Goal: Find specific page/section: Find specific page/section

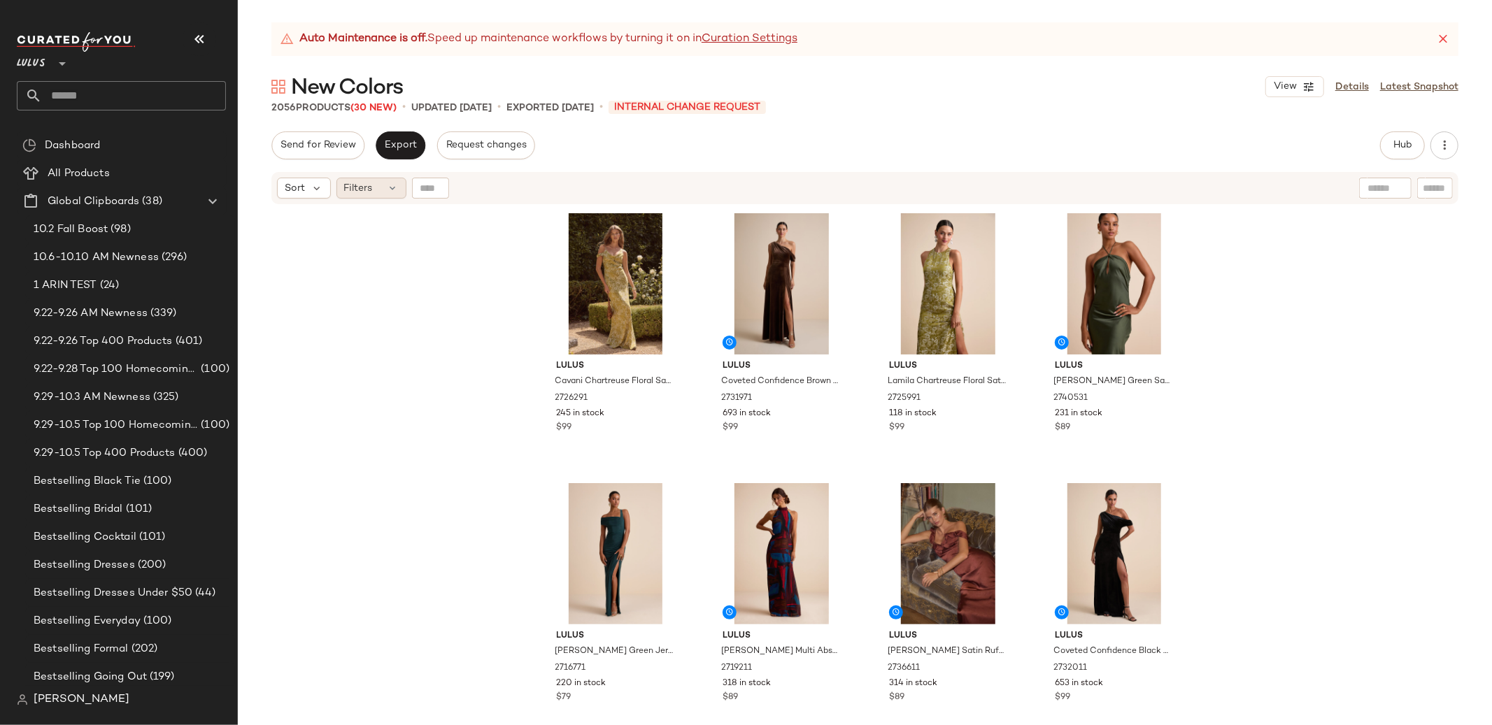
click at [365, 181] on span "Filters" at bounding box center [358, 188] width 29 height 15
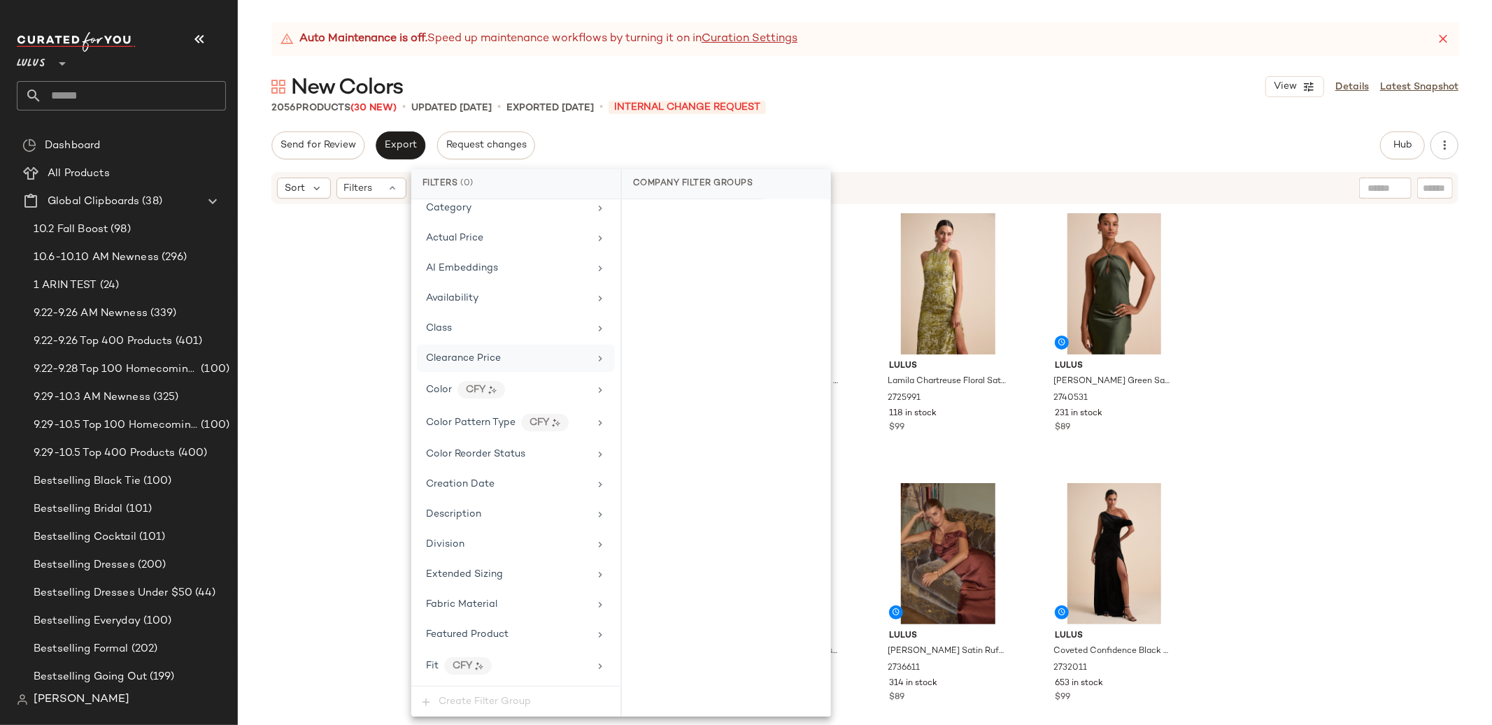
scroll to position [64, 0]
click at [492, 453] on div "Color Reorder Status" at bounding box center [475, 458] width 99 height 15
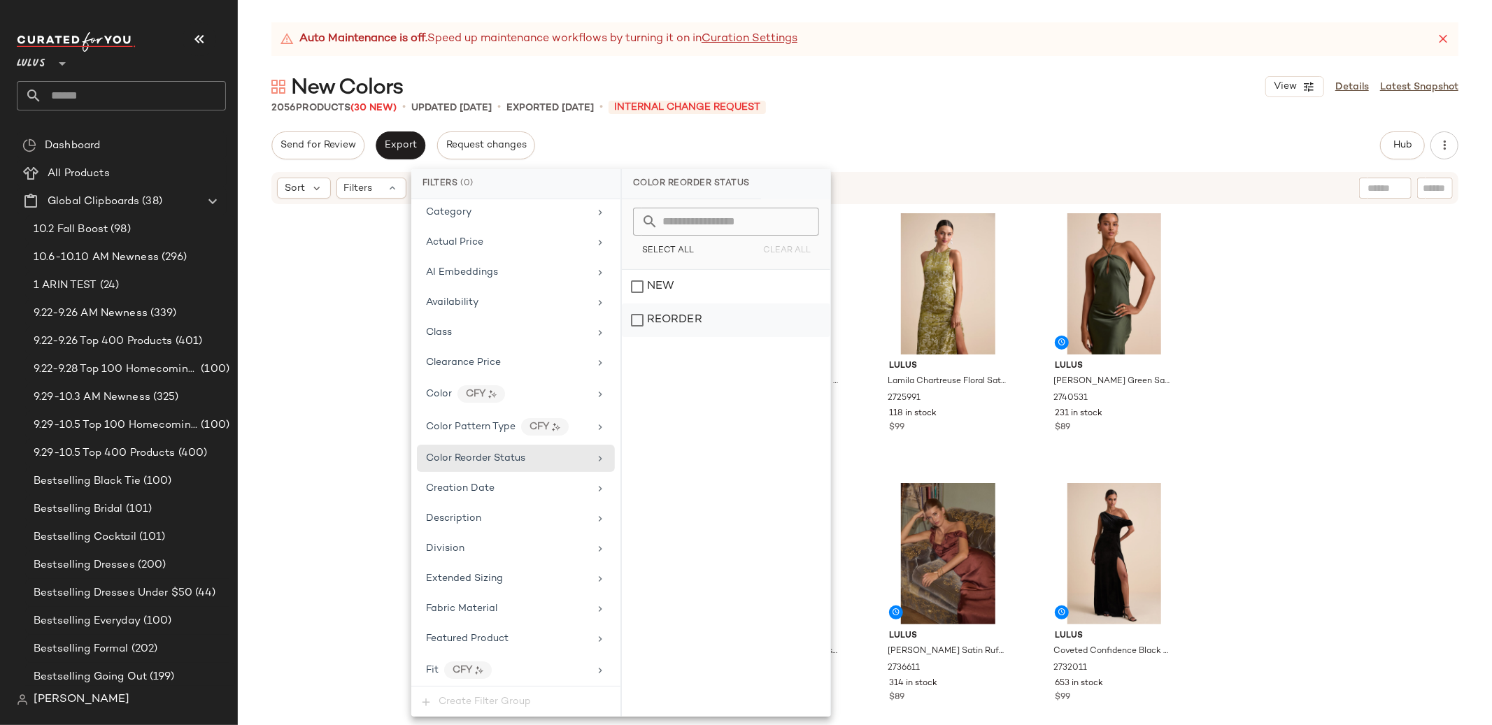
click at [666, 318] on div "REORDER" at bounding box center [726, 321] width 208 height 34
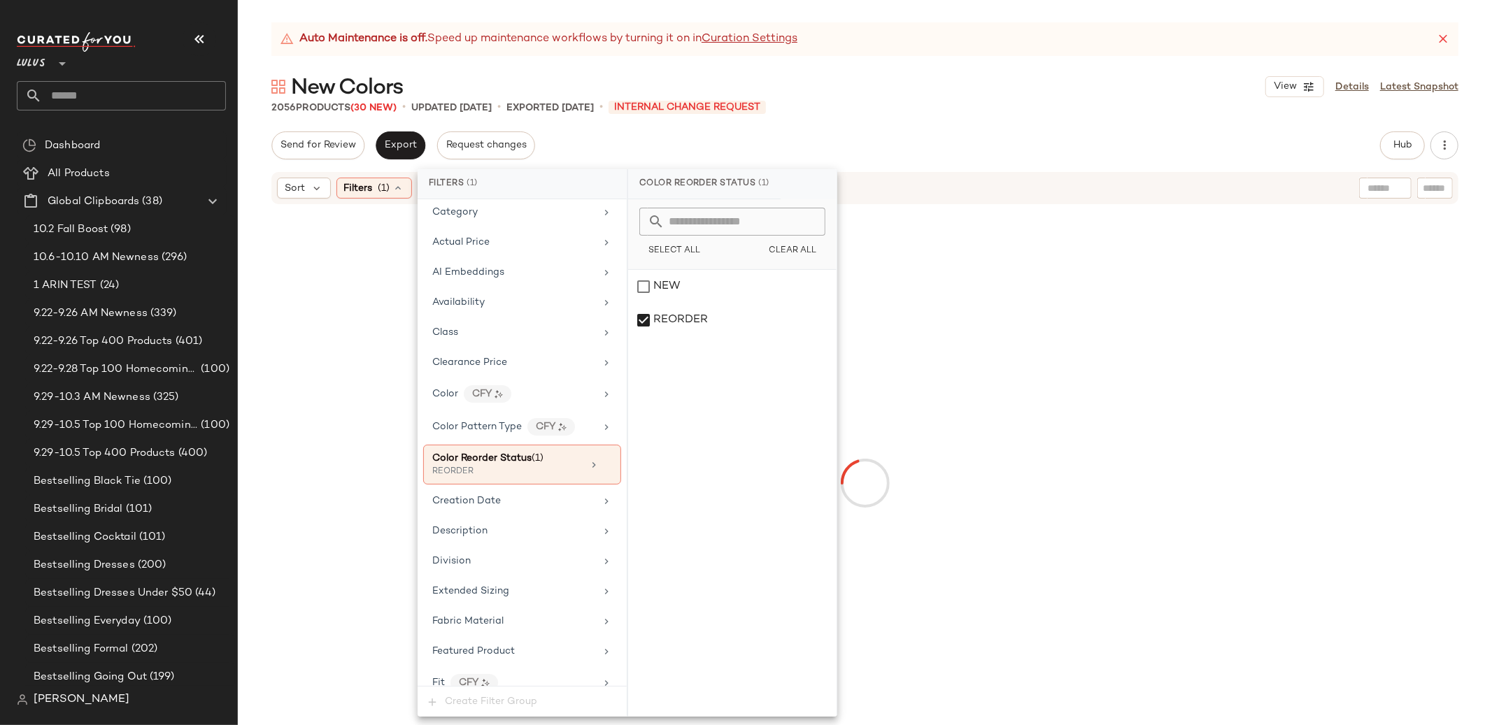
click at [320, 341] on div at bounding box center [865, 482] width 1249 height 549
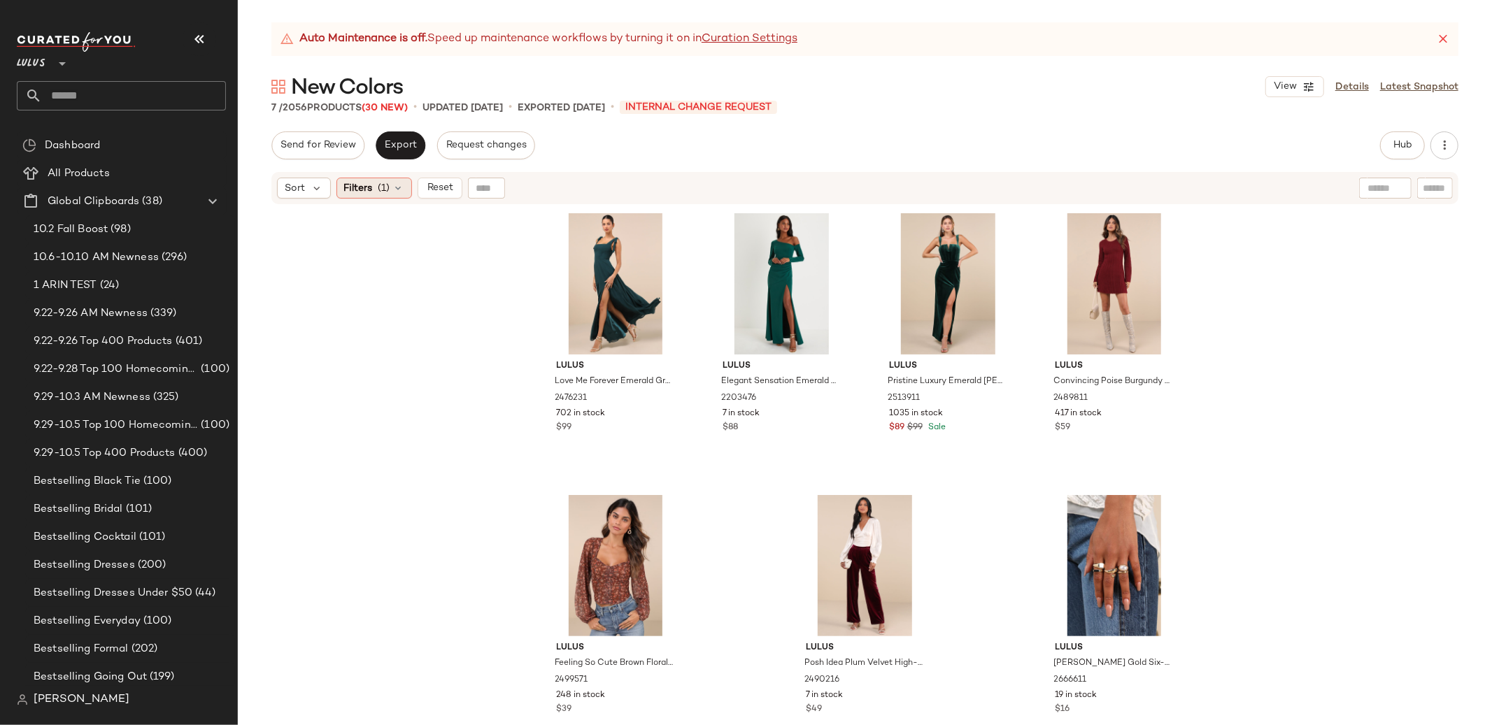
click at [390, 193] on div "Filters (1)" at bounding box center [375, 188] width 76 height 21
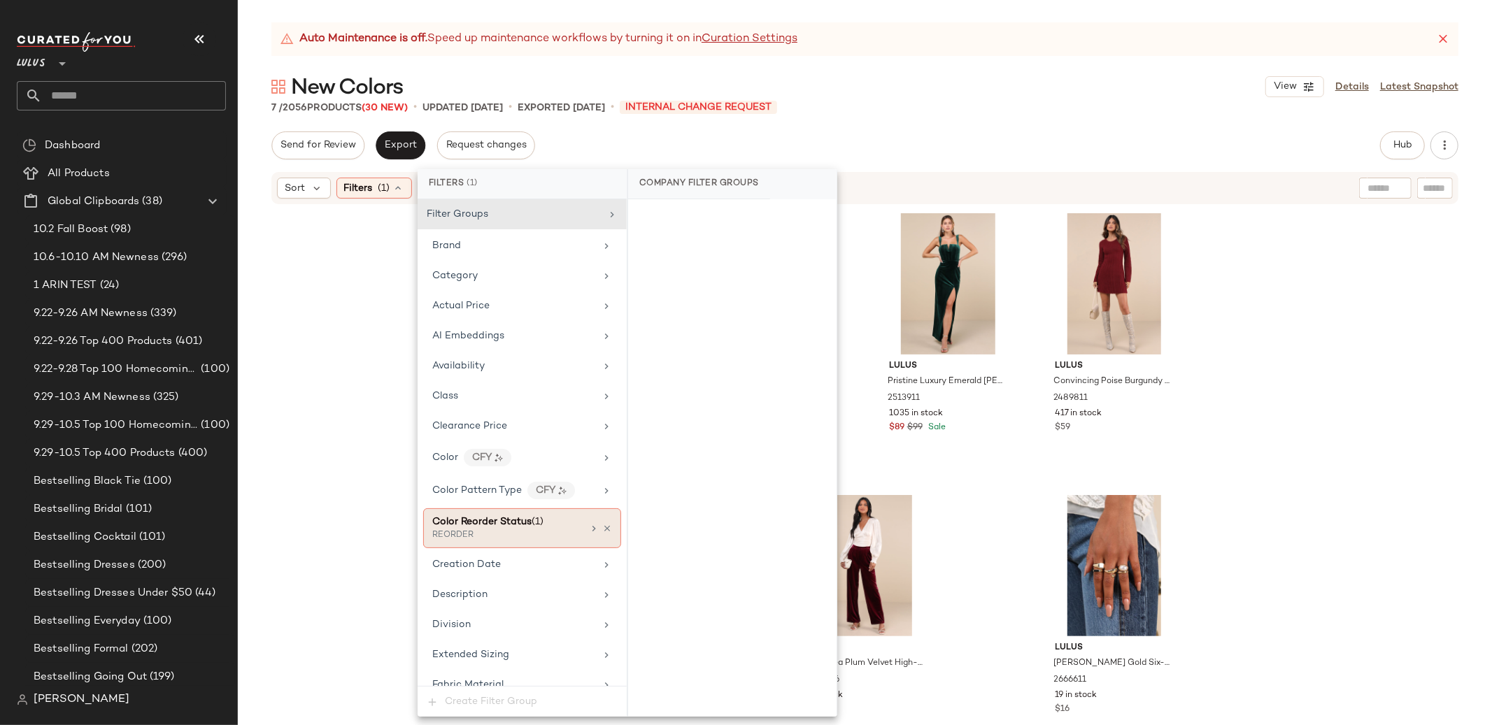
click at [579, 523] on div "Color Reorder Status (1) REORDER" at bounding box center [522, 529] width 198 height 40
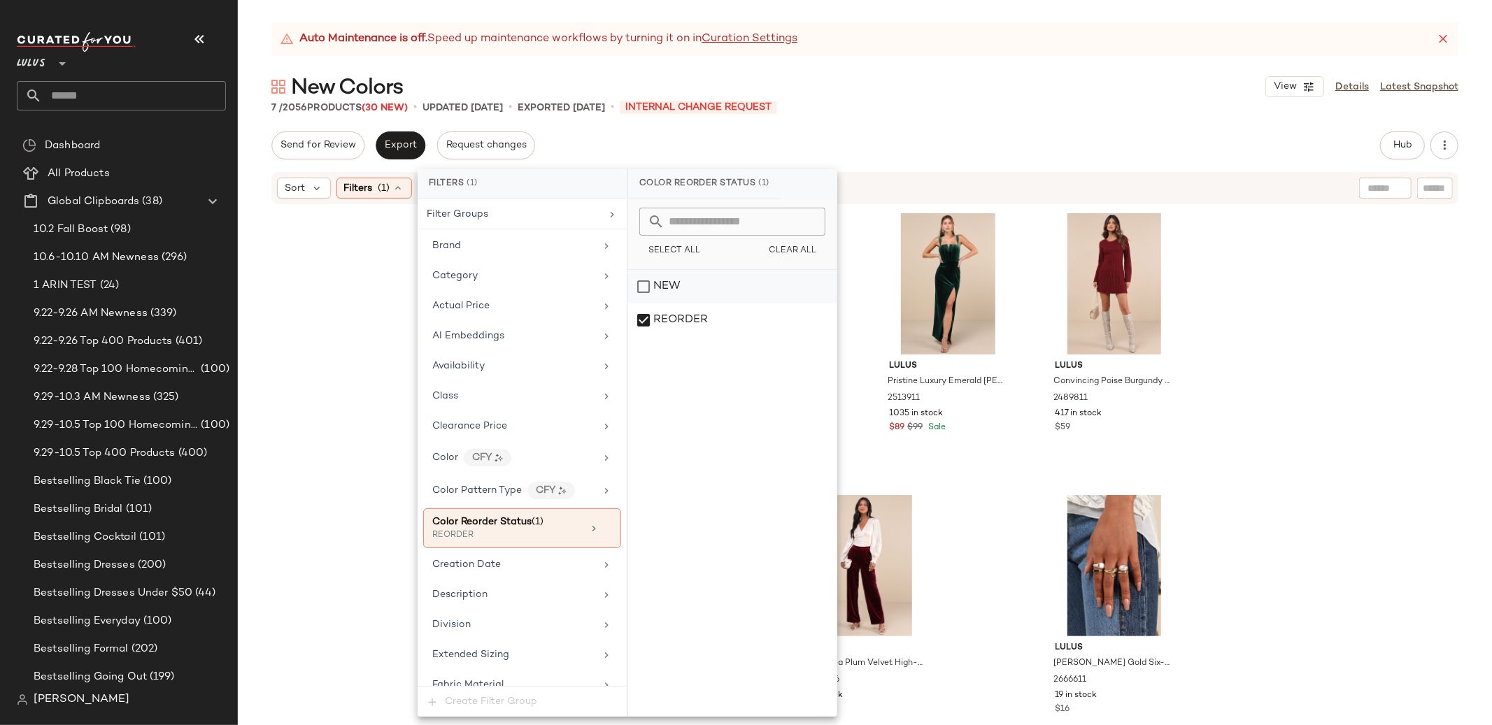
click at [658, 287] on div "NEW" at bounding box center [732, 287] width 208 height 34
click at [660, 319] on div "REORDER" at bounding box center [732, 321] width 208 height 34
click at [366, 317] on div "Lulus Love Me Forever Emerald Green Tie-Strap Square Neck Maxi Dress 2476231 70…" at bounding box center [865, 483] width 1254 height 555
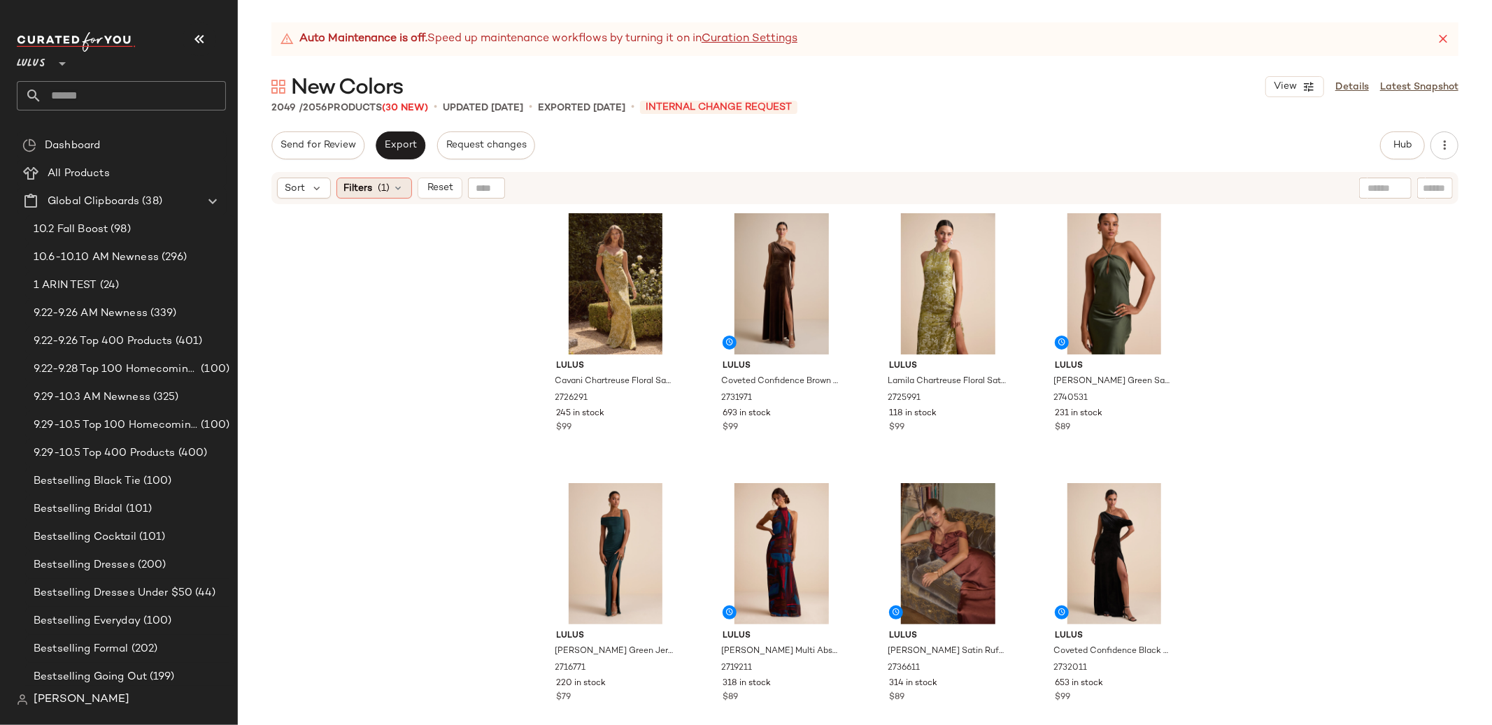
click at [394, 186] on icon at bounding box center [398, 188] width 11 height 11
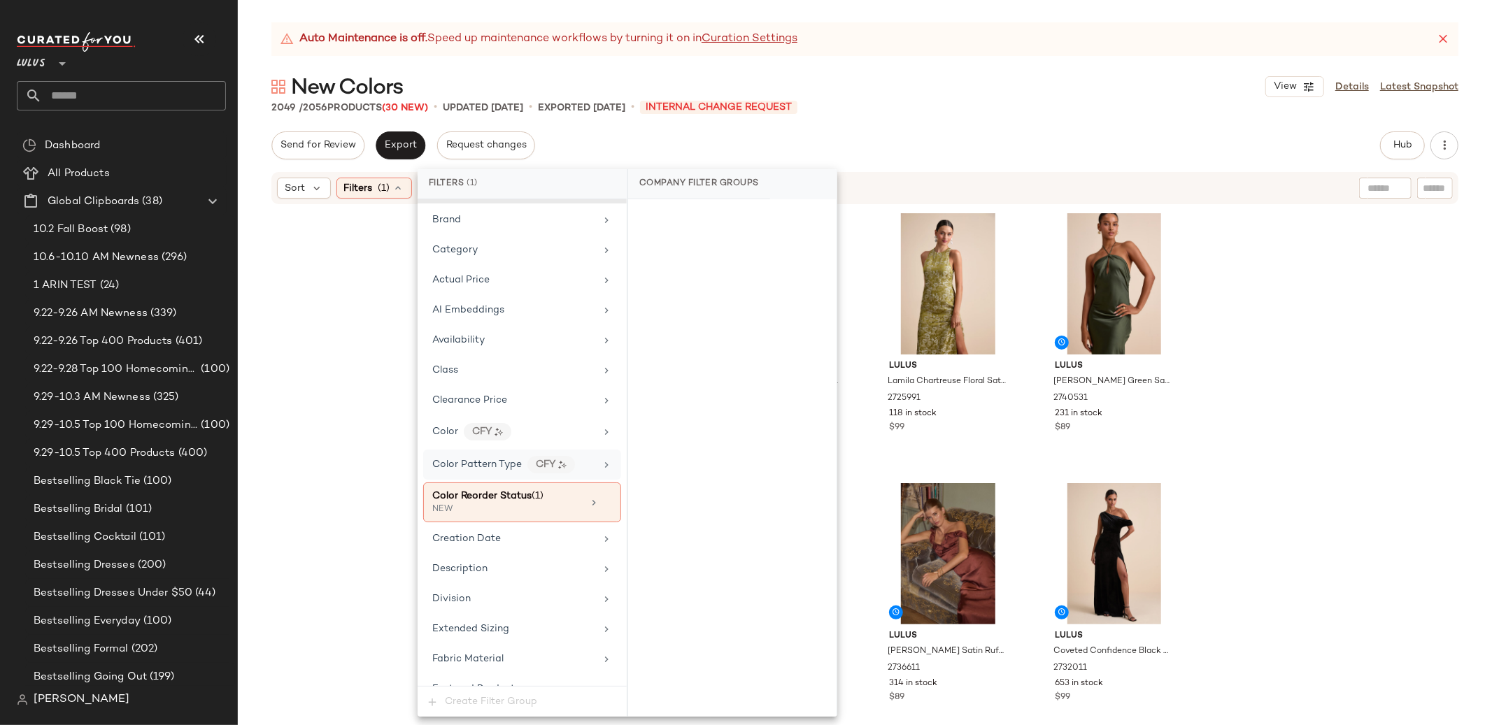
scroll to position [57, 0]
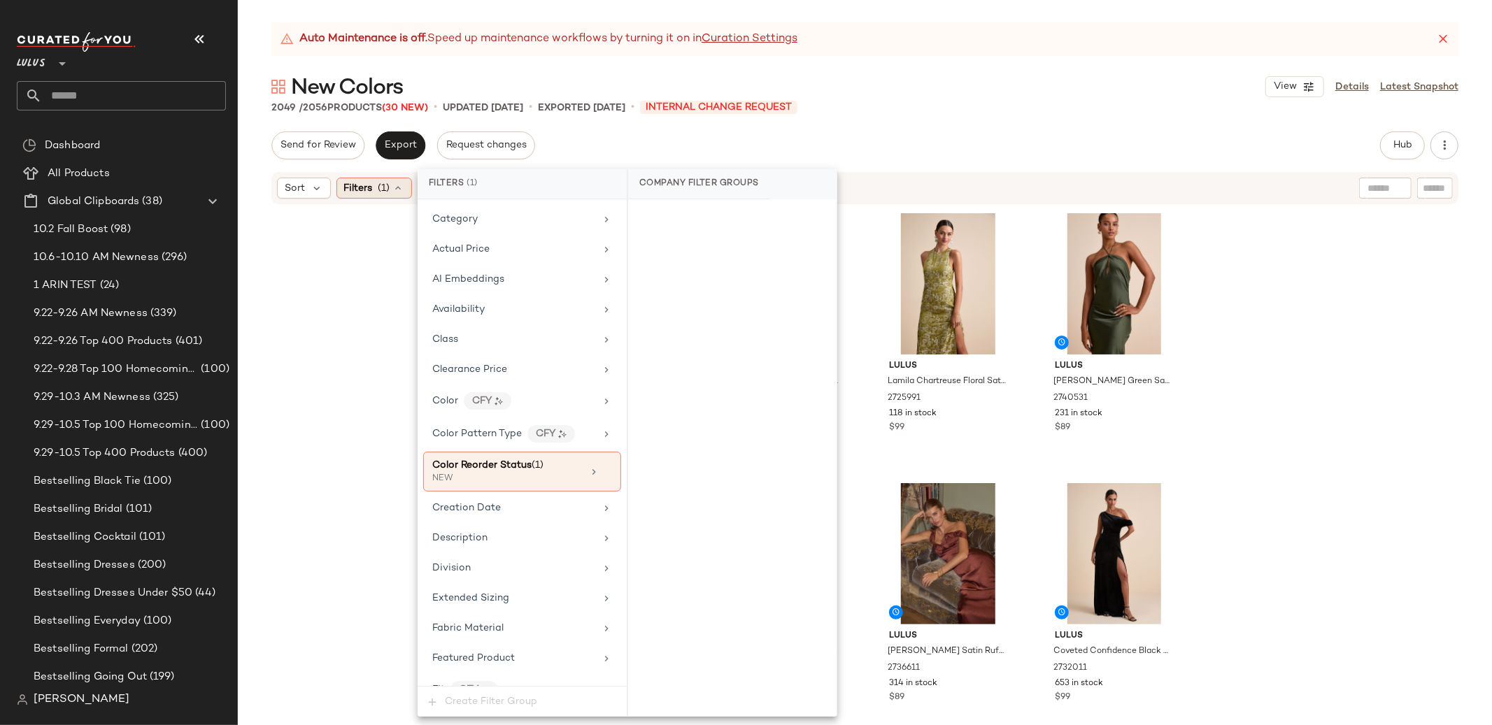
click at [386, 195] on span "(1)" at bounding box center [384, 188] width 12 height 15
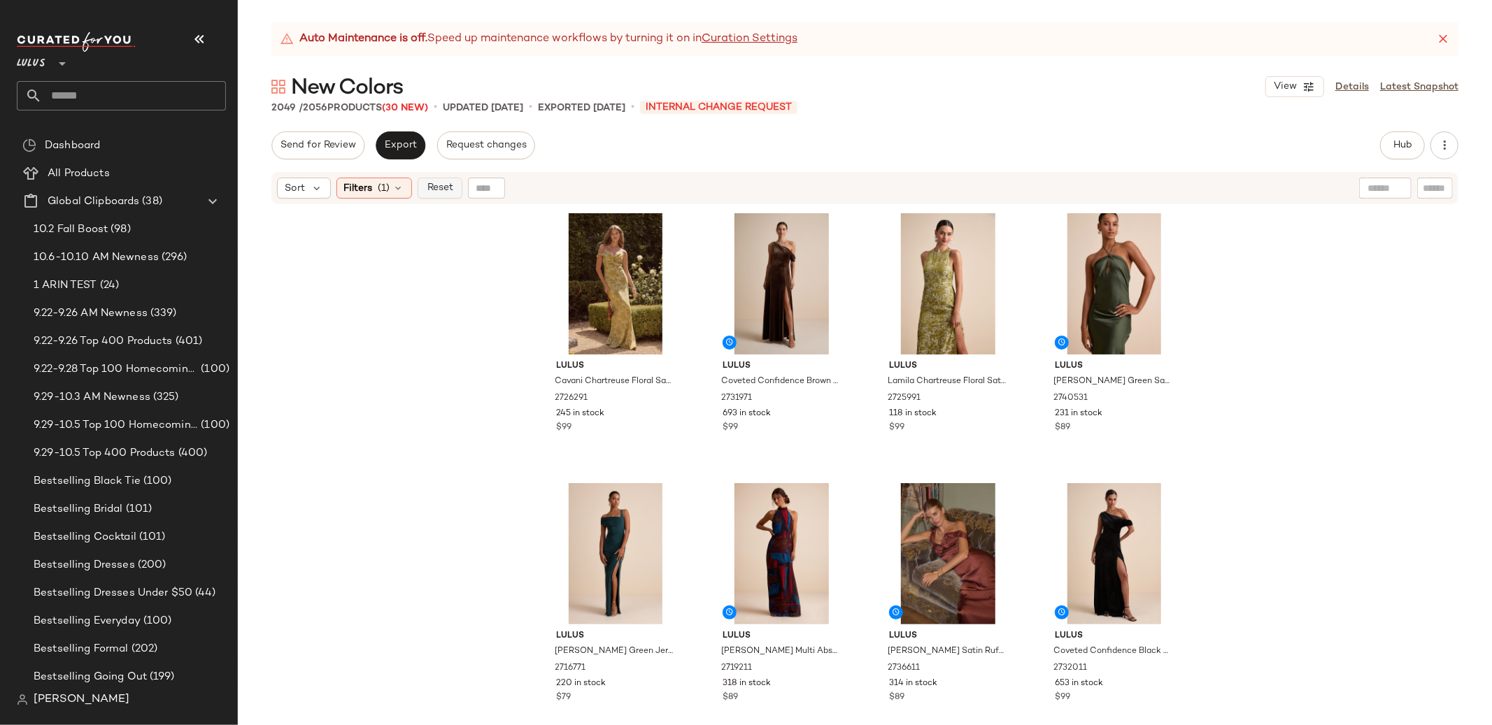
click at [448, 192] on span "Reset" at bounding box center [439, 188] width 27 height 11
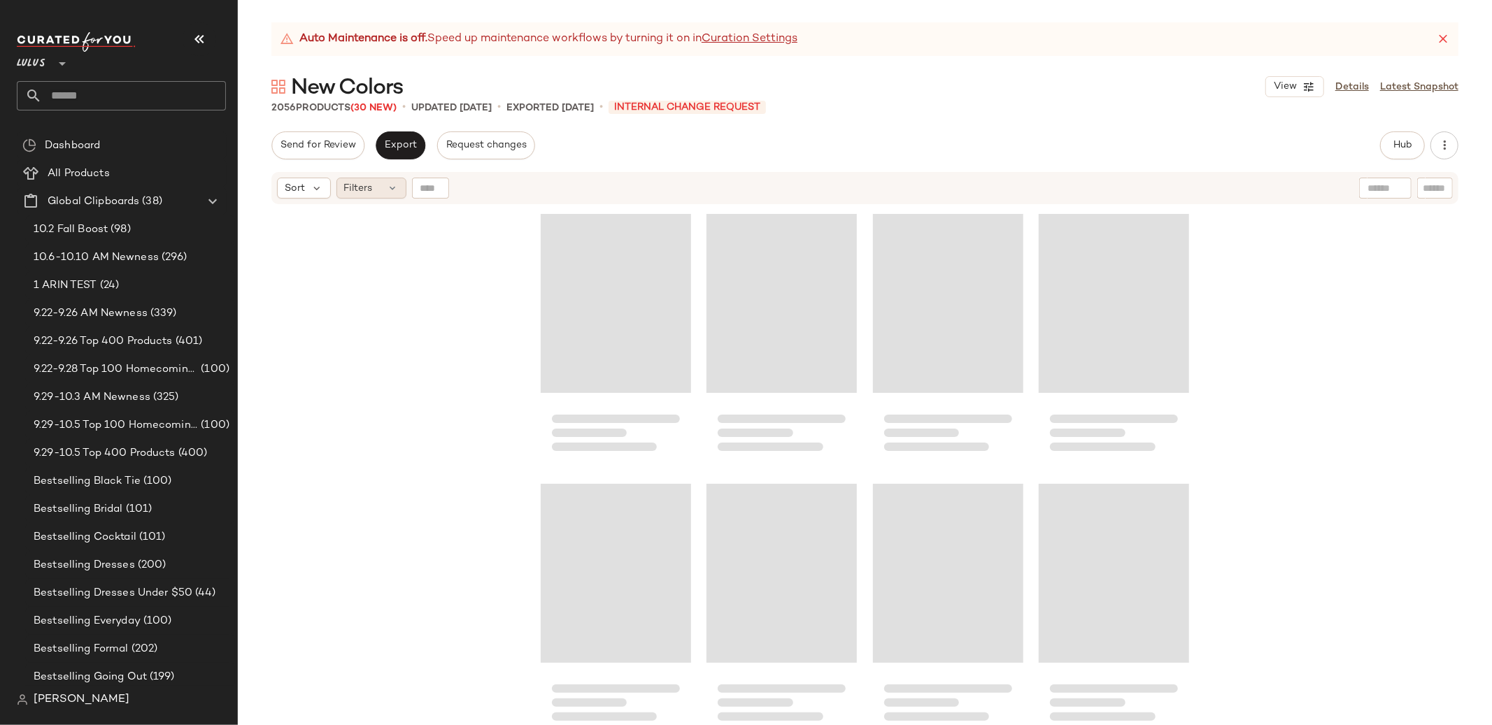
click at [383, 188] on div "Filters" at bounding box center [372, 188] width 70 height 21
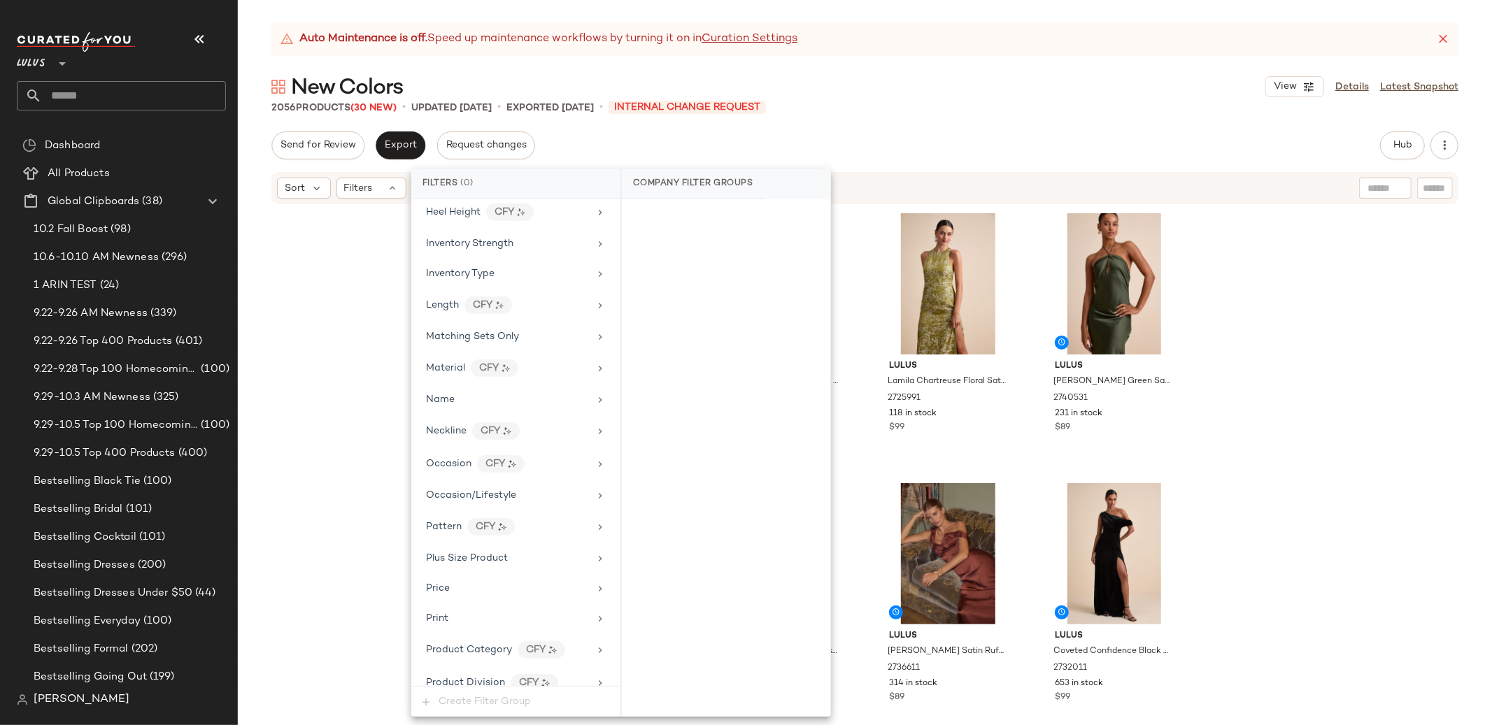
scroll to position [988, 0]
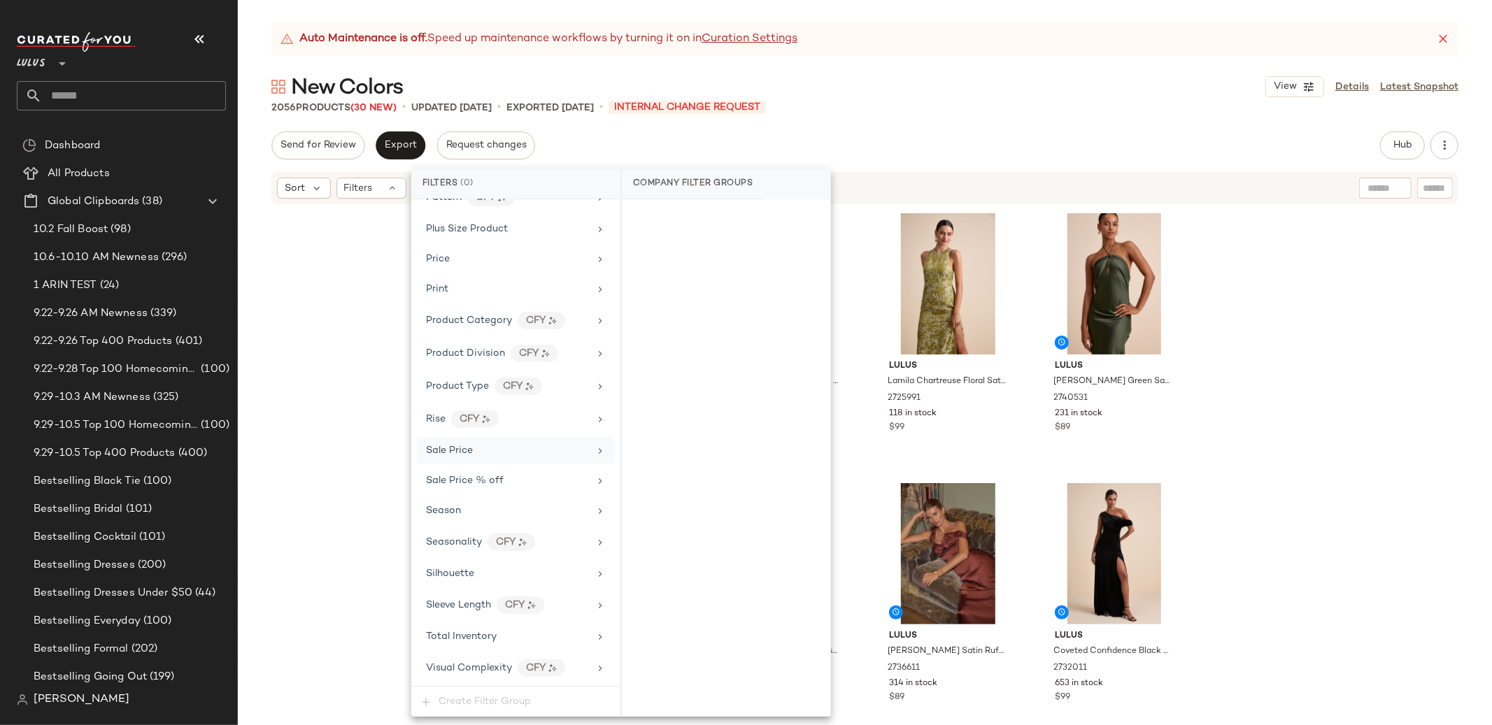
click at [505, 446] on div "Sale Price" at bounding box center [507, 451] width 163 height 15
click at [660, 220] on div "On sale" at bounding box center [726, 217] width 197 height 25
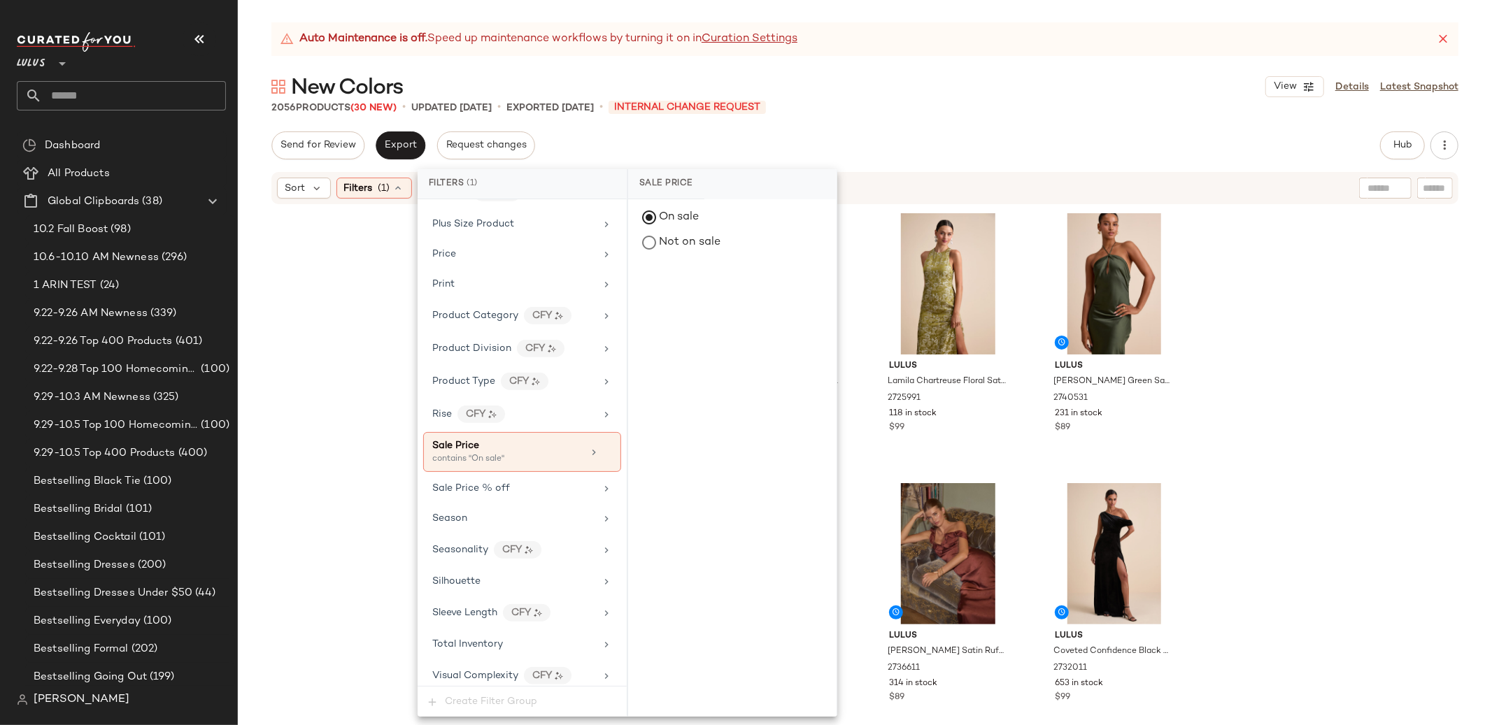
click at [341, 249] on div "Lulus Cavani Chartreuse Floral Satin Asymmetrical Maxi Dress 2726291 245 in sto…" at bounding box center [865, 483] width 1254 height 555
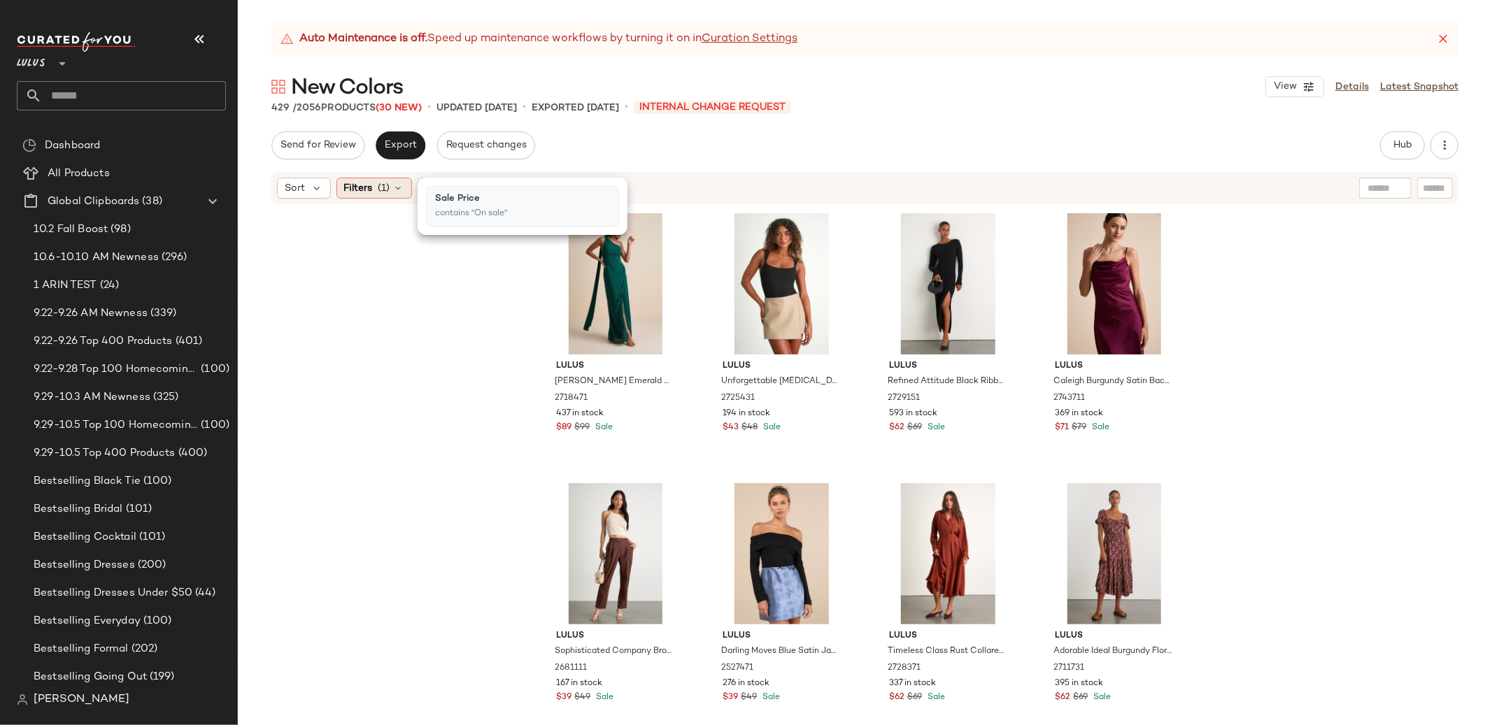
click at [369, 188] on span "Filters" at bounding box center [358, 188] width 29 height 15
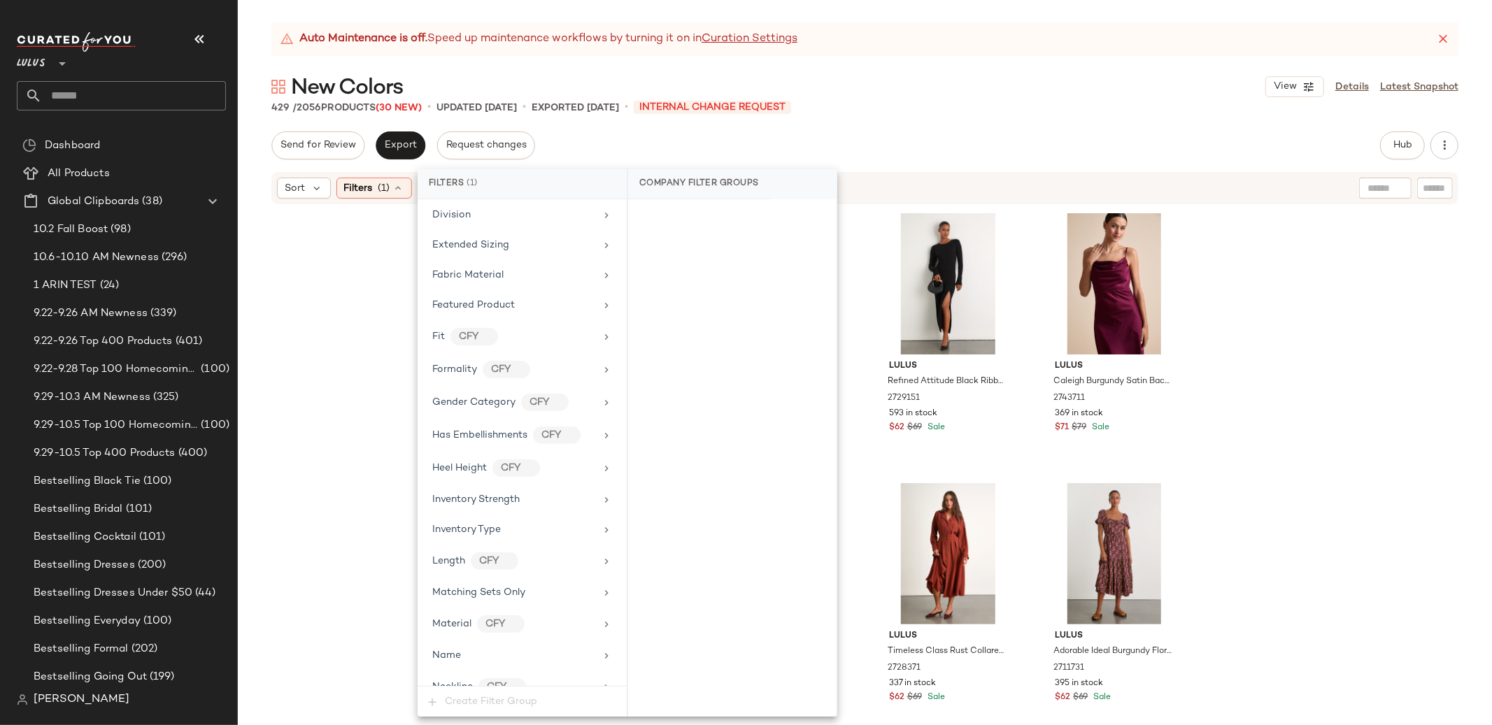
scroll to position [1000, 0]
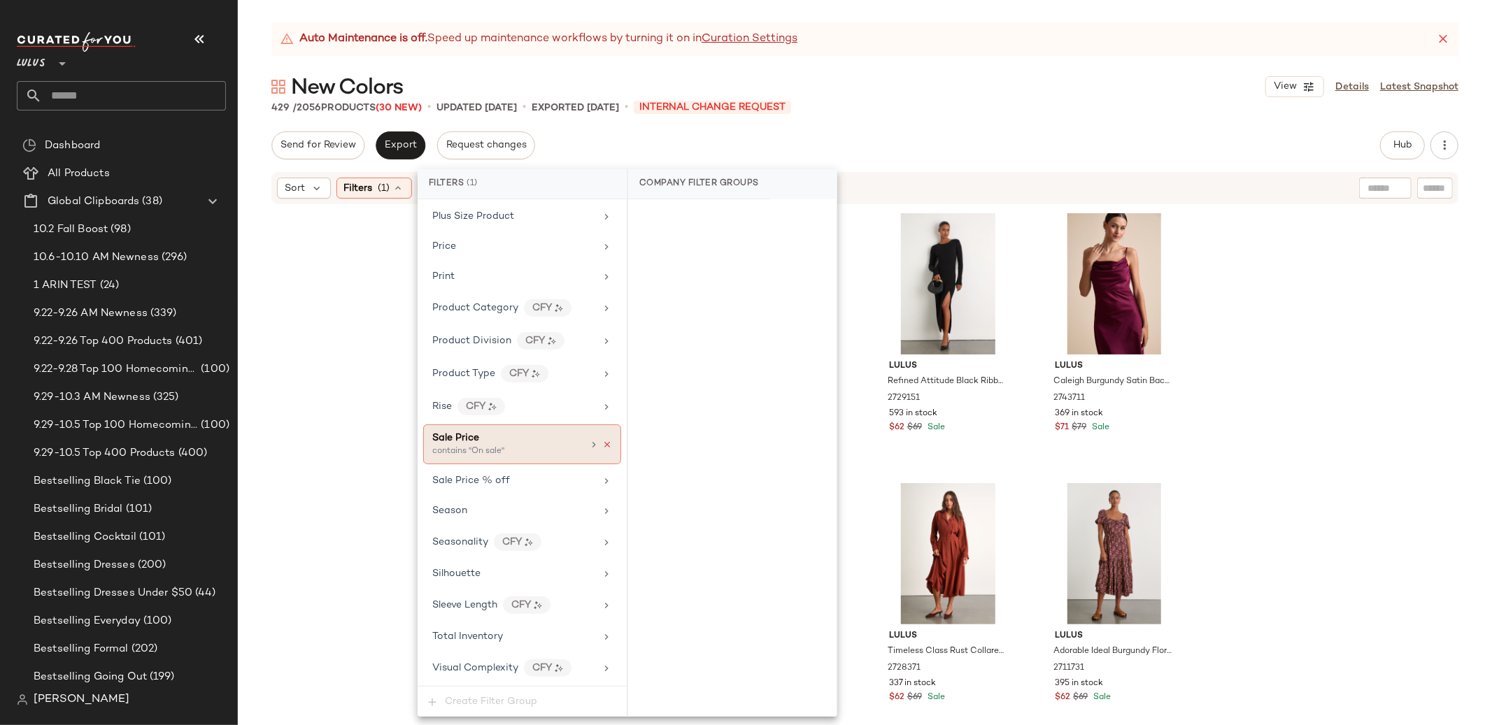
click at [602, 445] on icon at bounding box center [607, 445] width 10 height 10
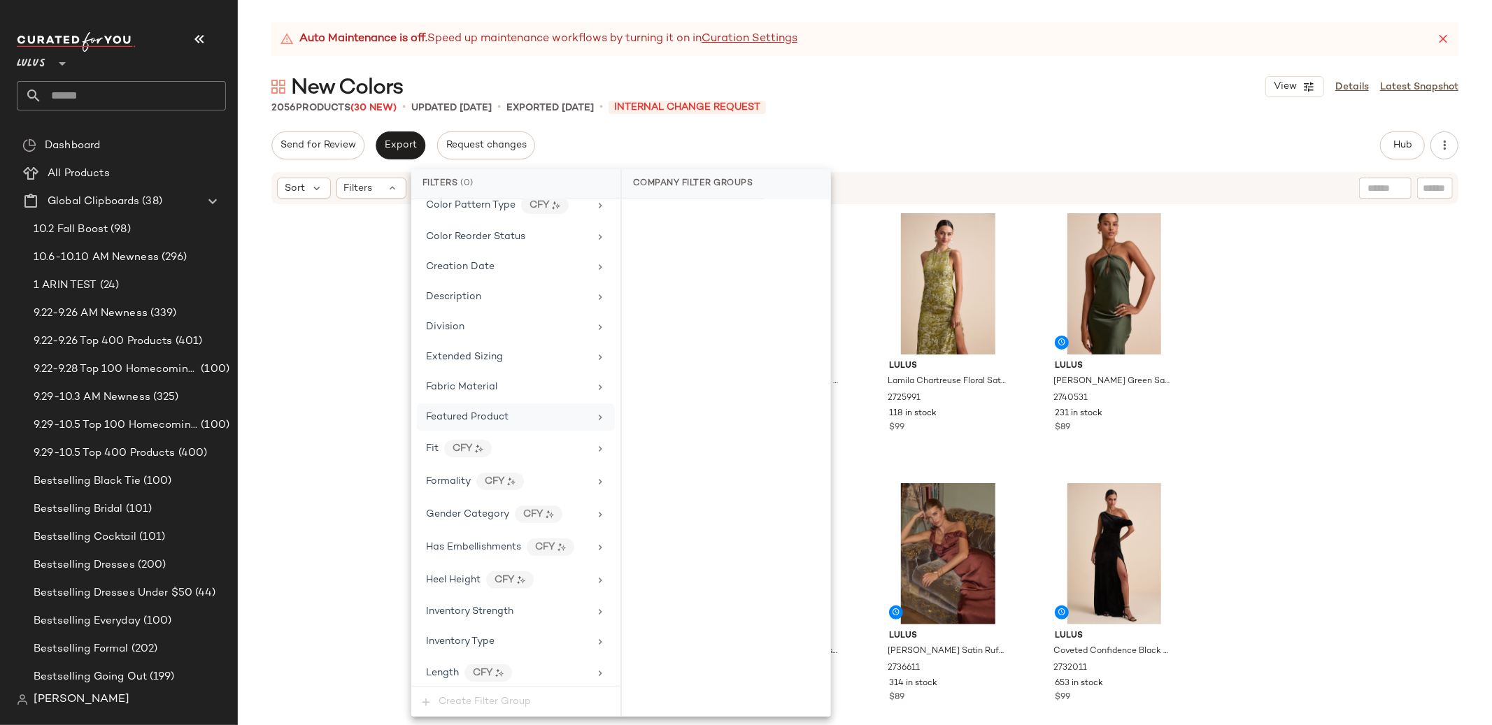
scroll to position [305, 0]
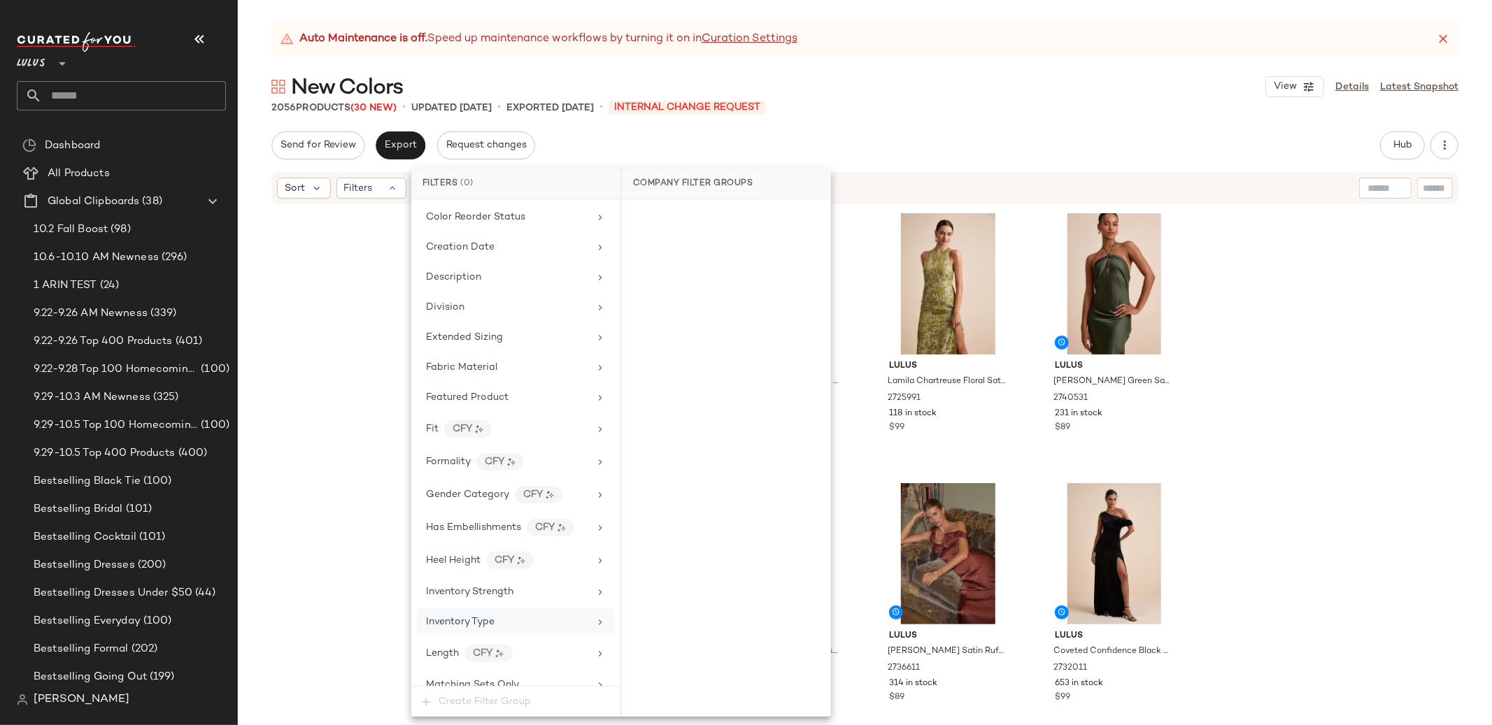
click at [483, 614] on div "Inventory Type" at bounding box center [516, 622] width 198 height 27
click at [658, 286] on div "New" at bounding box center [726, 287] width 208 height 34
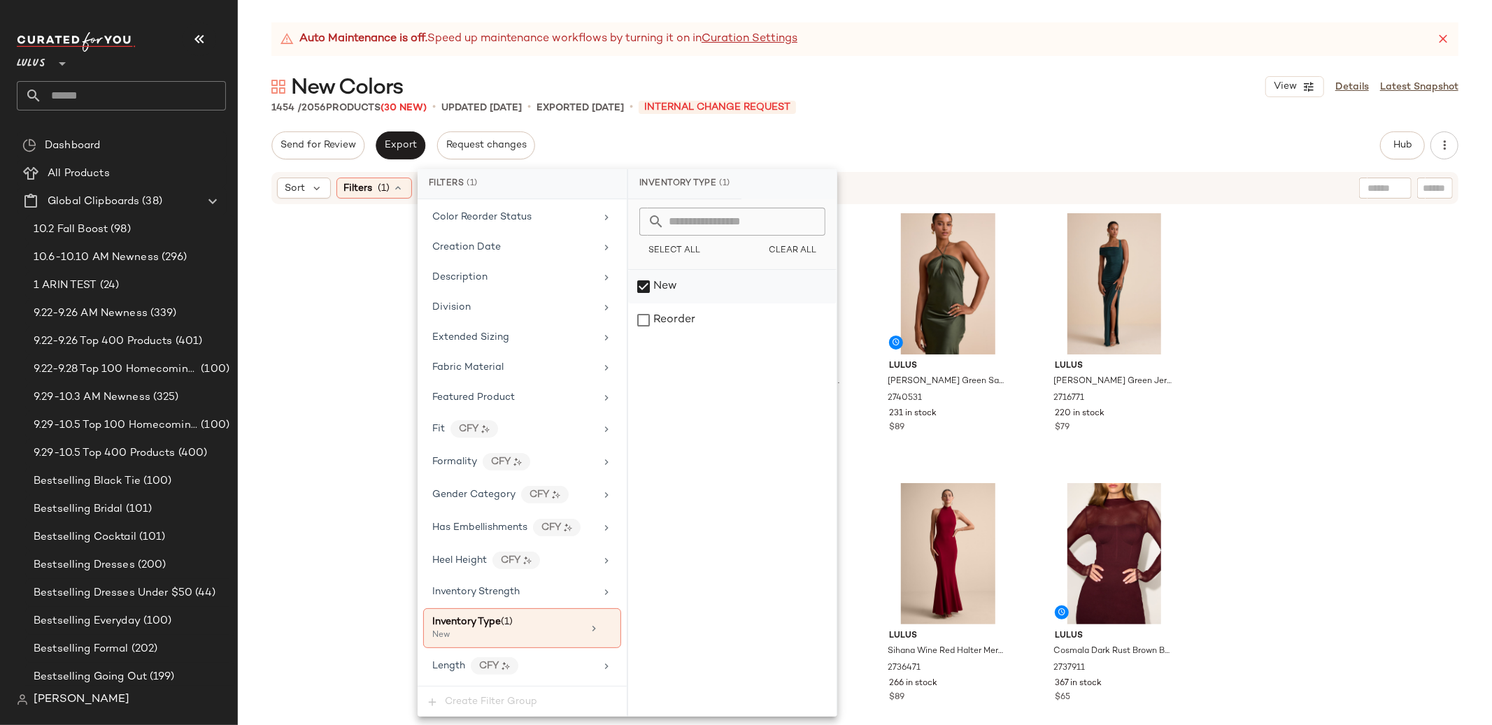
click at [649, 286] on div "New" at bounding box center [732, 287] width 208 height 34
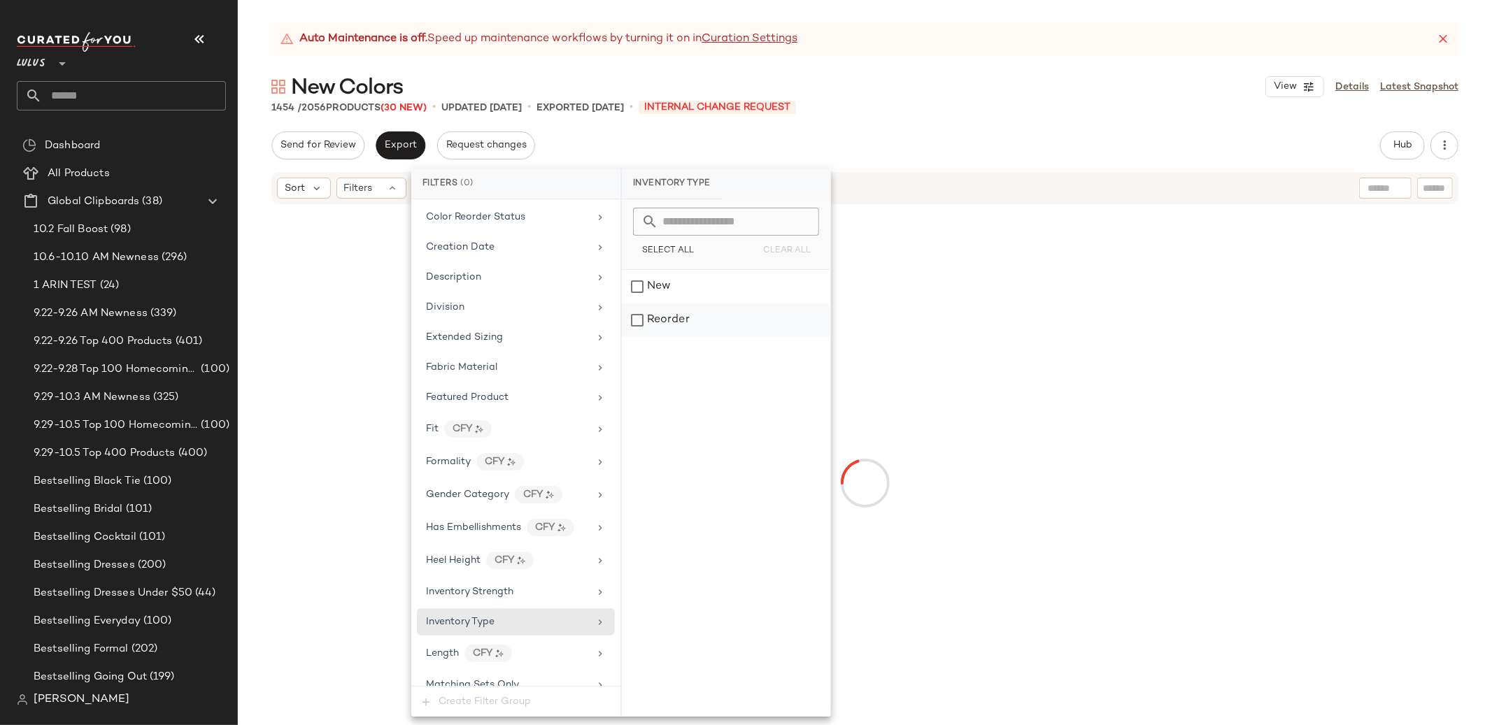
click at [653, 326] on div "Reorder" at bounding box center [726, 321] width 208 height 34
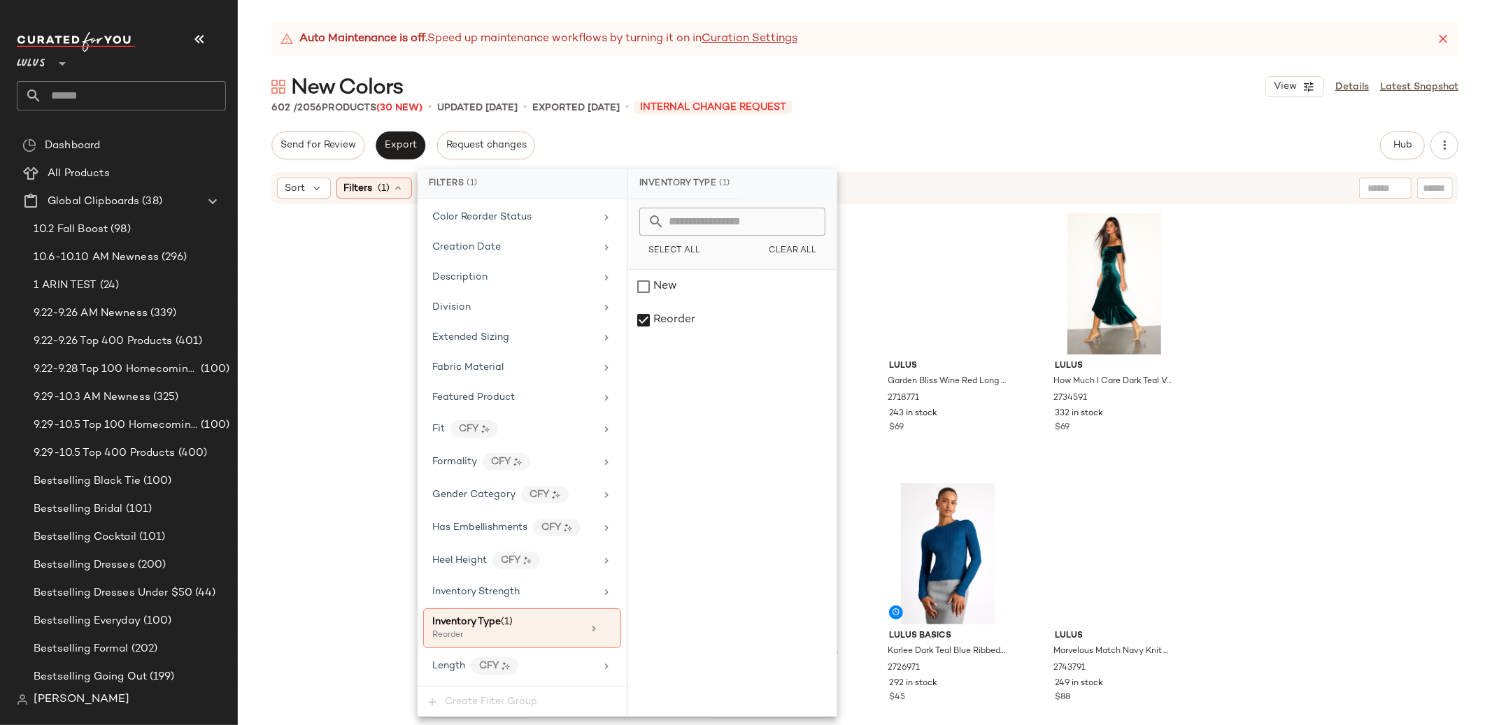
click at [328, 283] on div "Lulus Coveted Confidence Brown Velvet Asymmetrical Maxi Dress 2731971 693 in st…" at bounding box center [865, 483] width 1254 height 555
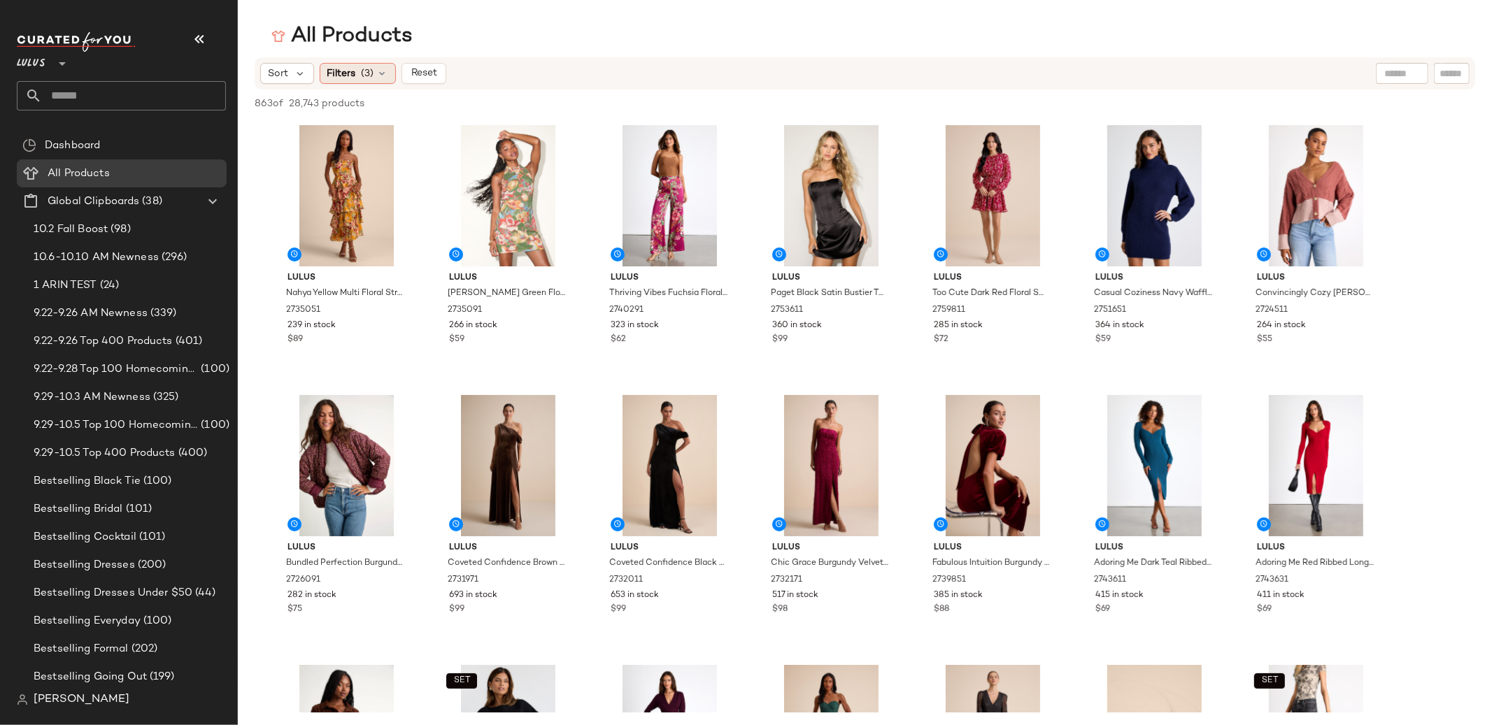
click at [381, 74] on icon at bounding box center [382, 73] width 11 height 11
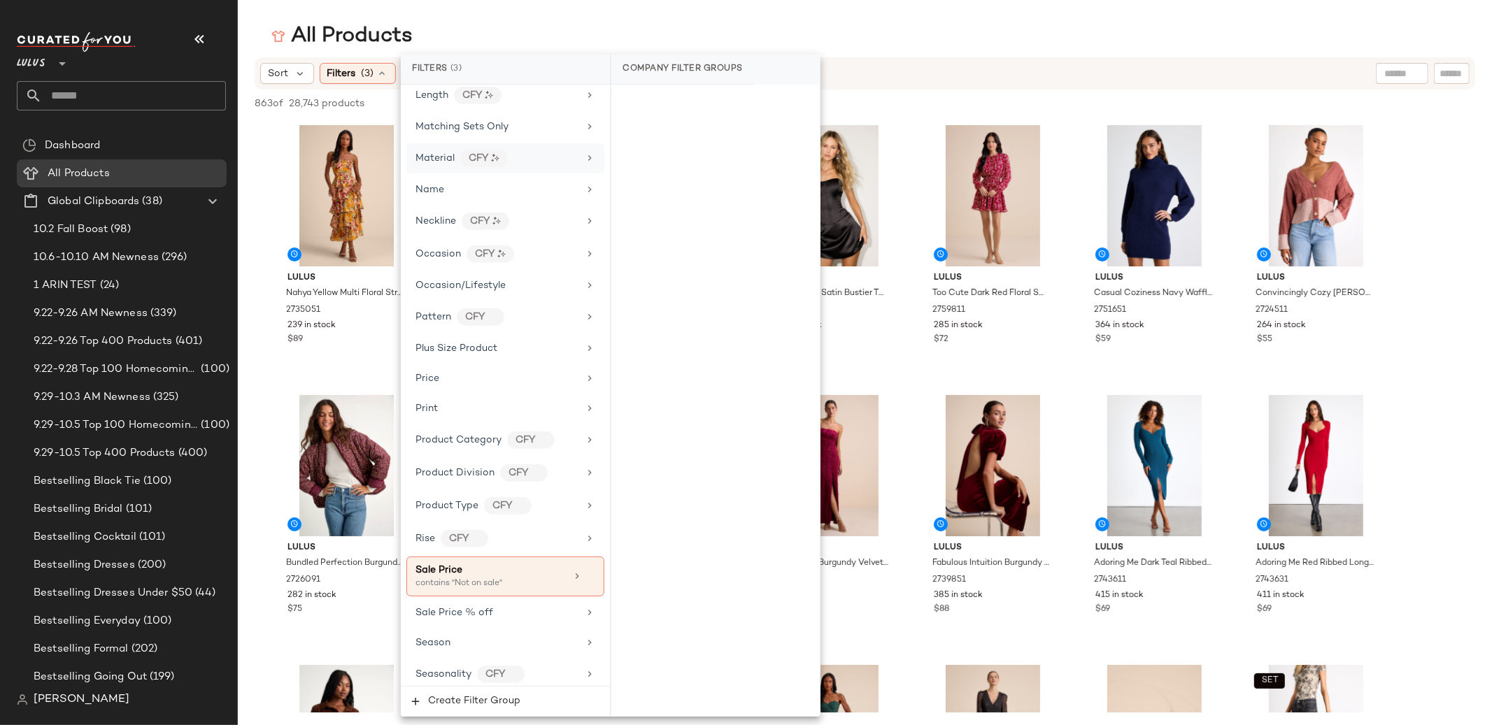
scroll to position [880, 0]
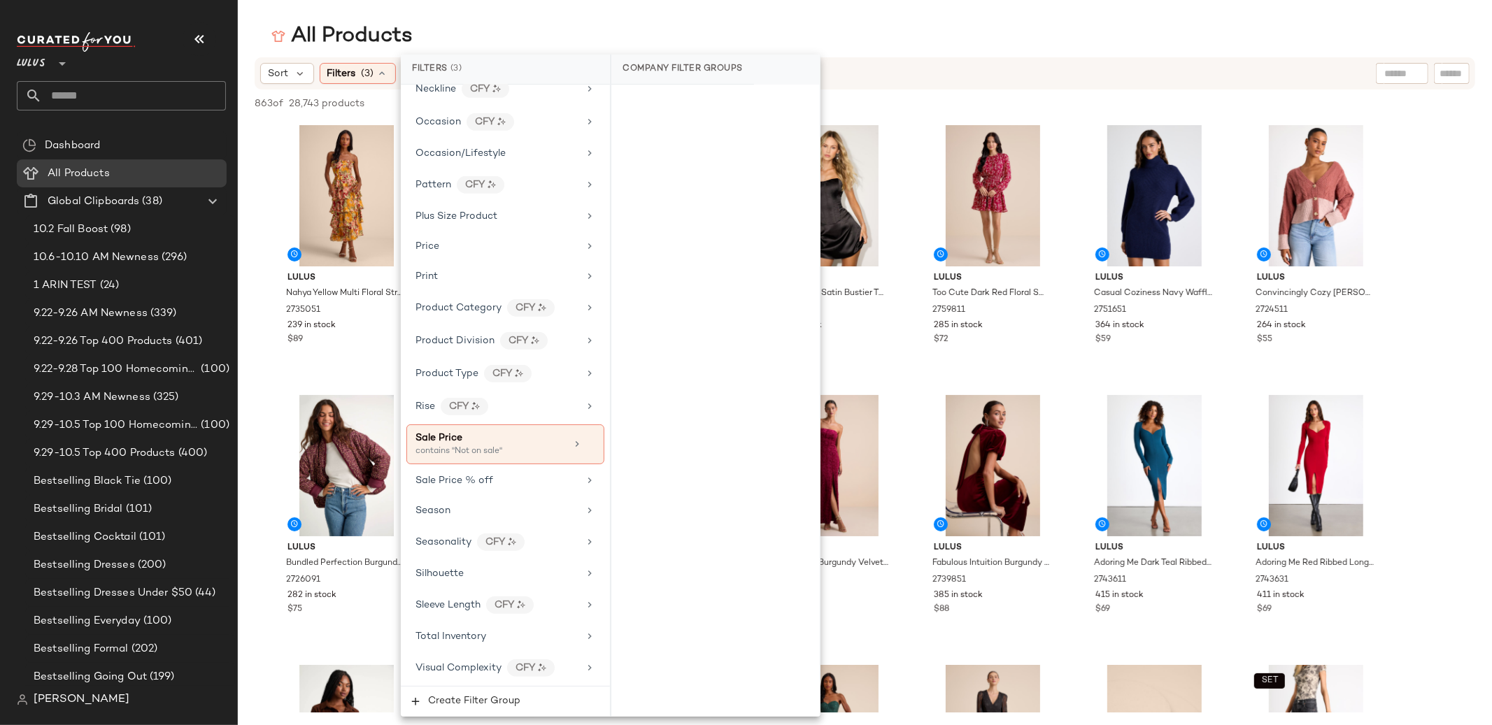
click at [456, 45] on div "All Products" at bounding box center [865, 36] width 1254 height 28
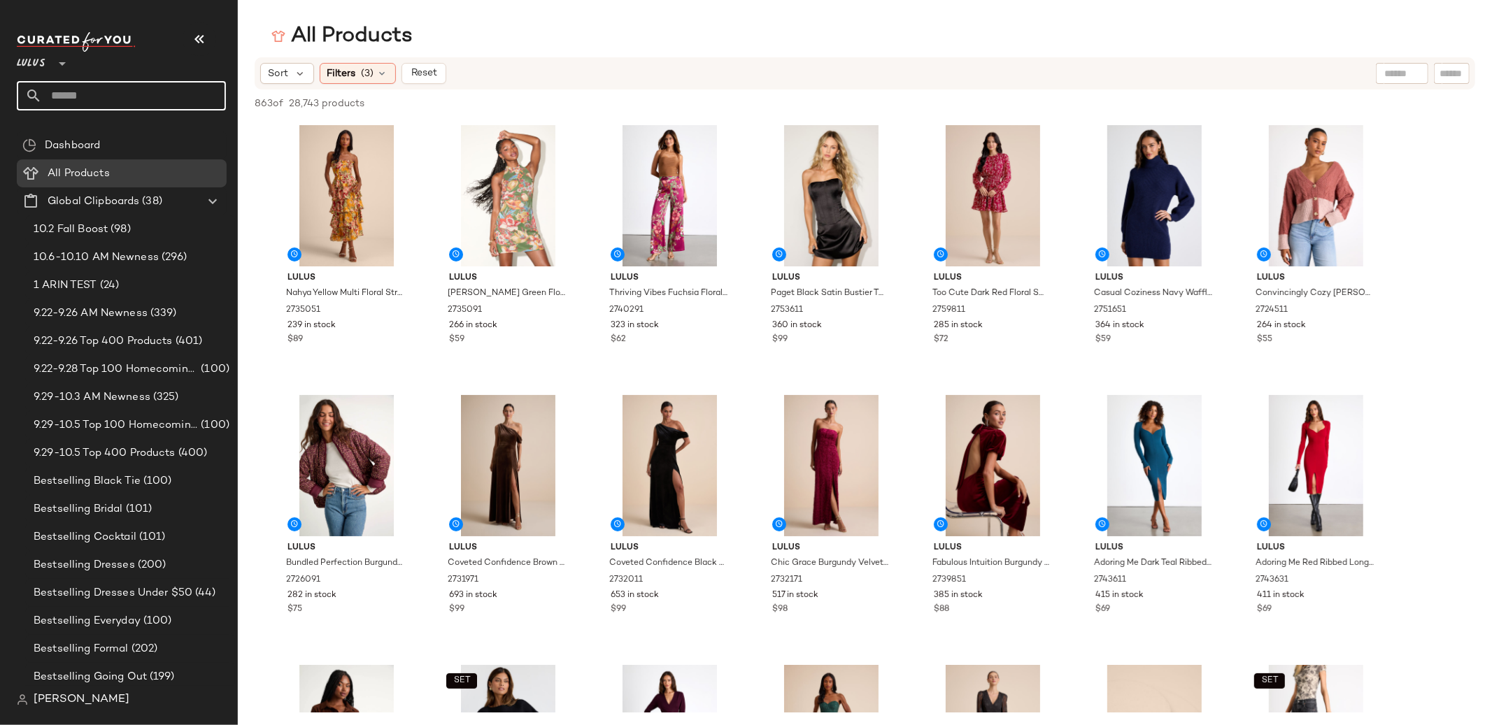
click at [110, 95] on input "text" at bounding box center [134, 95] width 184 height 29
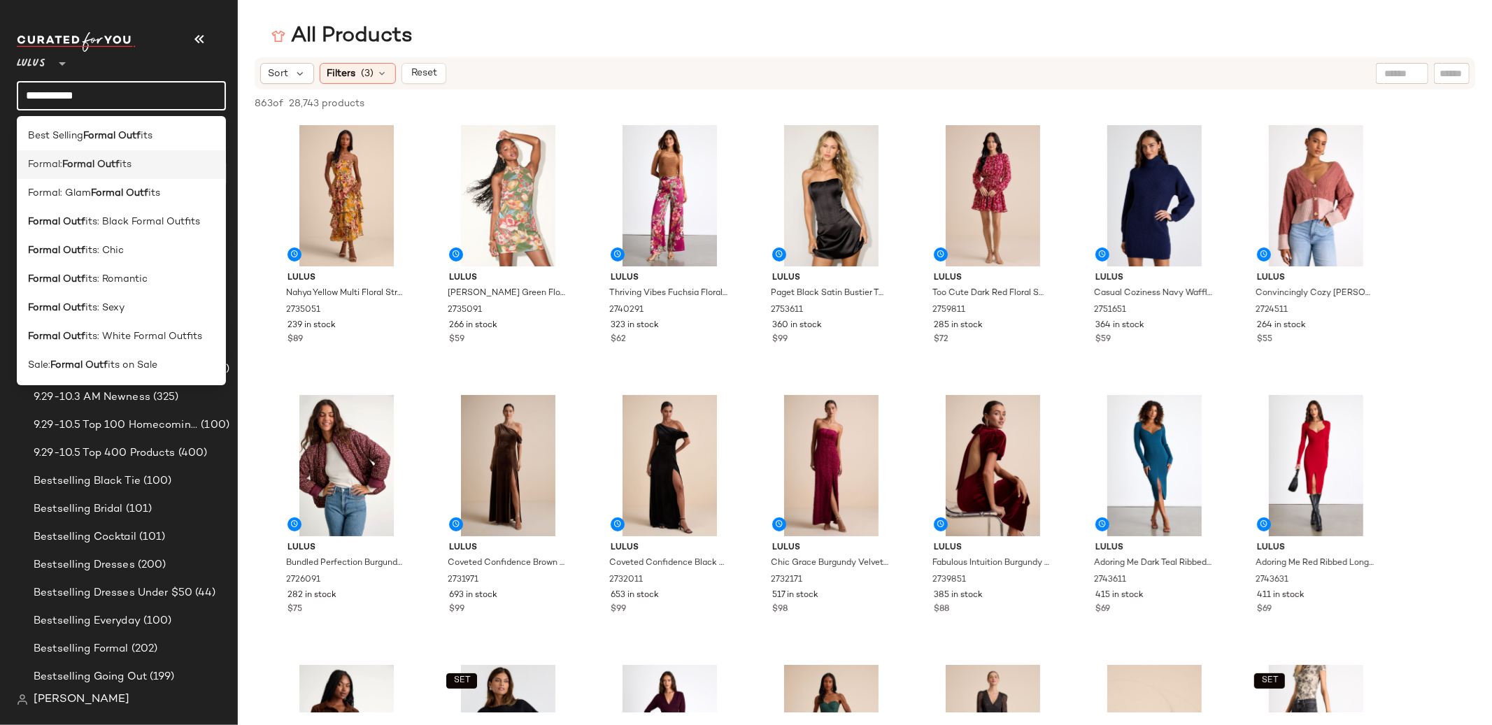
type input "**********"
click at [82, 166] on b "Formal Outf" at bounding box center [90, 164] width 57 height 15
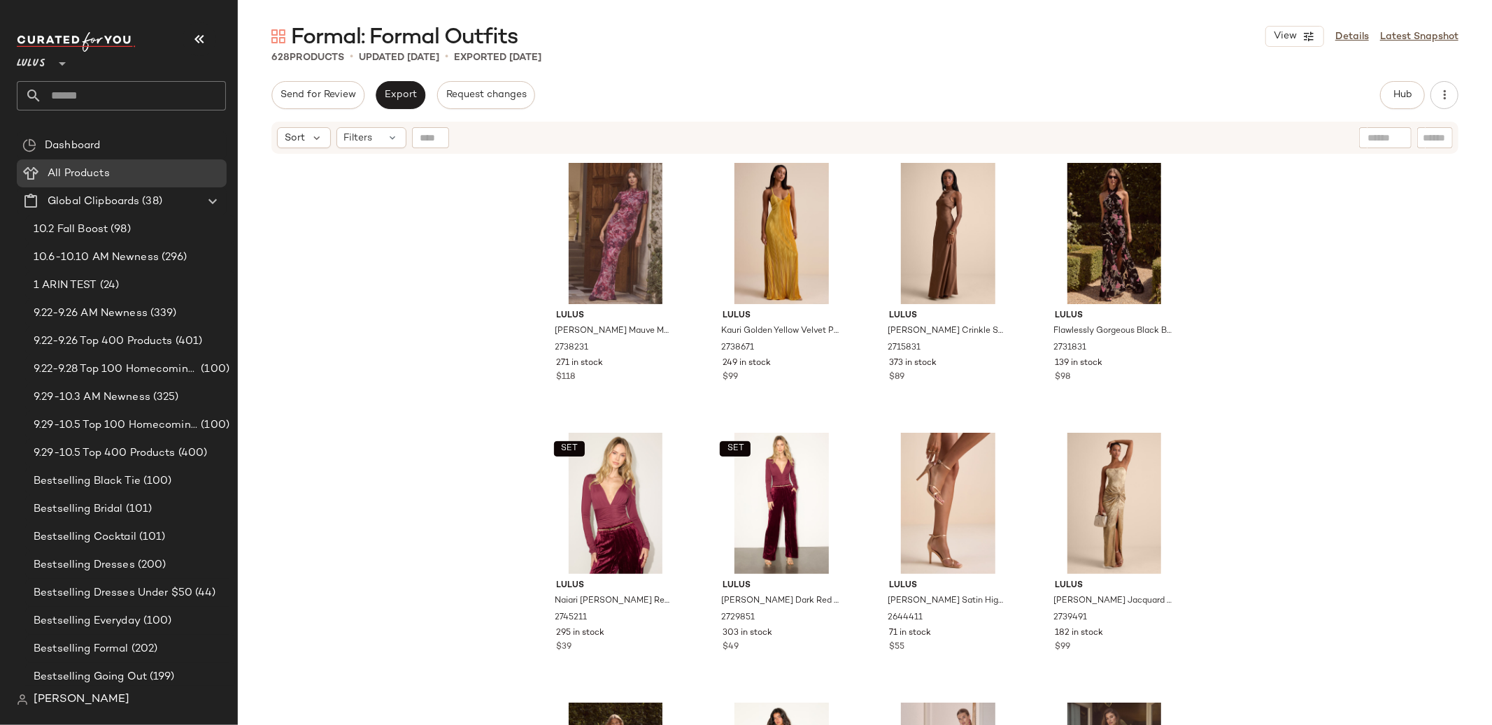
click at [54, 98] on input "text" at bounding box center [134, 95] width 184 height 29
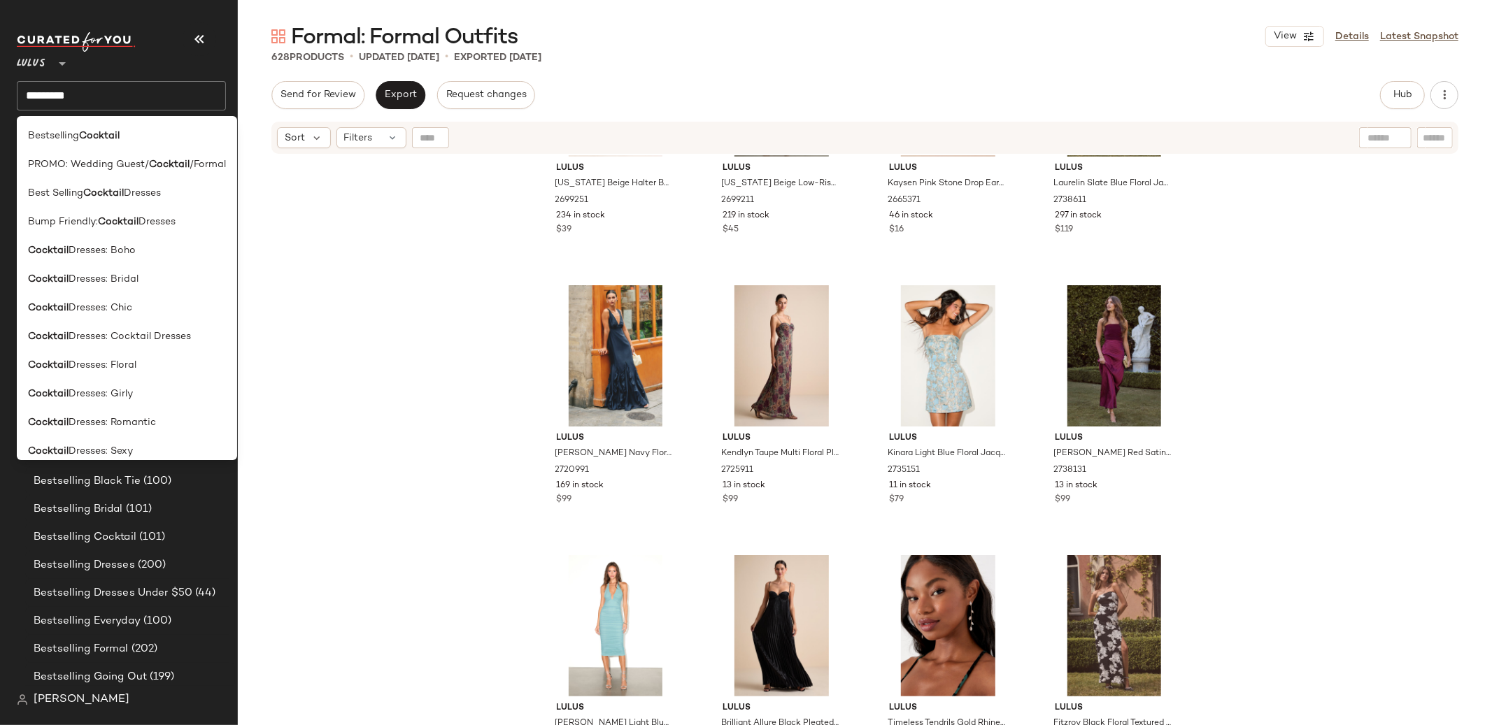
scroll to position [1769, 0]
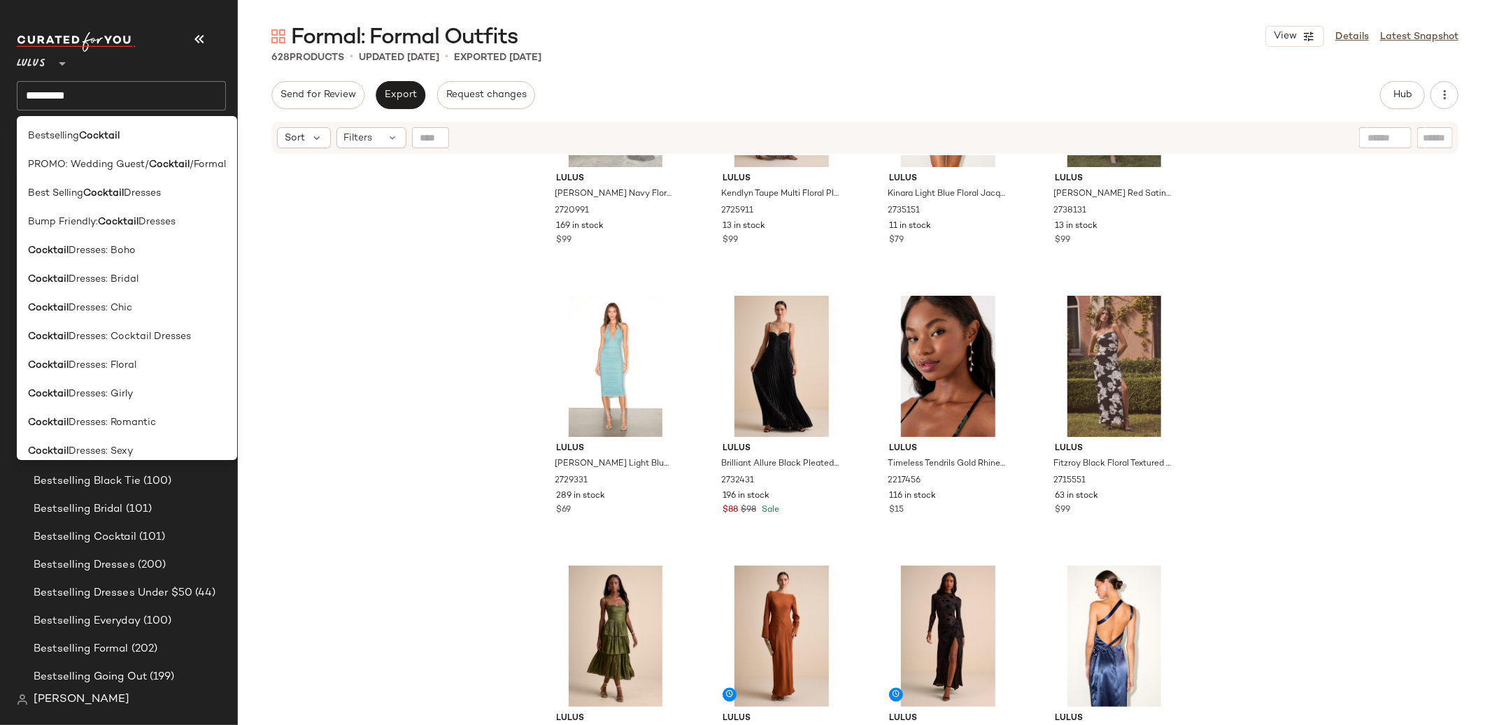
click at [345, 306] on div "Lulus Deluca Navy Floral Sleeveless Ruffled Maxi Dress 2720991 169 in stock $99…" at bounding box center [865, 457] width 1254 height 605
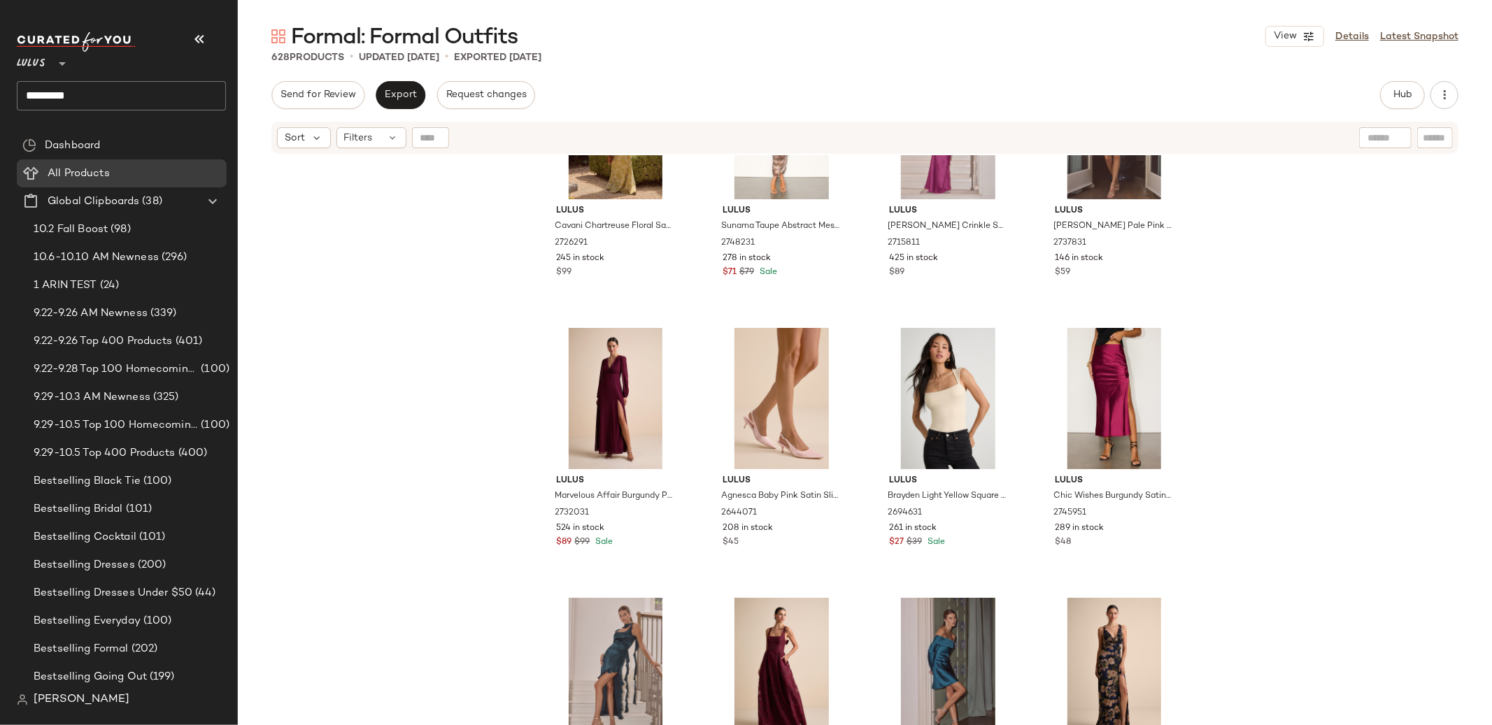
scroll to position [661, 0]
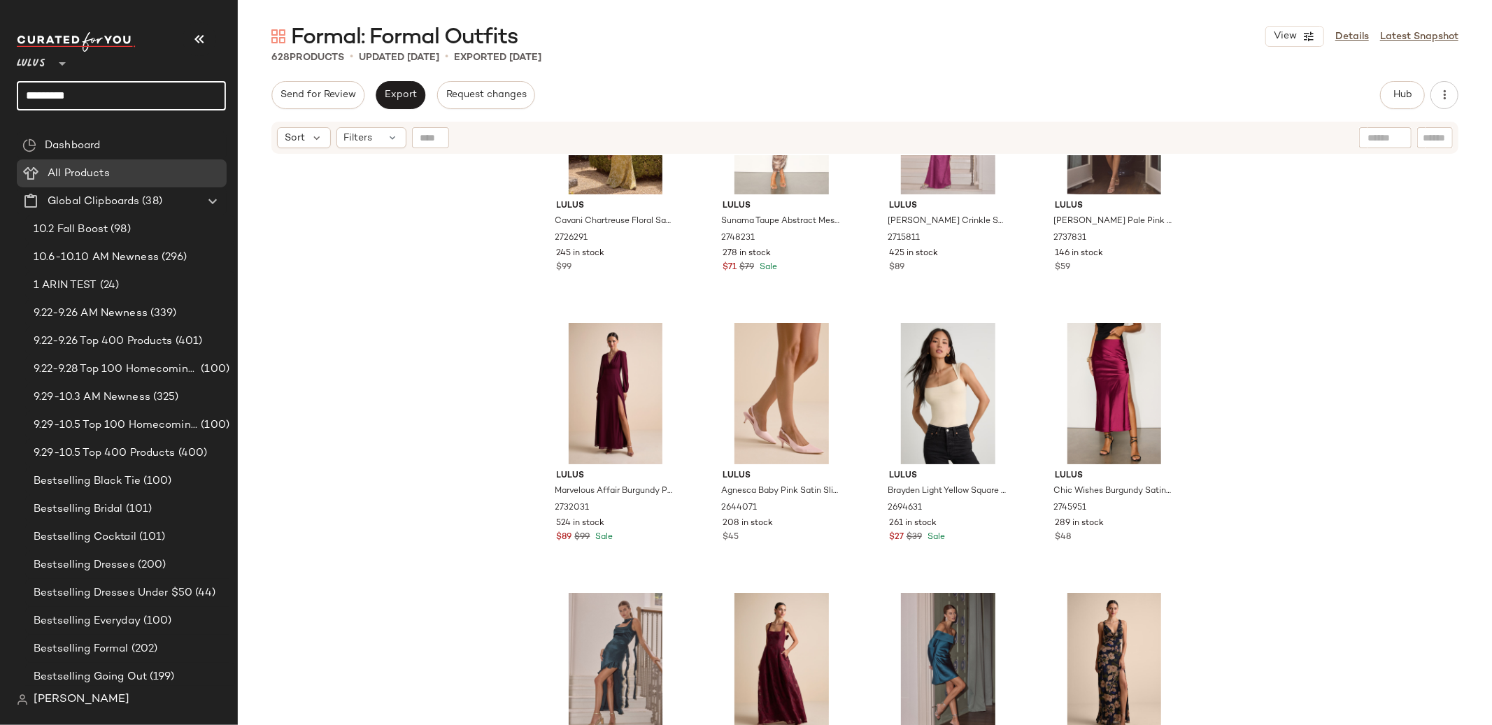
click at [32, 97] on input "********" at bounding box center [121, 95] width 209 height 29
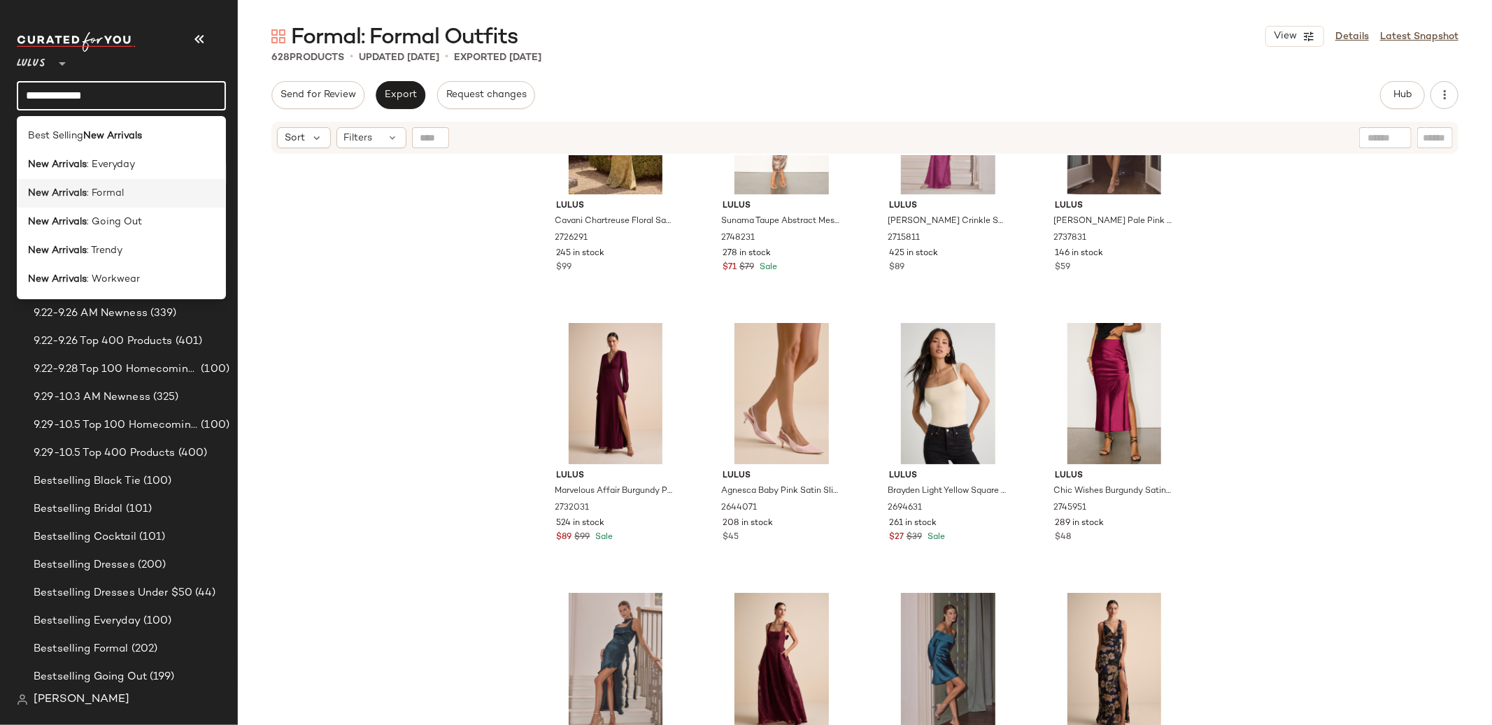
type input "**********"
click at [125, 201] on div "New Arrivals : Formal" at bounding box center [121, 193] width 209 height 29
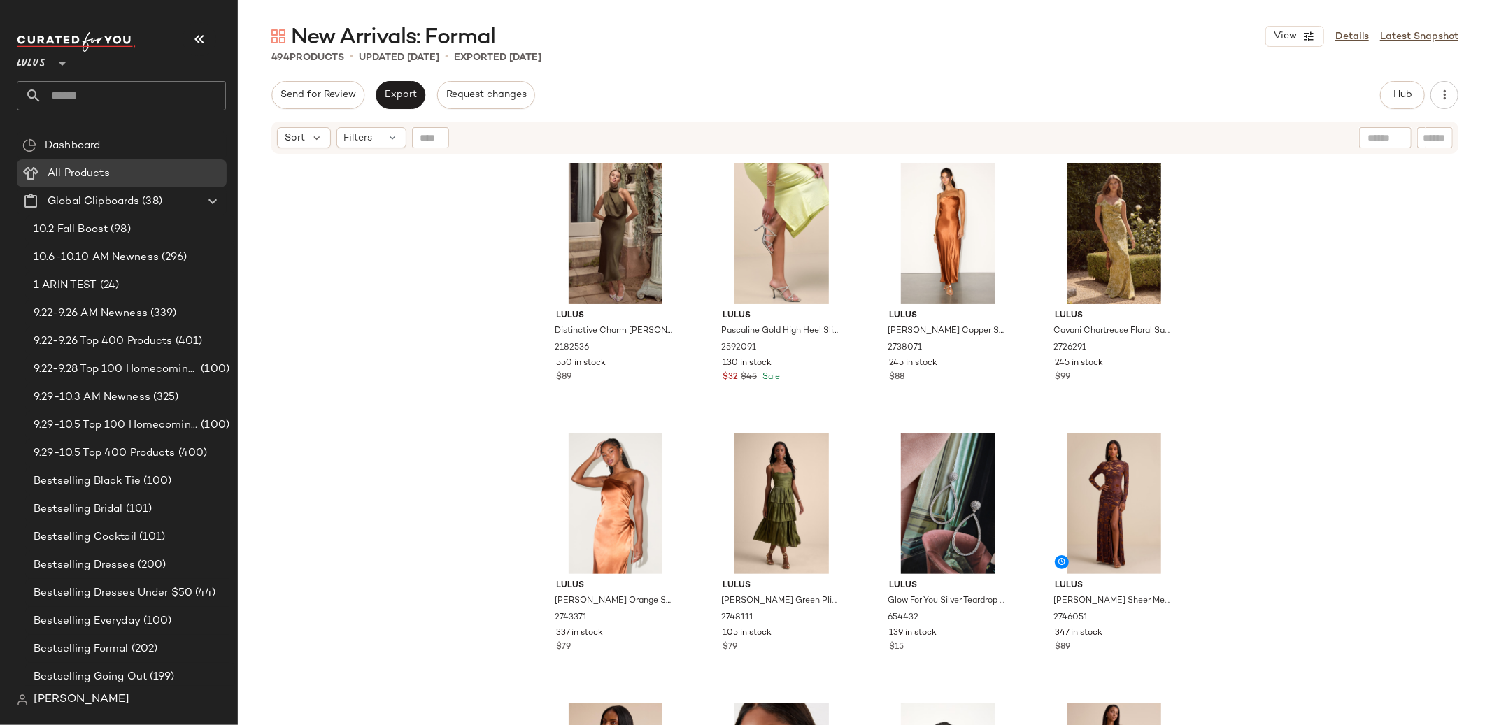
click at [56, 97] on input "text" at bounding box center [134, 95] width 184 height 29
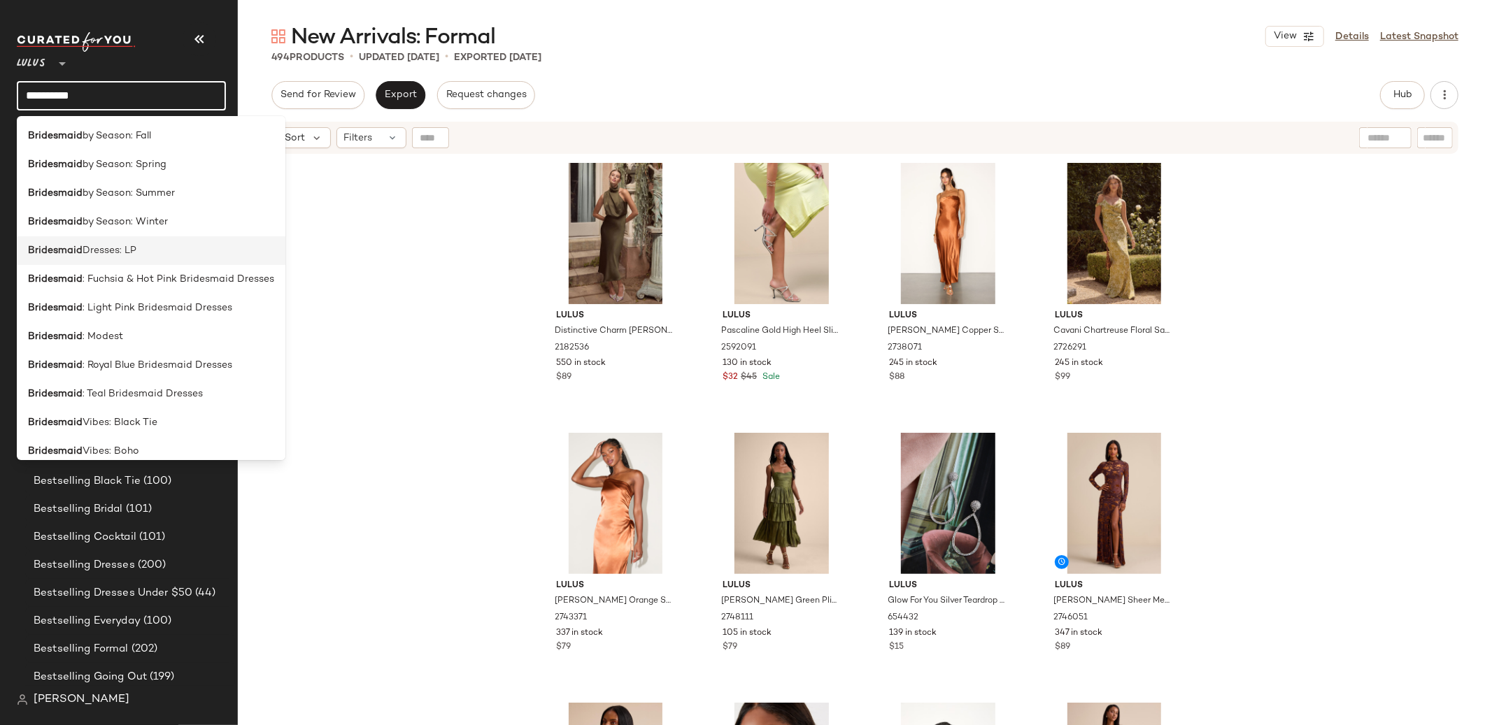
type input "**********"
click at [148, 243] on div "Bridesmaid Dresses: LP" at bounding box center [151, 250] width 246 height 15
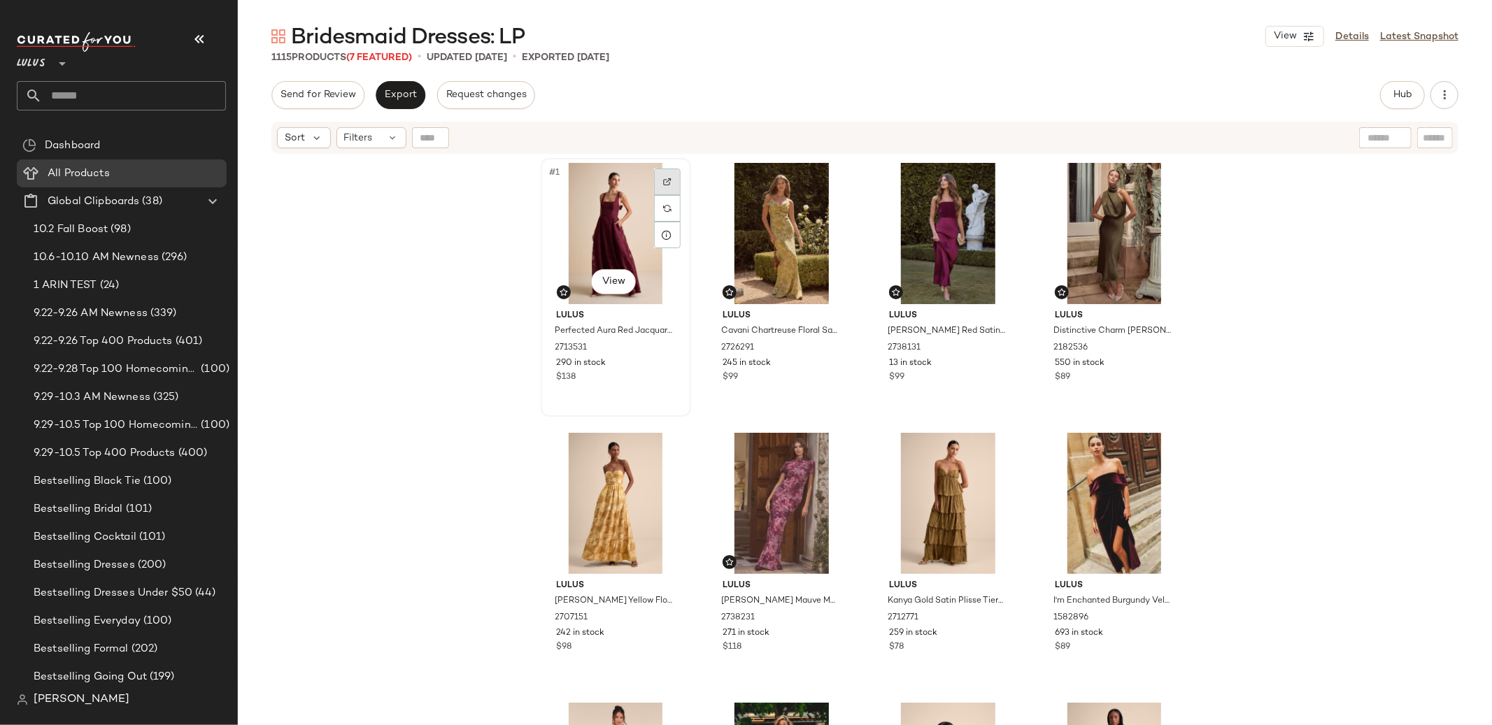
click at [657, 180] on div at bounding box center [667, 182] width 27 height 27
click at [1393, 101] on button "Hub" at bounding box center [1402, 95] width 45 height 28
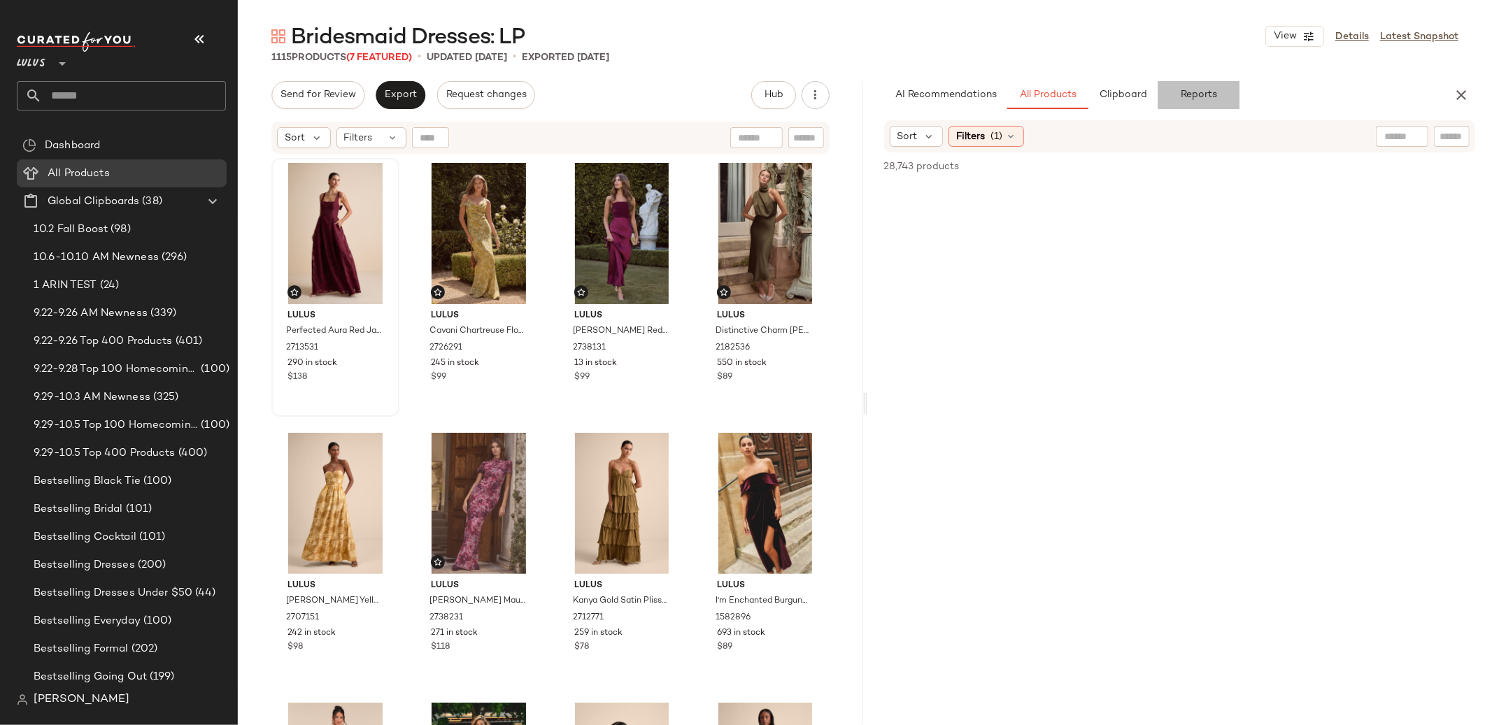
click at [1184, 91] on span "Reports" at bounding box center [1198, 95] width 37 height 11
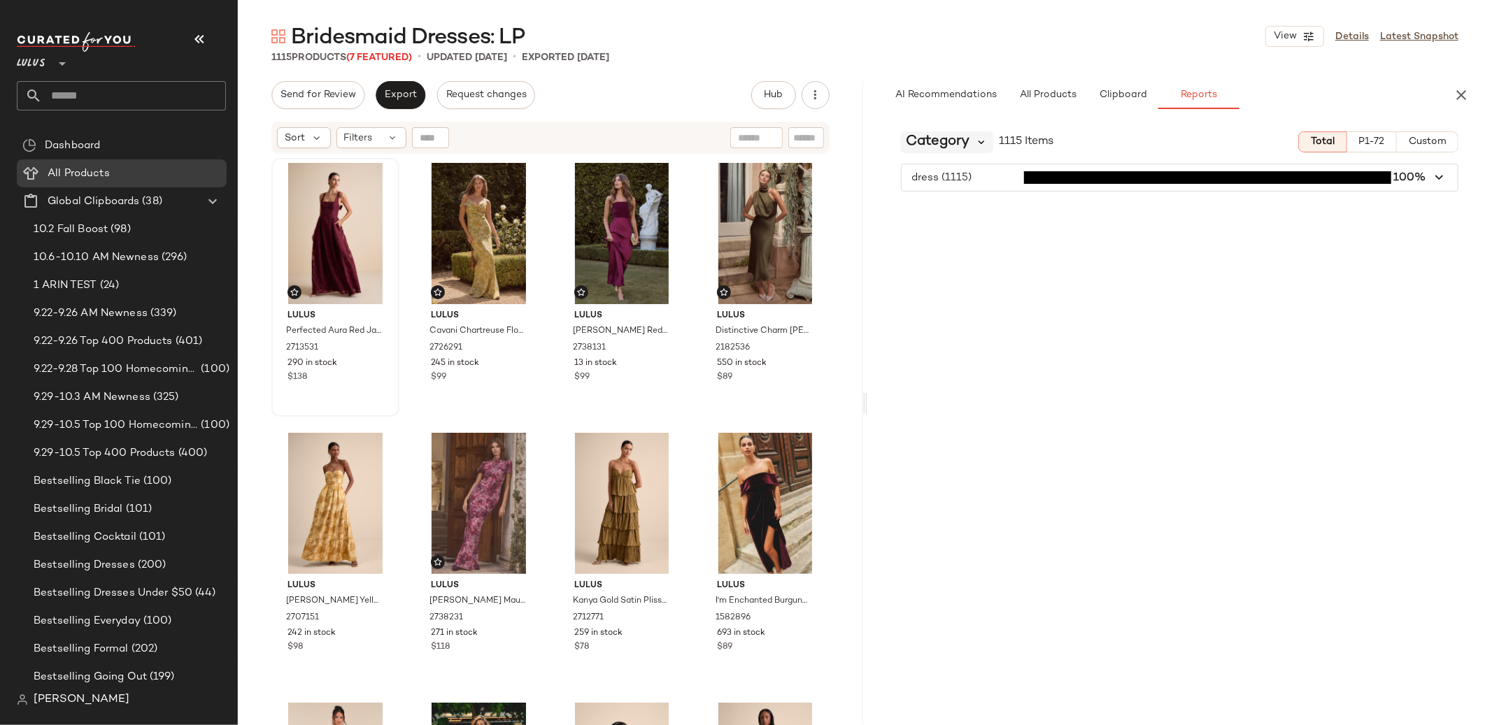
click at [980, 138] on icon at bounding box center [982, 142] width 13 height 13
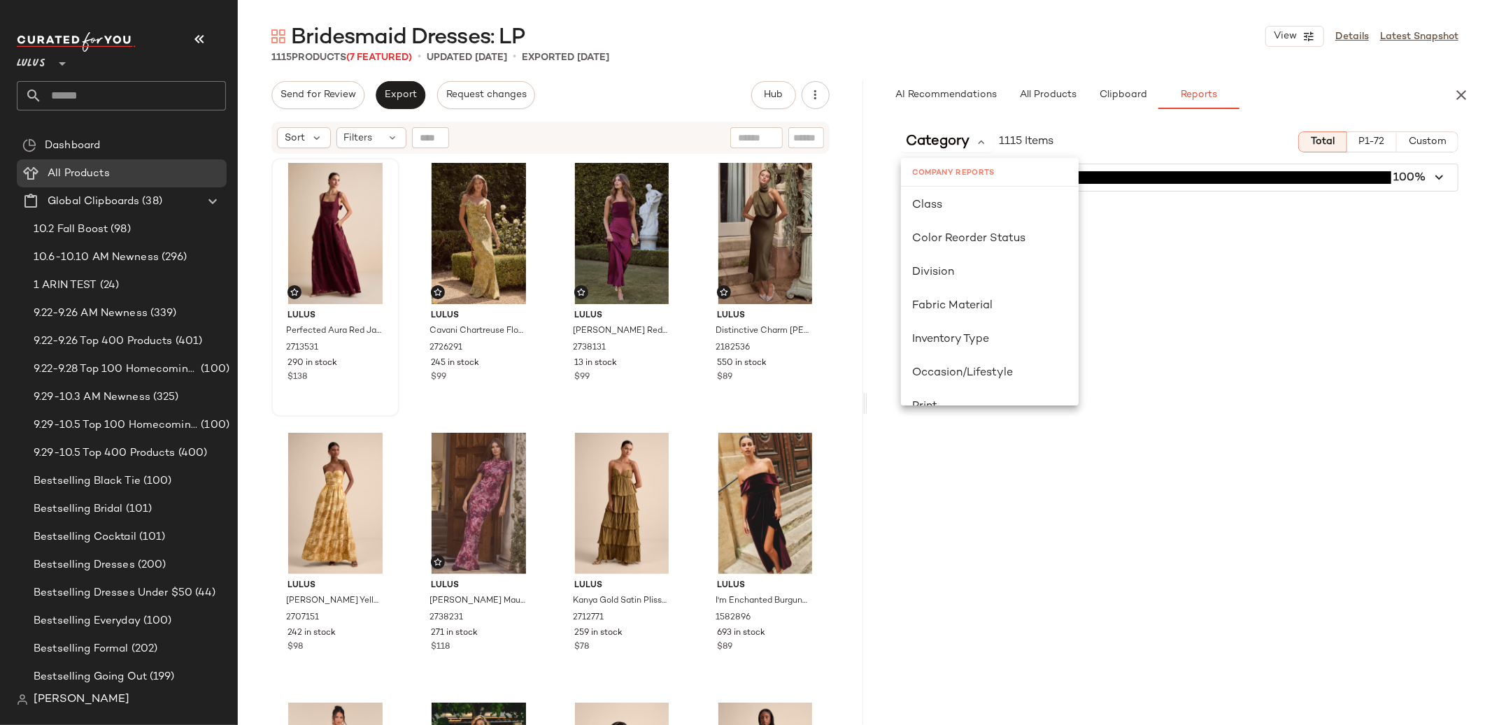
scroll to position [304, 0]
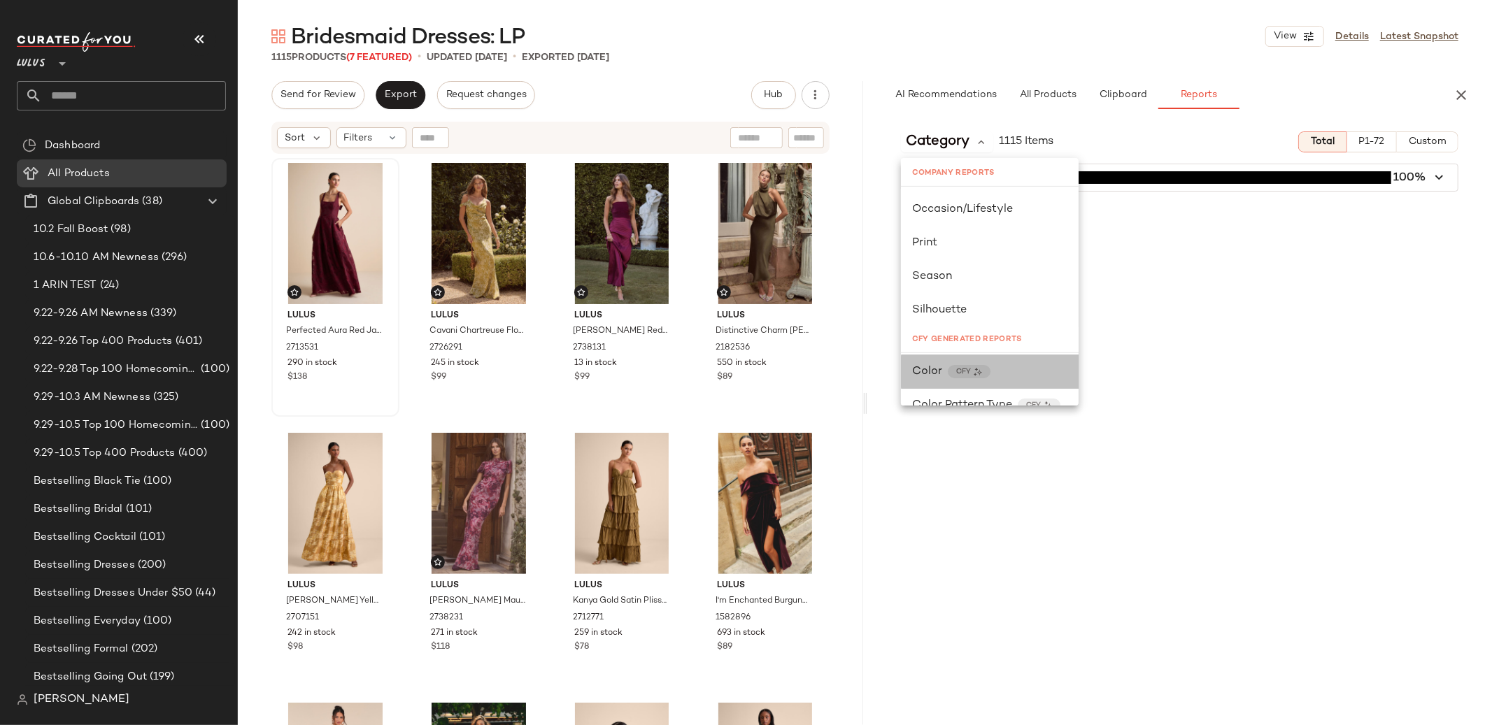
click at [917, 358] on div "Color CFY" at bounding box center [990, 372] width 178 height 34
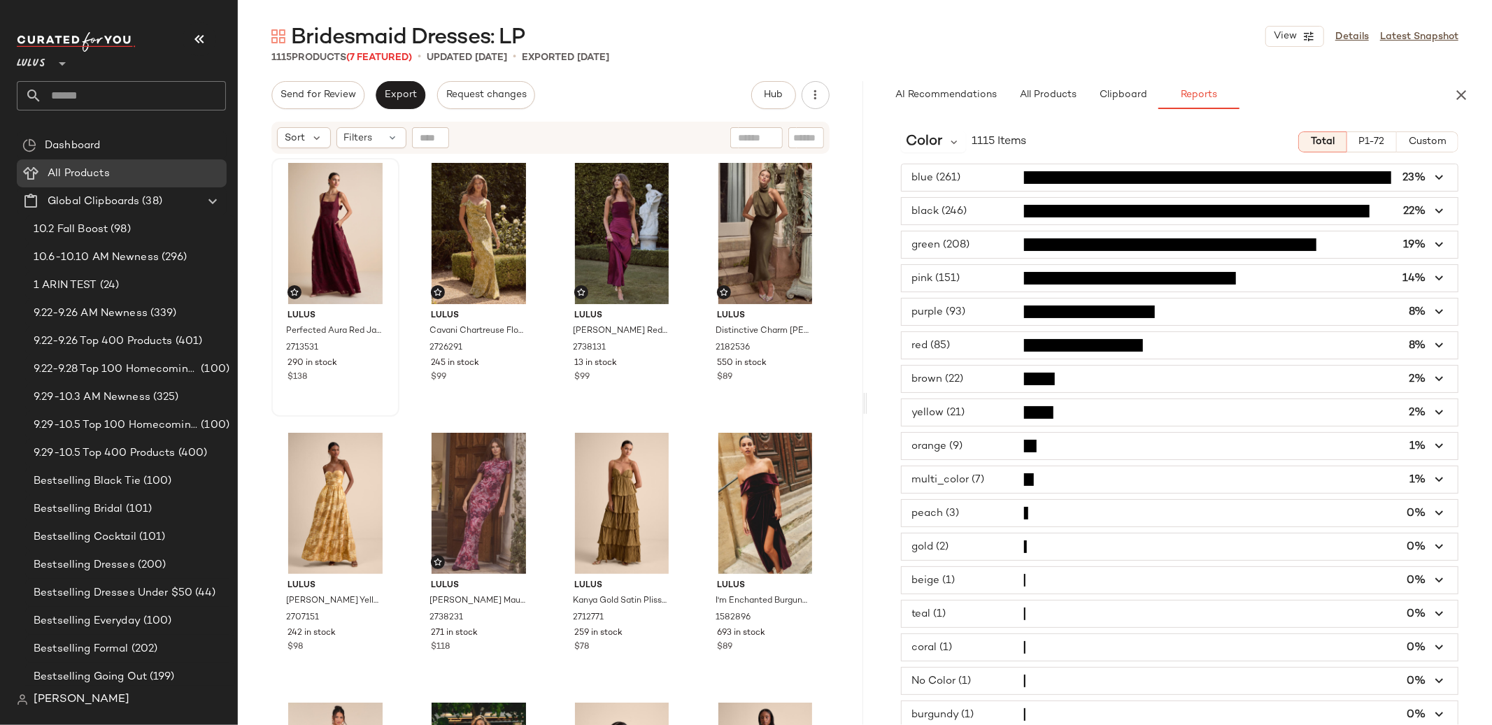
click at [945, 346] on span "button" at bounding box center [1180, 345] width 557 height 27
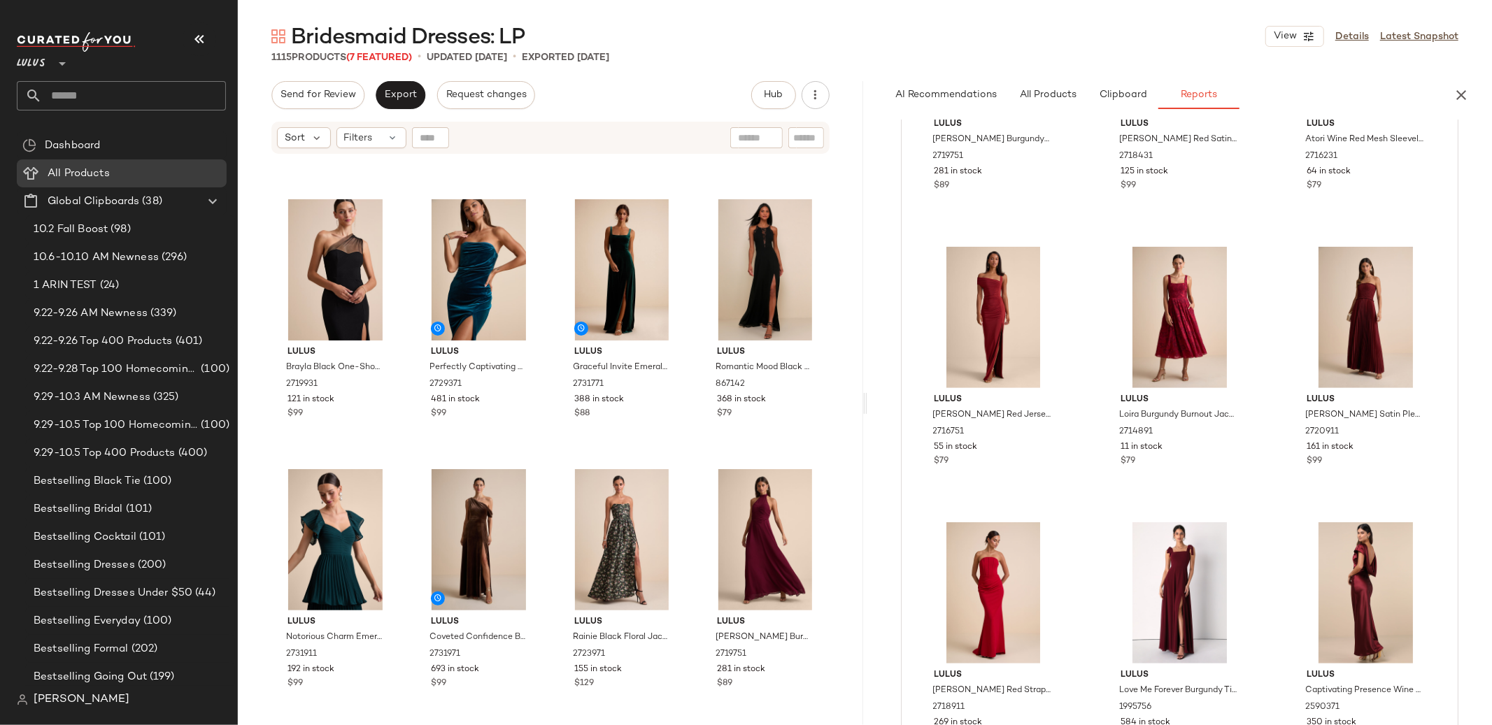
scroll to position [1328, 0]
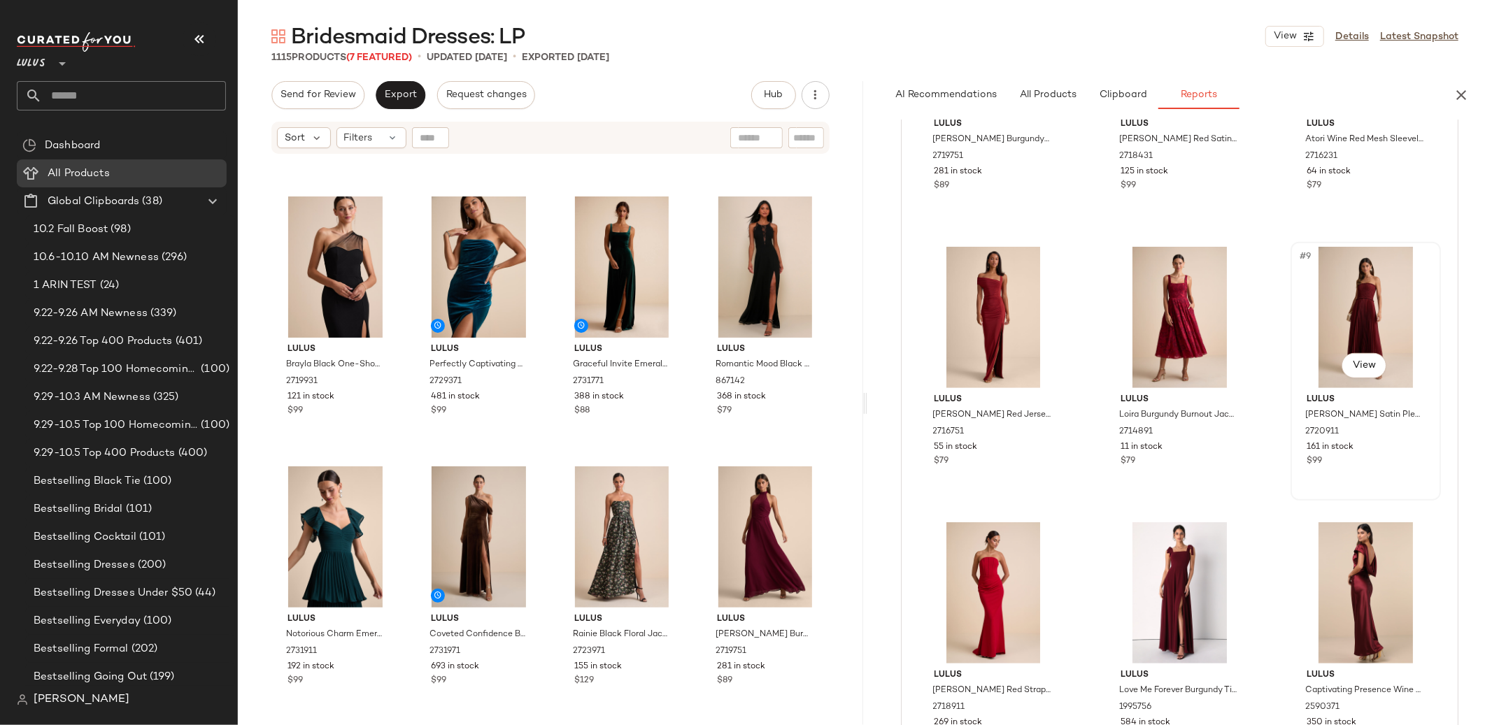
click at [1359, 322] on div "#9 View" at bounding box center [1366, 317] width 141 height 141
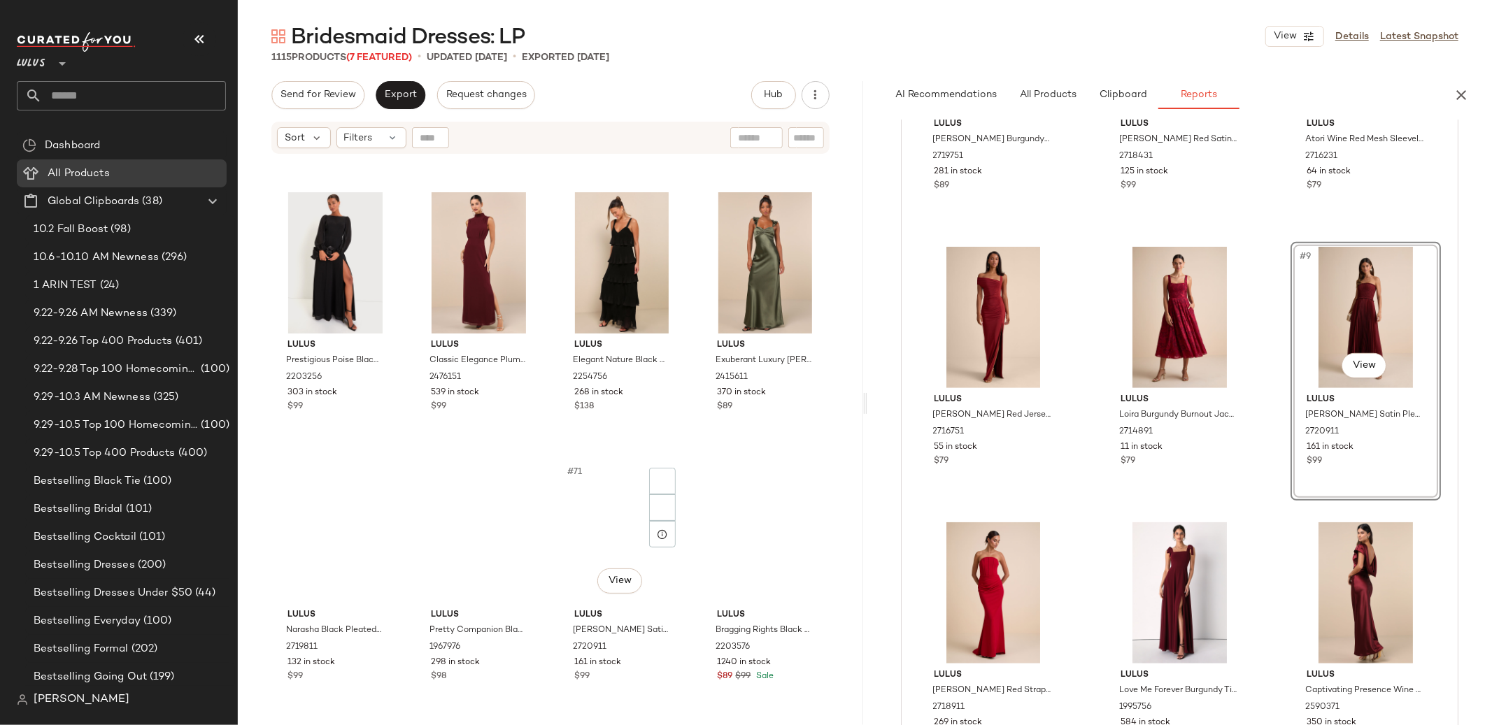
scroll to position [4307, 0]
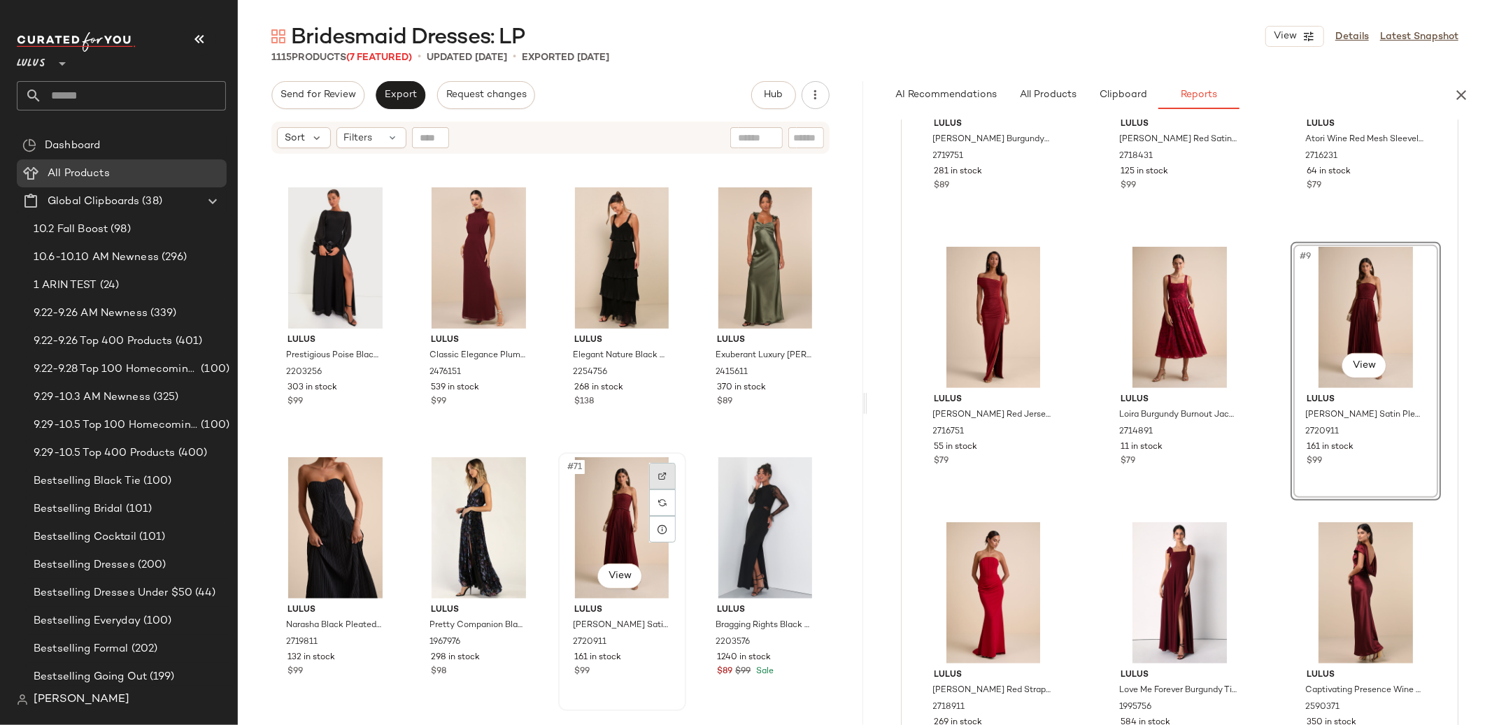
click at [663, 479] on div at bounding box center [662, 476] width 27 height 27
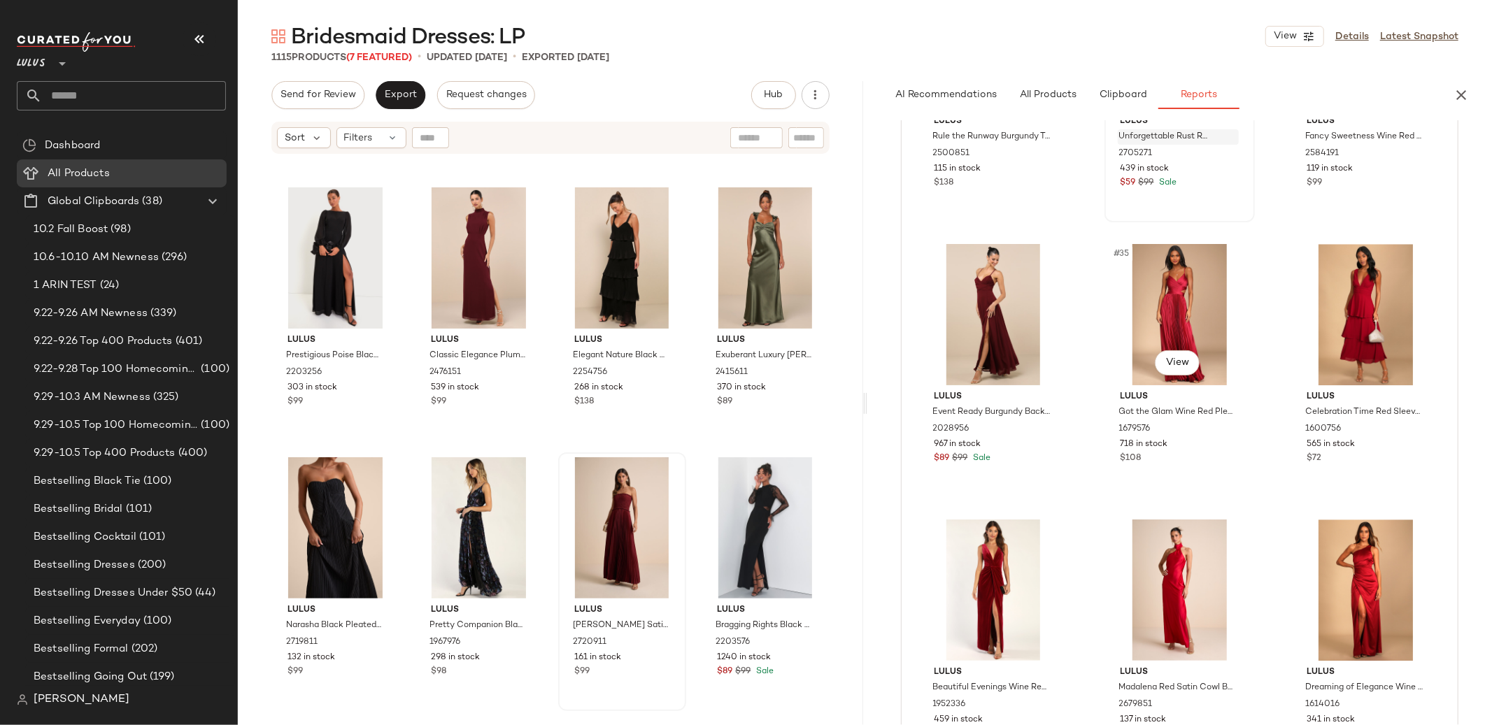
scroll to position [3400, 0]
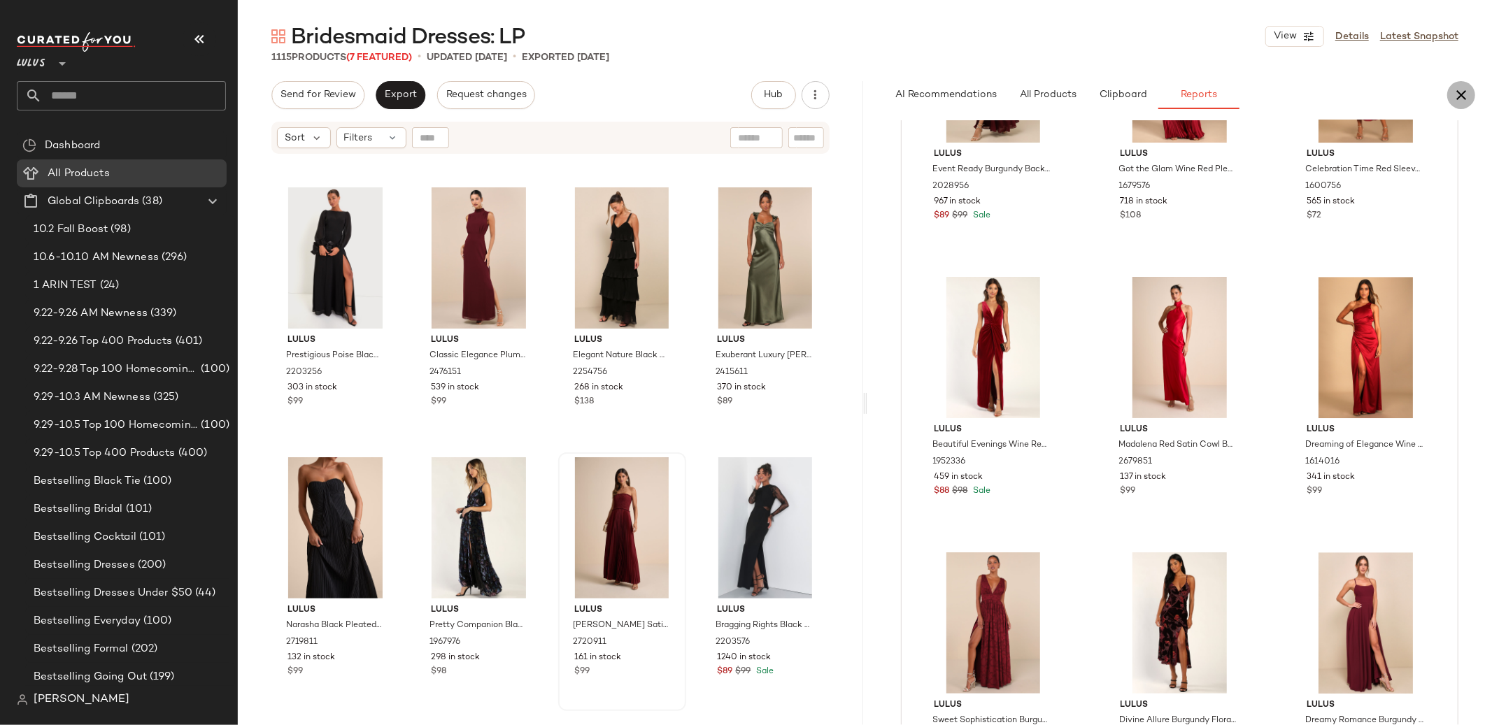
click at [1459, 90] on icon "button" at bounding box center [1461, 95] width 17 height 17
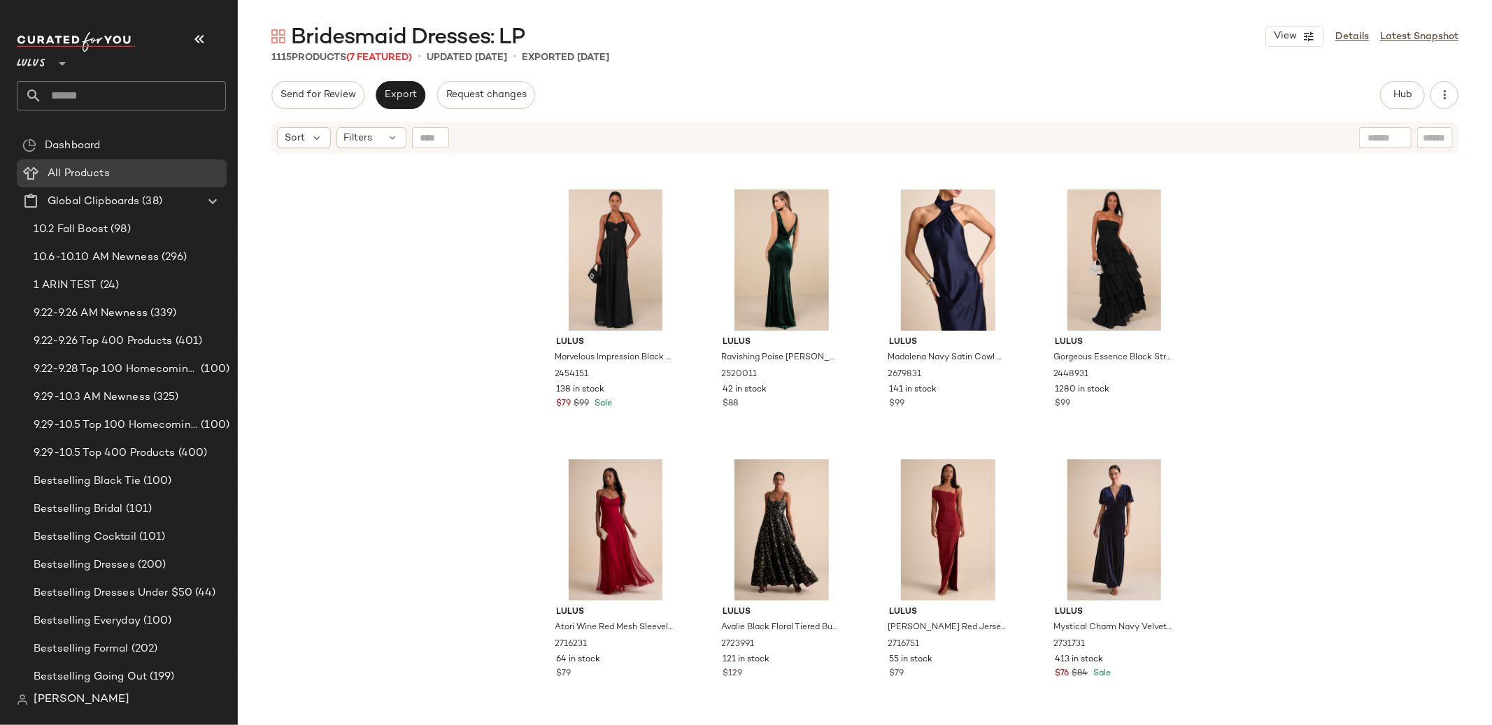
scroll to position [2145, 0]
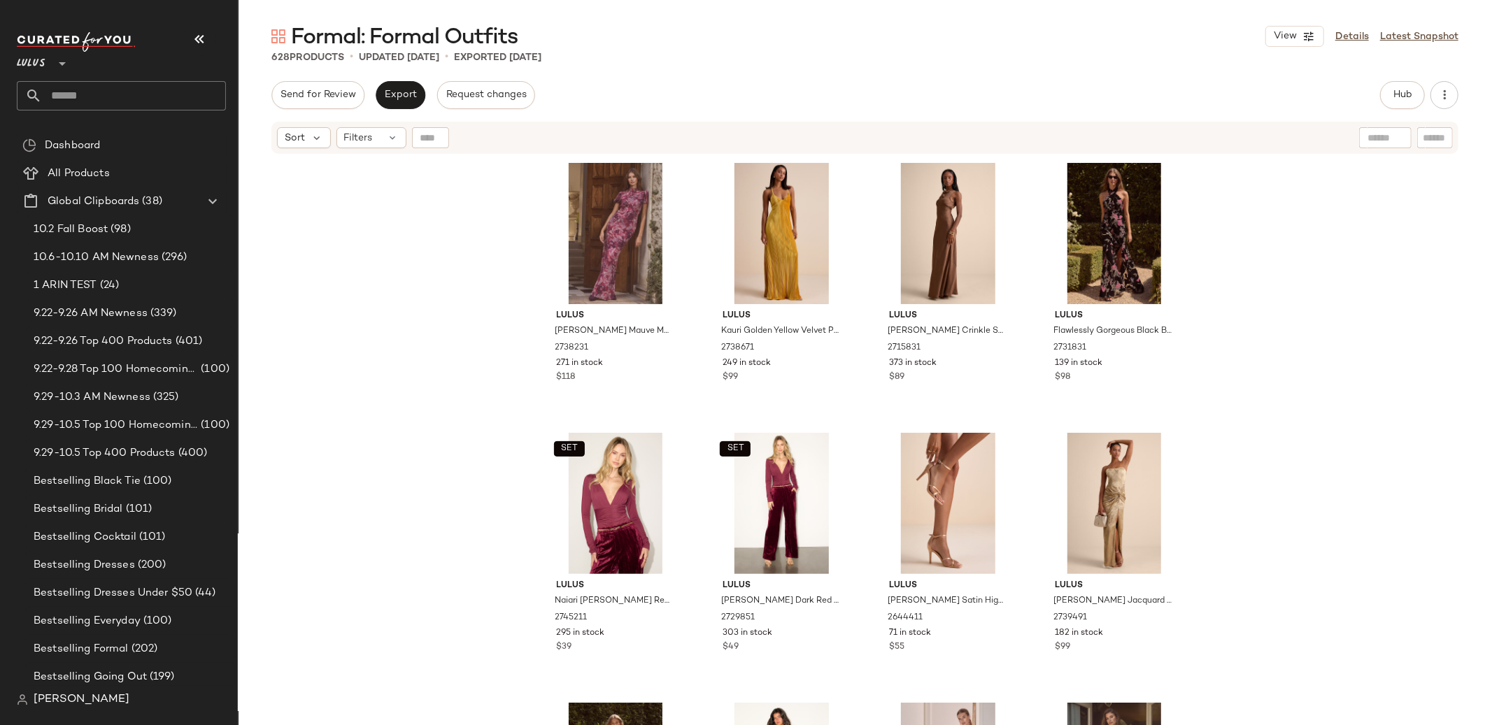
click at [78, 97] on input "text" at bounding box center [134, 95] width 184 height 29
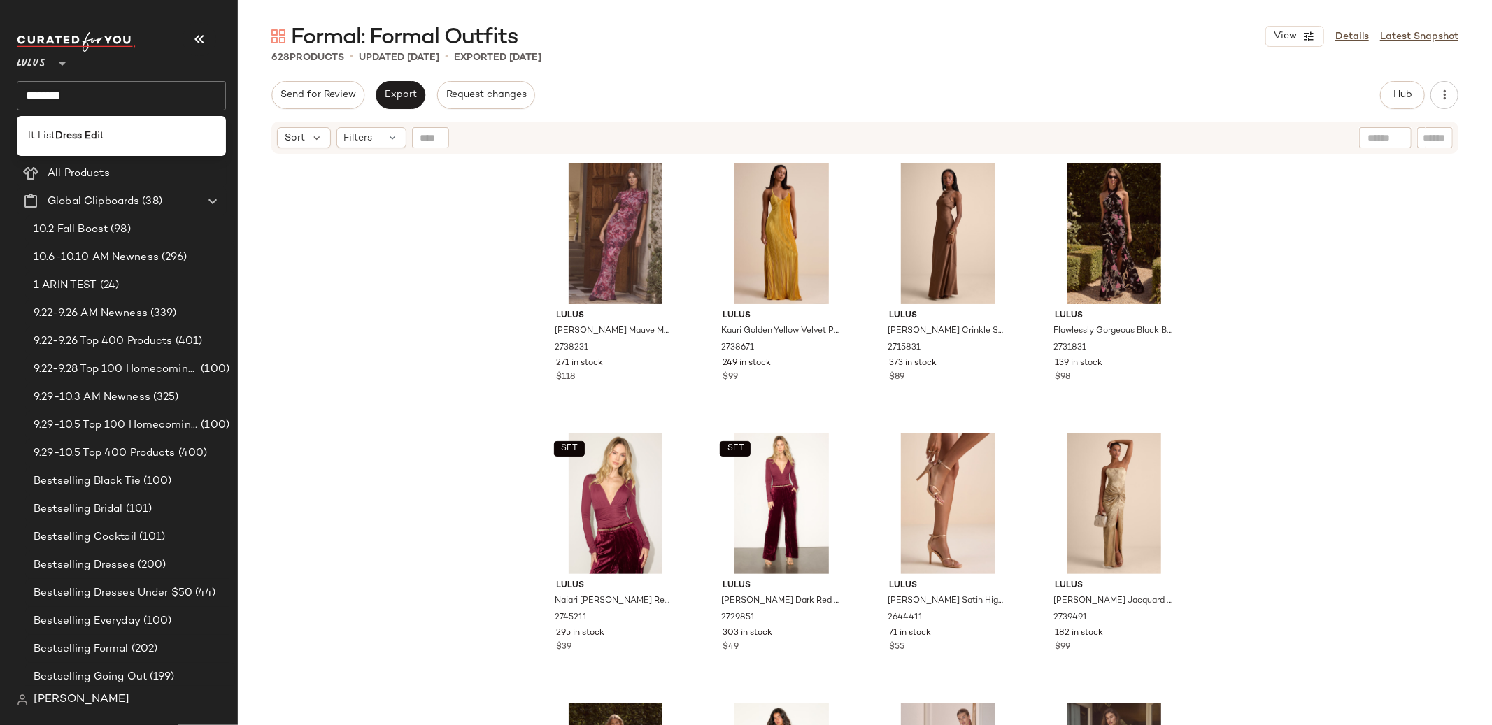
click at [77, 102] on input "********" at bounding box center [121, 95] width 209 height 29
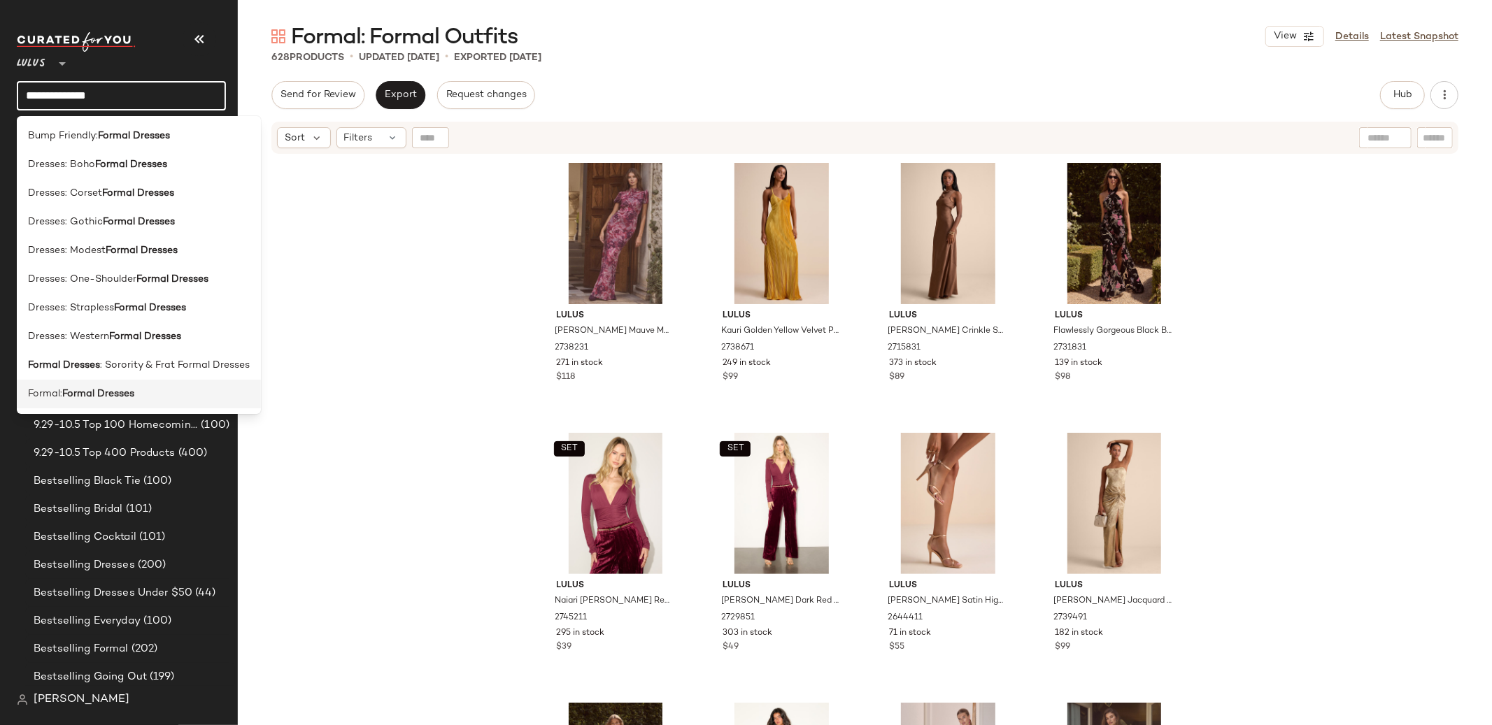
type input "**********"
click at [101, 394] on b "Formal Dresses" at bounding box center [98, 394] width 72 height 15
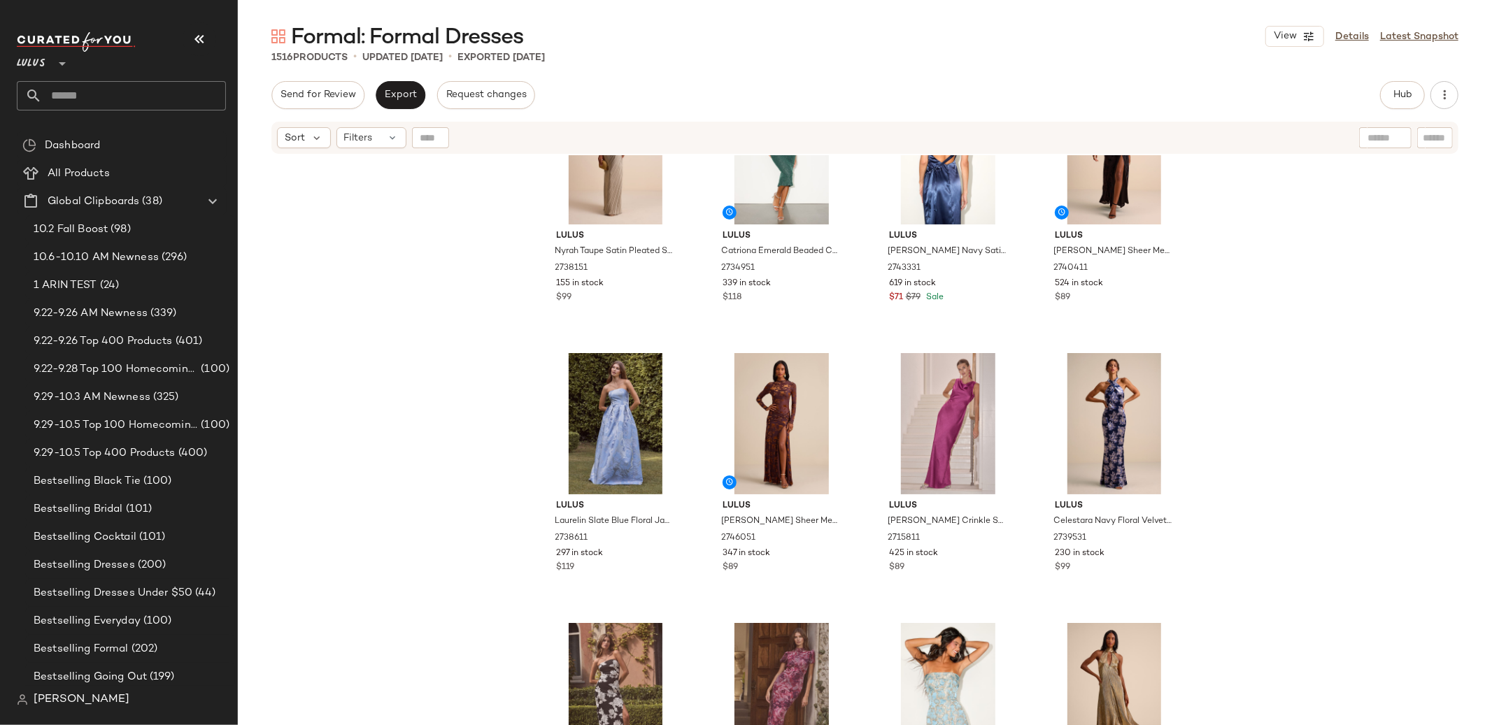
scroll to position [1023, 0]
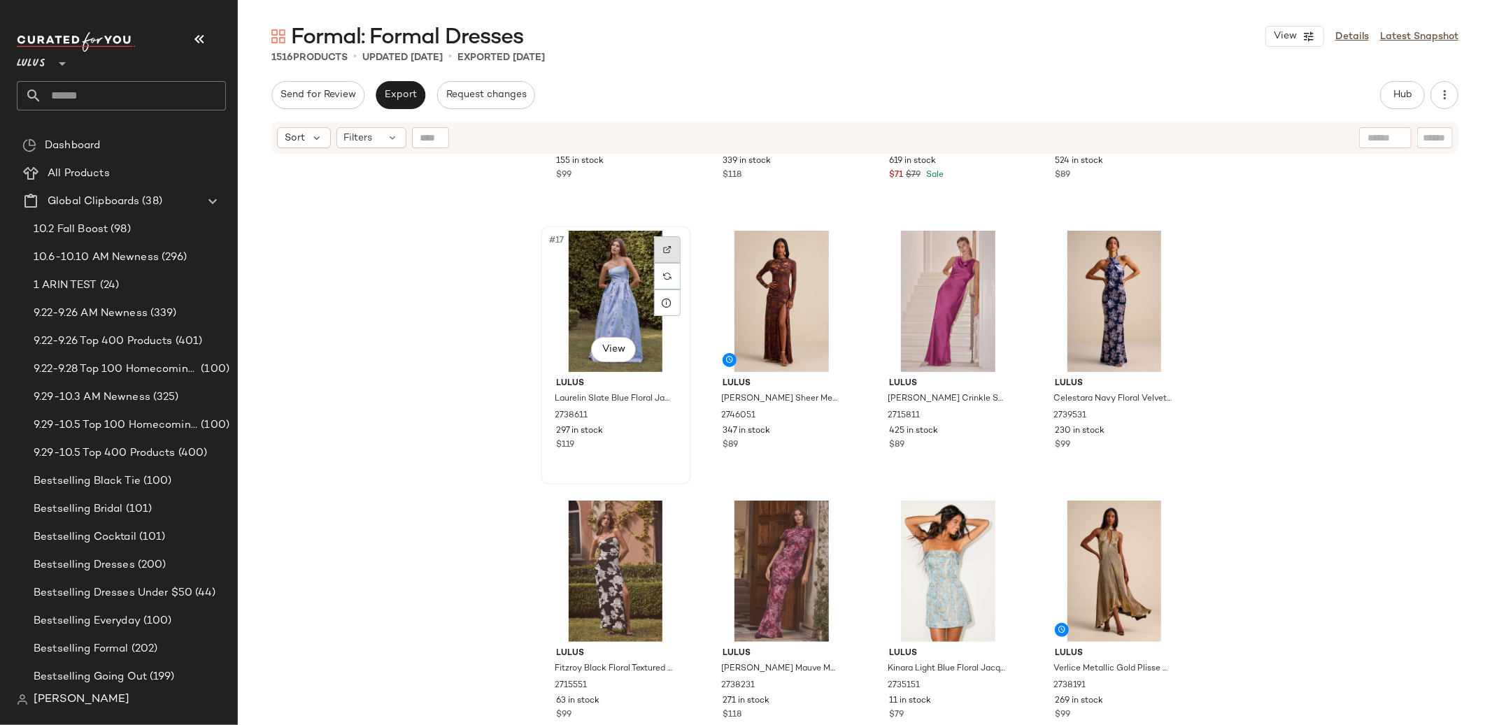
click at [658, 245] on div at bounding box center [667, 249] width 27 height 27
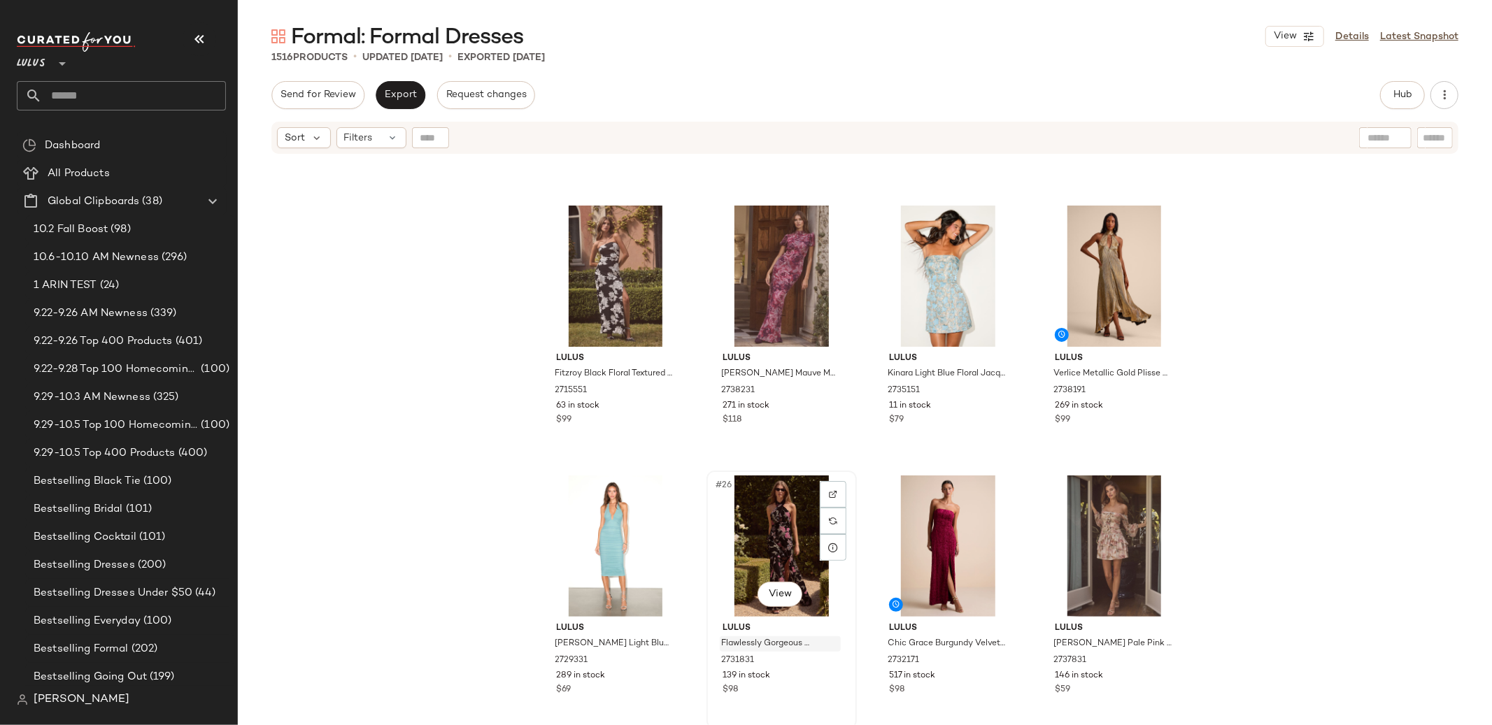
scroll to position [1337, 0]
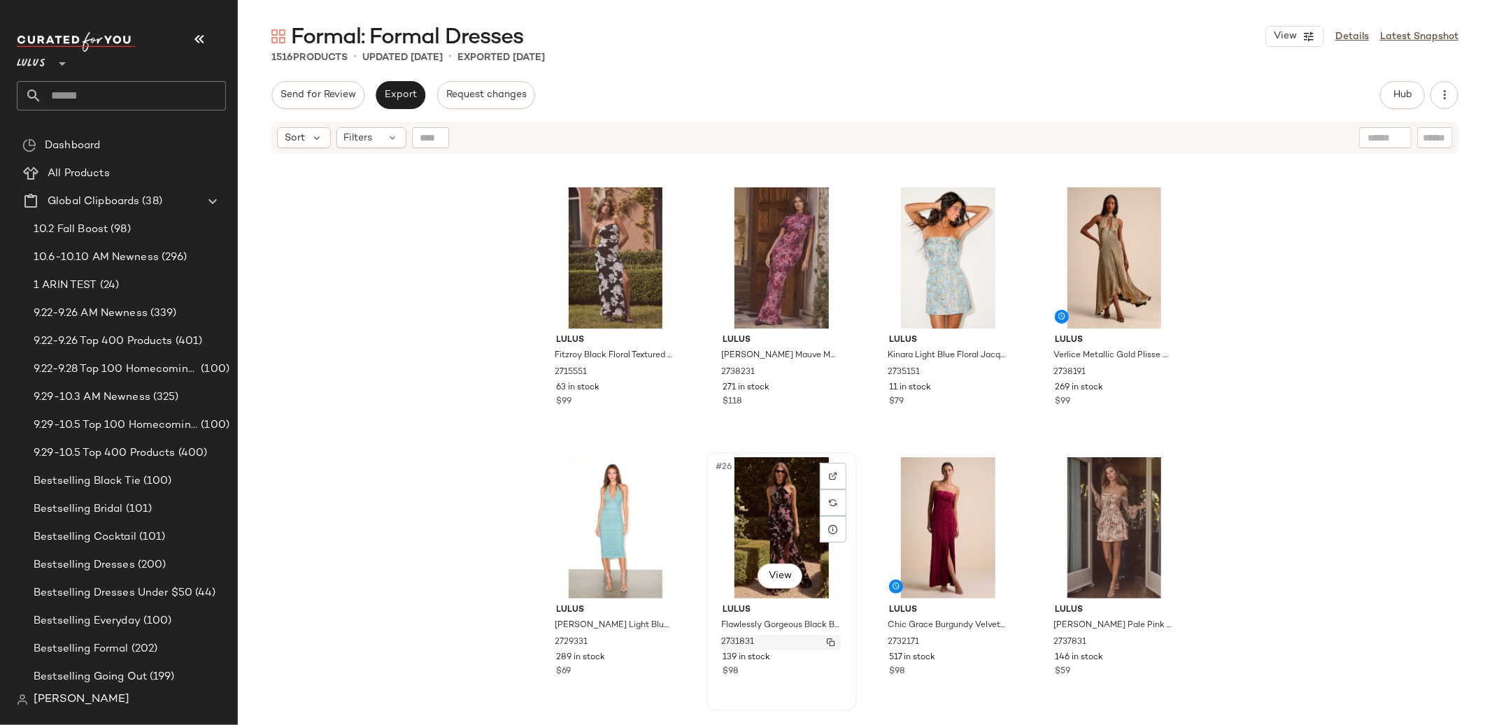
click at [737, 642] on span "2731831" at bounding box center [737, 643] width 33 height 13
click at [575, 397] on div "$99" at bounding box center [616, 402] width 118 height 13
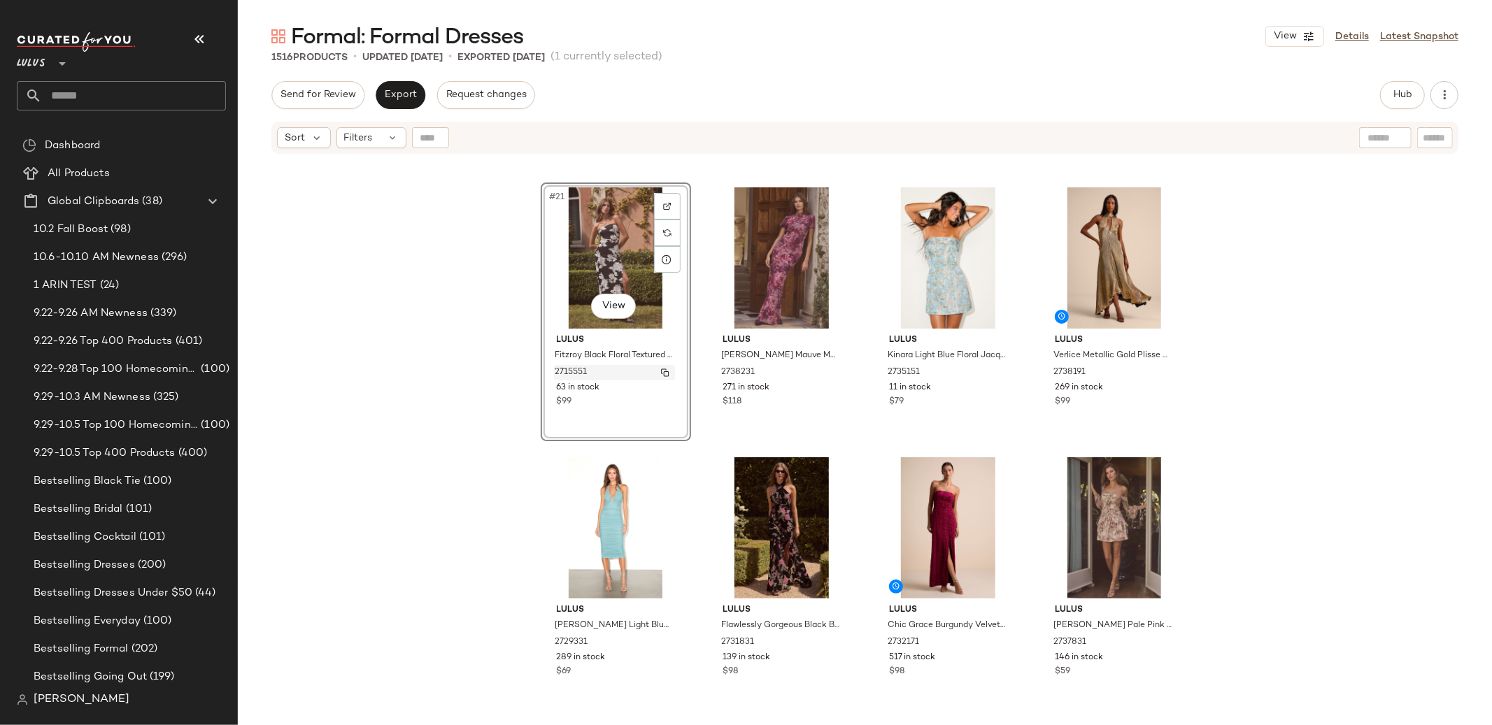
click at [576, 371] on span "2715551" at bounding box center [571, 373] width 32 height 13
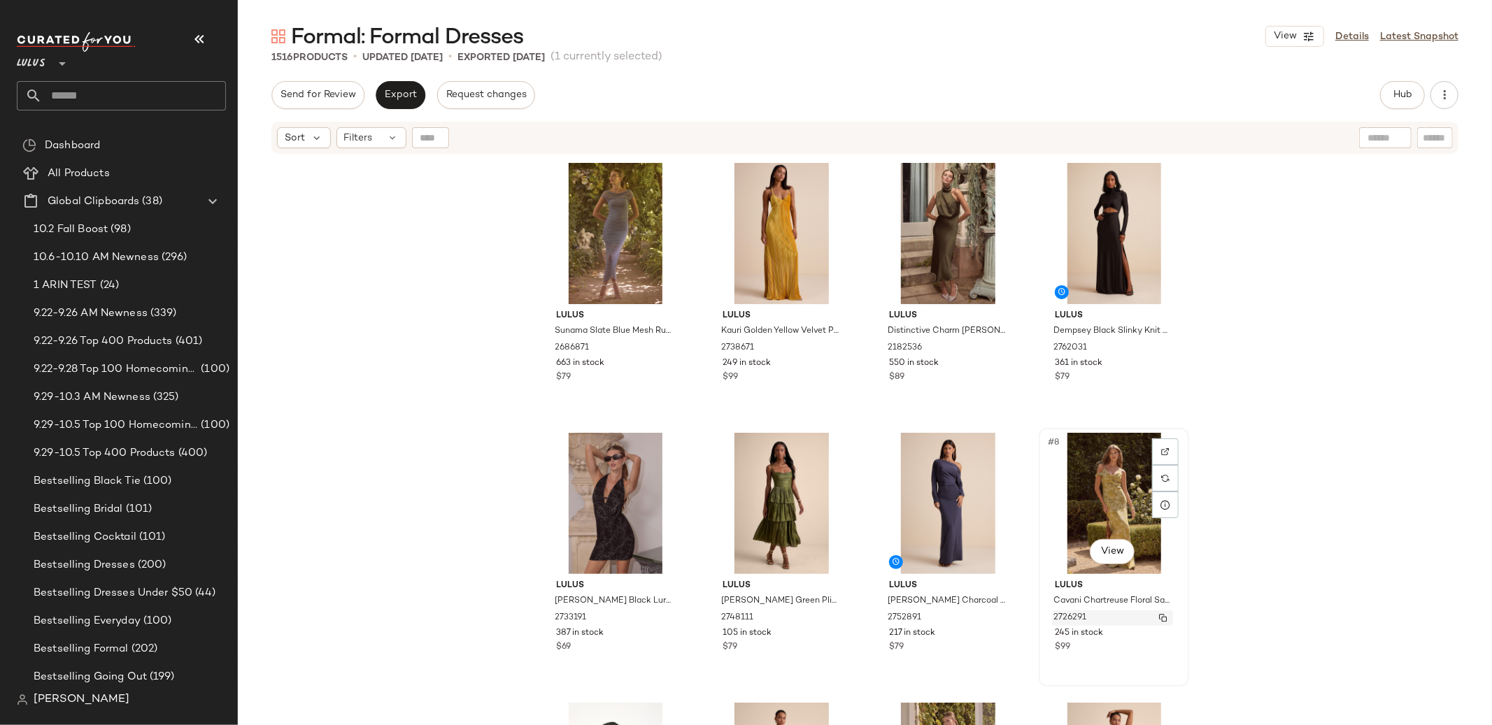
click at [1062, 613] on span "2726291" at bounding box center [1070, 618] width 33 height 13
click at [895, 362] on span "550 in stock" at bounding box center [914, 363] width 50 height 13
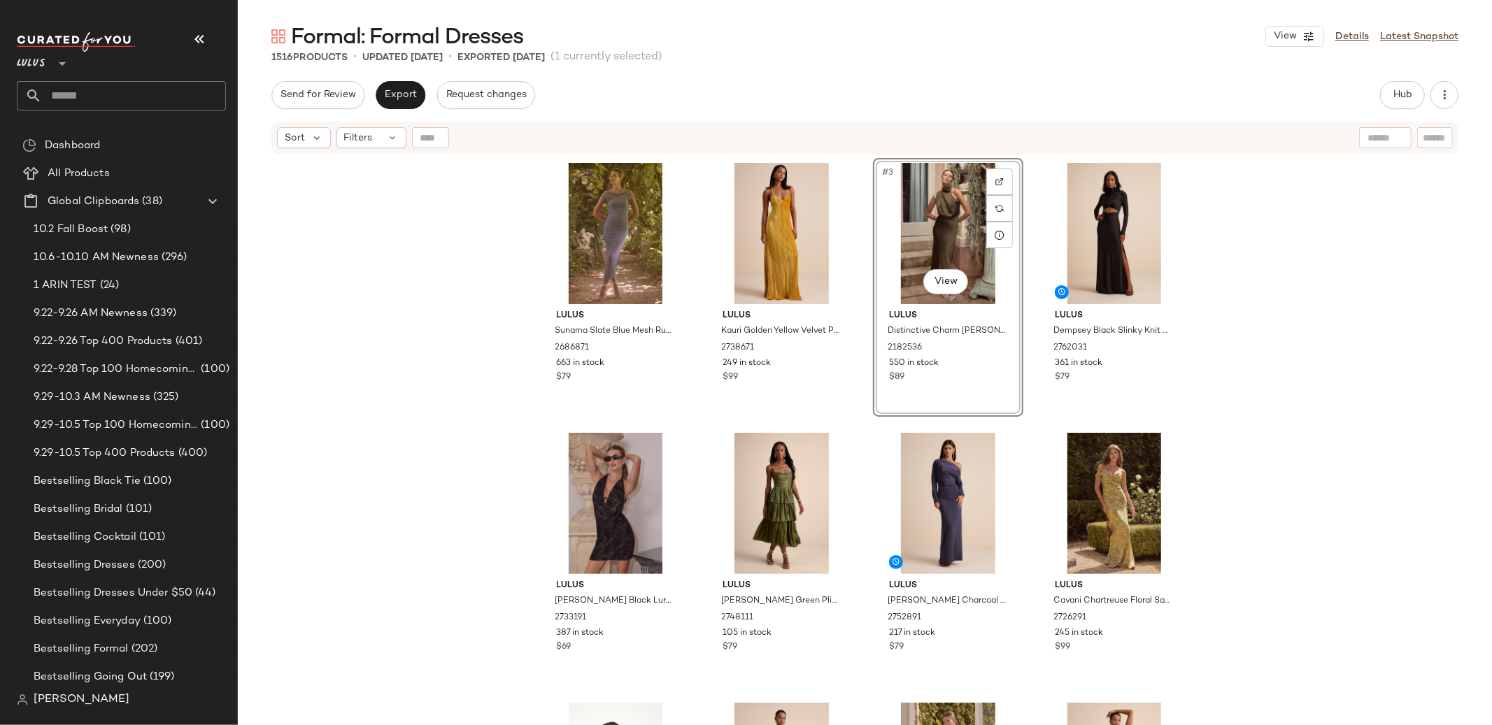
click at [493, 295] on div "Lulus Sunama Slate Blue Mesh Ruched Bodycon Midi Dress 2686871 663 in stock $79…" at bounding box center [865, 457] width 1254 height 605
click at [919, 346] on div "2182536" at bounding box center [946, 348] width 121 height 15
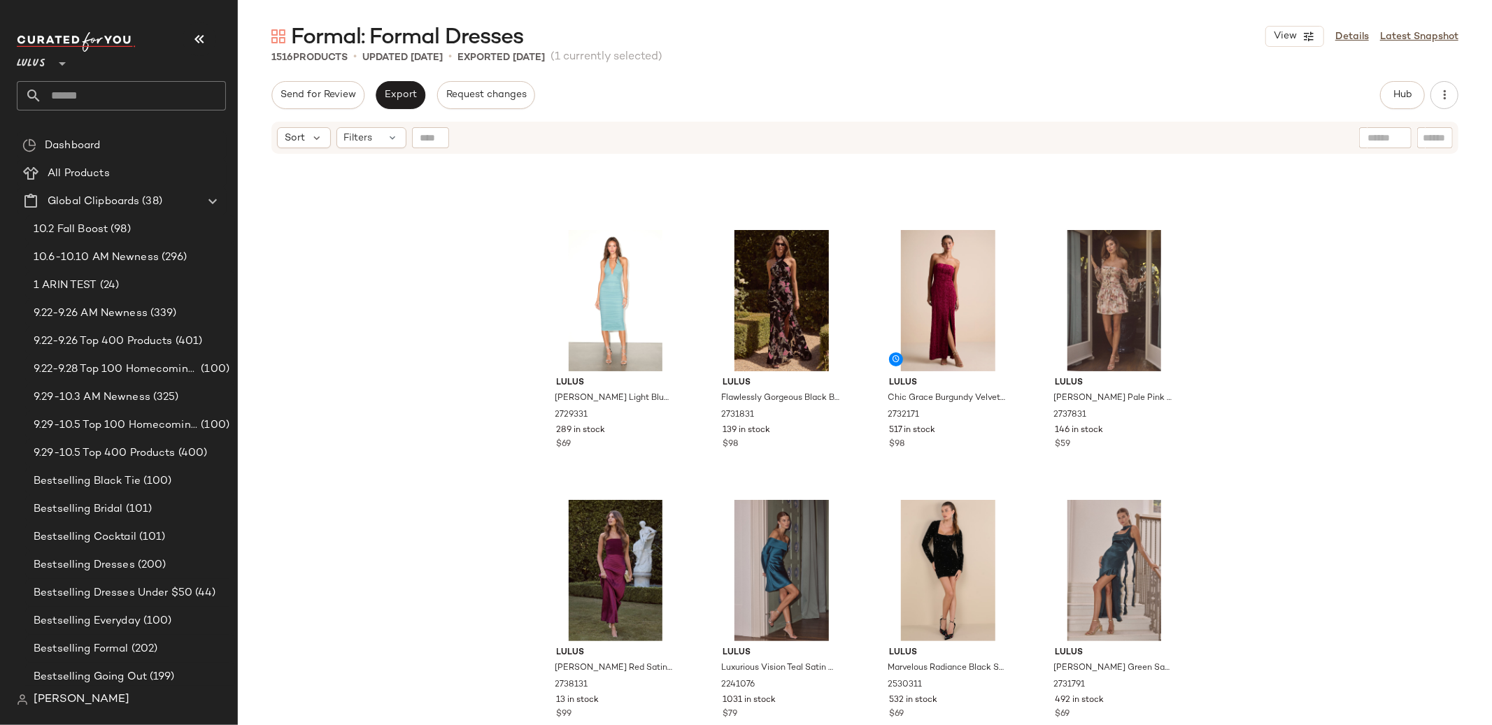
scroll to position [1678, 0]
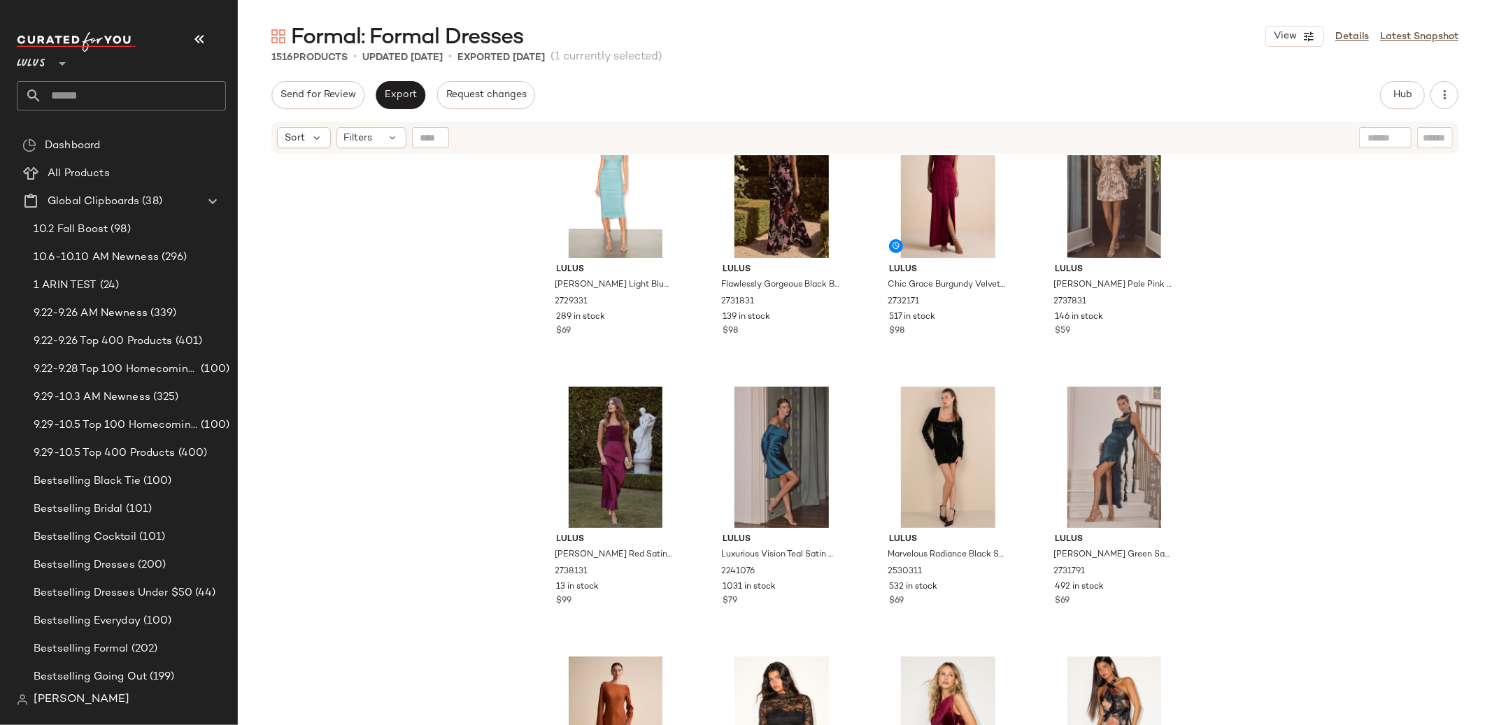
click at [396, 416] on div "Lulus Armas Light Blue Mesh Ruched Halter Midi Dress 2729331 289 in stock $69 L…" at bounding box center [865, 457] width 1254 height 605
click at [579, 569] on span "2738131" at bounding box center [571, 572] width 33 height 13
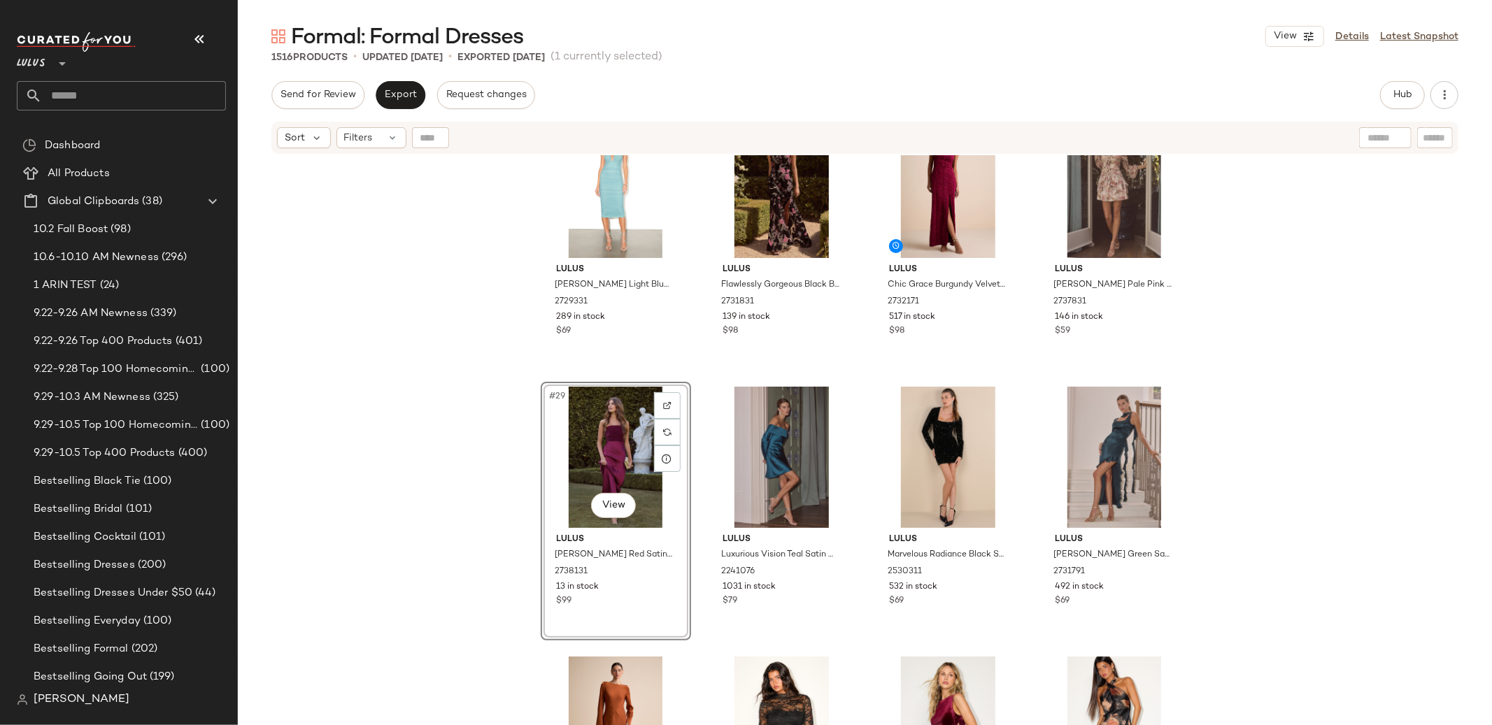
click at [90, 99] on input "text" at bounding box center [134, 95] width 184 height 29
type input "*"
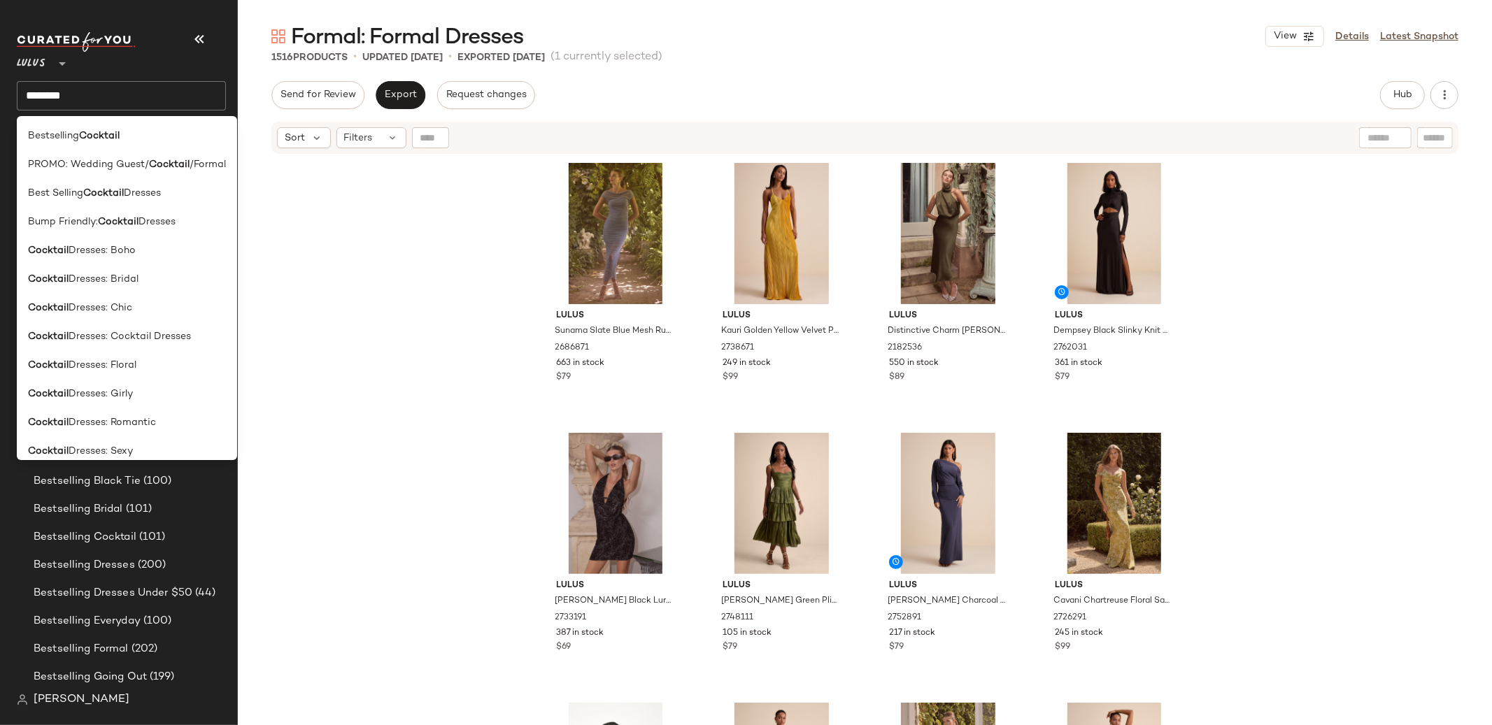
click at [414, 260] on div "Lulus Sunama Slate Blue Mesh Ruched Bodycon Midi Dress 2686871 663 in stock $79…" at bounding box center [865, 457] width 1254 height 605
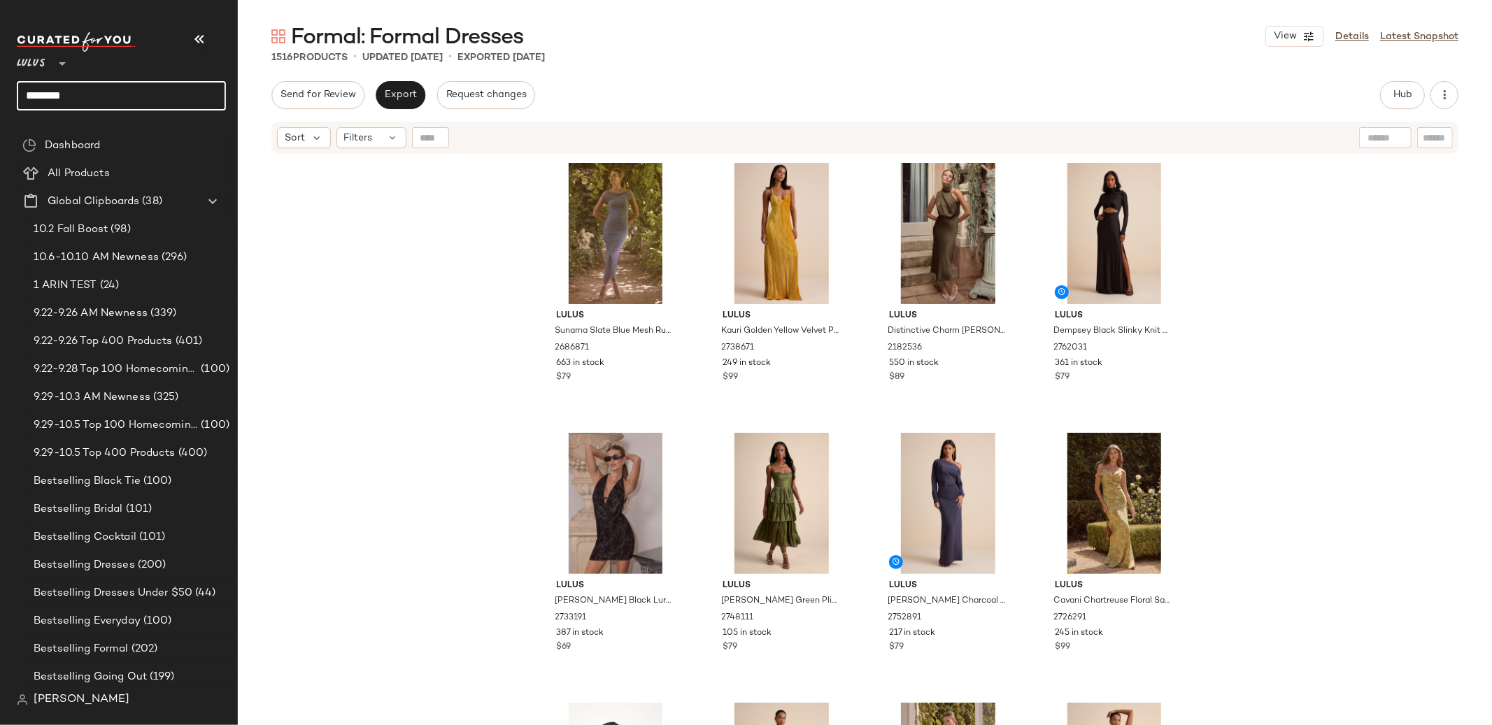
click at [34, 102] on input "********" at bounding box center [121, 95] width 209 height 29
click at [36, 101] on input "********" at bounding box center [121, 95] width 209 height 29
click at [42, 100] on input "********" at bounding box center [121, 95] width 209 height 29
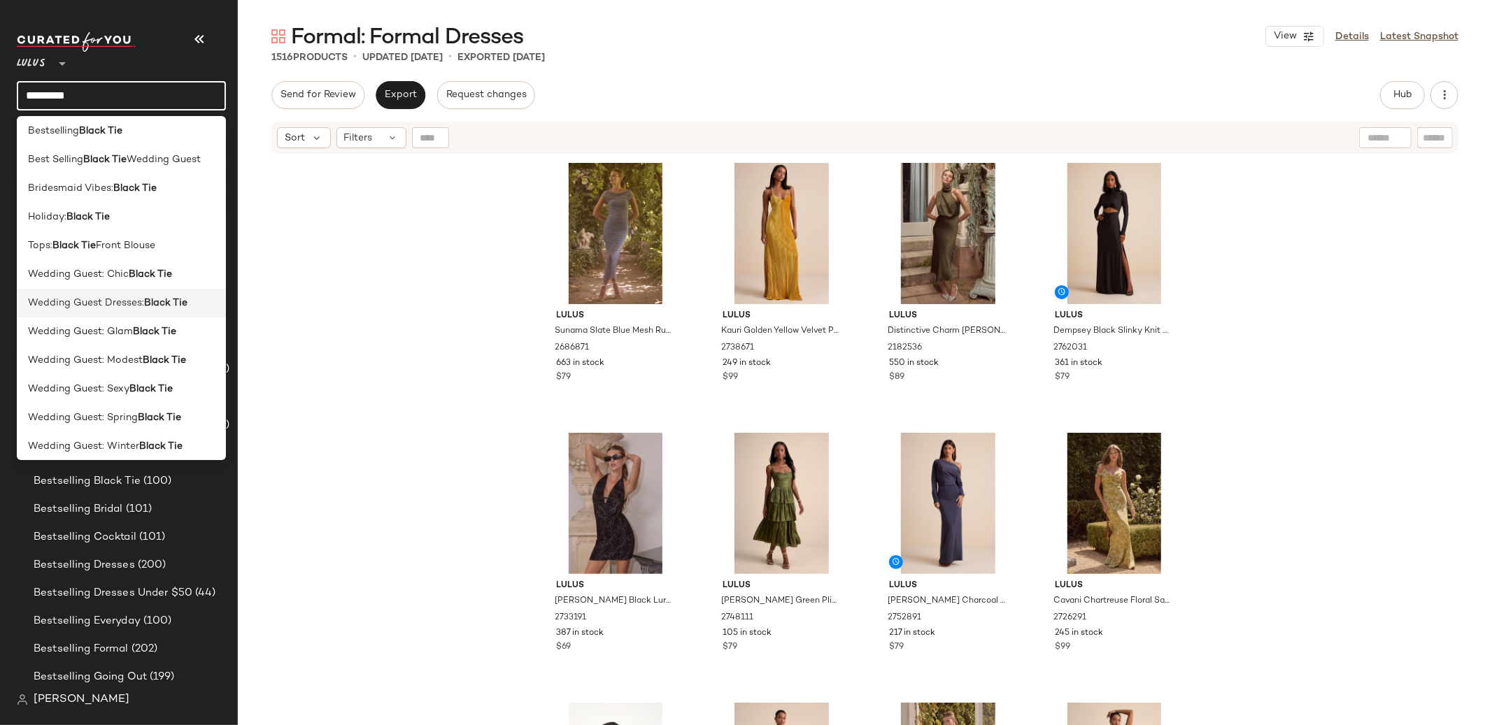
scroll to position [6, 0]
type input "*********"
click at [105, 299] on span "Wedding Guest Dresses:" at bounding box center [86, 302] width 116 height 15
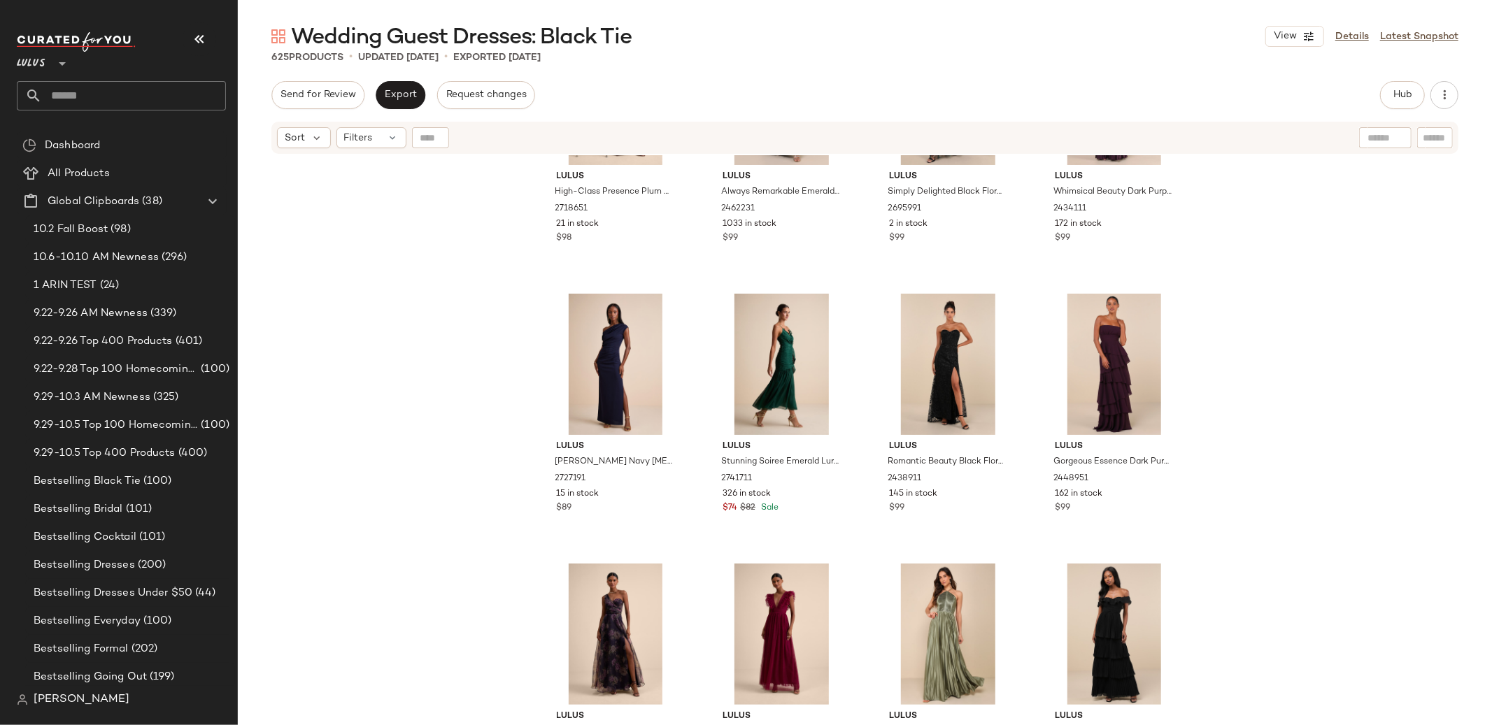
scroll to position [4538, 0]
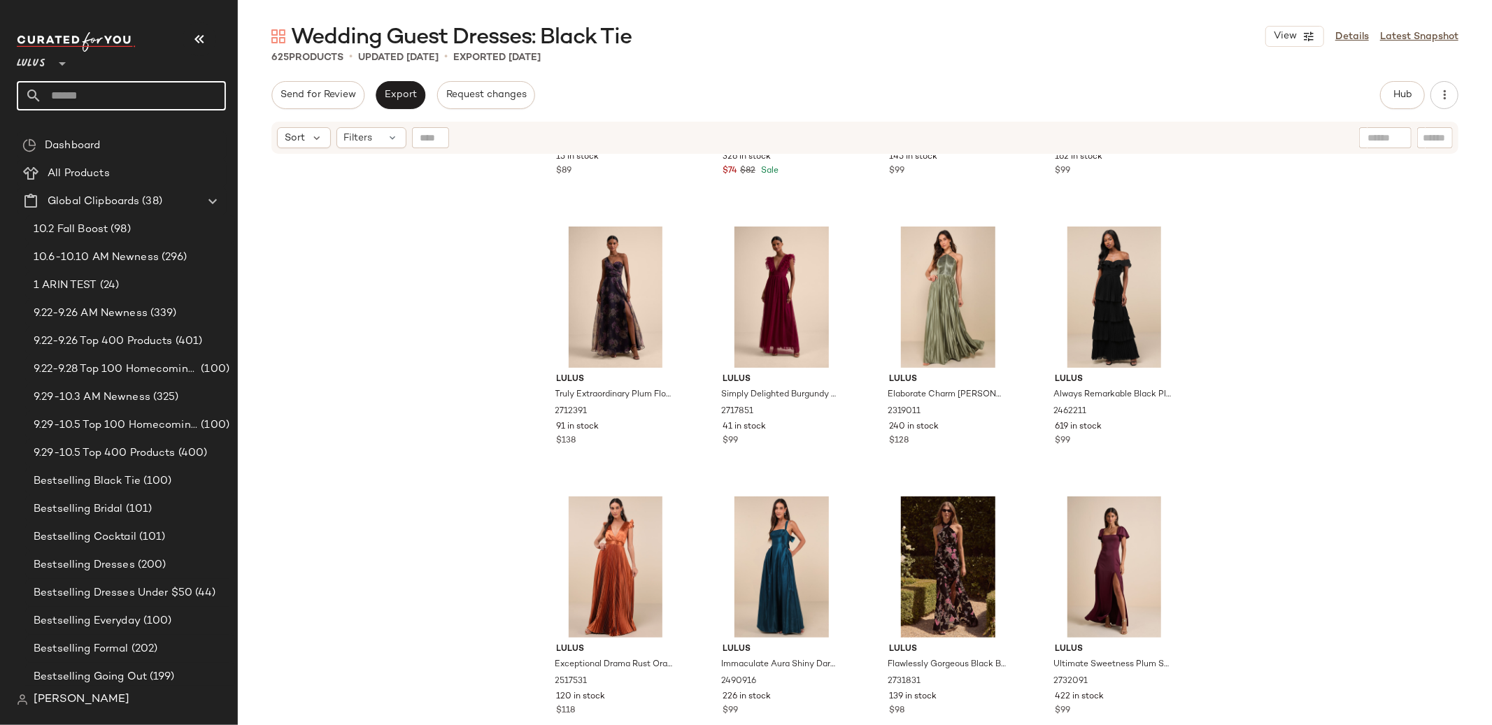
click at [76, 92] on input "text" at bounding box center [134, 95] width 184 height 29
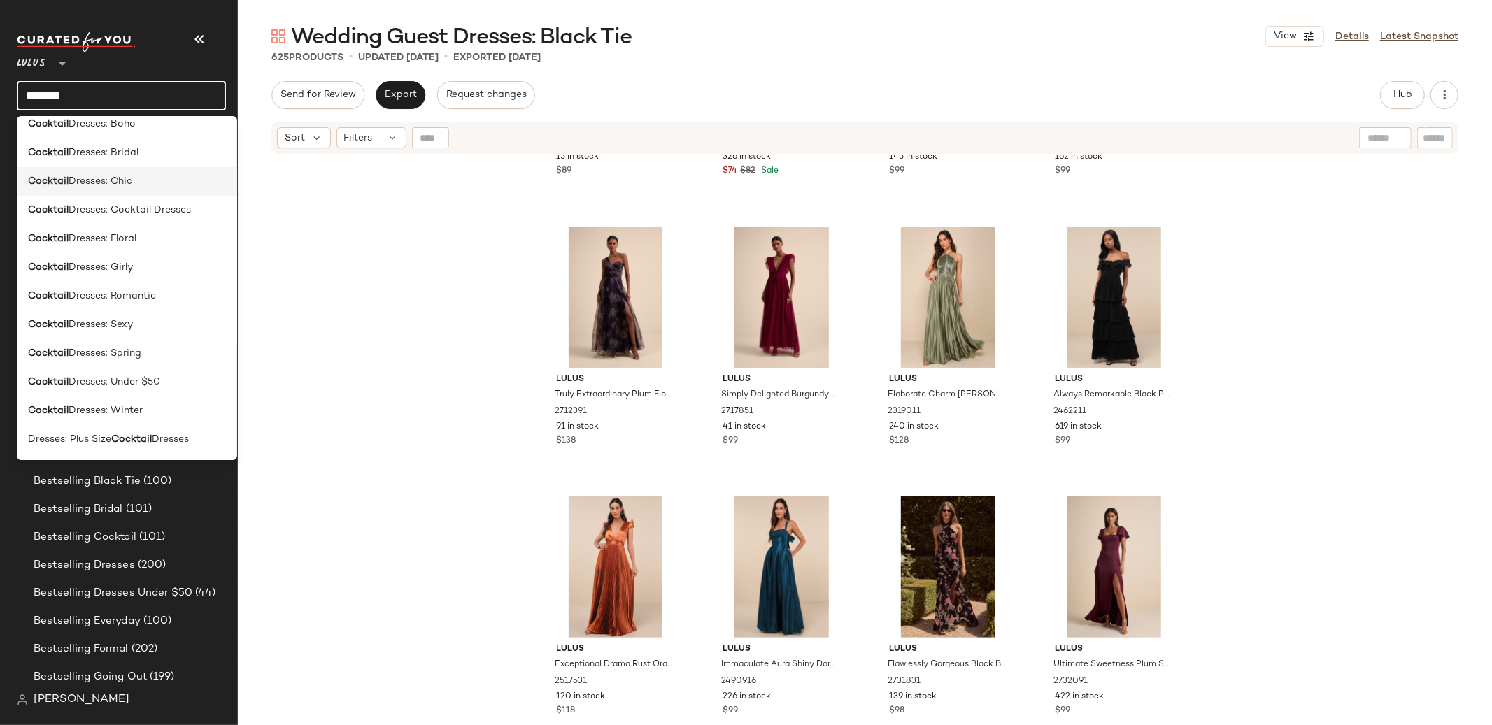
scroll to position [211, 0]
type input "********"
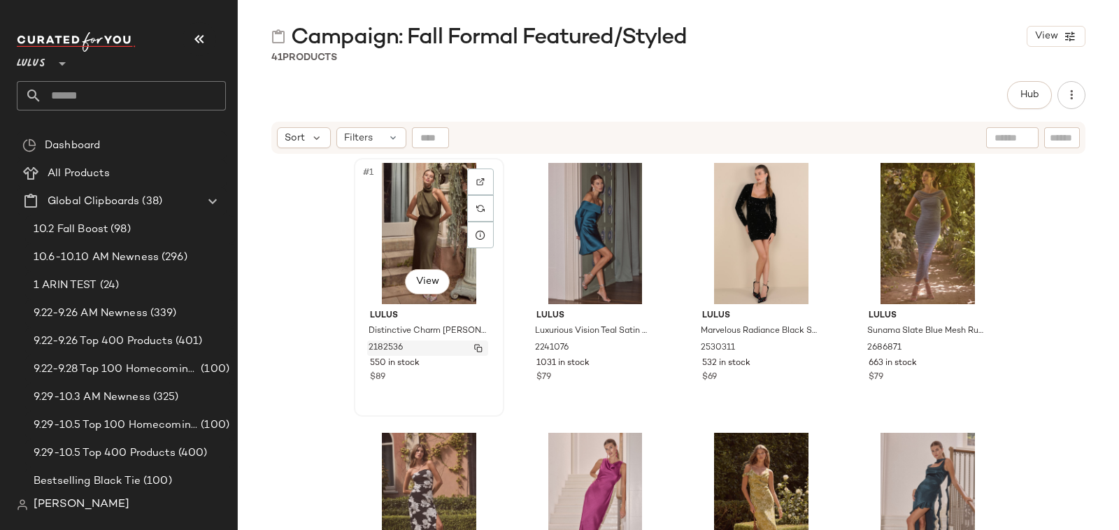
click at [387, 350] on span "2182536" at bounding box center [386, 348] width 34 height 13
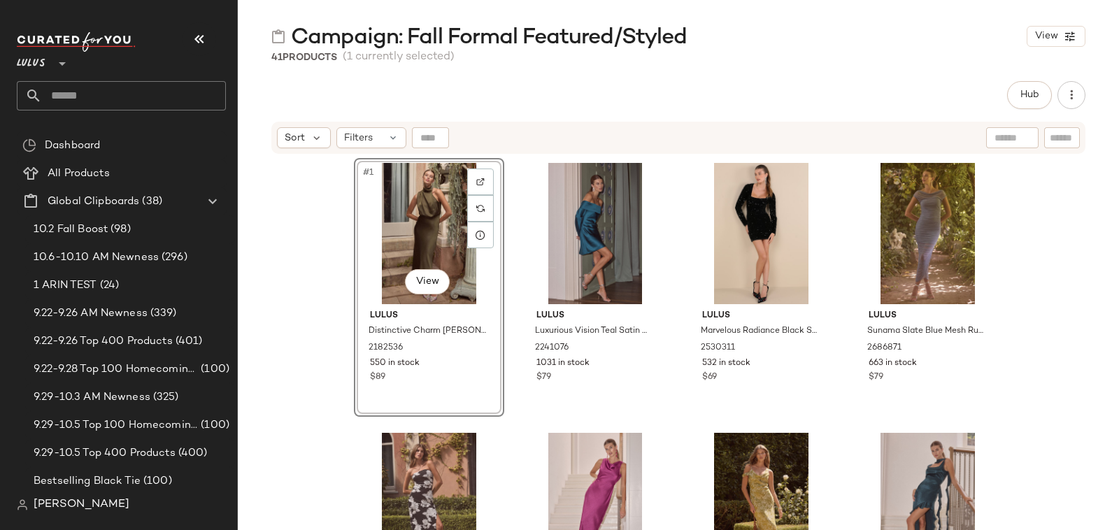
click at [1048, 254] on div "#1 View Lulus Distinctive Charm [PERSON_NAME] Satin [MEDICAL_DATA] Midi Dress 2…" at bounding box center [678, 360] width 881 height 410
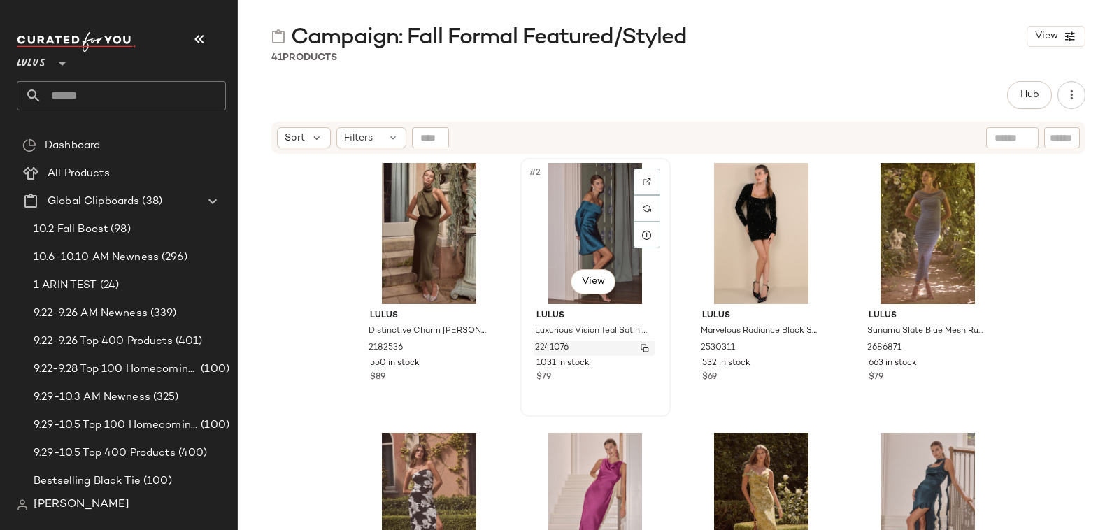
click at [556, 346] on span "2241076" at bounding box center [552, 348] width 34 height 13
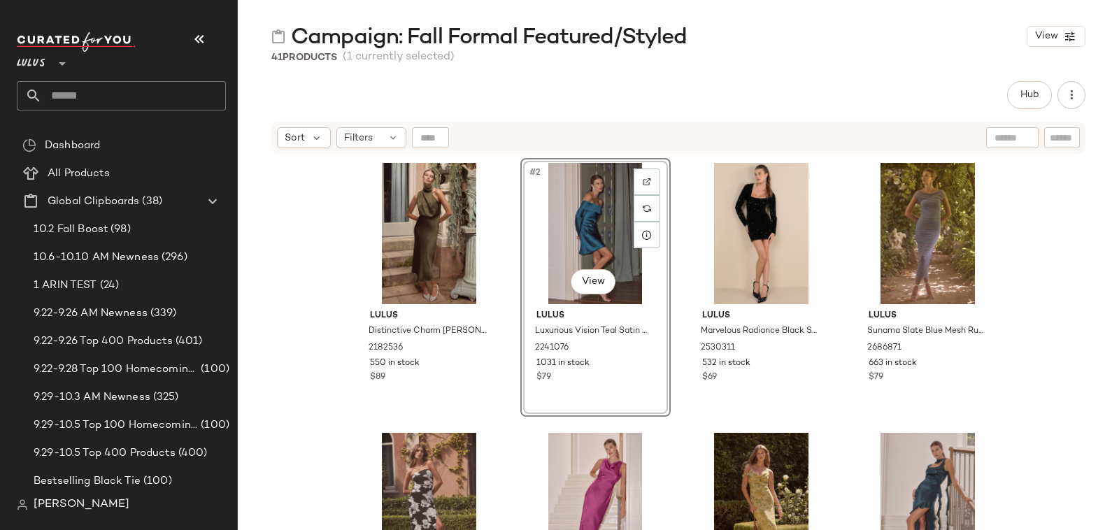
click at [295, 233] on div "Lulus Distinctive Charm [PERSON_NAME] Satin [MEDICAL_DATA] Midi Dress 2182536 5…" at bounding box center [678, 360] width 881 height 410
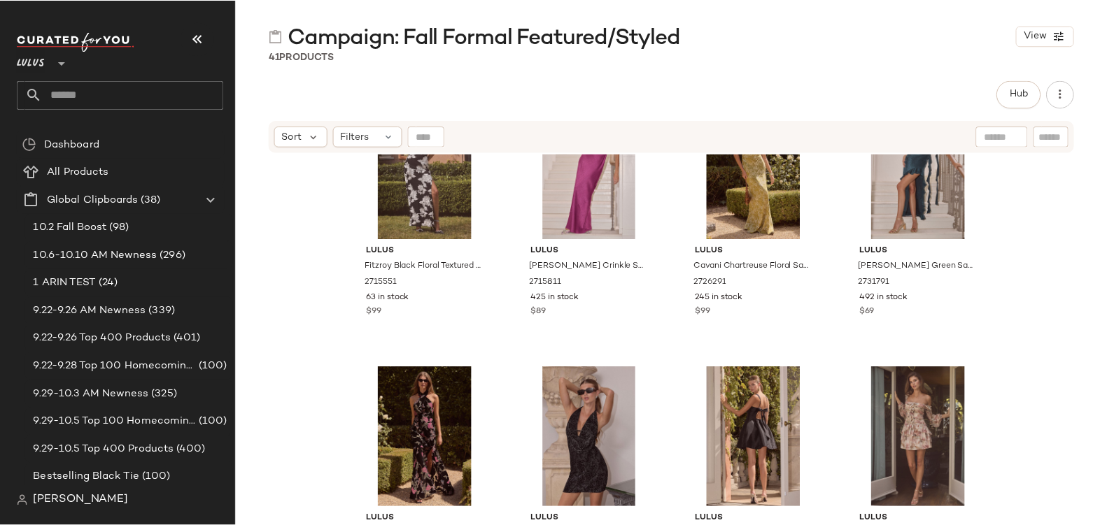
scroll to position [264, 0]
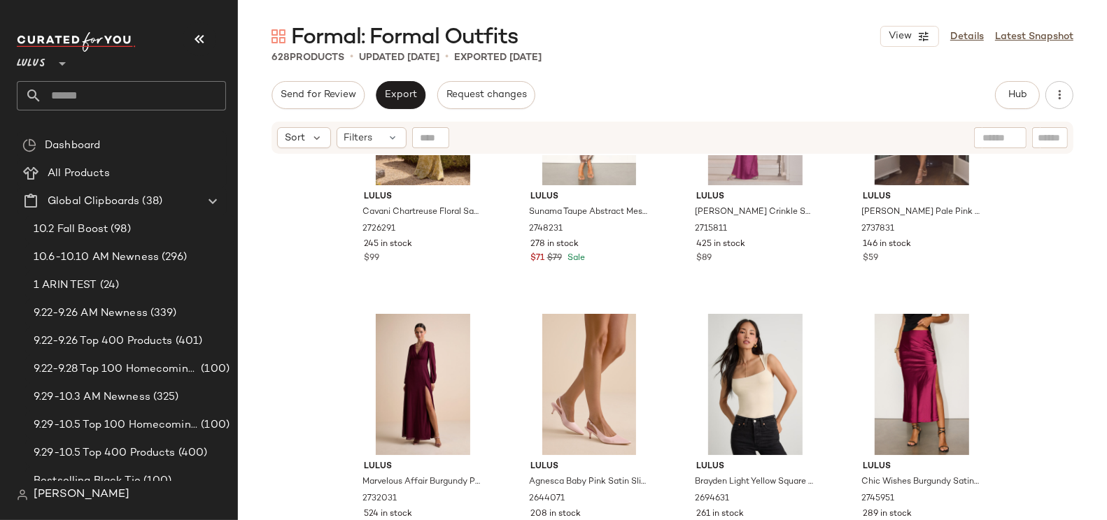
scroll to position [718, 0]
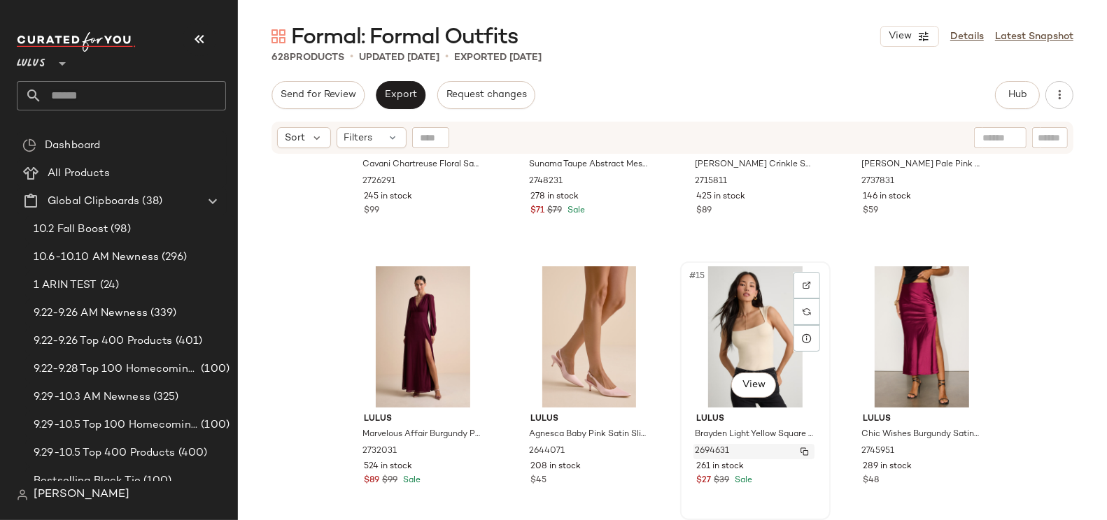
click at [718, 448] on span "2694631" at bounding box center [712, 452] width 34 height 13
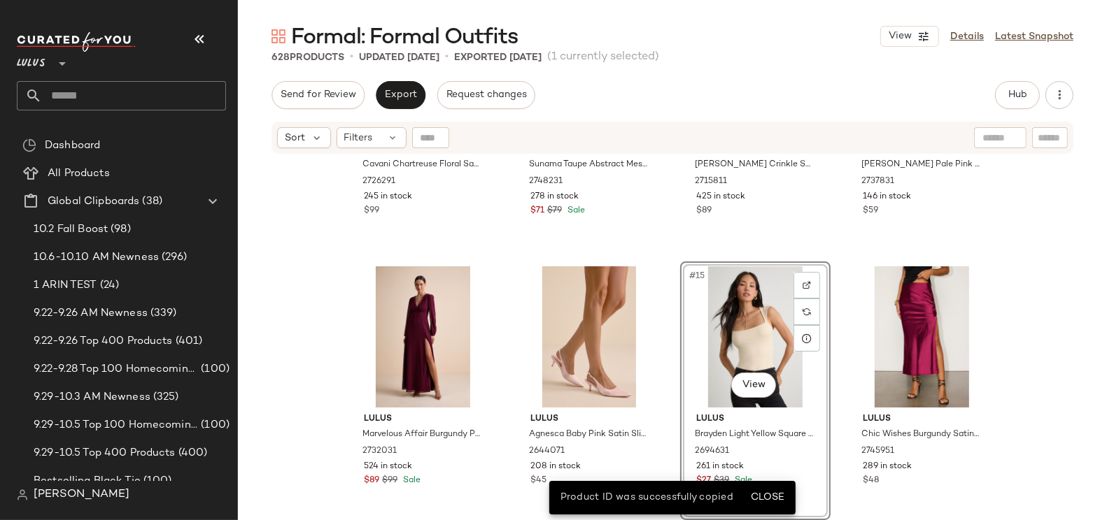
click at [1054, 440] on div "Lulus Cavani Chartreuse Floral Satin Asymmetrical Maxi Dress 2726291 245 in sto…" at bounding box center [672, 355] width 869 height 400
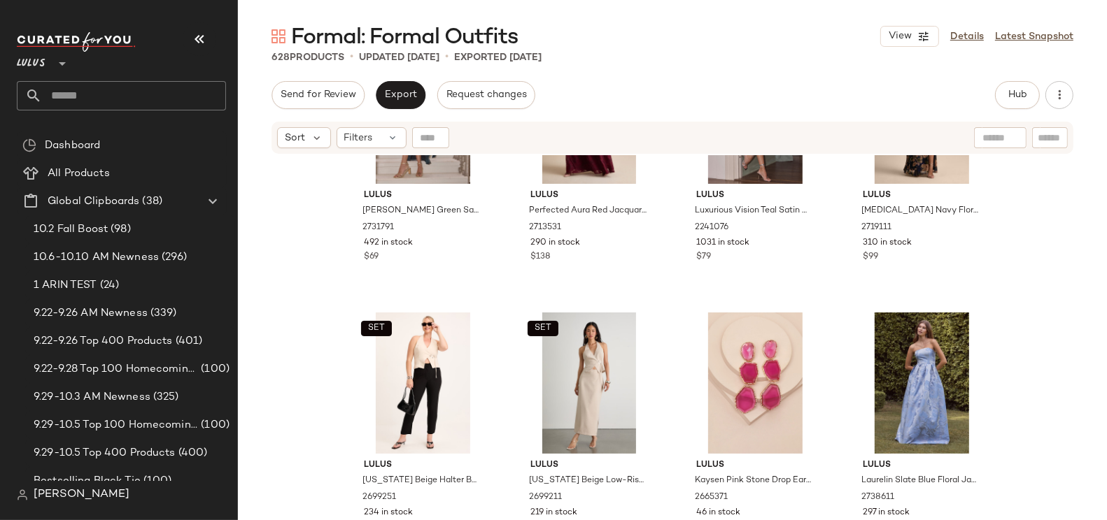
scroll to position [1240, 0]
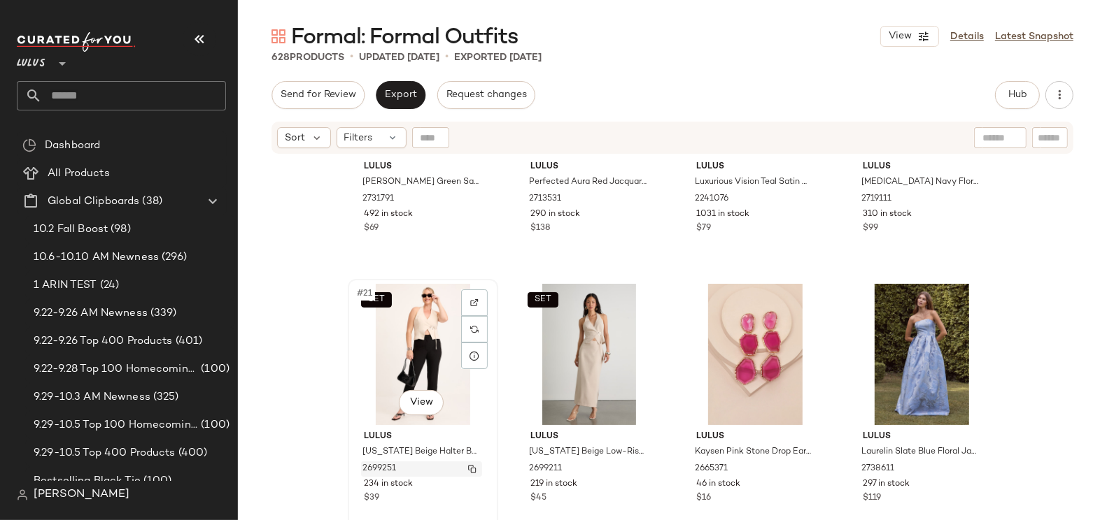
click at [386, 468] on span "2699251" at bounding box center [379, 469] width 34 height 13
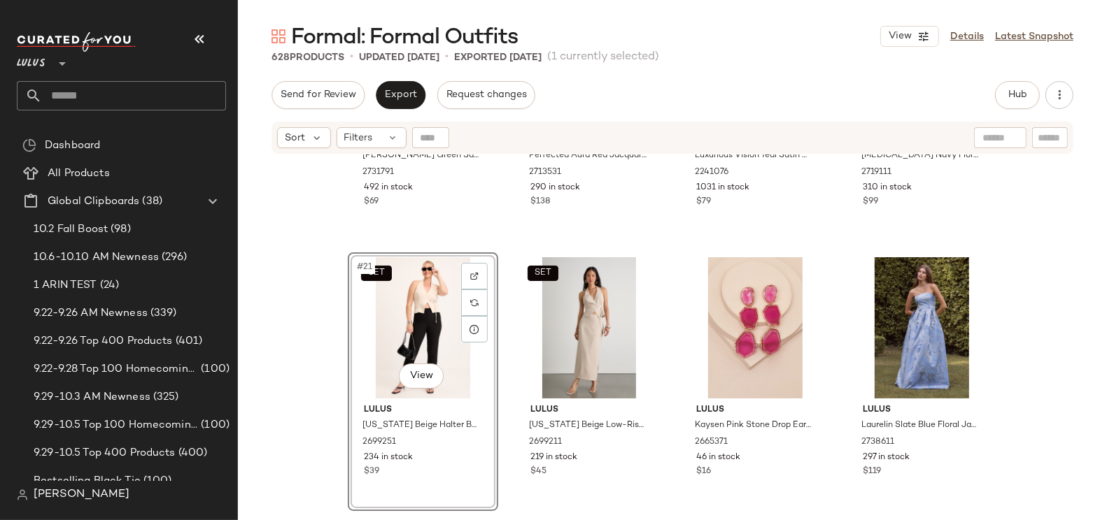
scroll to position [1292, 0]
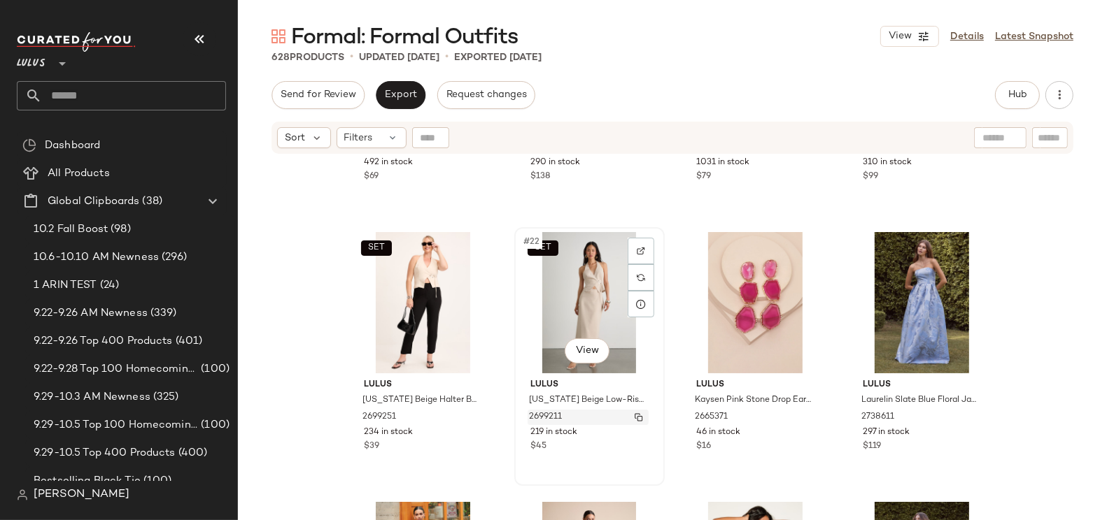
click at [545, 413] on span "2699211" at bounding box center [545, 417] width 33 height 13
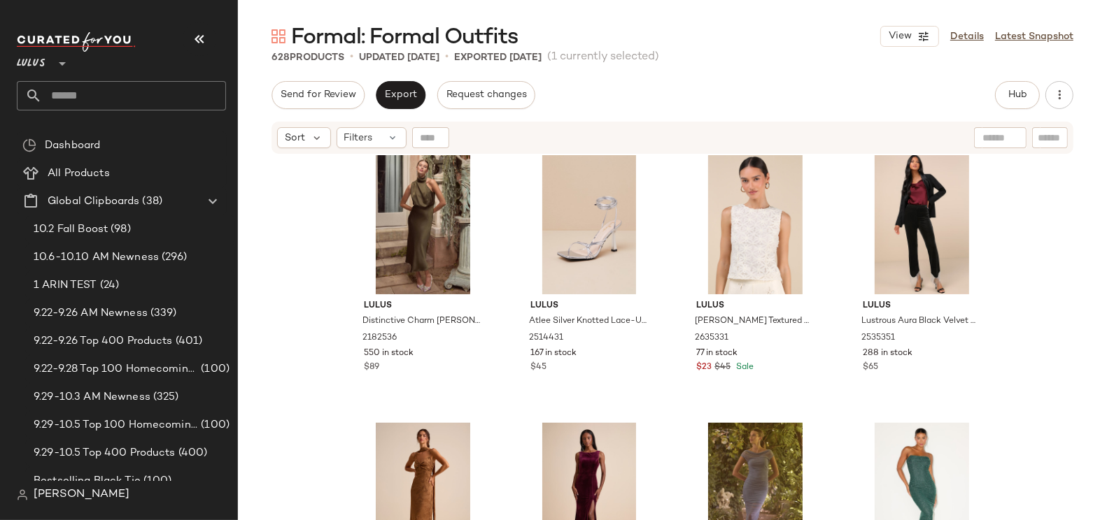
scroll to position [2440, 0]
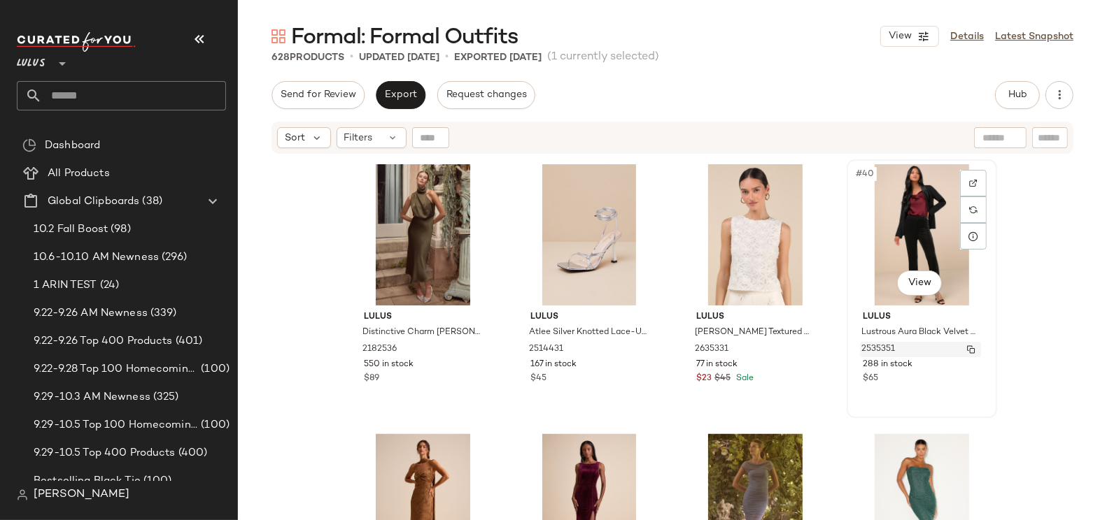
click at [878, 348] on span "2535351" at bounding box center [878, 349] width 34 height 13
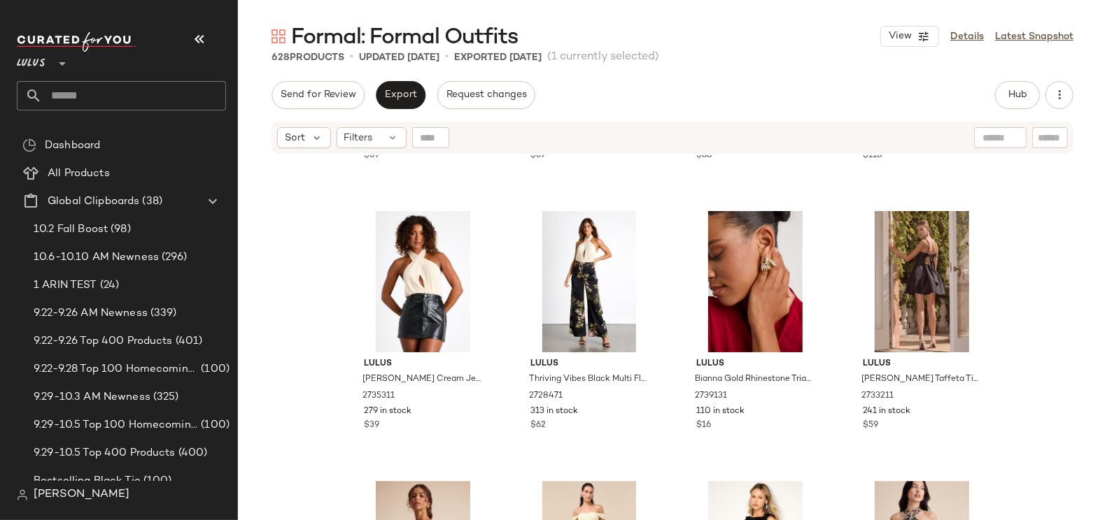
scroll to position [4017, 0]
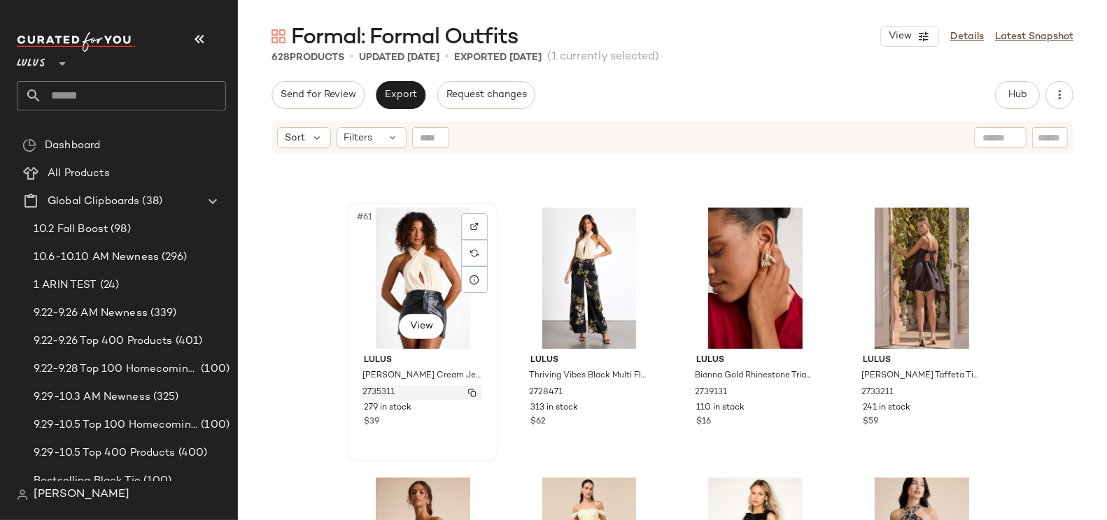
click at [381, 388] on span "2735311" at bounding box center [378, 393] width 32 height 13
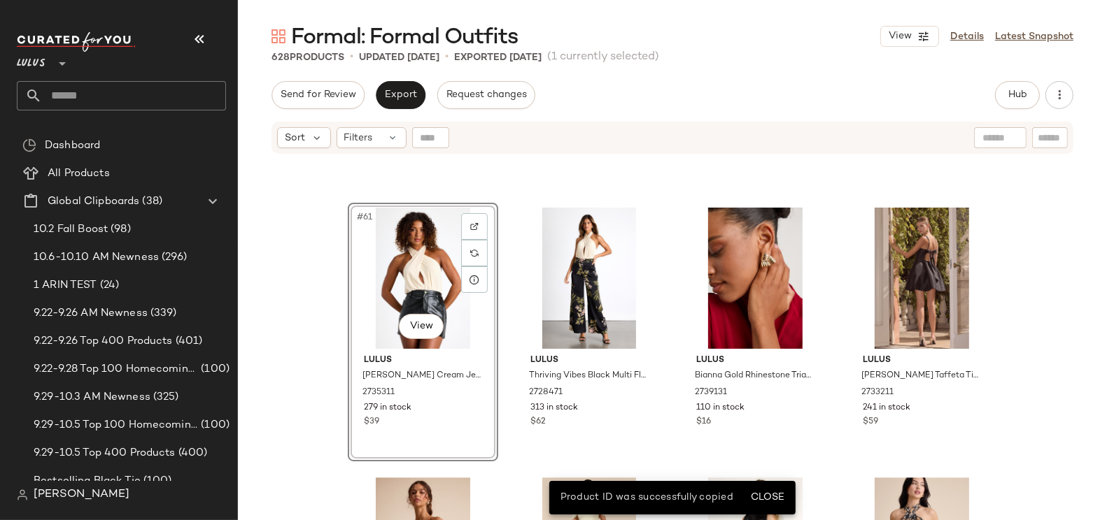
click at [278, 253] on div "Lulus Inspiring Allure Burgundy Square Neck Column Maxi Dress 2719231 210 in st…" at bounding box center [672, 355] width 869 height 400
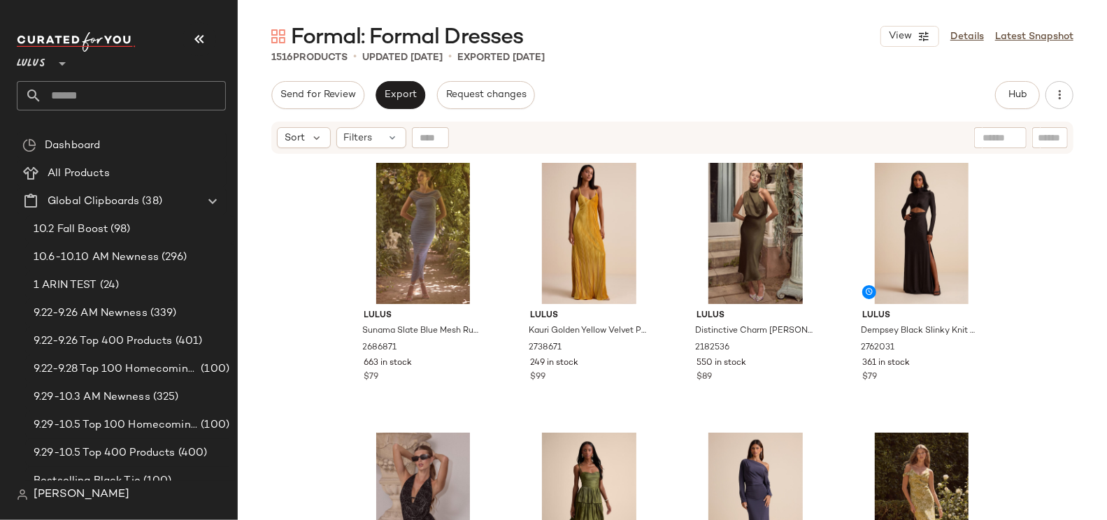
click at [1047, 222] on div "Lulus Sunama Slate Blue Mesh Ruched Bodycon Midi Dress 2686871 663 in stock $79…" at bounding box center [673, 355] width 870 height 400
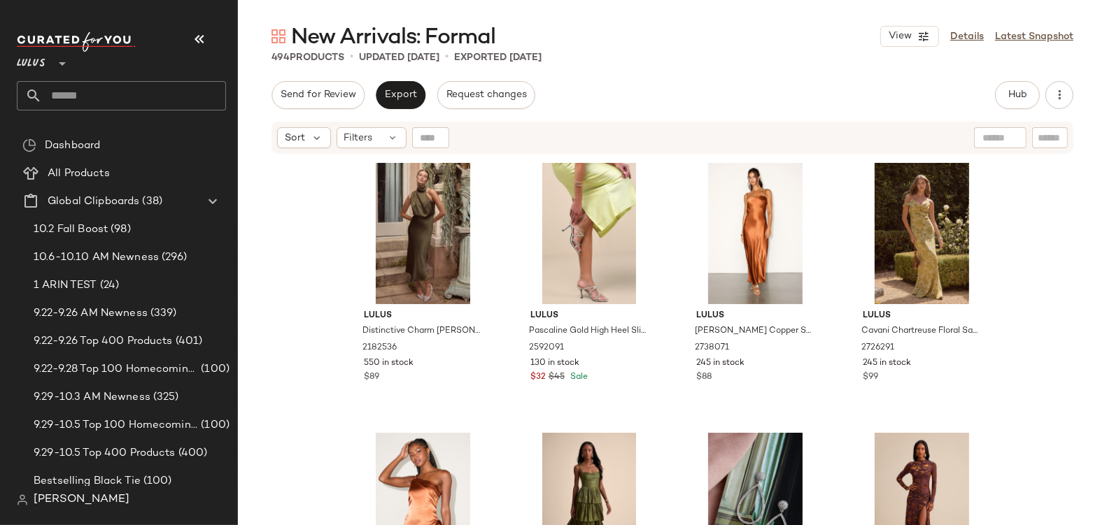
click at [62, 98] on input "text" at bounding box center [134, 95] width 184 height 29
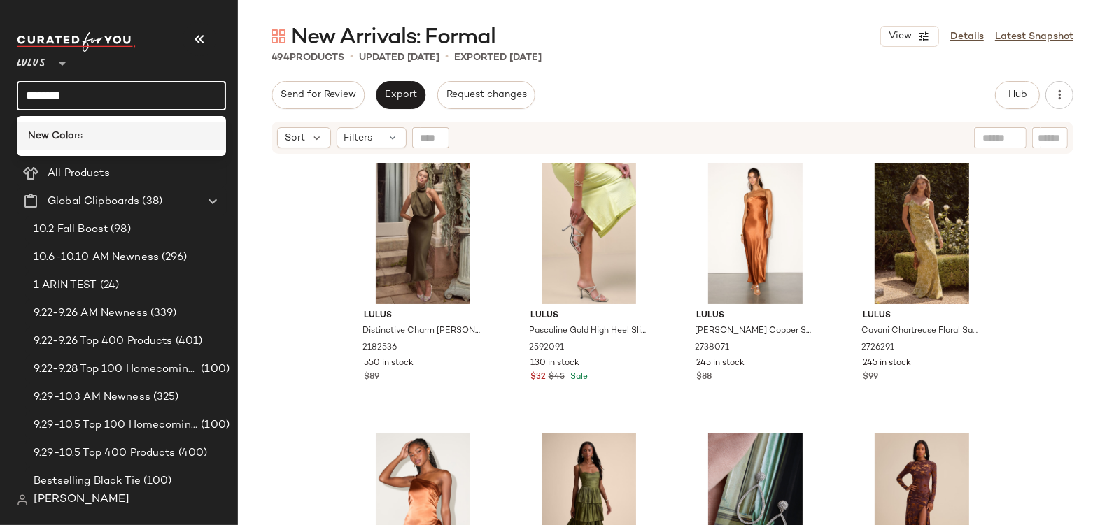
type input "********"
click at [57, 135] on b "New Colo" at bounding box center [51, 136] width 46 height 15
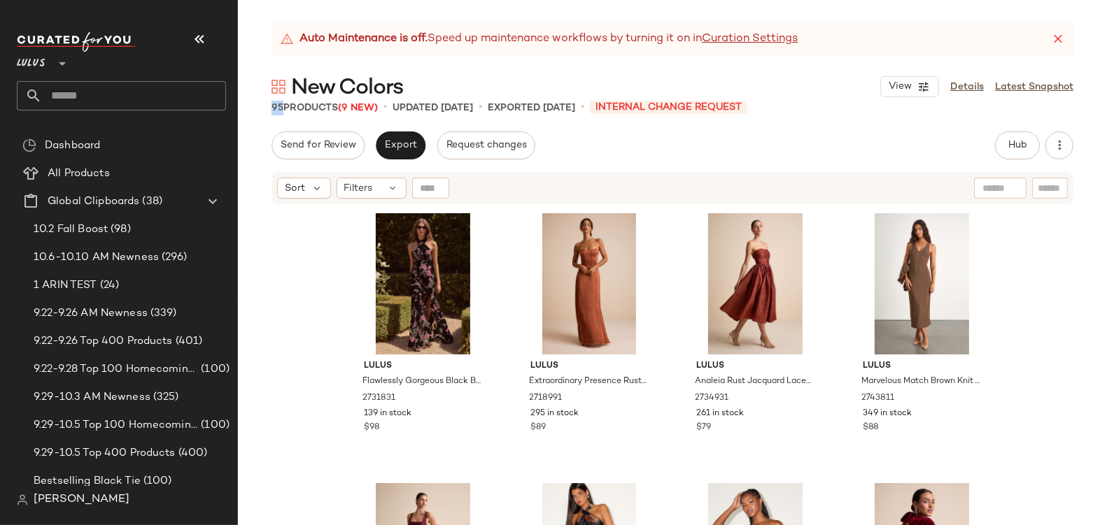
drag, startPoint x: 260, startPoint y: 104, endPoint x: 281, endPoint y: 102, distance: 21.0
click at [281, 102] on div "95 Products (9 New) • updated Oct 10th • Exported Oct 10th • INTERNAL CHANGE RE…" at bounding box center [672, 108] width 869 height 14
click at [305, 263] on div "Lulus Flawlessly Gorgeous Black Burnout Floral Halter Maxi Dress 2731831 139 in…" at bounding box center [672, 383] width 869 height 355
click at [307, 257] on div "Lulus Flawlessly Gorgeous Black Burnout Floral Halter Maxi Dress 2731831 139 in…" at bounding box center [672, 383] width 869 height 355
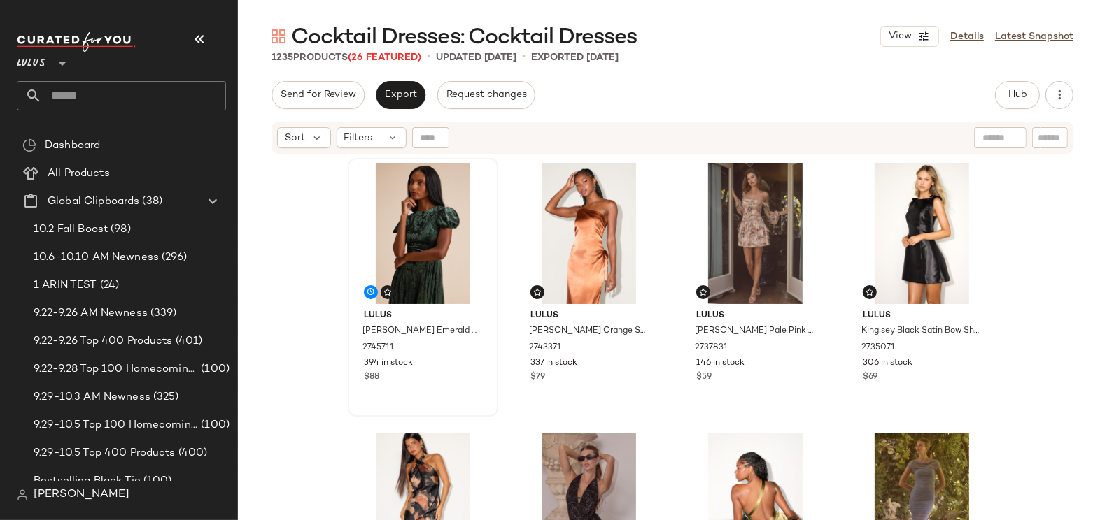
click at [332, 234] on div "Lulus [PERSON_NAME] Emerald Velvet Burnout Puff Sleeve Midi Dress 2745711 394 i…" at bounding box center [672, 355] width 869 height 400
click at [395, 348] on div "2745711" at bounding box center [421, 348] width 121 height 15
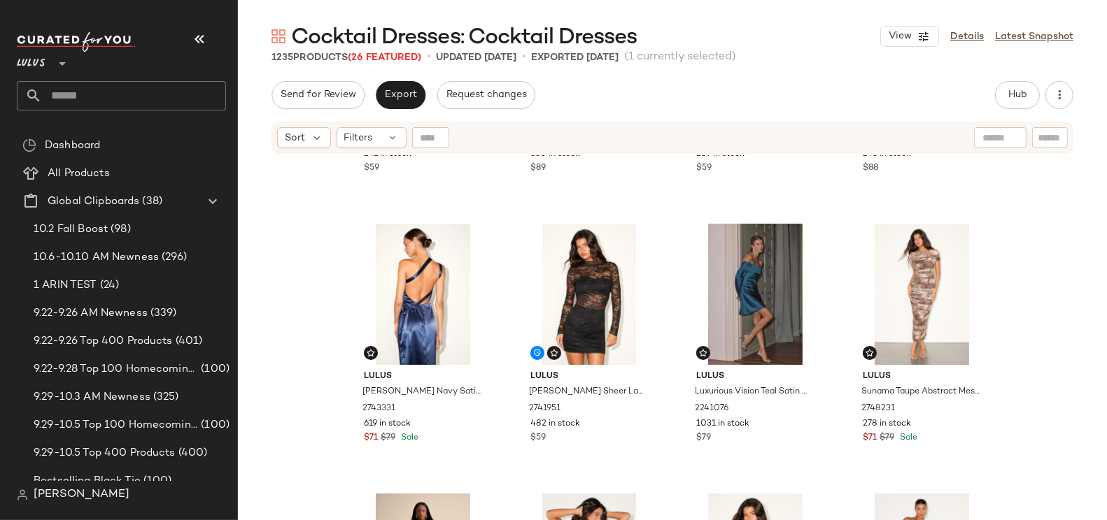
scroll to position [735, 0]
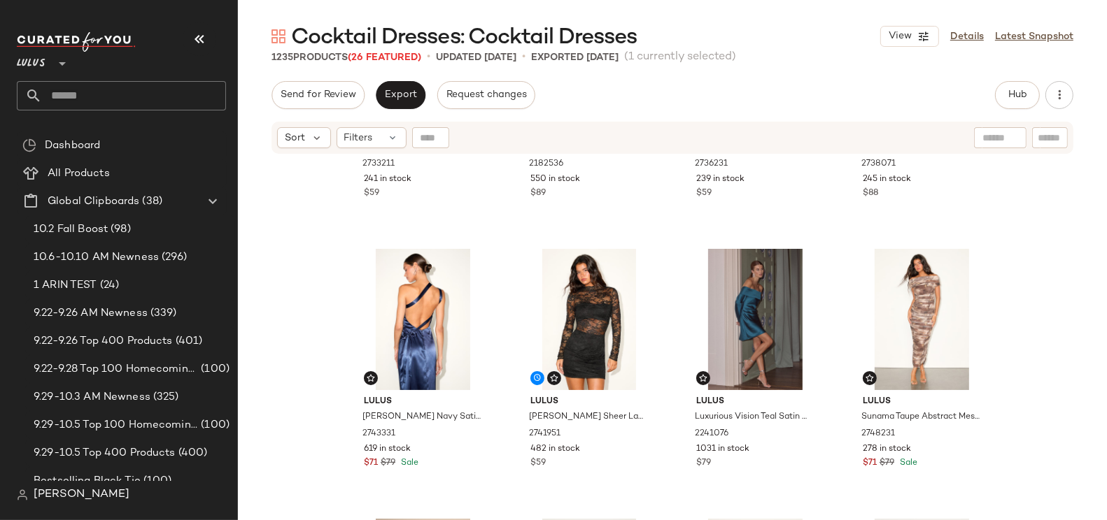
click at [118, 98] on input "text" at bounding box center [134, 95] width 184 height 29
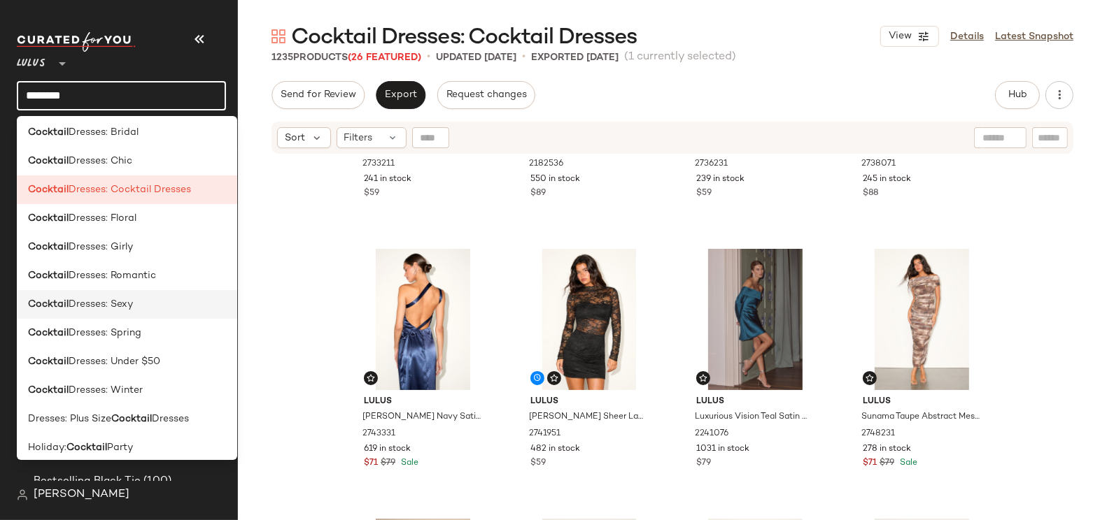
scroll to position [211, 0]
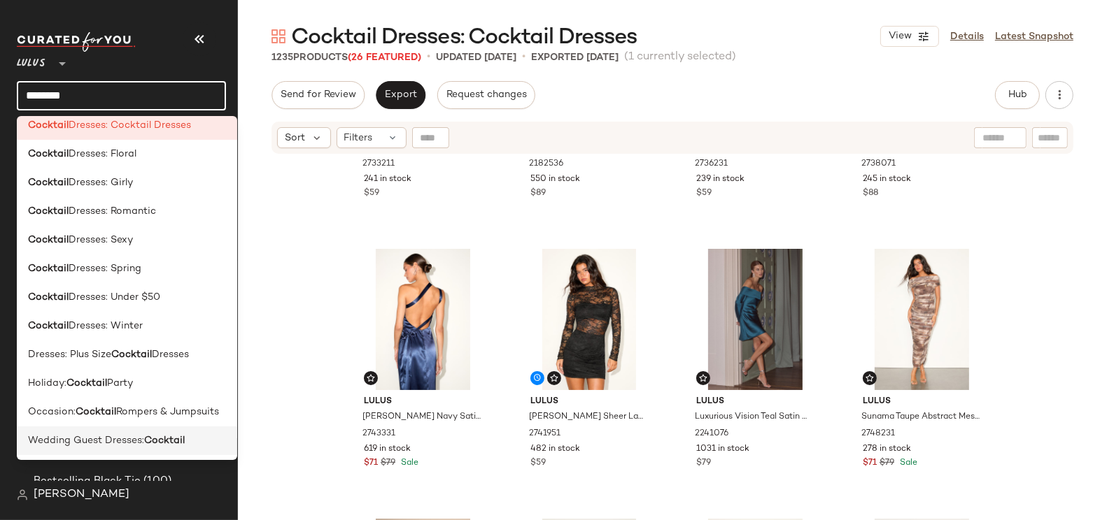
type input "********"
click at [125, 437] on span "Wedding Guest Dresses:" at bounding box center [86, 441] width 116 height 15
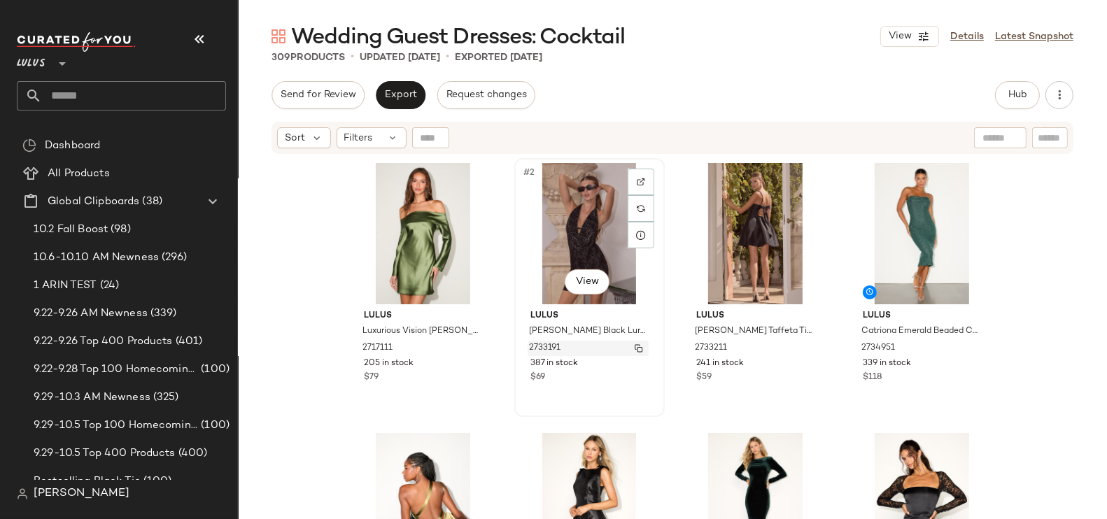
click at [539, 348] on span "2733191" at bounding box center [544, 348] width 31 height 13
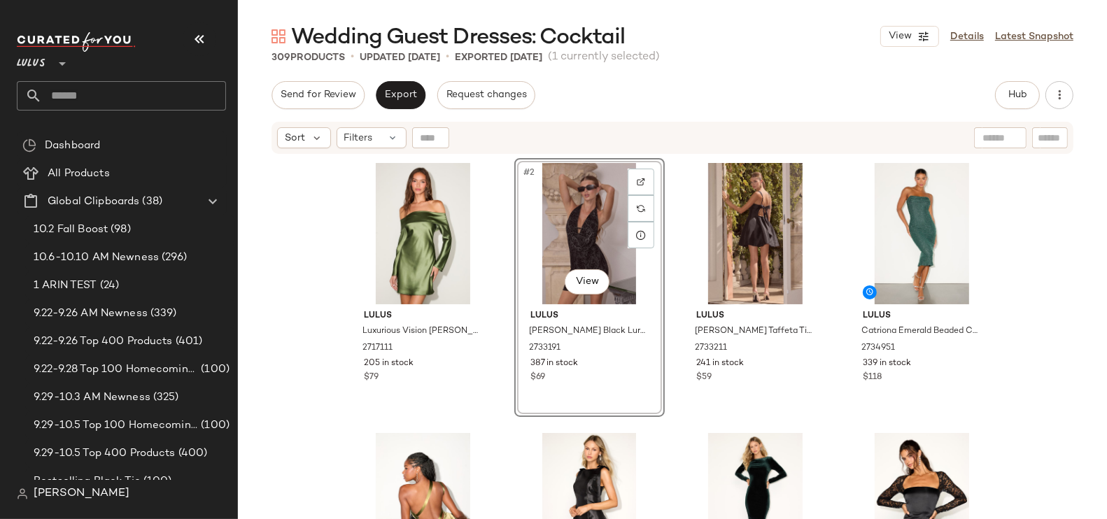
click at [341, 267] on div "Lulus Luxurious Vision Olive Green Satin Off-the-Shoulder Mini Dress 2717111 20…" at bounding box center [672, 354] width 869 height 399
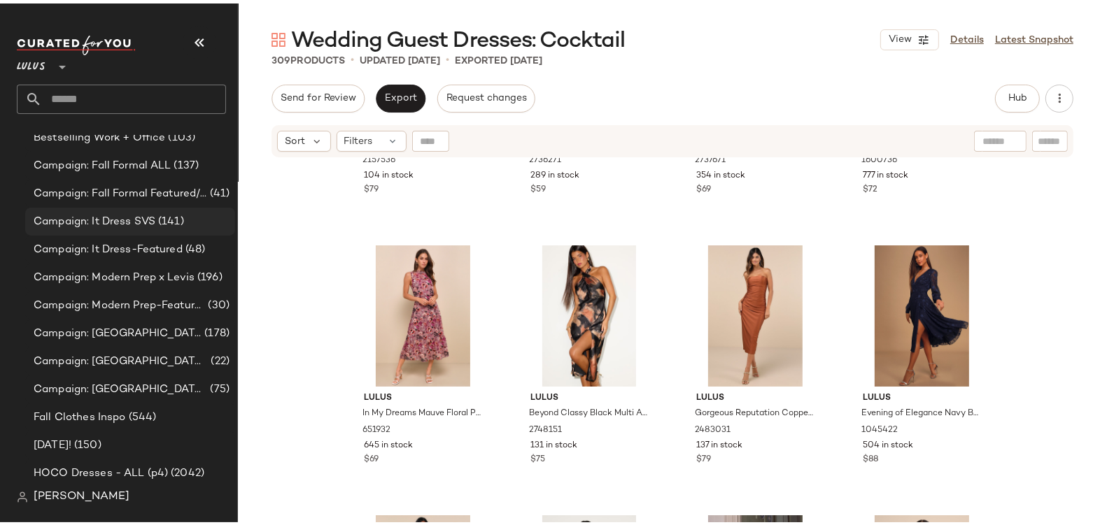
scroll to position [616, 0]
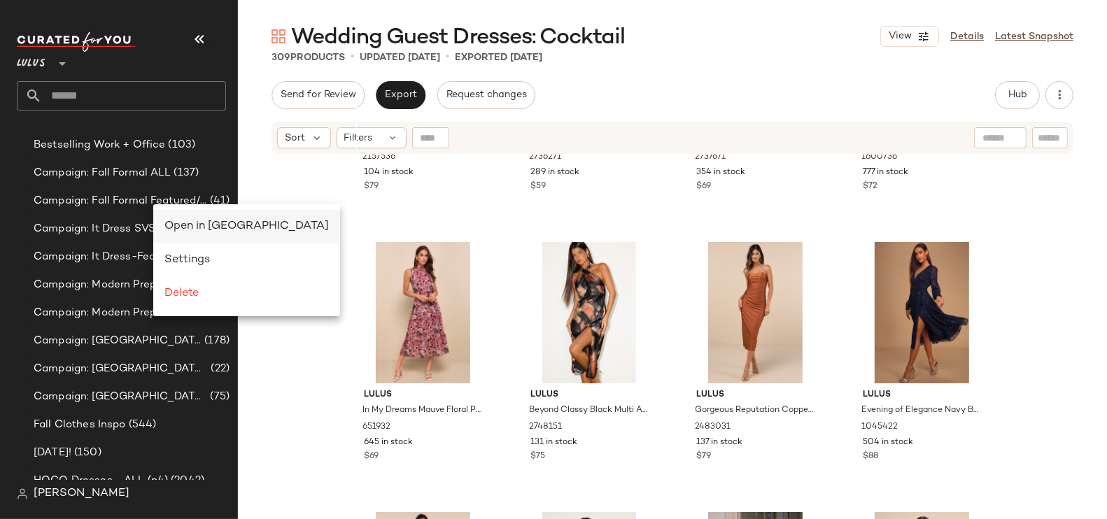
click at [178, 223] on span "Open in Split View" at bounding box center [246, 226] width 164 height 12
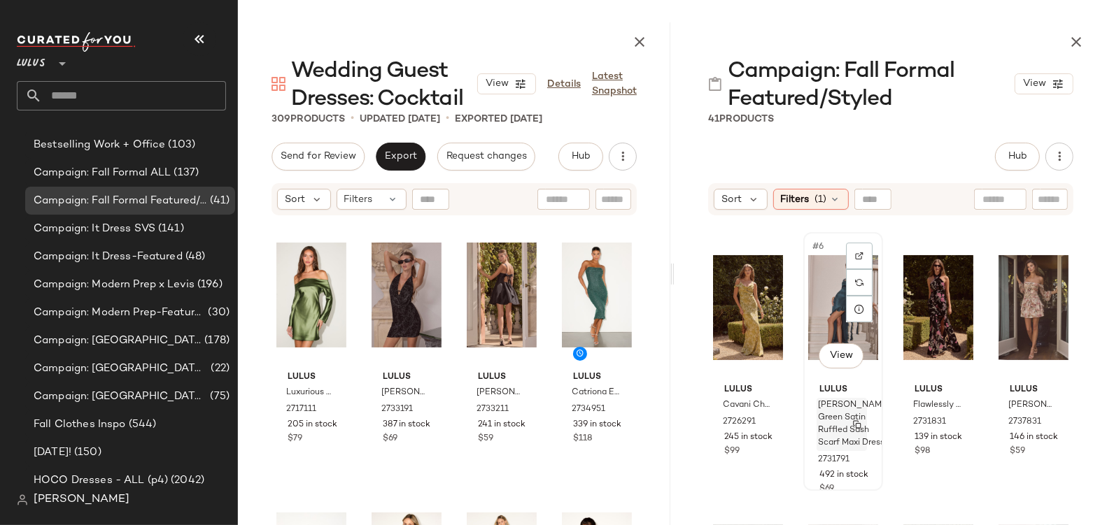
scroll to position [258, 0]
click at [856, 428] on img "button" at bounding box center [857, 424] width 8 height 8
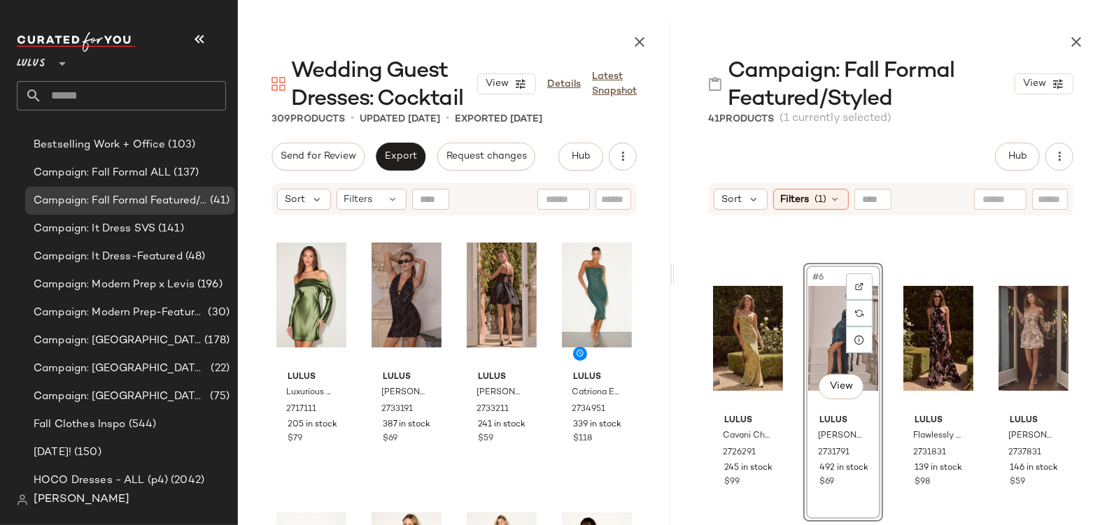
scroll to position [263, 0]
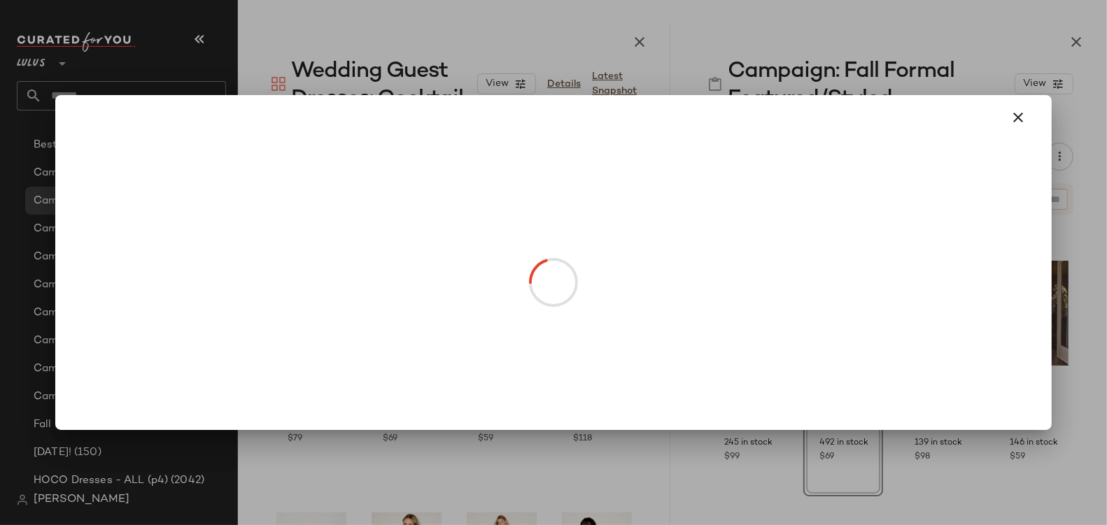
click at [851, 363] on body "Lulus ** Dashboard All Products Global Clipboards (38) 10.2 Fall Boost (98) 10.…" at bounding box center [553, 262] width 1107 height 525
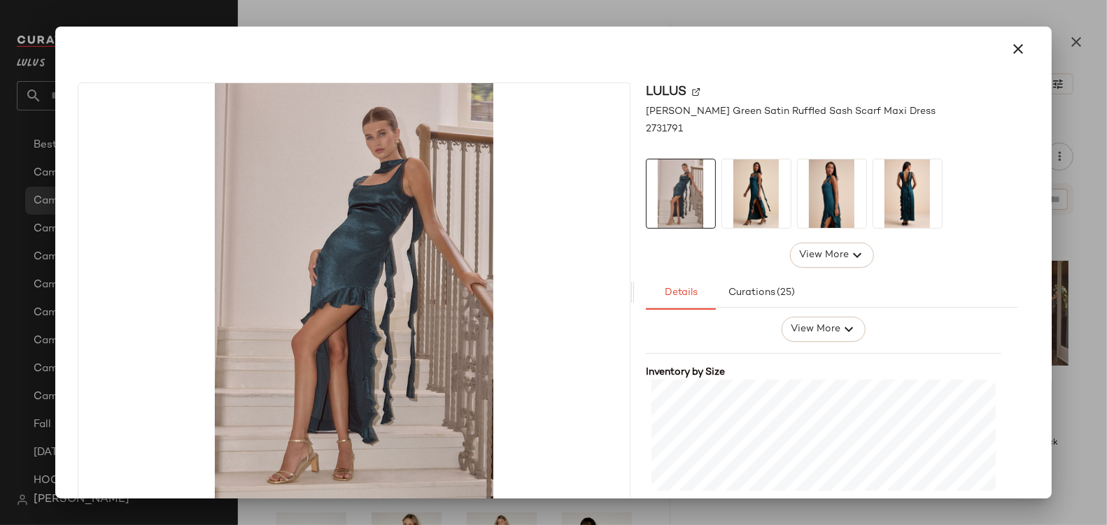
scroll to position [0, 0]
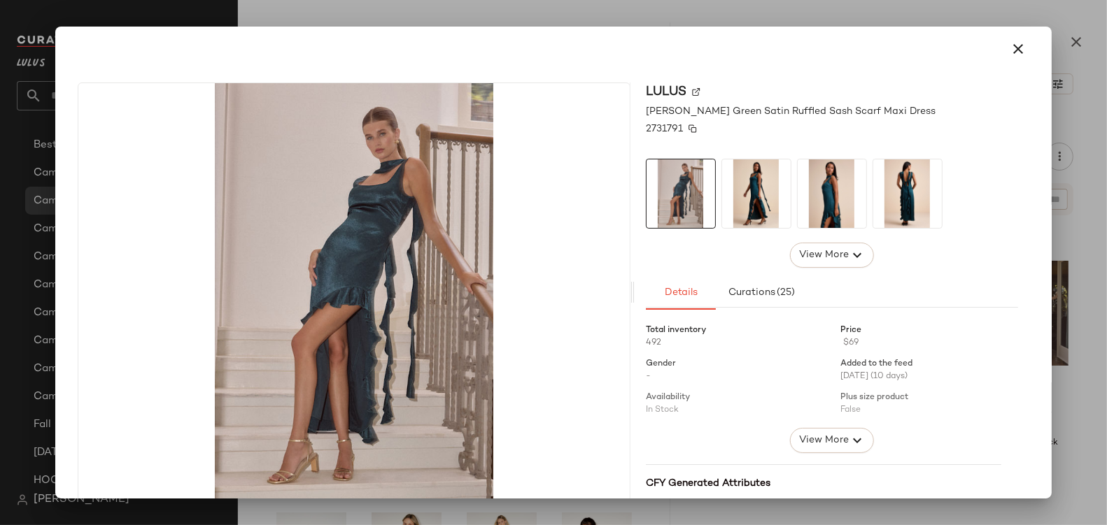
click at [671, 129] on span "2731791" at bounding box center [664, 129] width 37 height 15
click at [1010, 48] on icon "button" at bounding box center [1018, 49] width 17 height 17
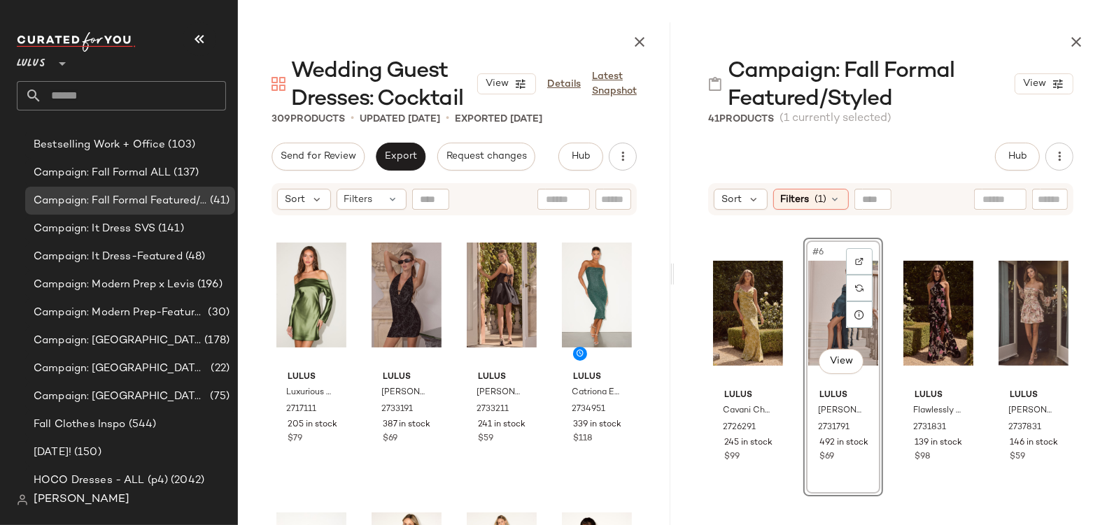
click at [922, 143] on div "Hub Send for Review External Review Internal Review Cancel Send for Review Revi…" at bounding box center [890, 157] width 365 height 28
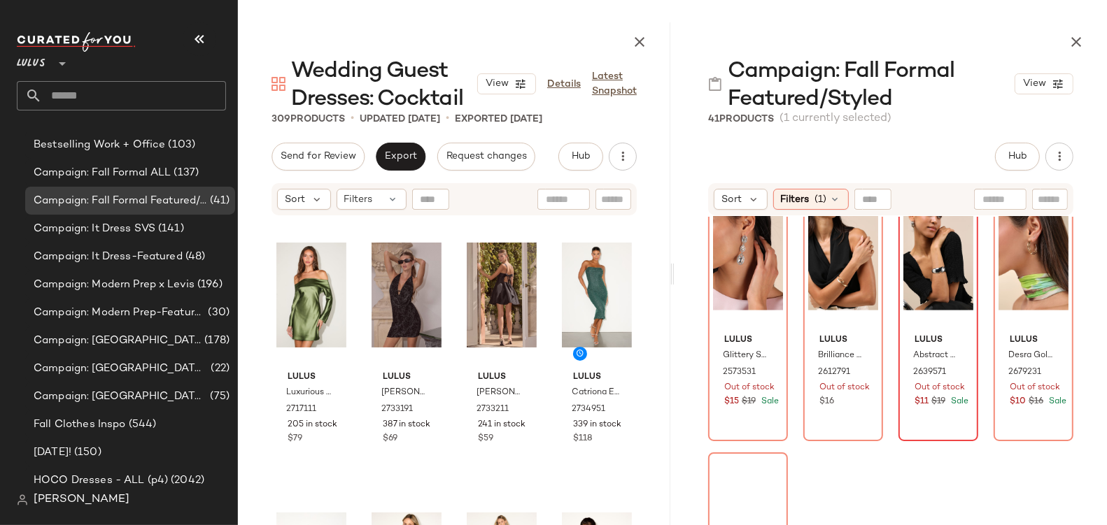
scroll to position [2298, 0]
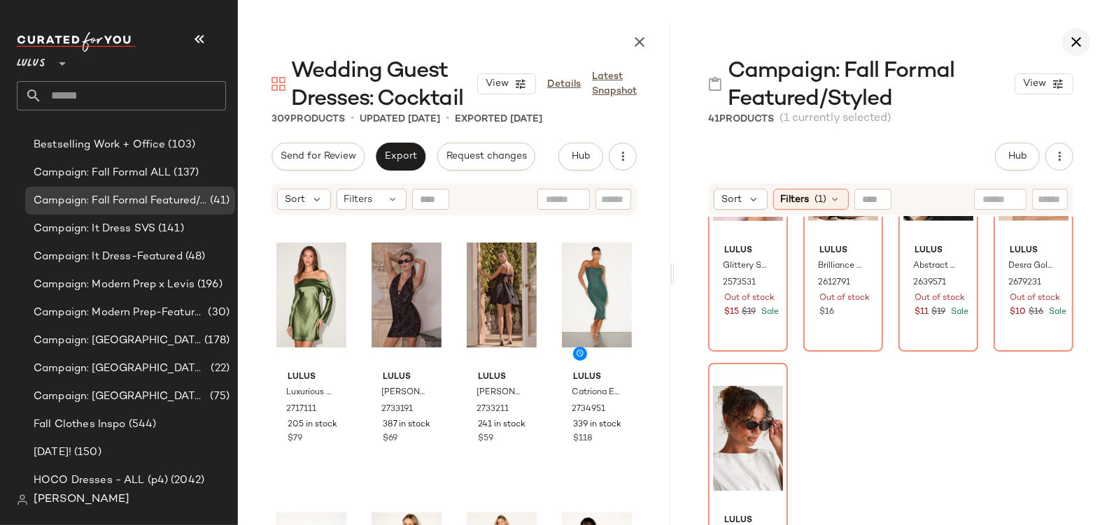
click at [1078, 50] on icon "button" at bounding box center [1076, 42] width 17 height 17
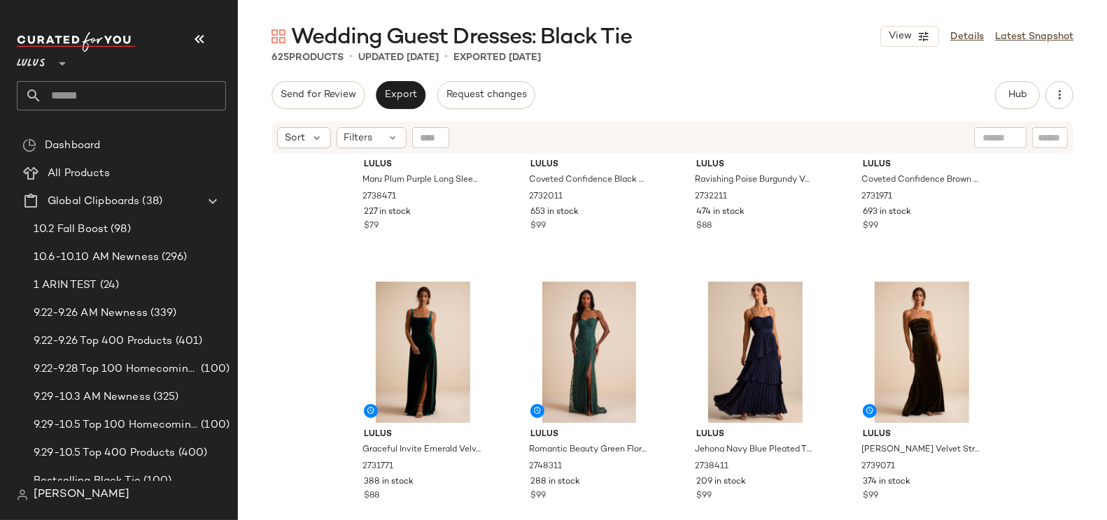
scroll to position [1246, 0]
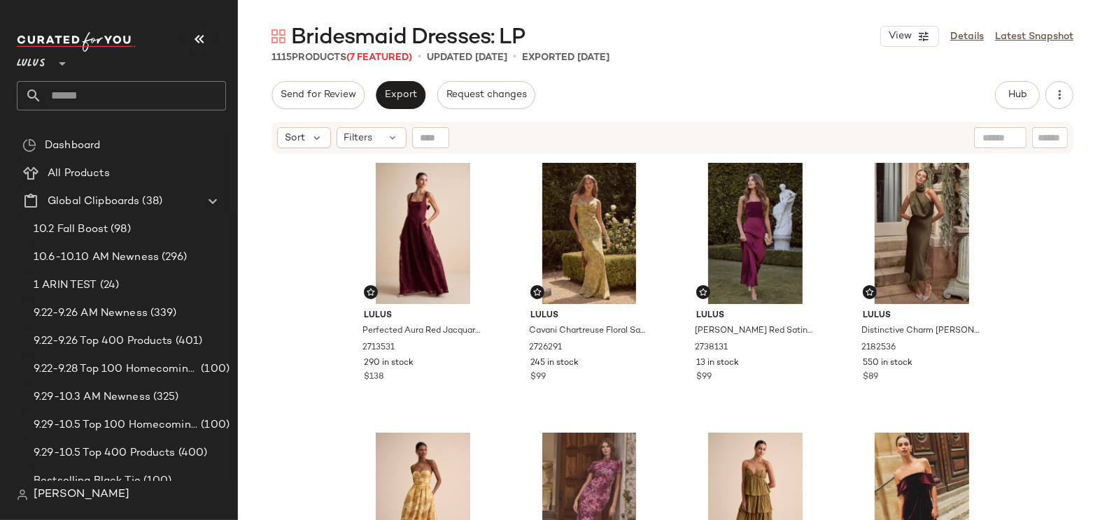
click at [330, 207] on div "Lulus Perfected Aura Red Jacquard Tie-Back Maxi Dress with Pockets 2713531 290 …" at bounding box center [672, 355] width 869 height 400
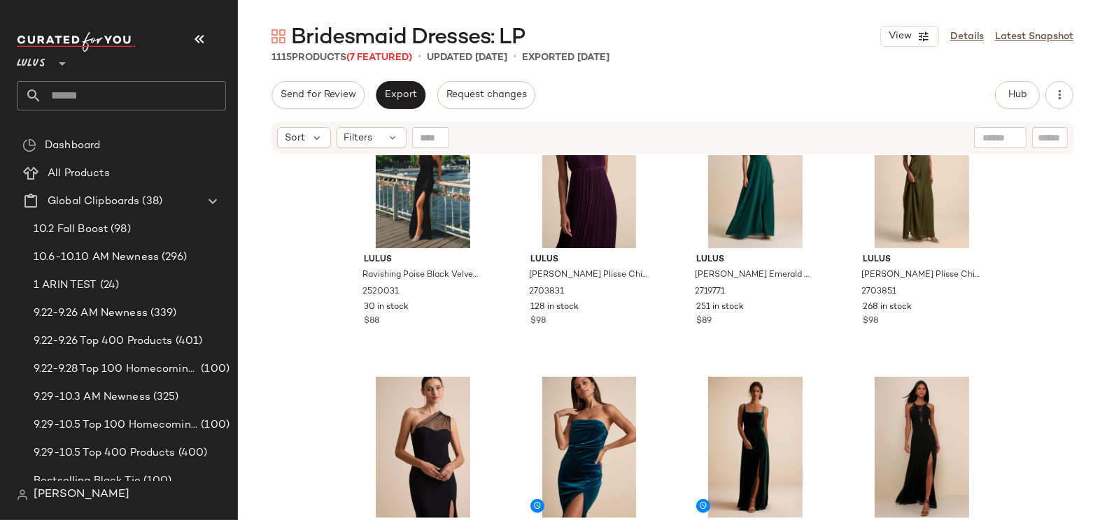
scroll to position [1168, 0]
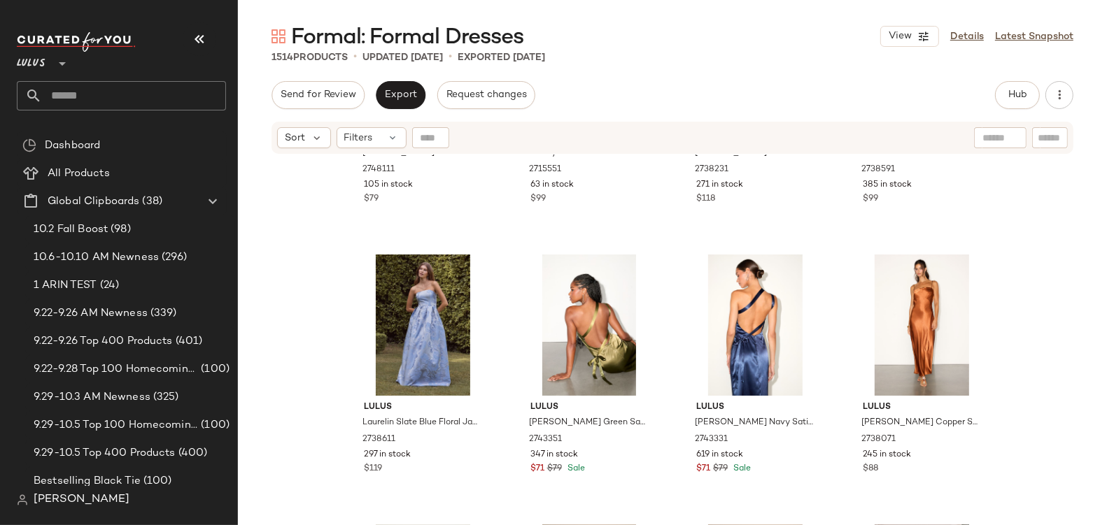
scroll to position [731, 0]
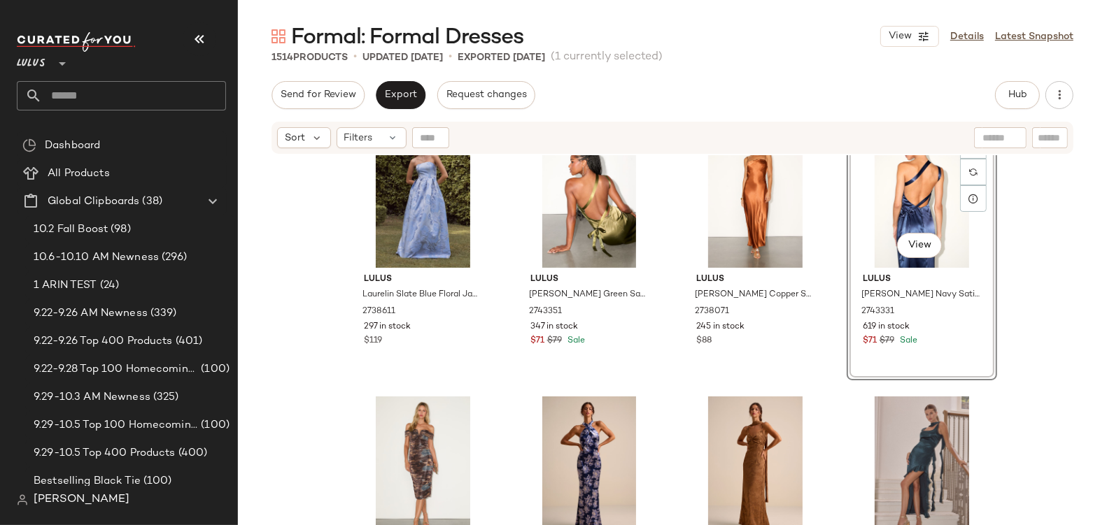
scroll to position [858, 0]
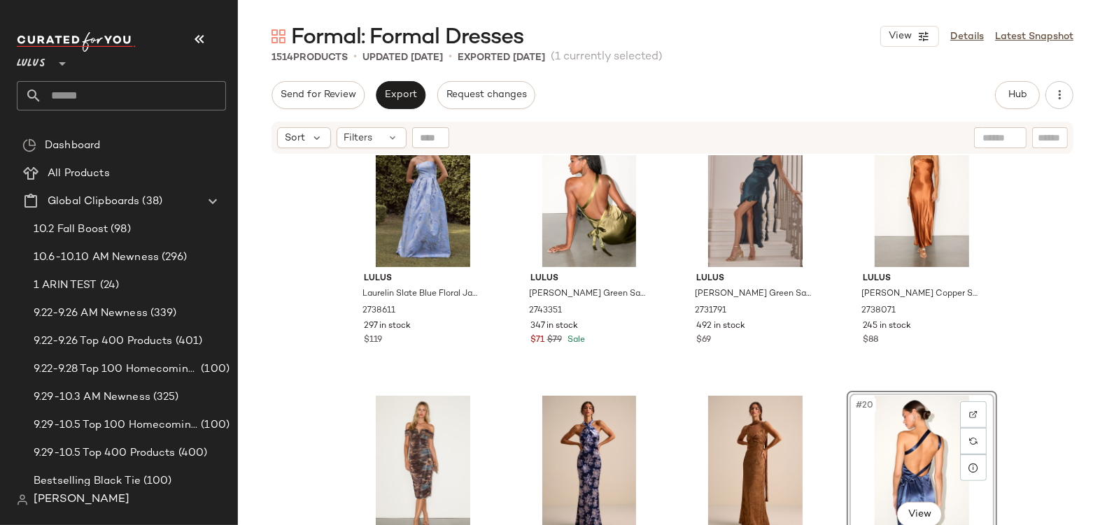
click at [1013, 334] on div "Lulus Laurelin Slate Blue Floral Jacquard Pleated Strapless Maxi Dress 2738611 …" at bounding box center [672, 357] width 869 height 405
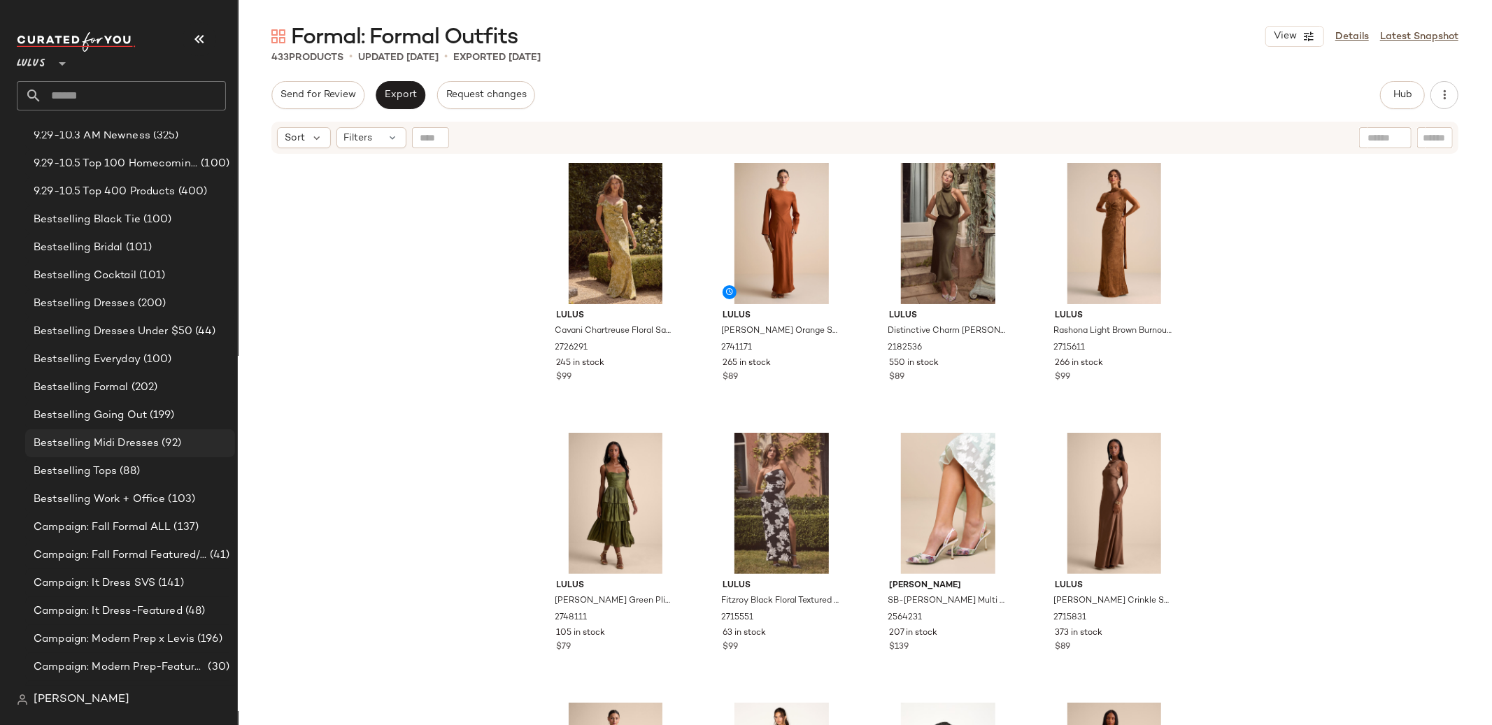
scroll to position [309, 0]
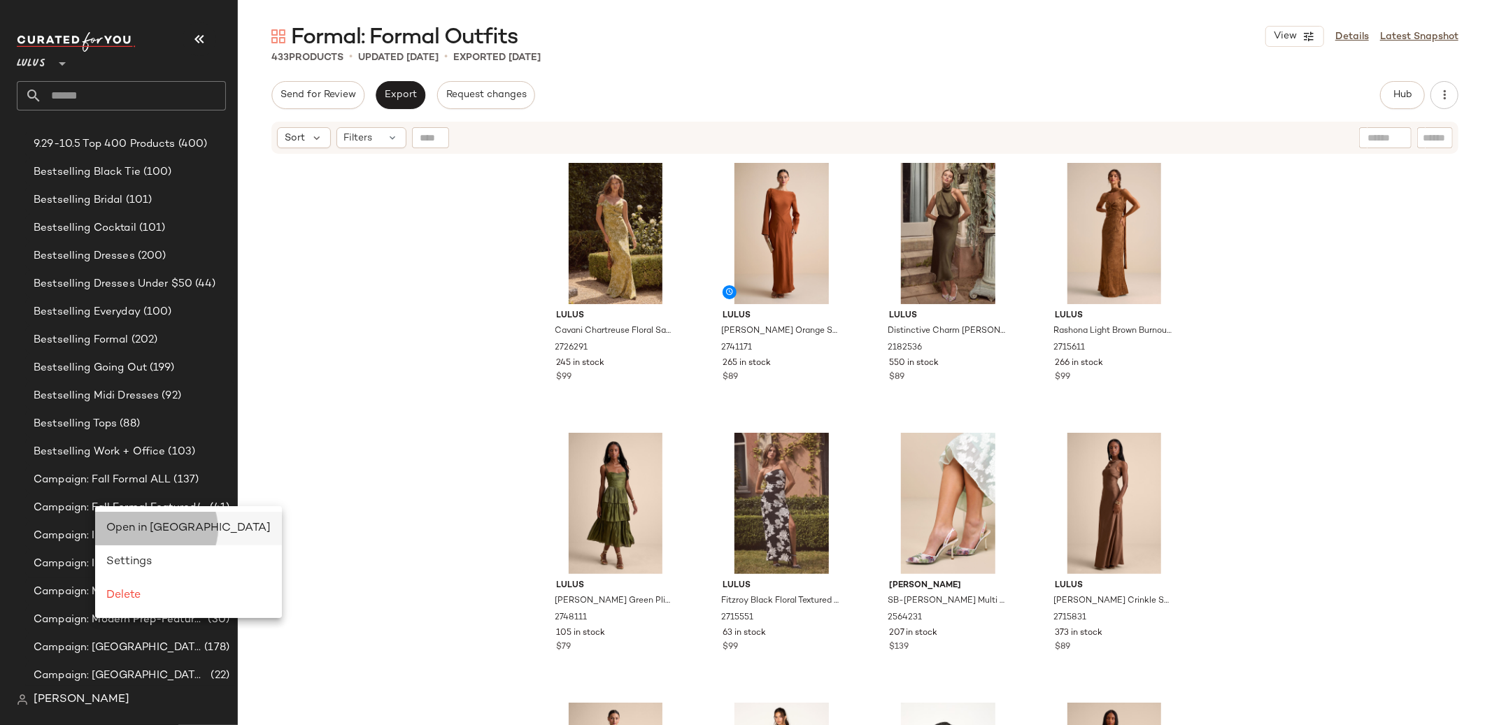
click at [118, 525] on span "Open in [GEOGRAPHIC_DATA]" at bounding box center [188, 529] width 164 height 12
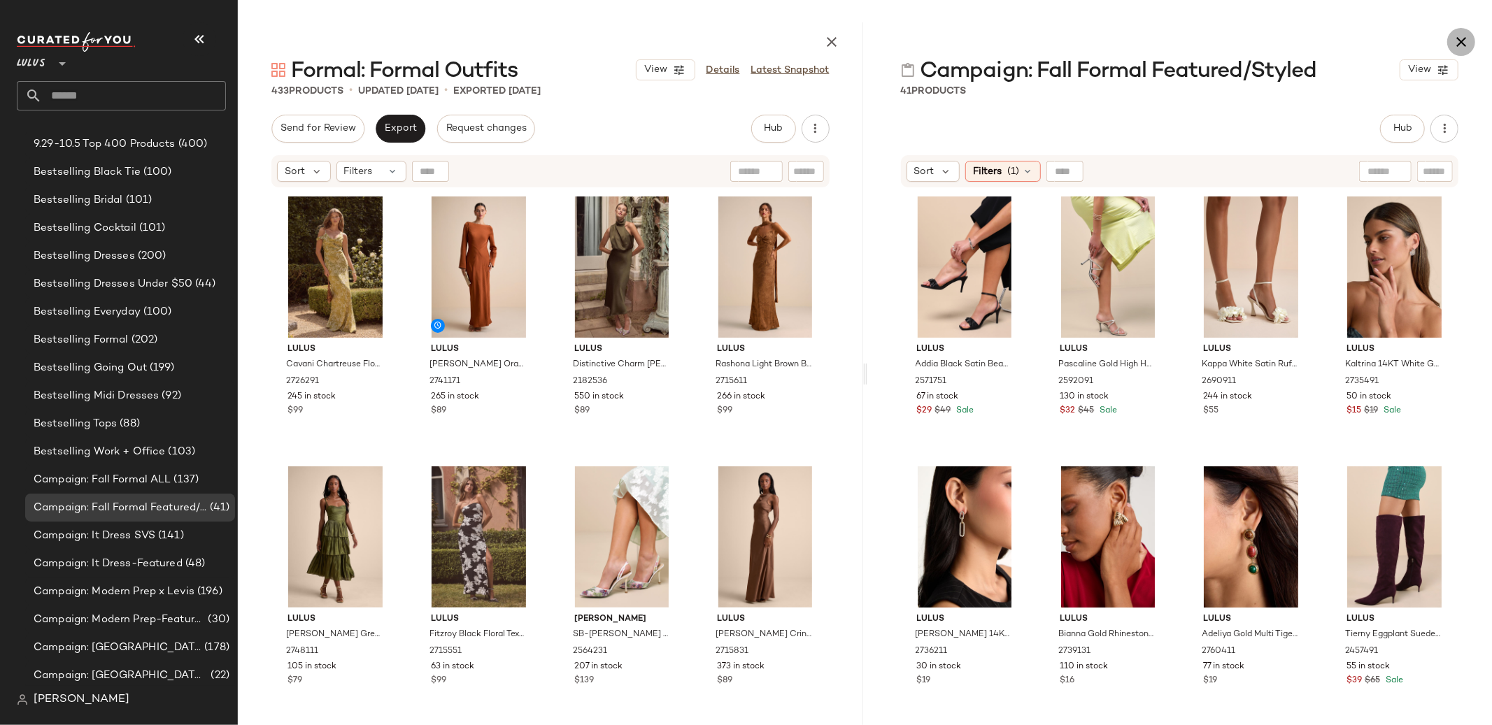
click at [1459, 47] on icon "button" at bounding box center [1461, 42] width 17 height 17
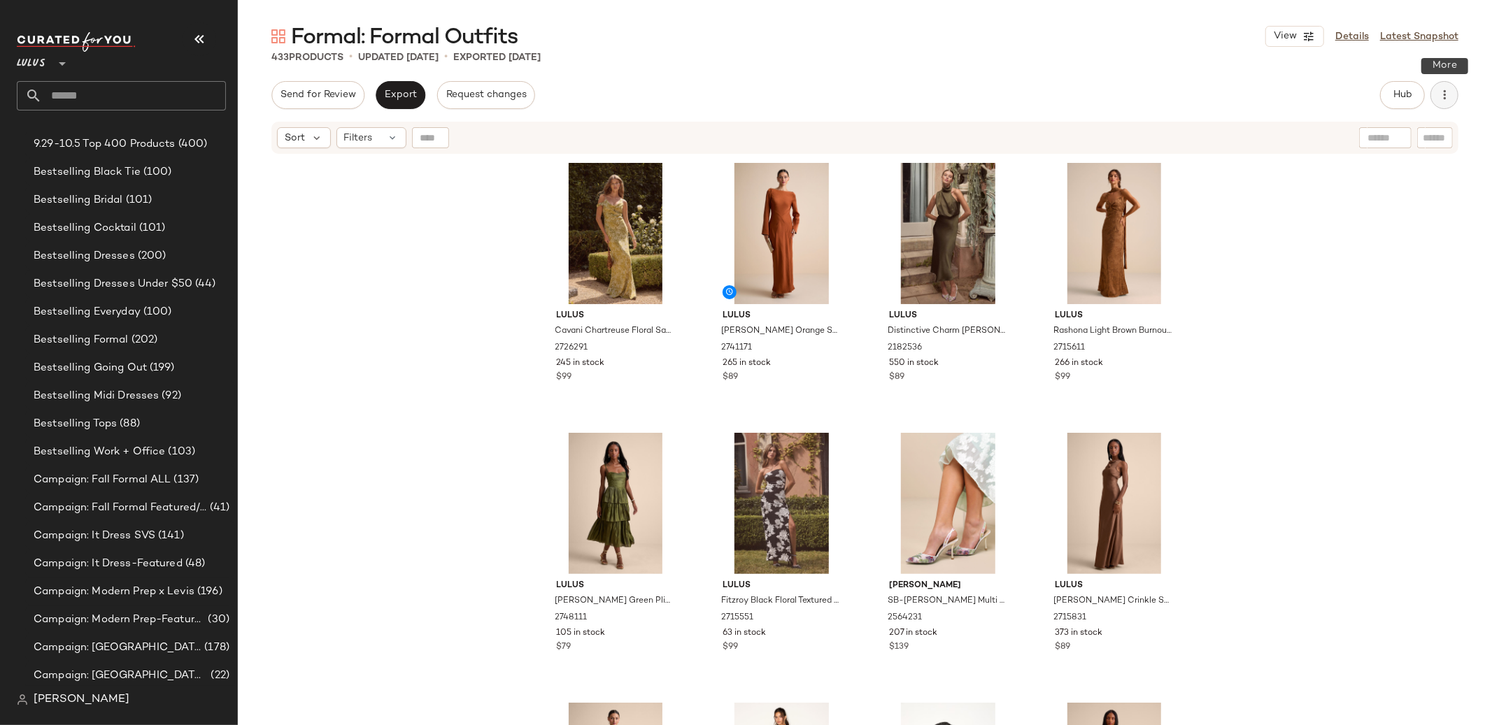
click at [1445, 99] on icon "button" at bounding box center [1445, 95] width 14 height 14
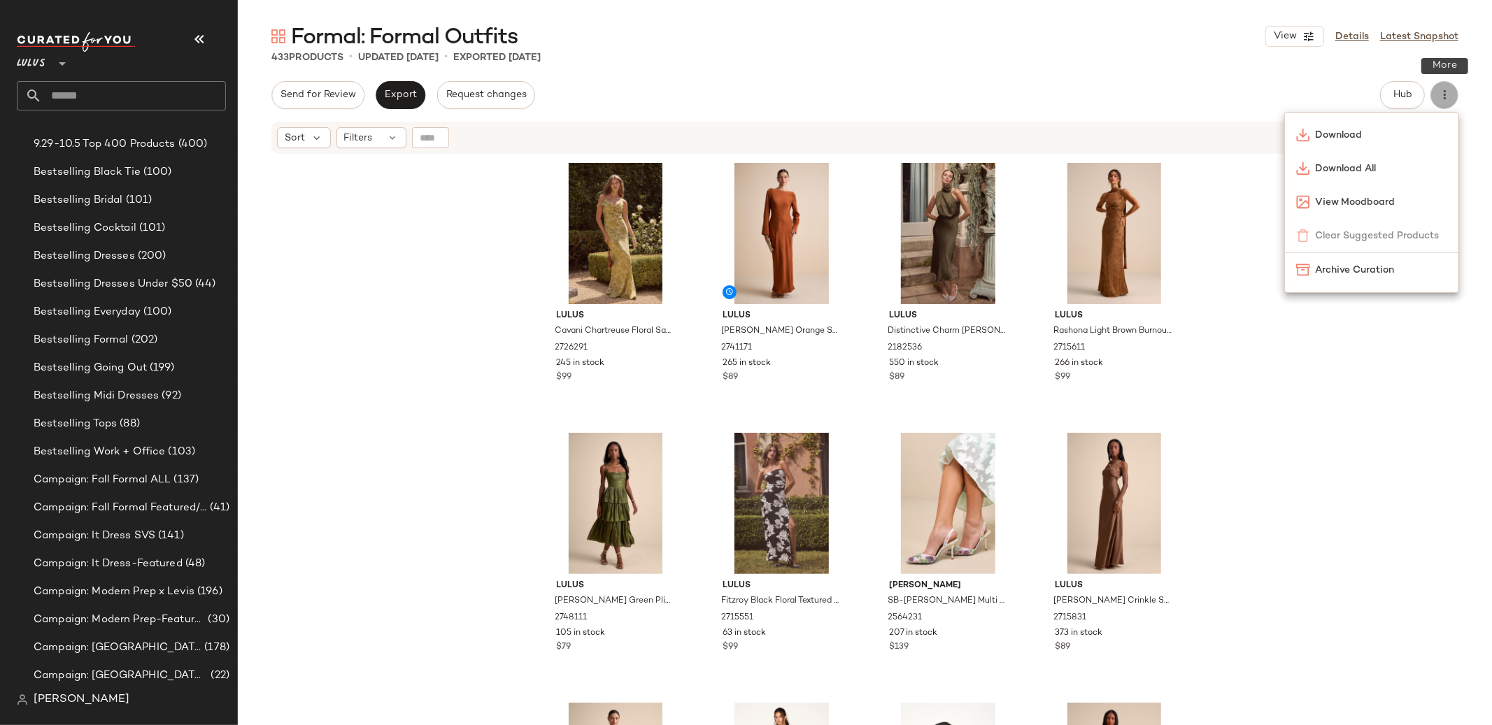
click at [1445, 99] on icon "button" at bounding box center [1445, 95] width 14 height 14
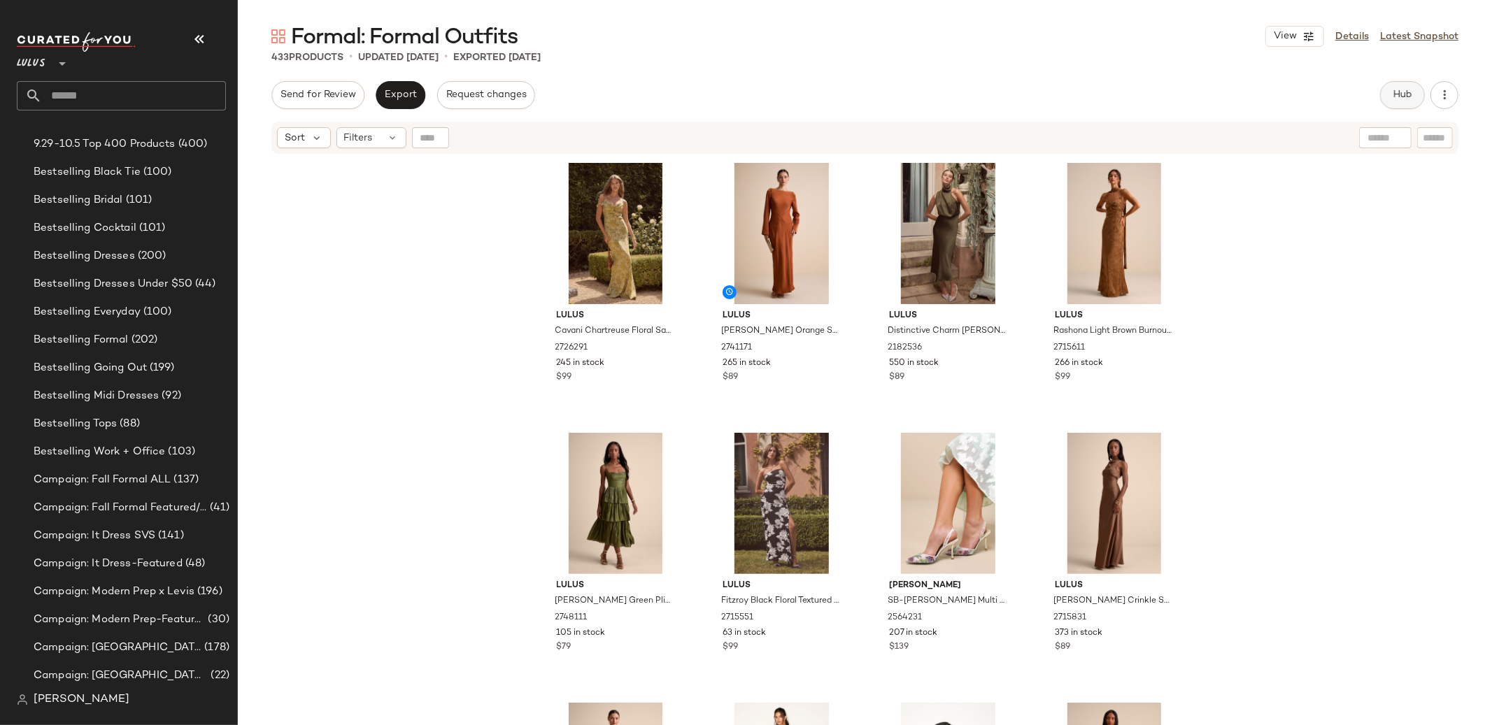
click at [1405, 97] on span "Hub" at bounding box center [1403, 95] width 20 height 11
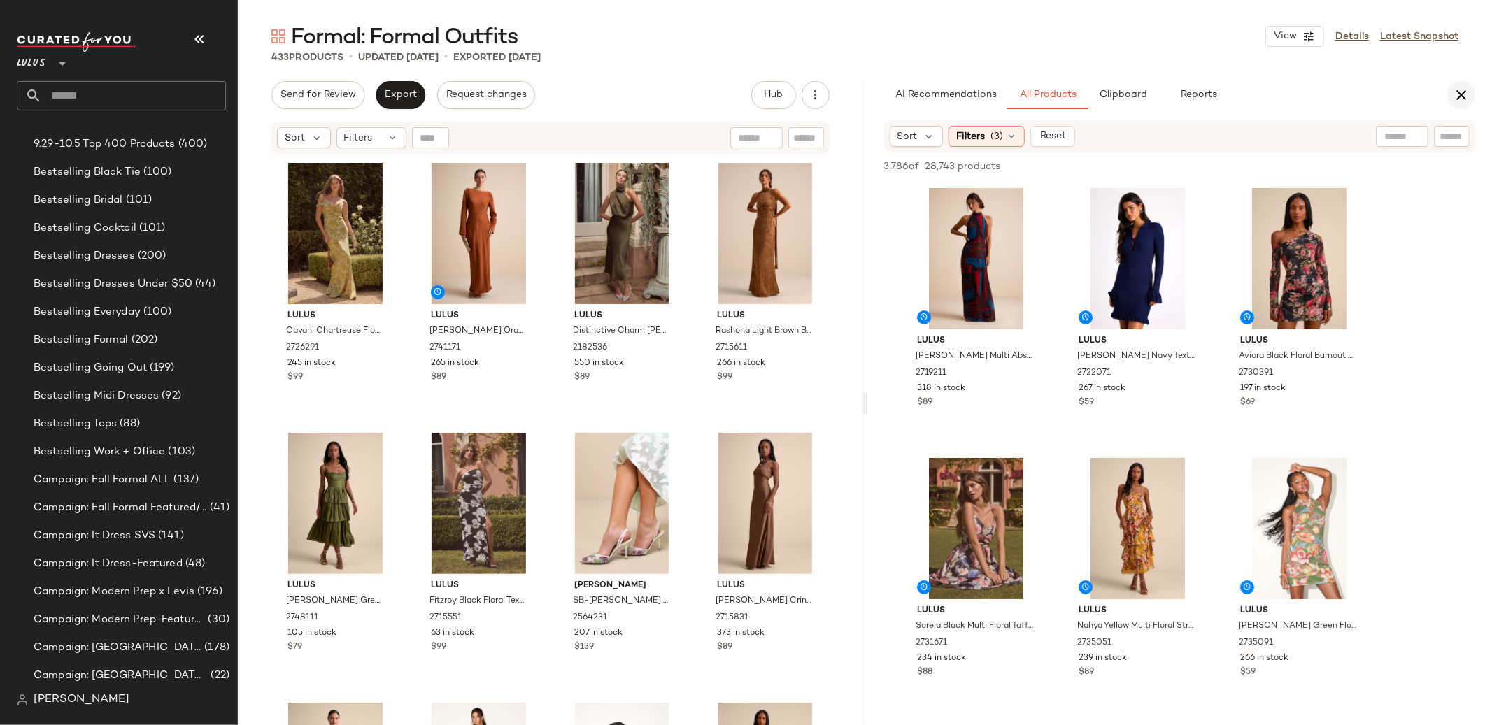
click at [1459, 96] on icon "button" at bounding box center [1461, 95] width 17 height 17
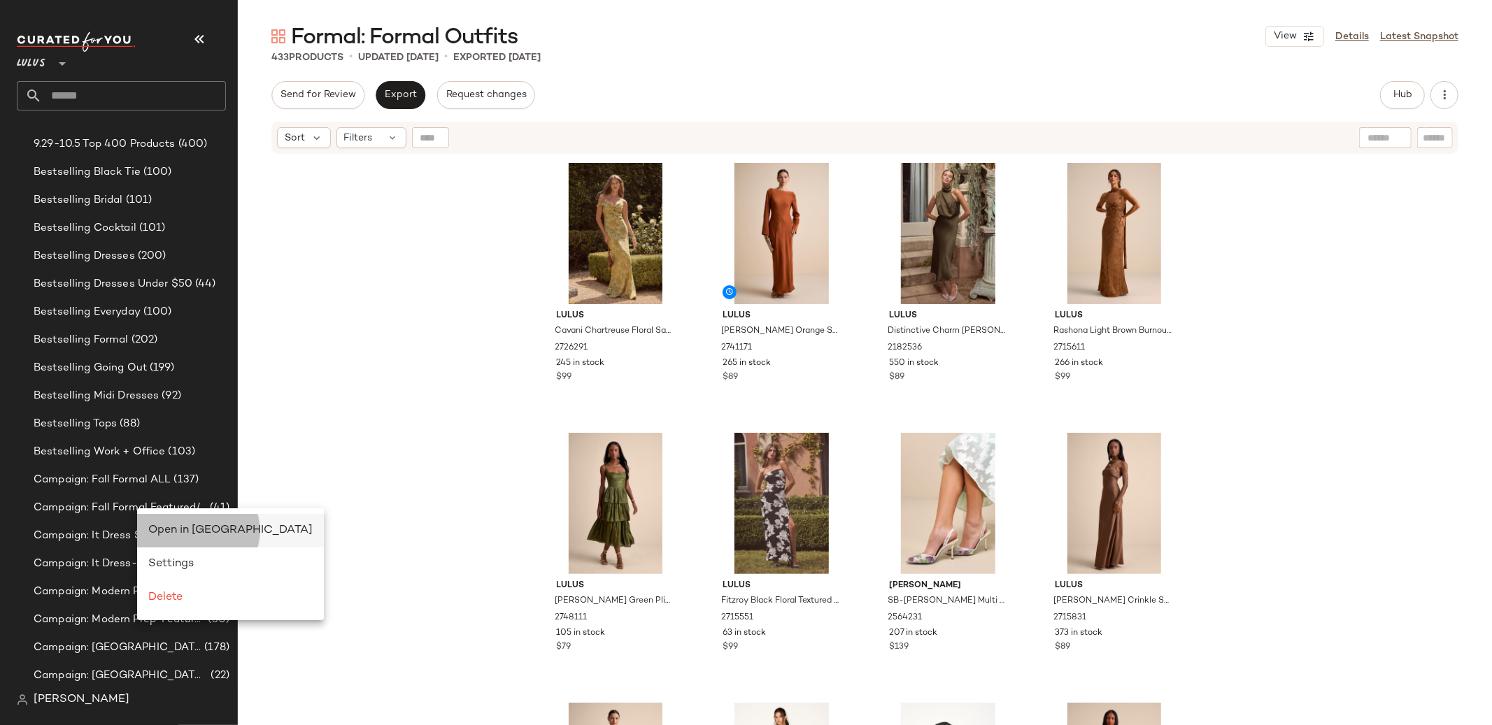
click at [153, 525] on span "Open in Split View" at bounding box center [230, 531] width 164 height 12
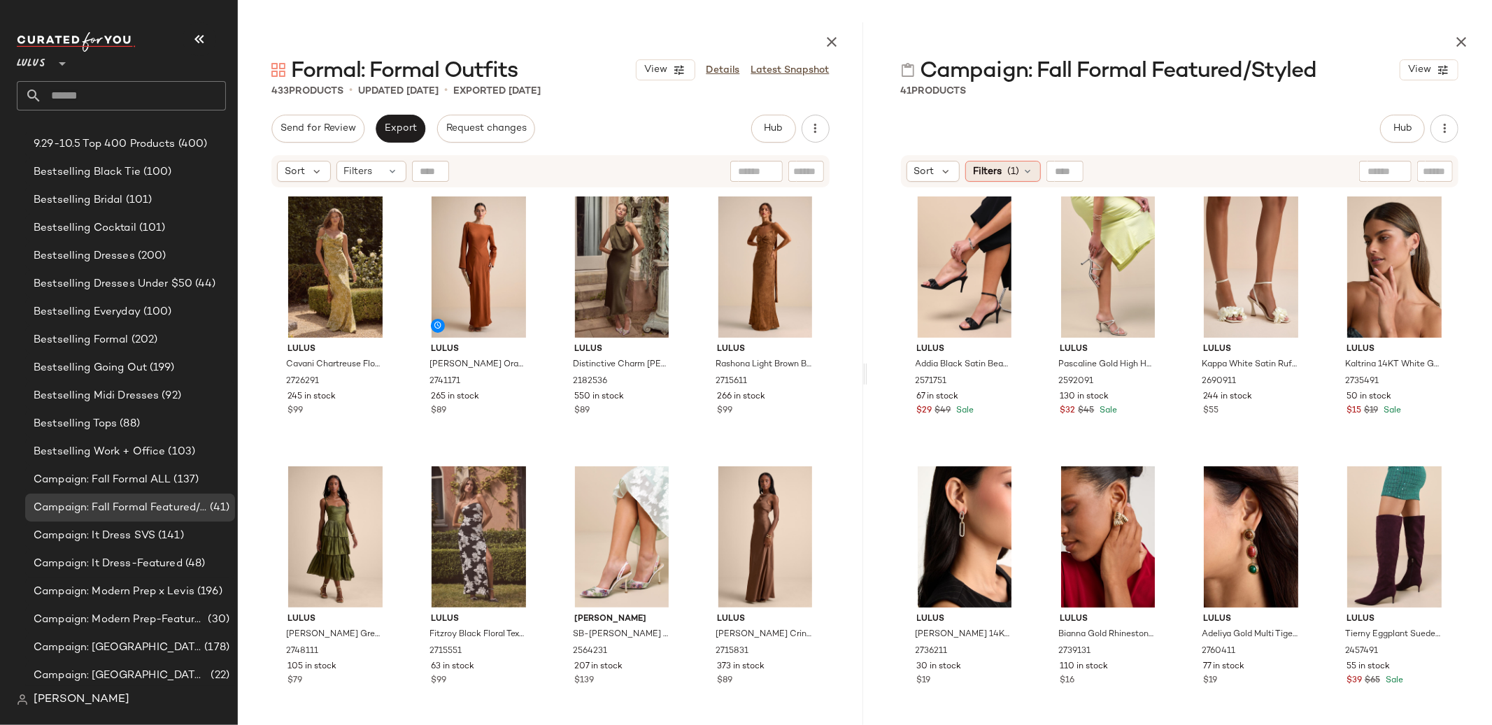
click at [1003, 170] on div "Filters (1)" at bounding box center [1003, 171] width 76 height 21
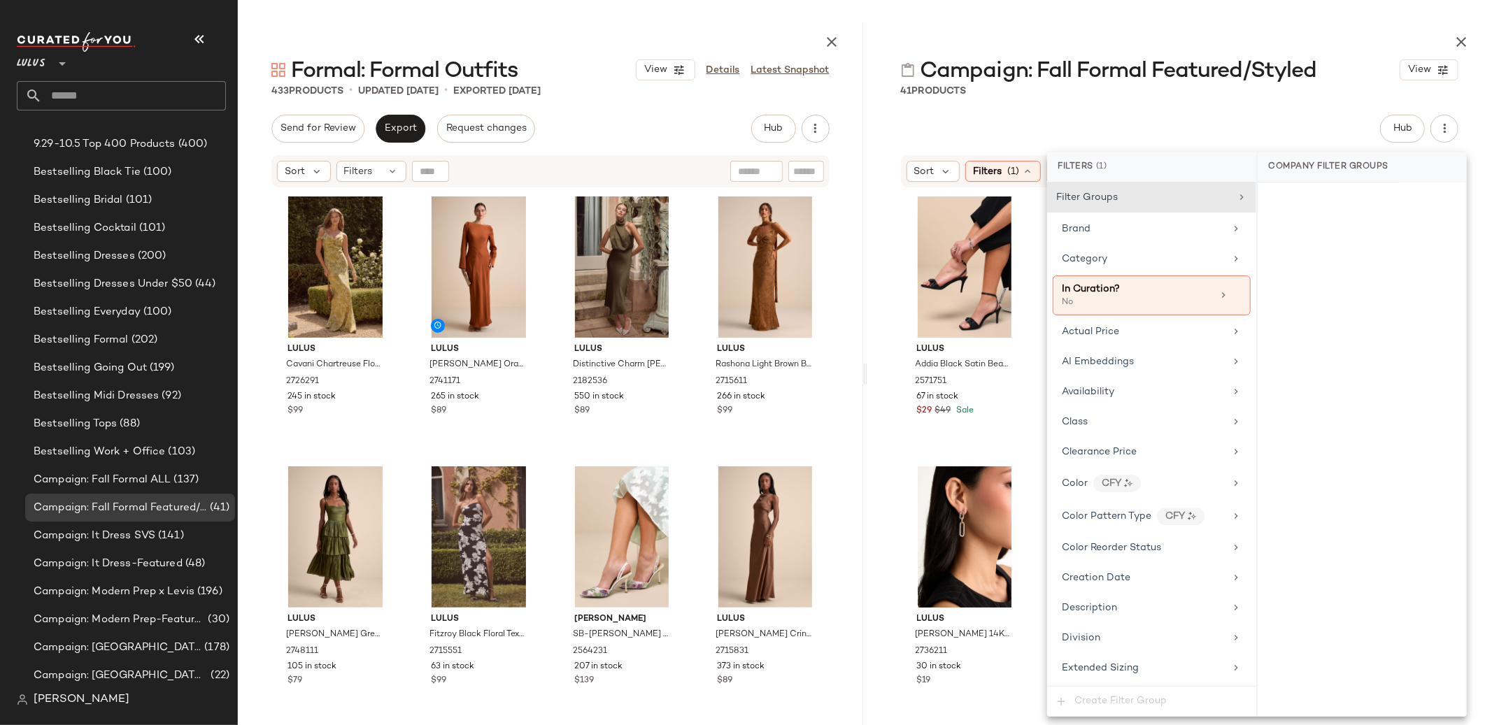
click at [982, 118] on div "Hub Send for Review External Review Internal Review Cancel Send for Review Revi…" at bounding box center [1180, 129] width 558 height 28
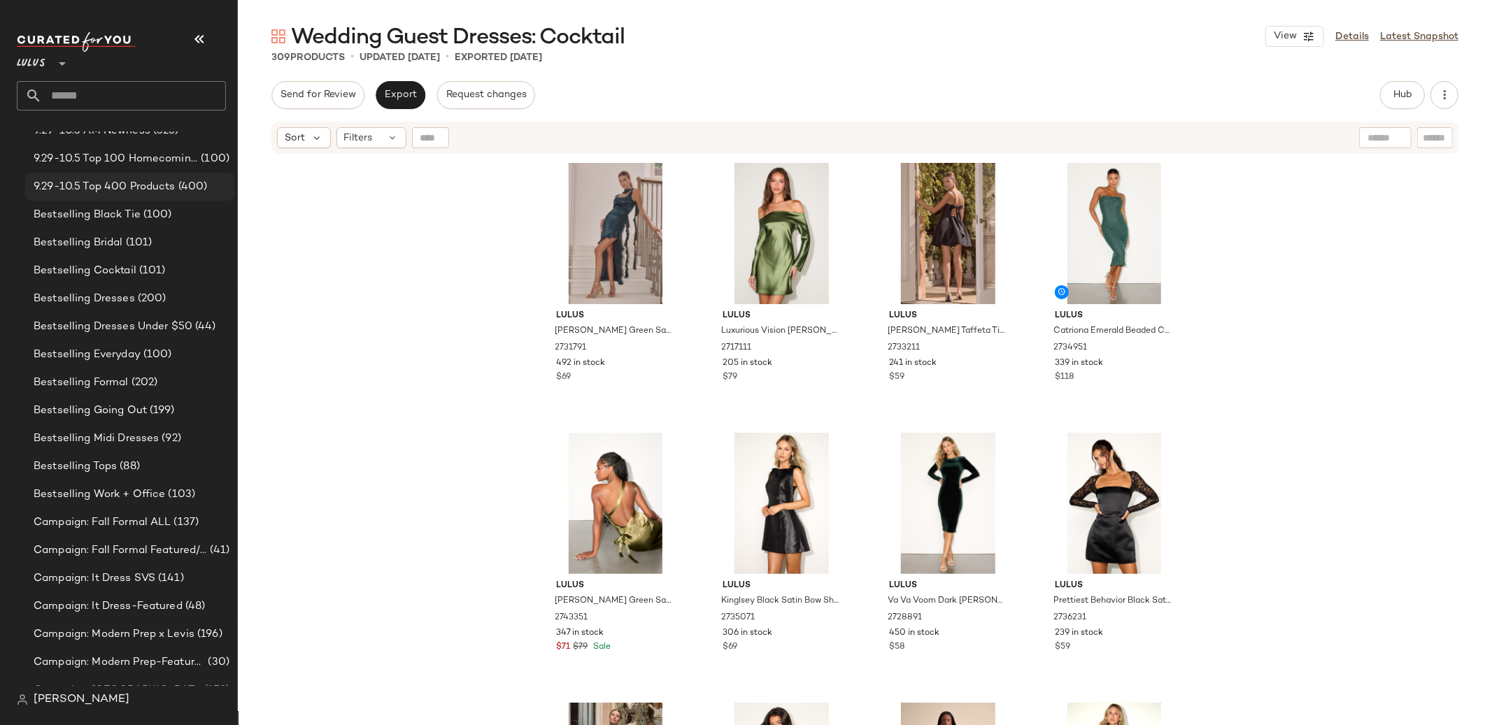
scroll to position [334, 0]
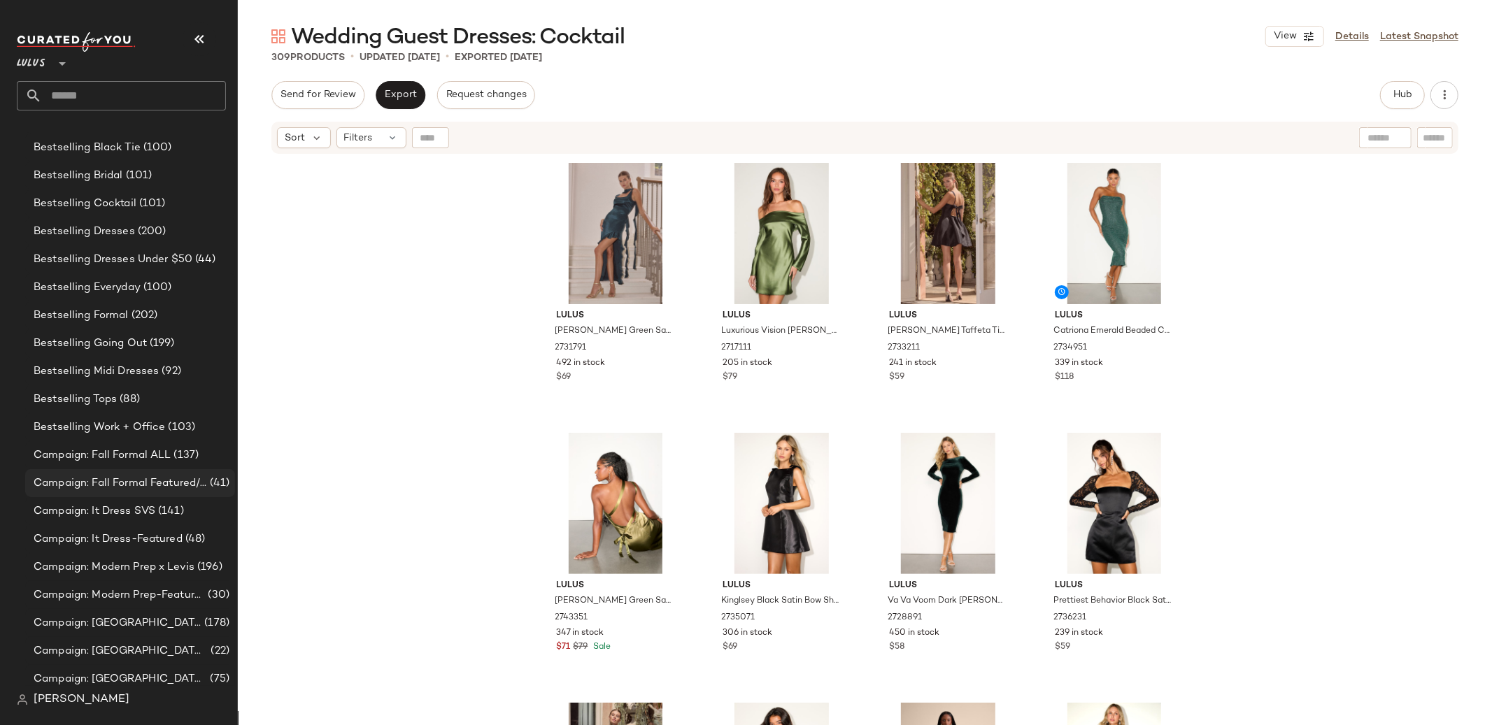
click at [149, 486] on span "Campaign: Fall Formal Featured/Styled" at bounding box center [120, 484] width 173 height 16
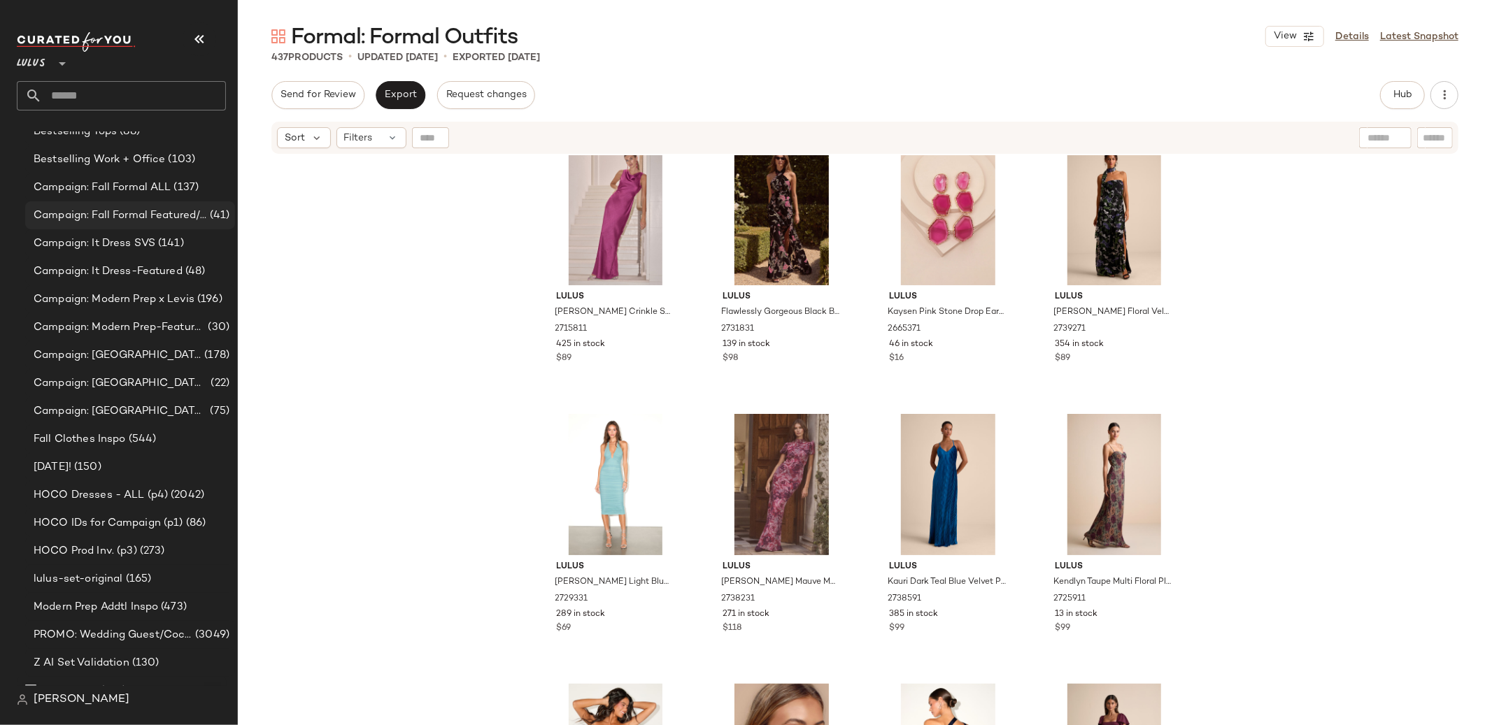
scroll to position [600, 0]
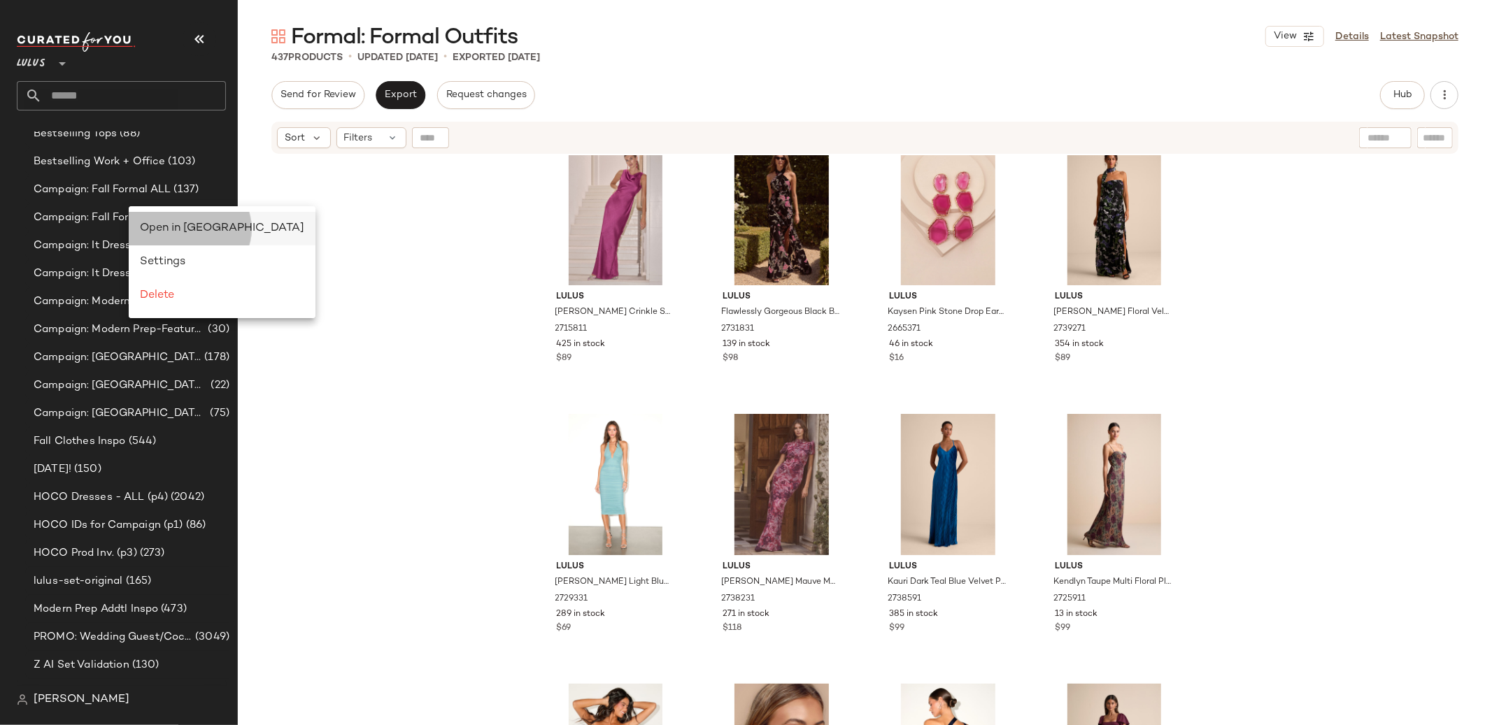
click at [204, 222] on span "Open in Split View" at bounding box center [222, 228] width 164 height 12
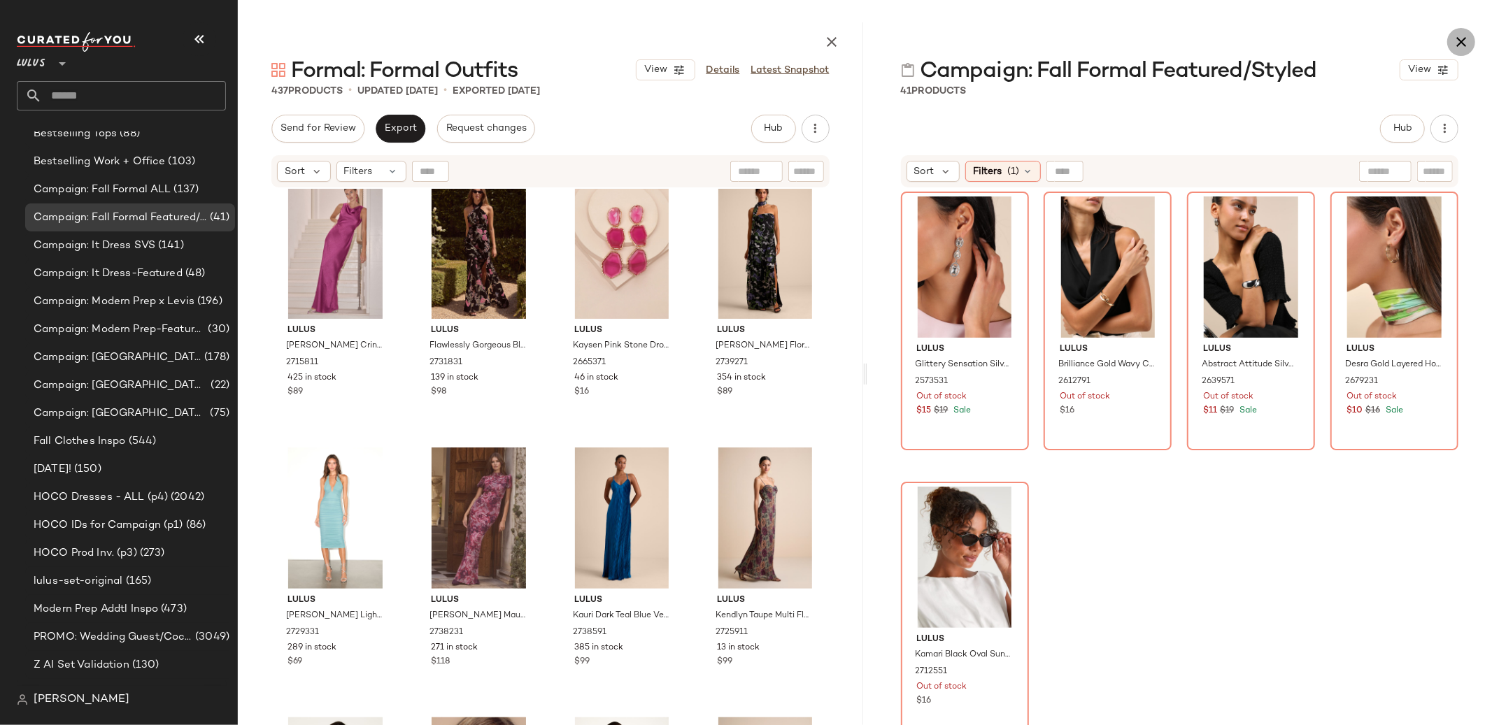
click at [1469, 36] on icon "button" at bounding box center [1461, 42] width 17 height 17
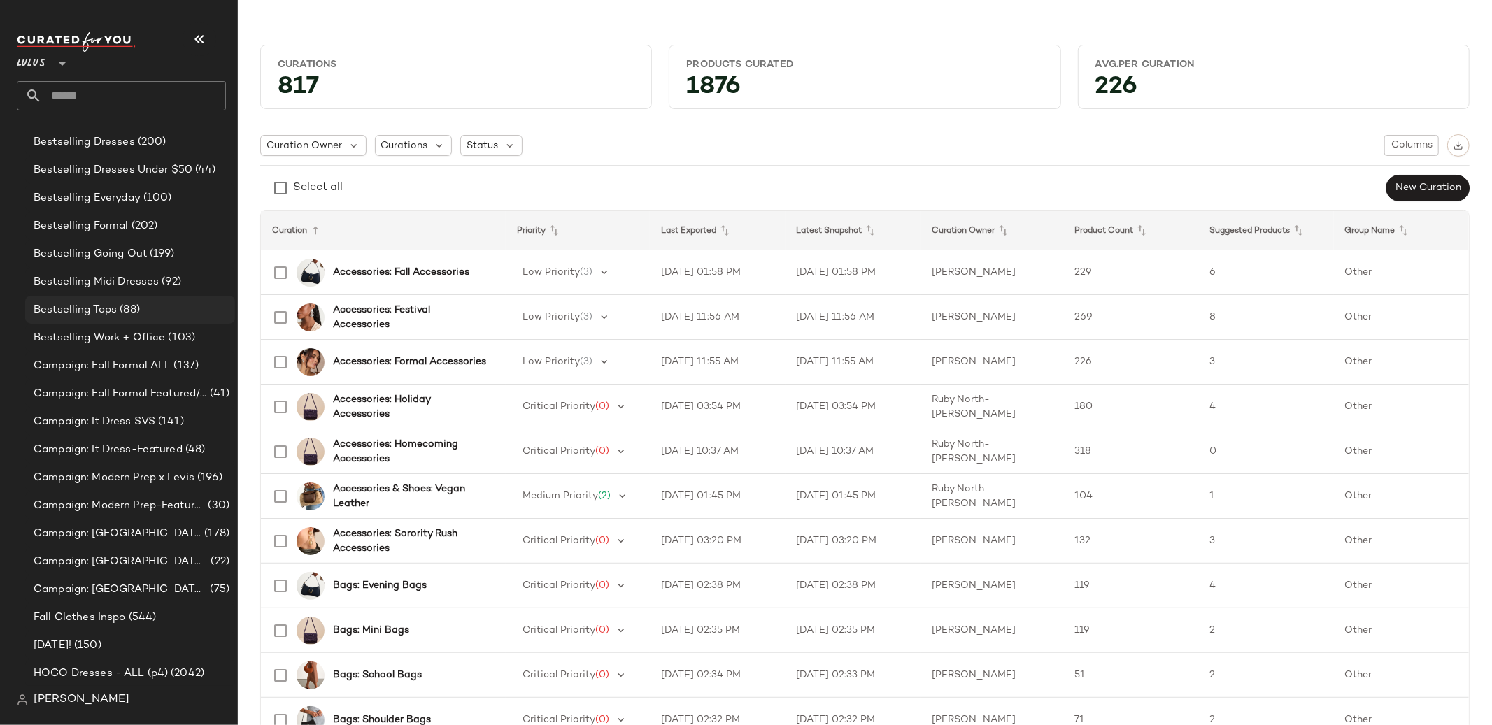
scroll to position [555, 0]
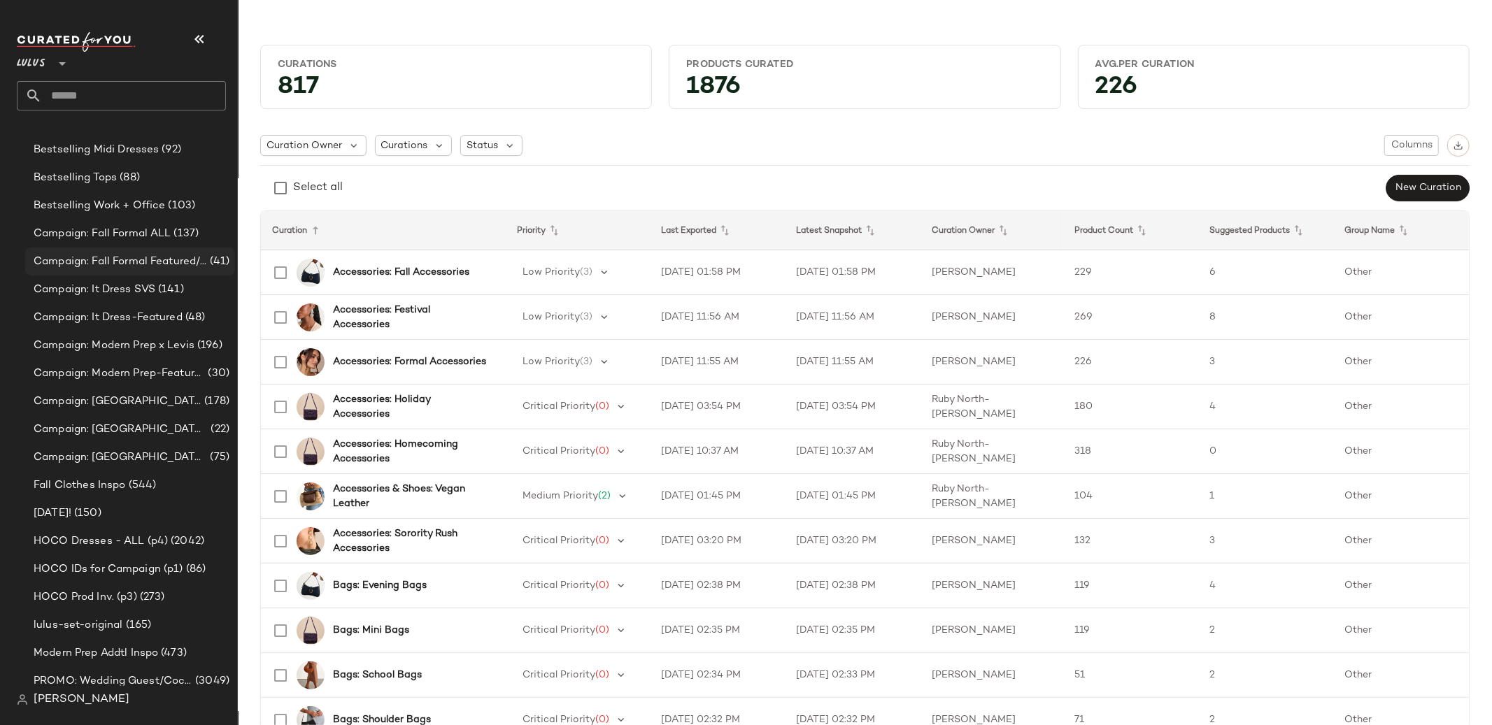
click at [129, 257] on span "Campaign: Fall Formal Featured/Styled" at bounding box center [120, 262] width 173 height 16
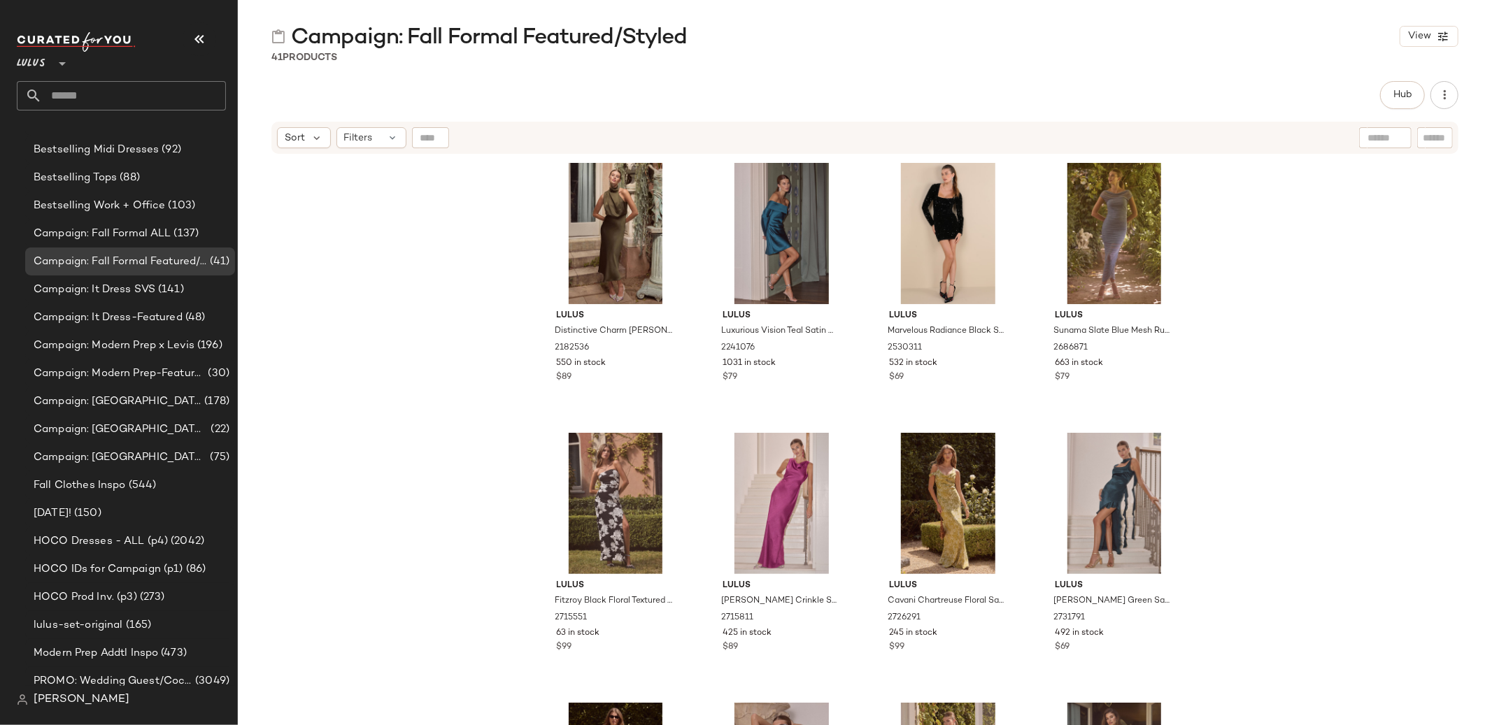
click at [451, 36] on span "Campaign: Fall Formal Featured/Styled" at bounding box center [489, 38] width 396 height 28
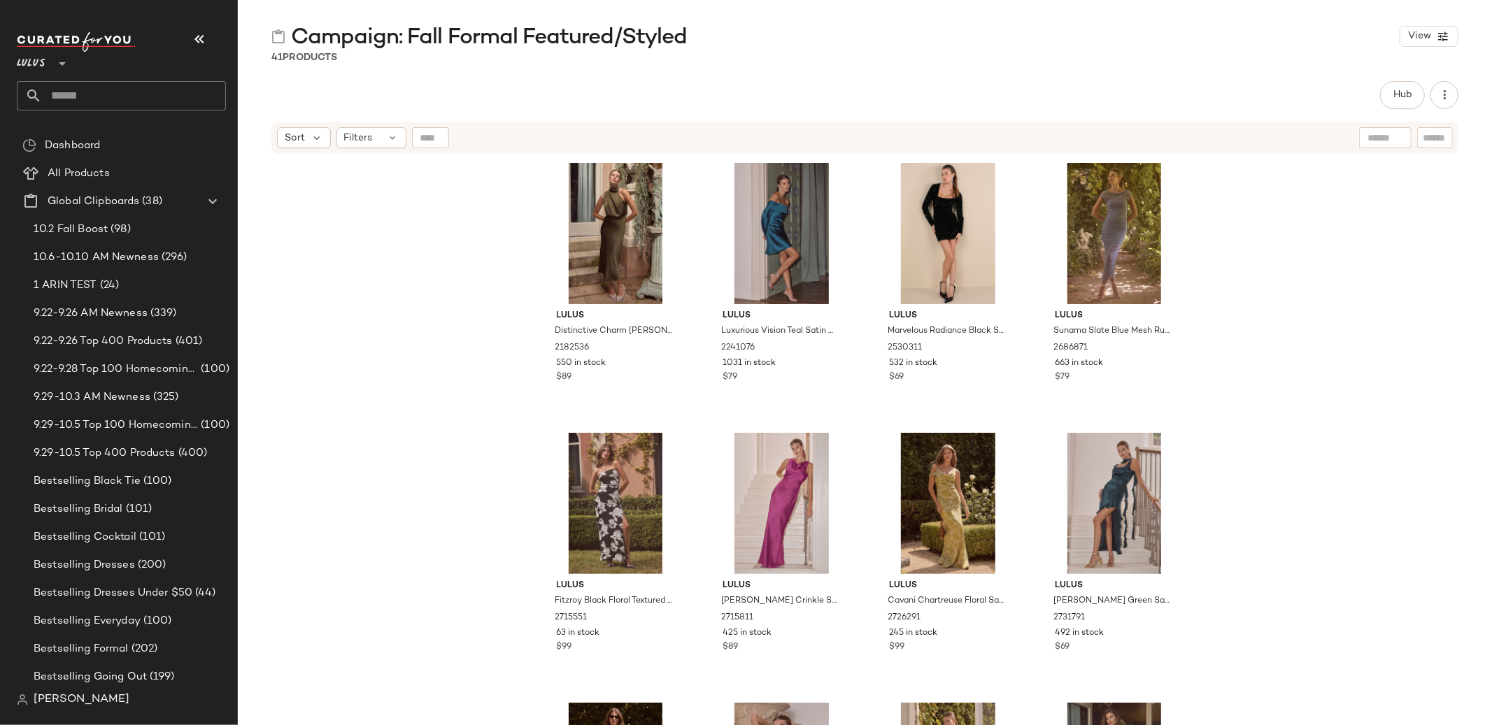
click at [465, 222] on div "Lulus Distinctive Charm Olive Green Satin Asymmetrical Midi Dress 2182536 550 i…" at bounding box center [865, 457] width 1254 height 605
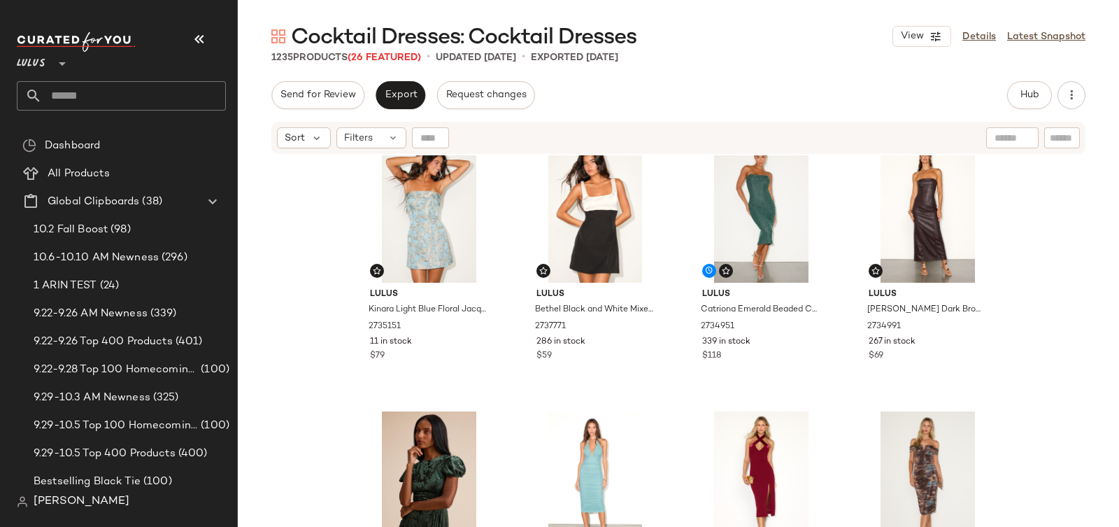
scroll to position [1219, 0]
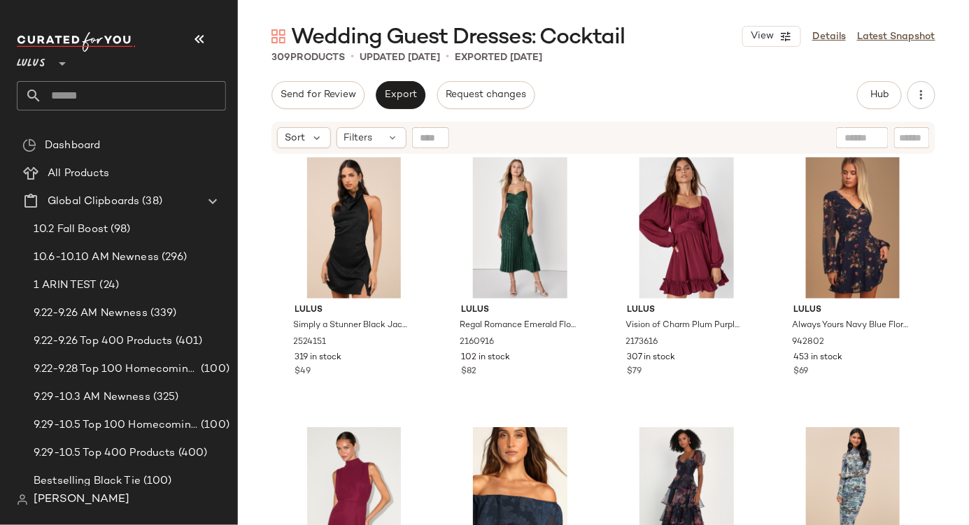
scroll to position [2225, 0]
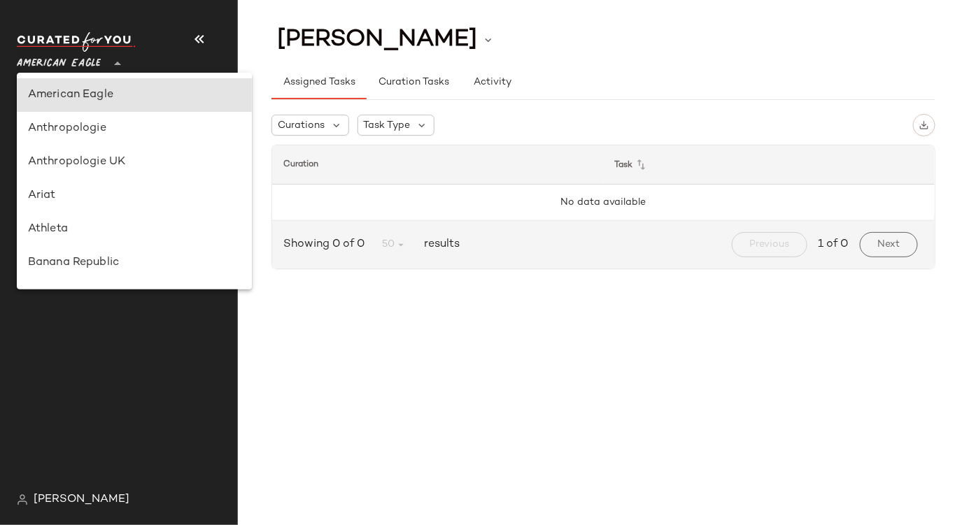
click at [69, 62] on span "American Eagle" at bounding box center [59, 60] width 84 height 25
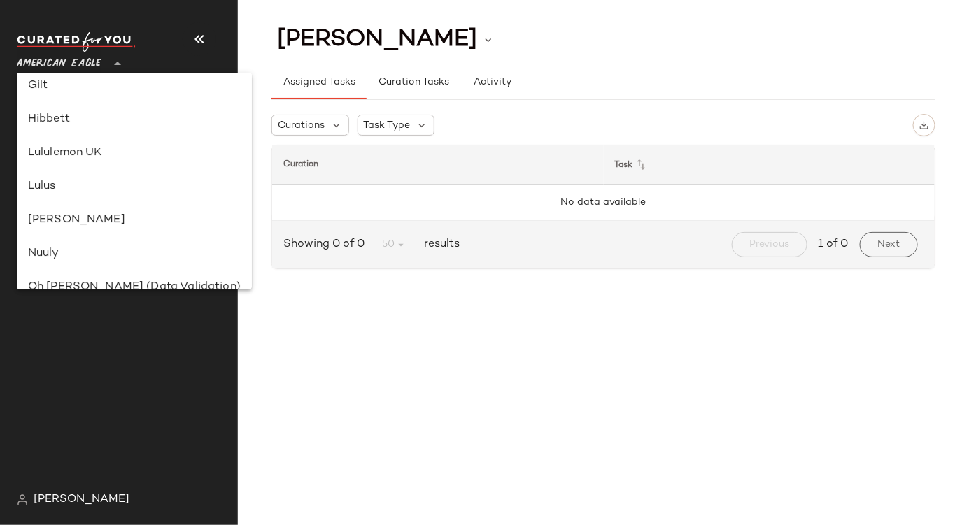
scroll to position [379, 0]
click at [84, 189] on div "Lulus" at bounding box center [134, 186] width 213 height 17
type input "**"
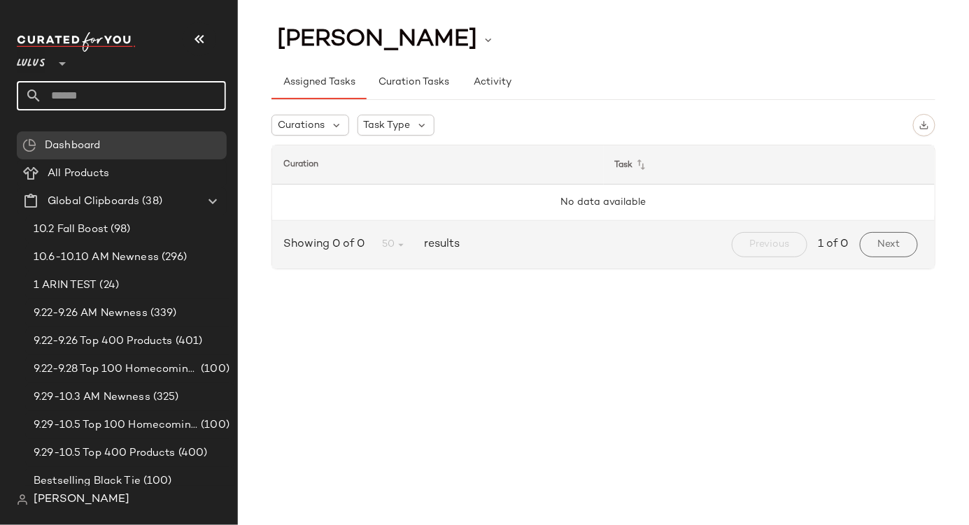
click at [74, 93] on input "text" at bounding box center [134, 95] width 184 height 29
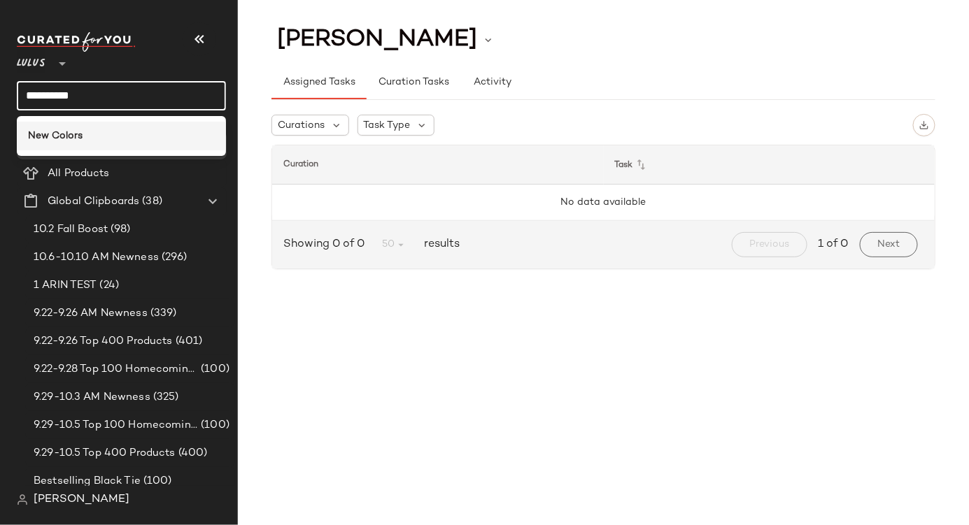
type input "**********"
click at [78, 138] on b "New Colors" at bounding box center [55, 136] width 55 height 15
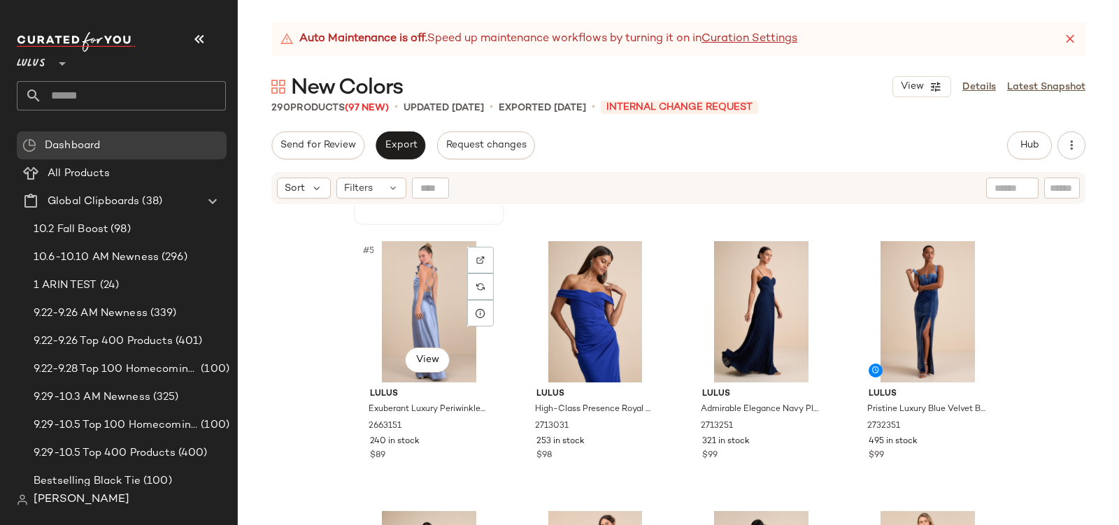
scroll to position [561, 0]
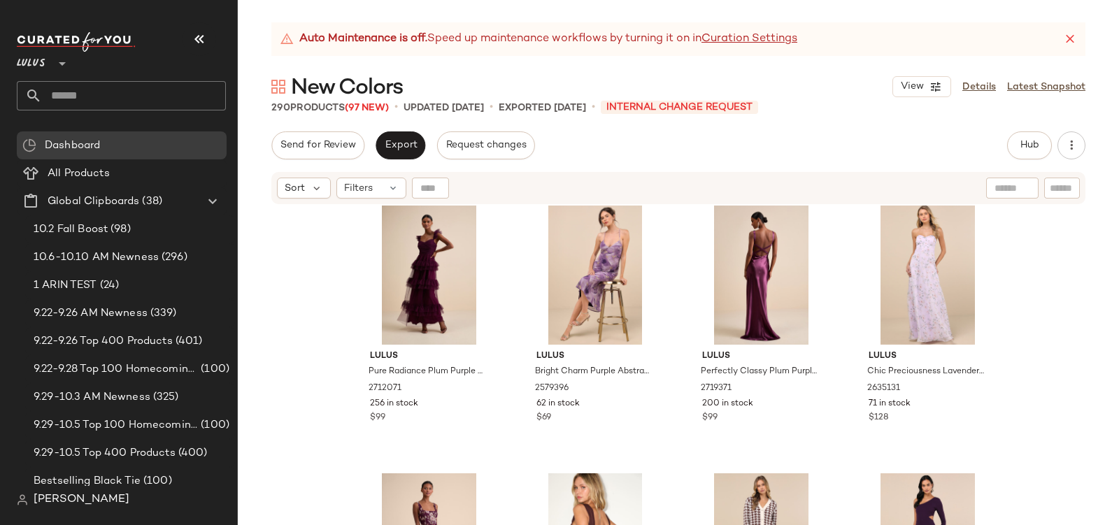
click at [320, 357] on div "Lulus Pure Radiance Plum Purple Mesh Swiss Dot Tiered Maxi Dress 2712071 256 in…" at bounding box center [678, 383] width 881 height 355
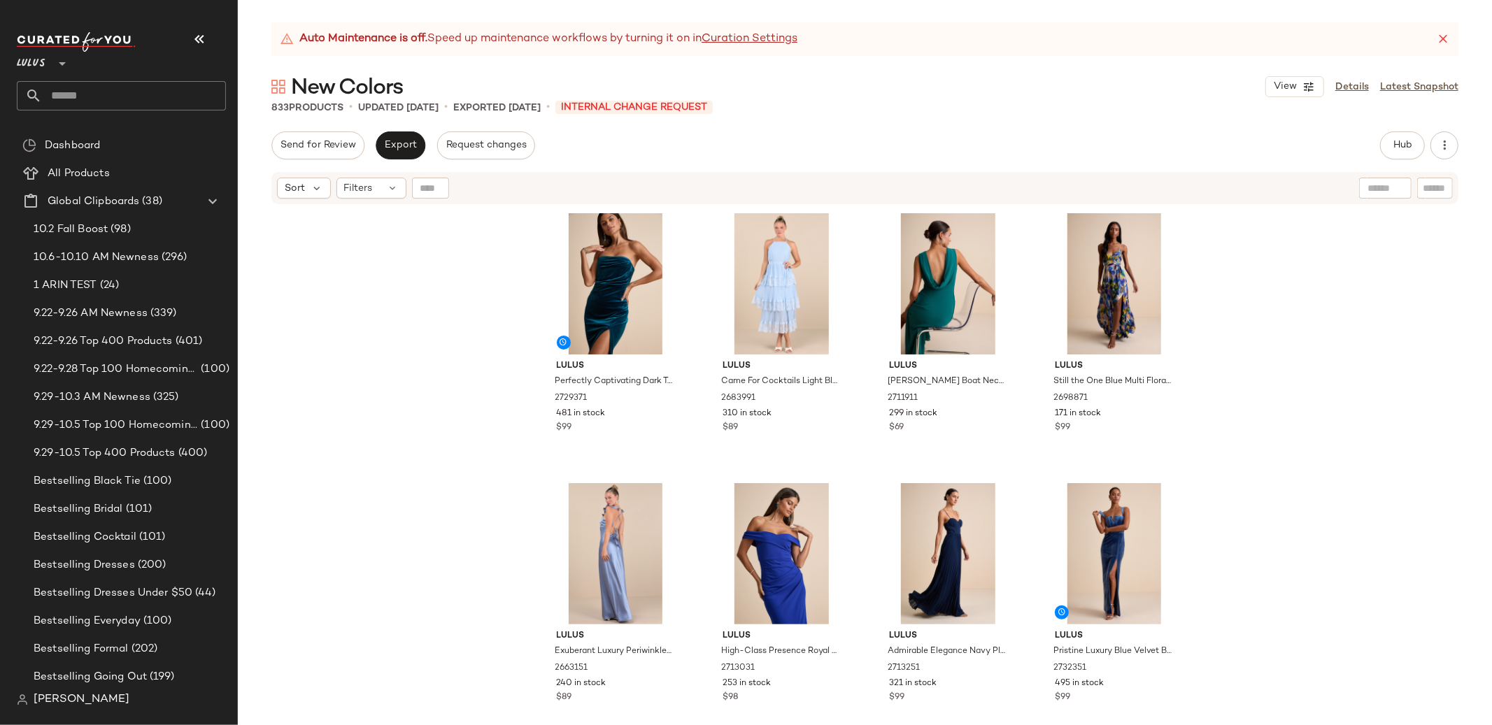
click at [395, 348] on div "Lulus Perfectly Captivating Dark Teal Velvet Strapless Maxi Dress 2729371 481 i…" at bounding box center [865, 483] width 1254 height 555
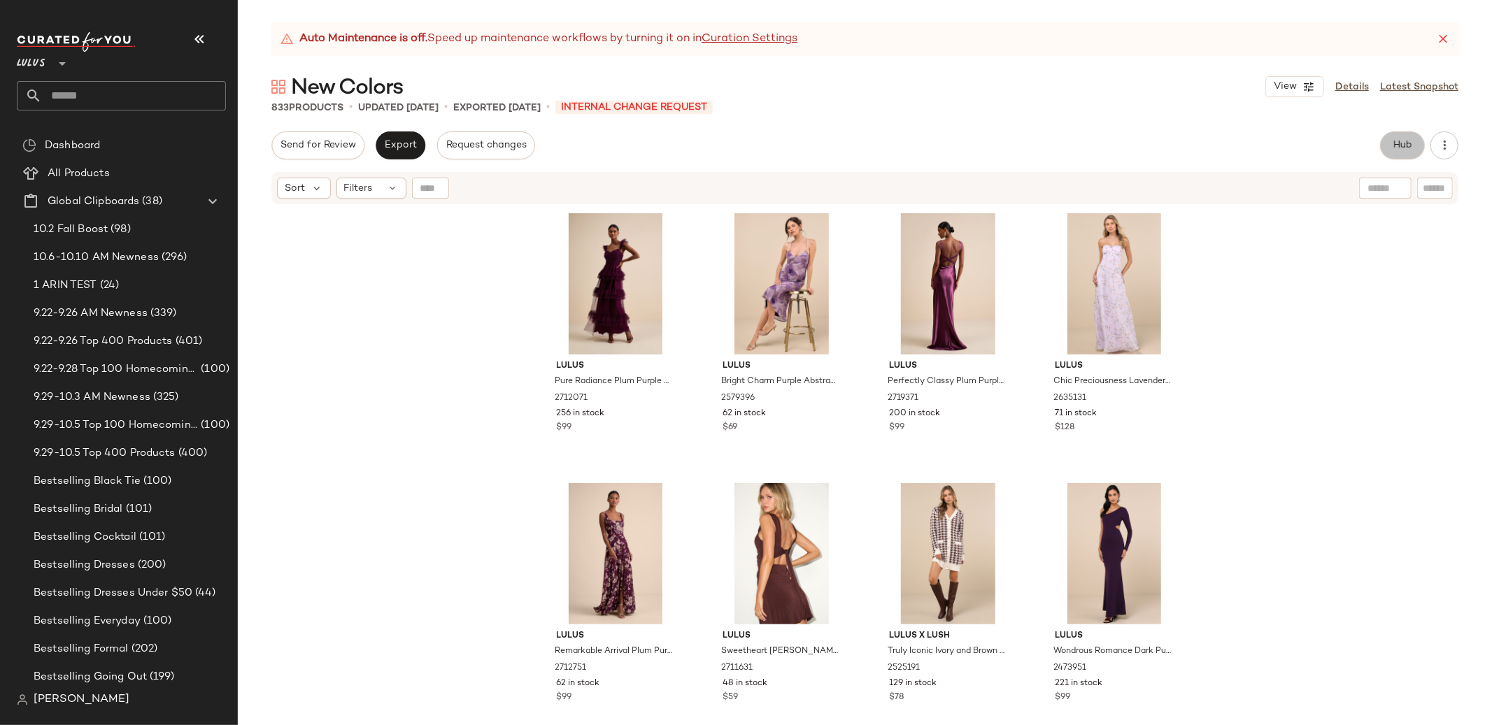
click at [1401, 142] on span "Hub" at bounding box center [1403, 145] width 20 height 11
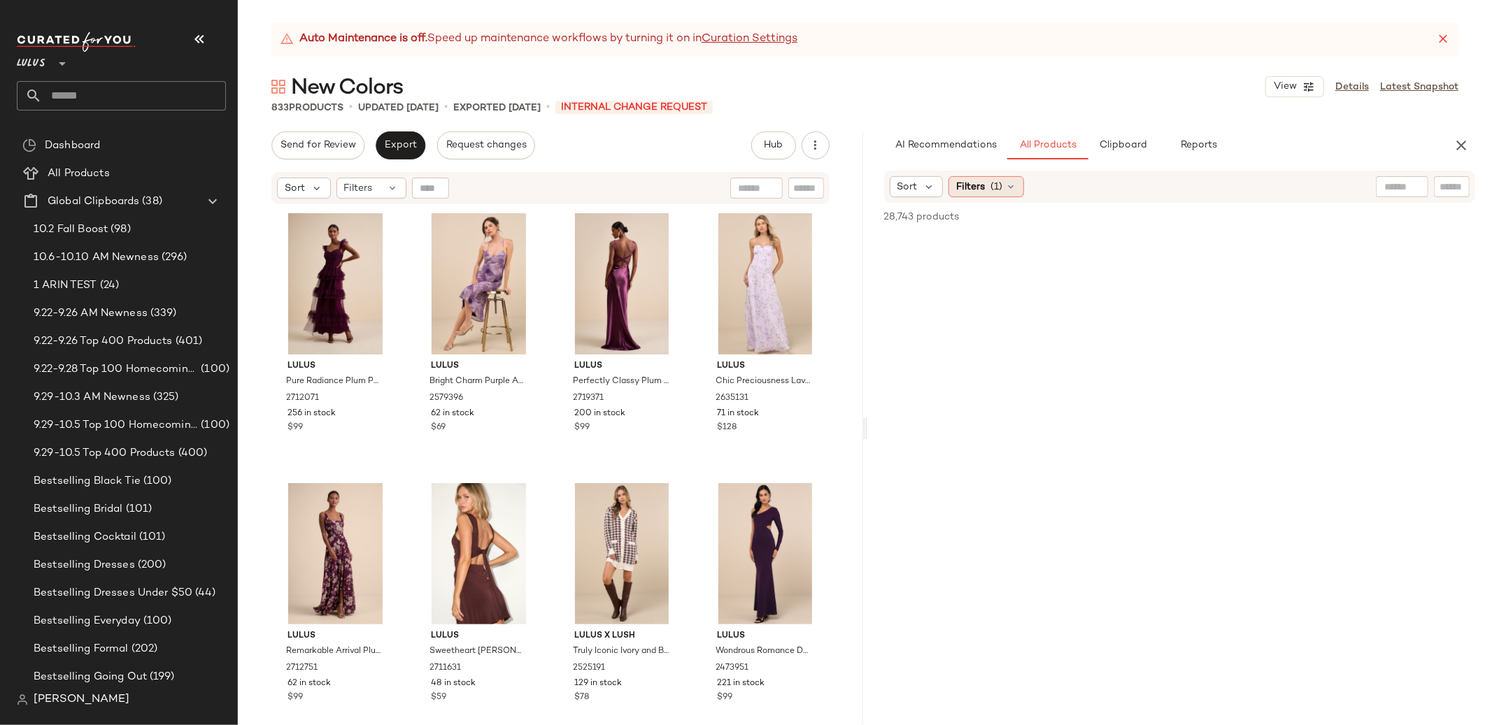
click at [988, 195] on div "Filters (1)" at bounding box center [987, 186] width 76 height 21
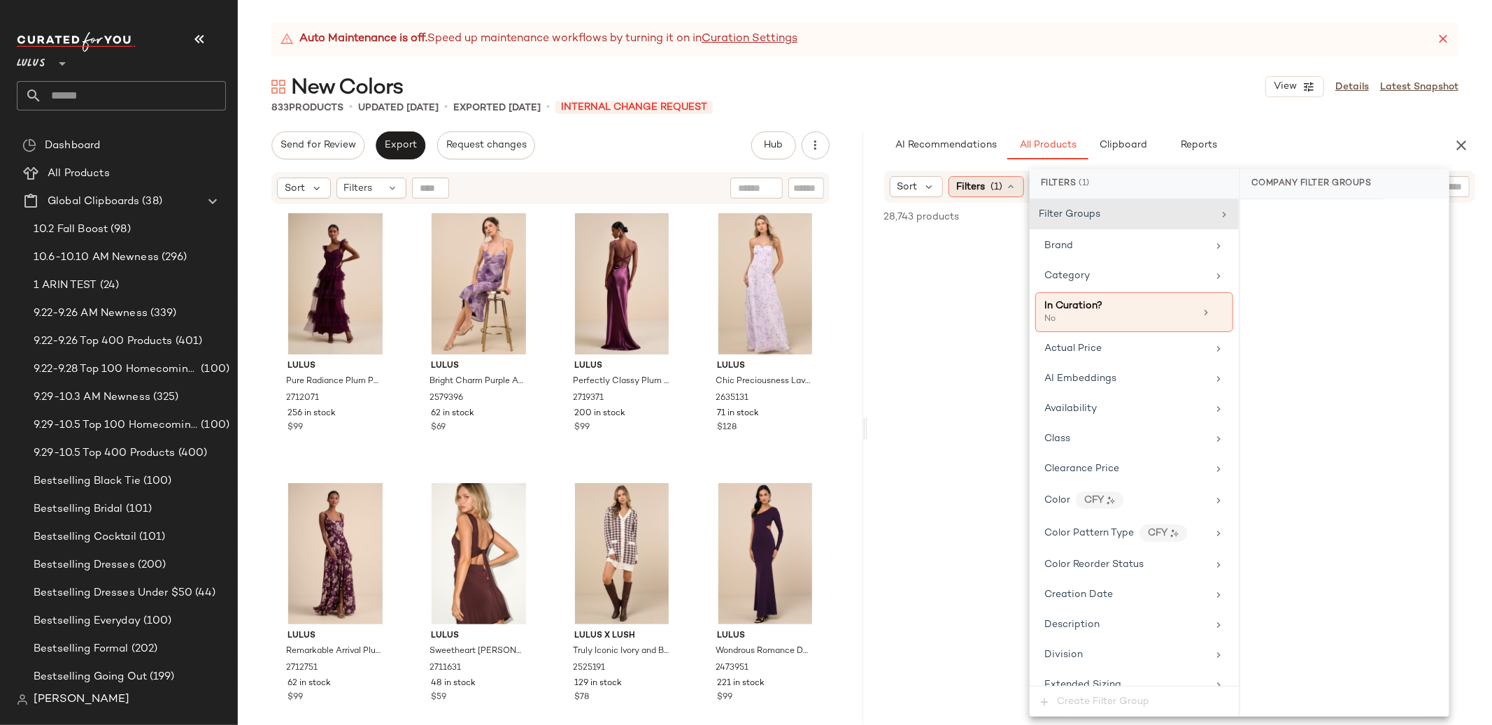
click at [988, 192] on div "Filters (1)" at bounding box center [987, 186] width 76 height 21
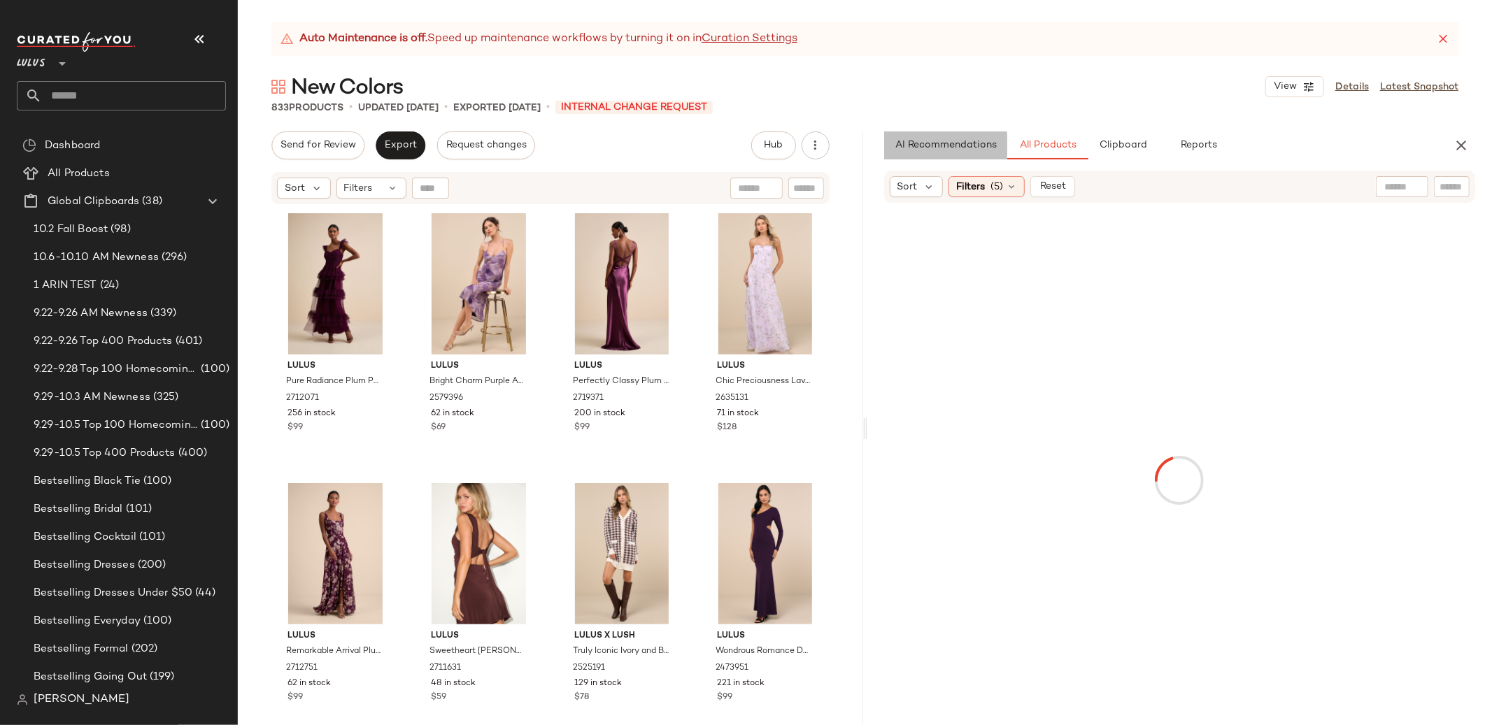
click at [954, 143] on span "AI Recommendations" at bounding box center [945, 145] width 102 height 11
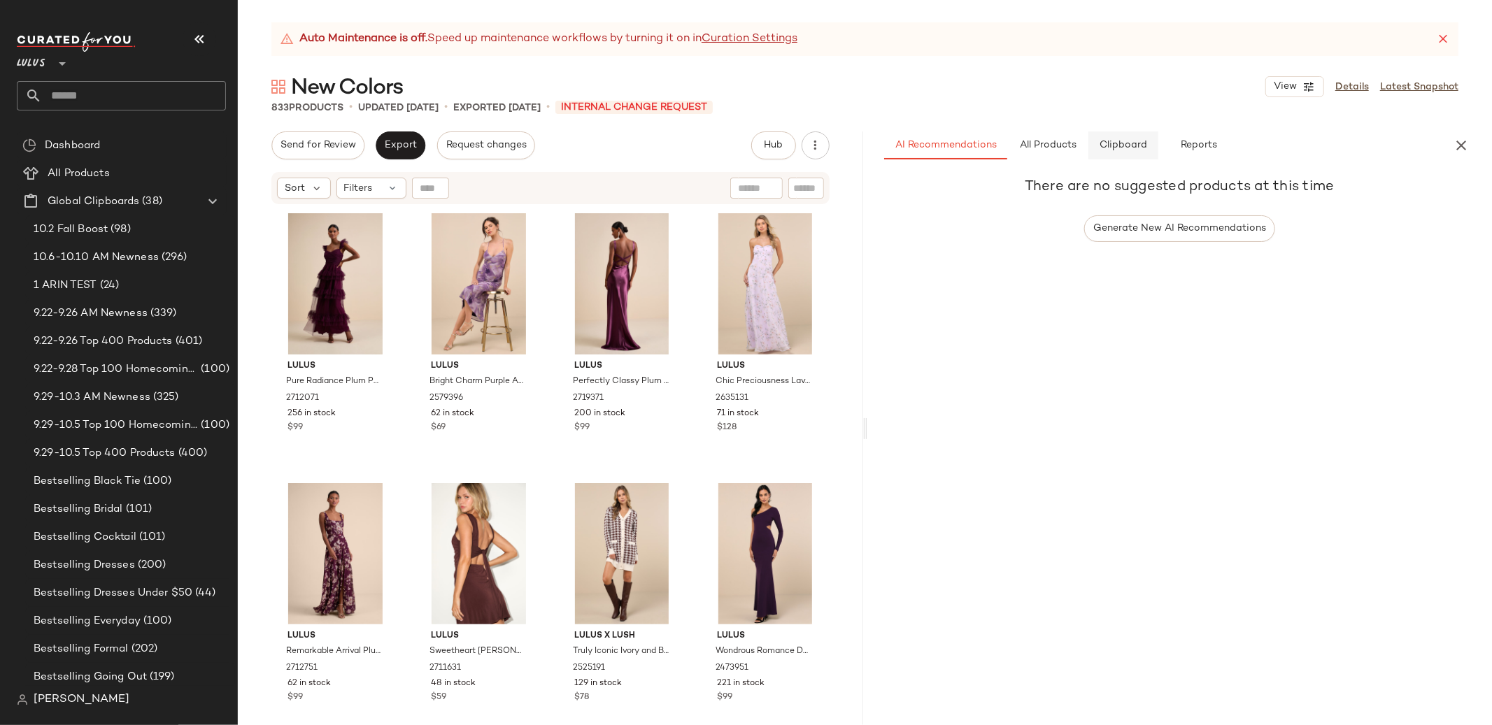
click at [1111, 143] on span "Clipboard" at bounding box center [1123, 145] width 48 height 11
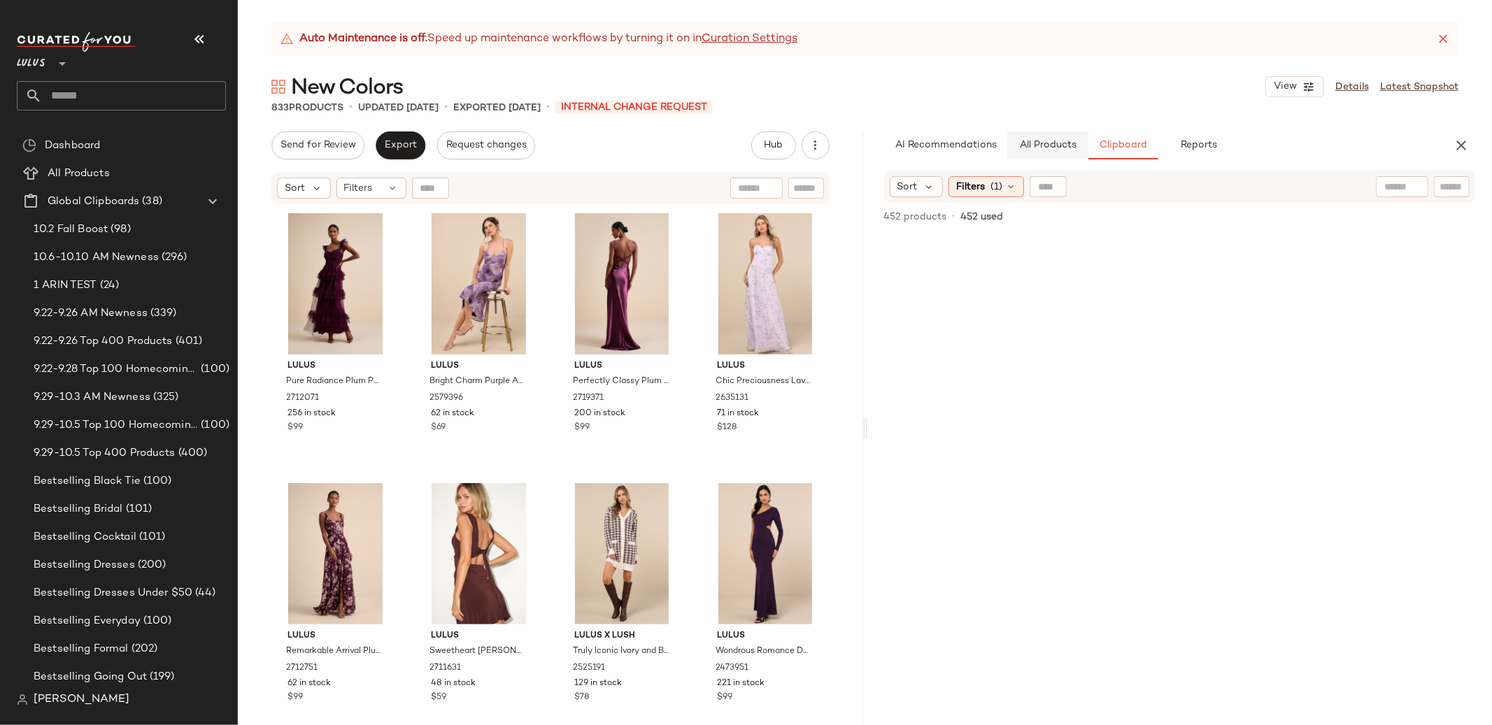
click at [1047, 146] on span "All Products" at bounding box center [1047, 145] width 57 height 11
click at [996, 183] on span "(5)" at bounding box center [997, 187] width 13 height 15
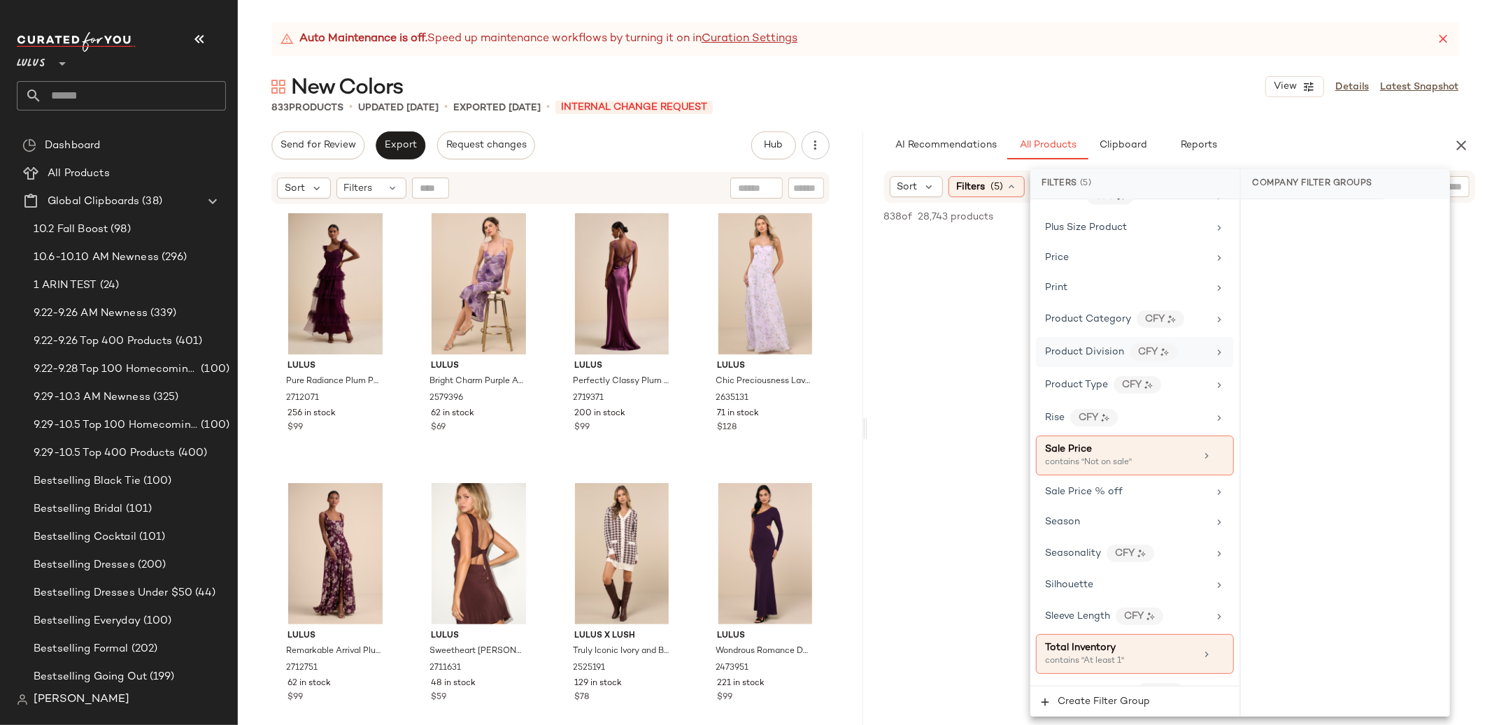
scroll to position [1051, 0]
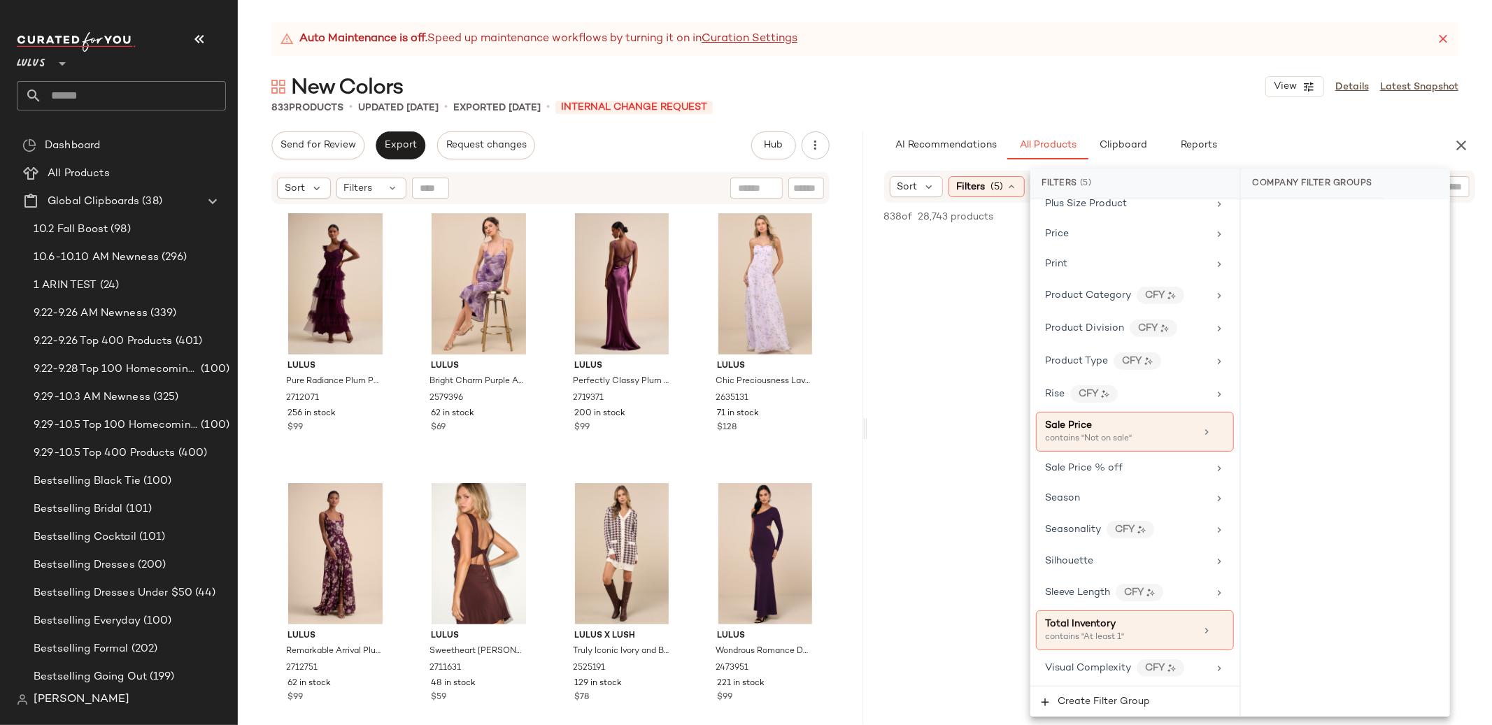
click at [940, 85] on div "New Colors View Details Latest Snapshot" at bounding box center [865, 87] width 1254 height 28
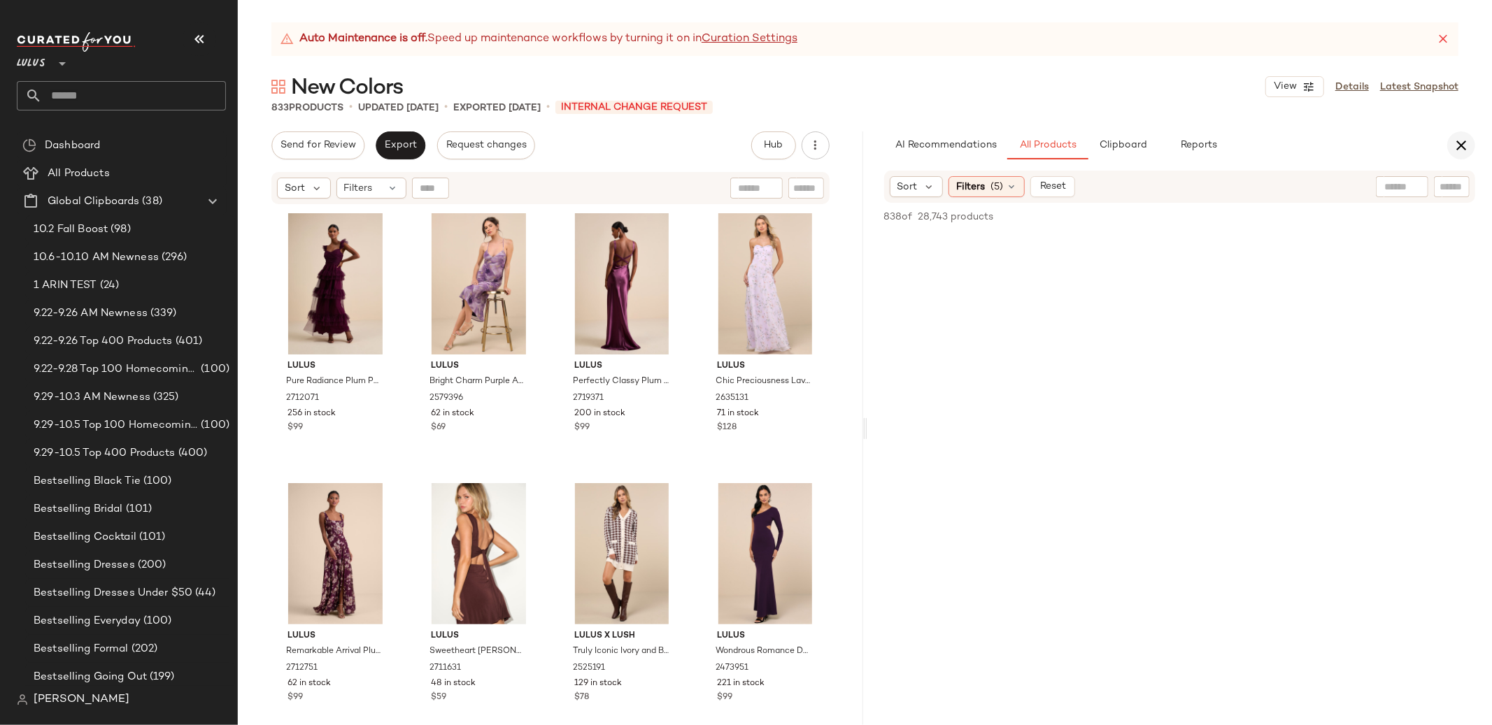
click at [1464, 146] on icon "button" at bounding box center [1461, 145] width 17 height 17
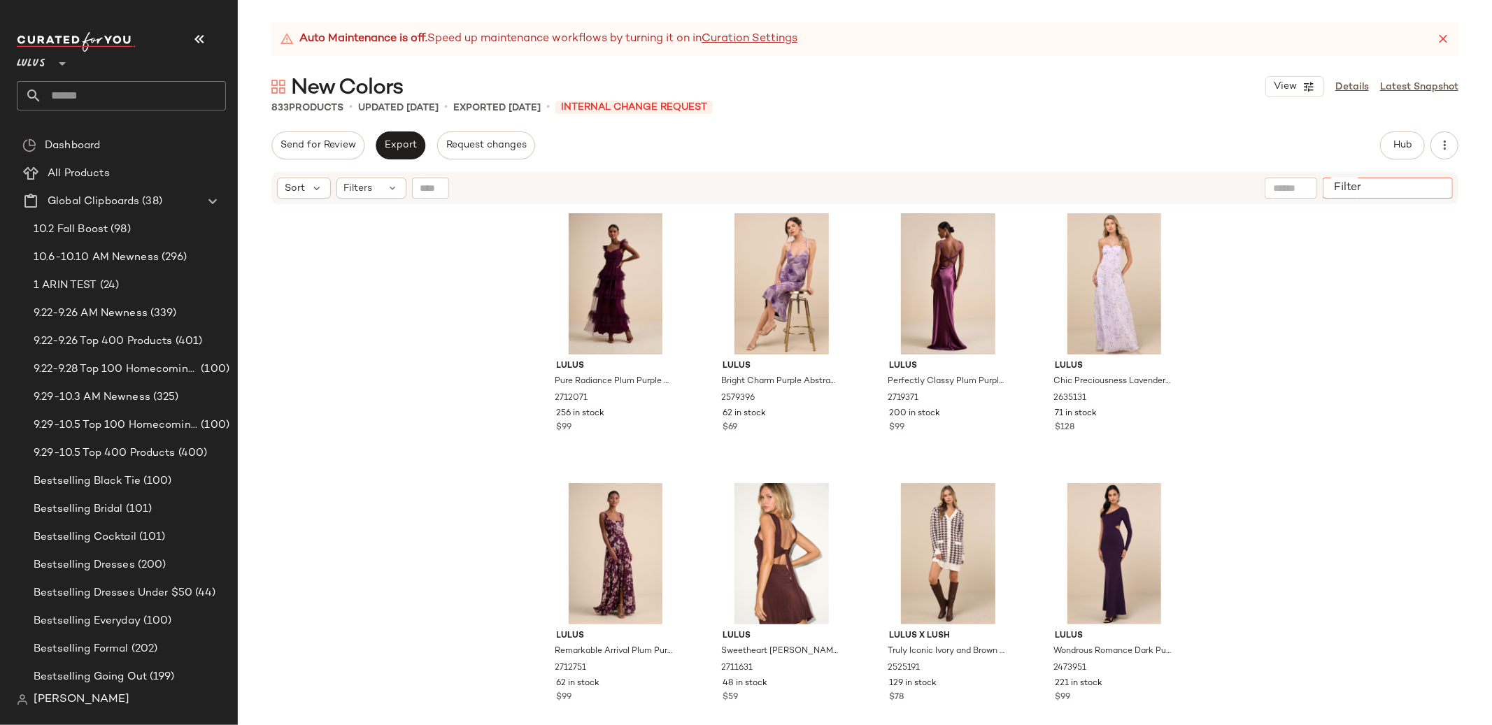
click at [1435, 192] on input "Filter" at bounding box center [1388, 188] width 119 height 15
paste input "*******"
type input "*******"
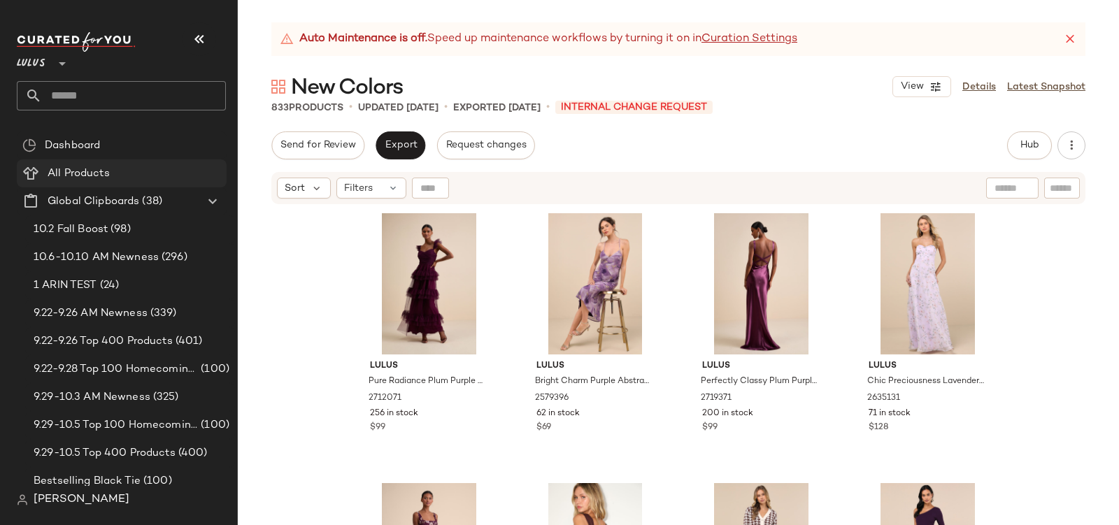
click at [79, 176] on span "All Products" at bounding box center [79, 174] width 62 height 16
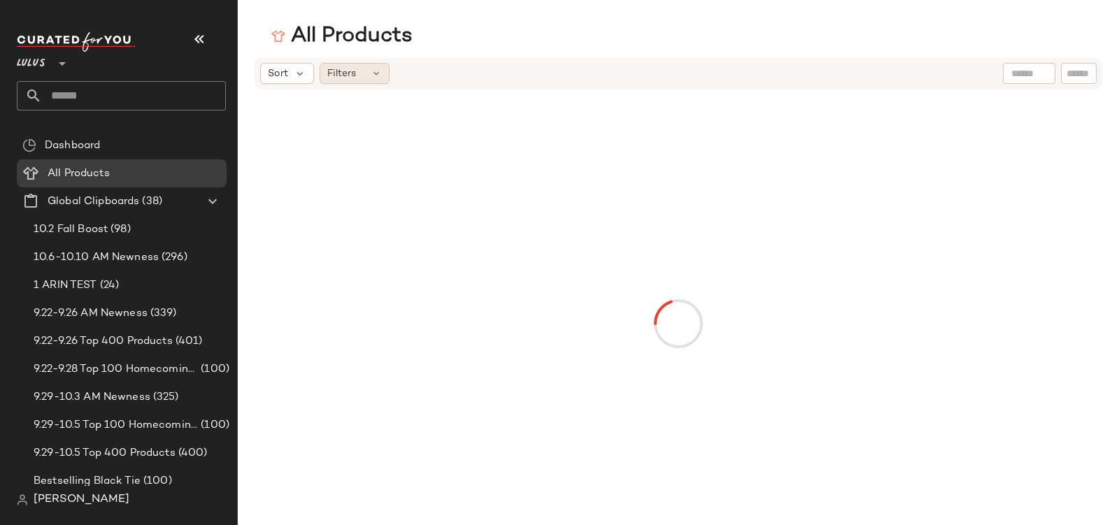
click at [360, 80] on div "Filters" at bounding box center [355, 73] width 70 height 21
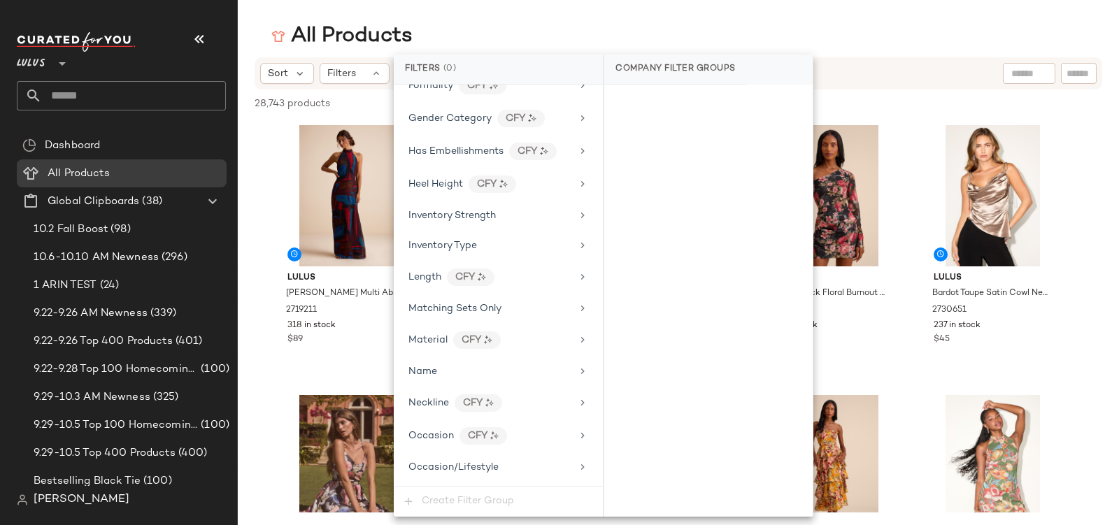
scroll to position [590, 0]
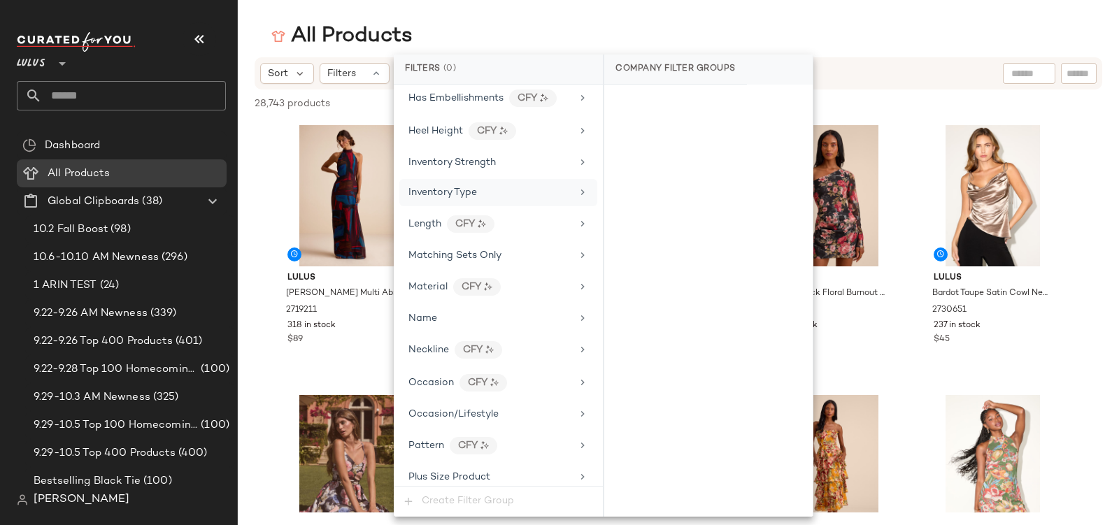
click at [497, 179] on div "Inventory Type" at bounding box center [498, 192] width 198 height 27
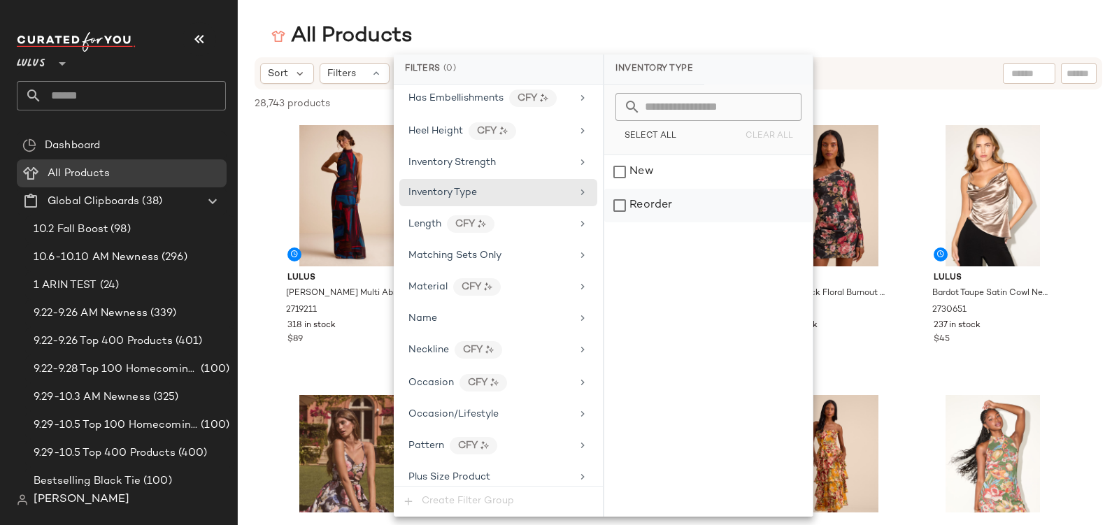
click at [654, 209] on div "Reorder" at bounding box center [708, 206] width 208 height 34
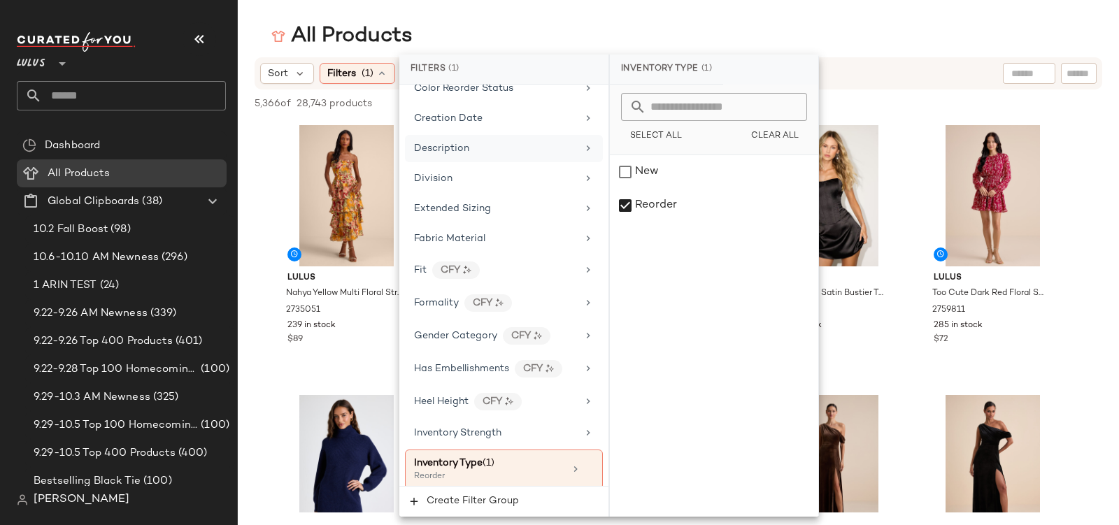
scroll to position [267, 0]
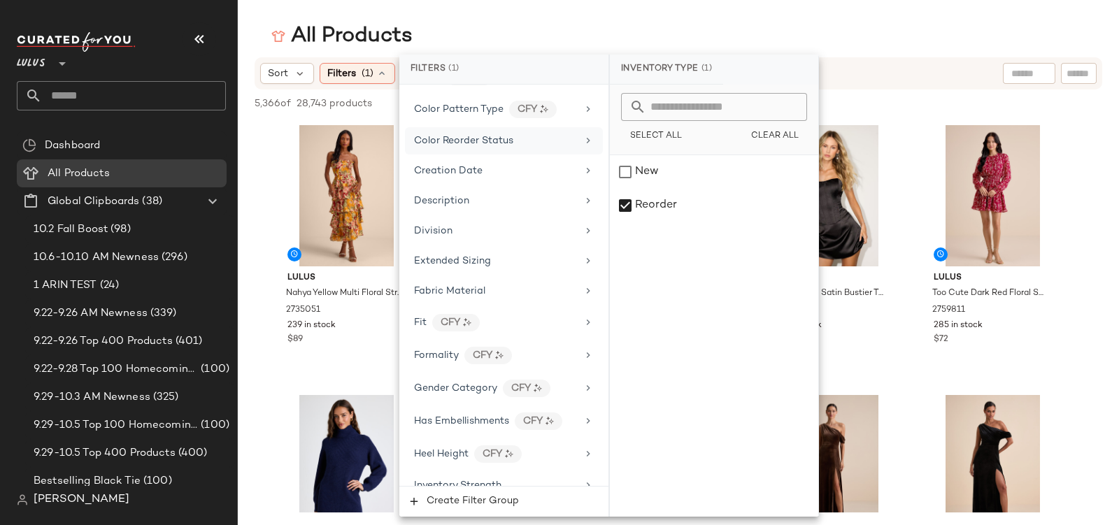
click at [481, 134] on div "Color Reorder Status" at bounding box center [463, 141] width 99 height 15
click at [654, 169] on div "NEW" at bounding box center [714, 172] width 208 height 34
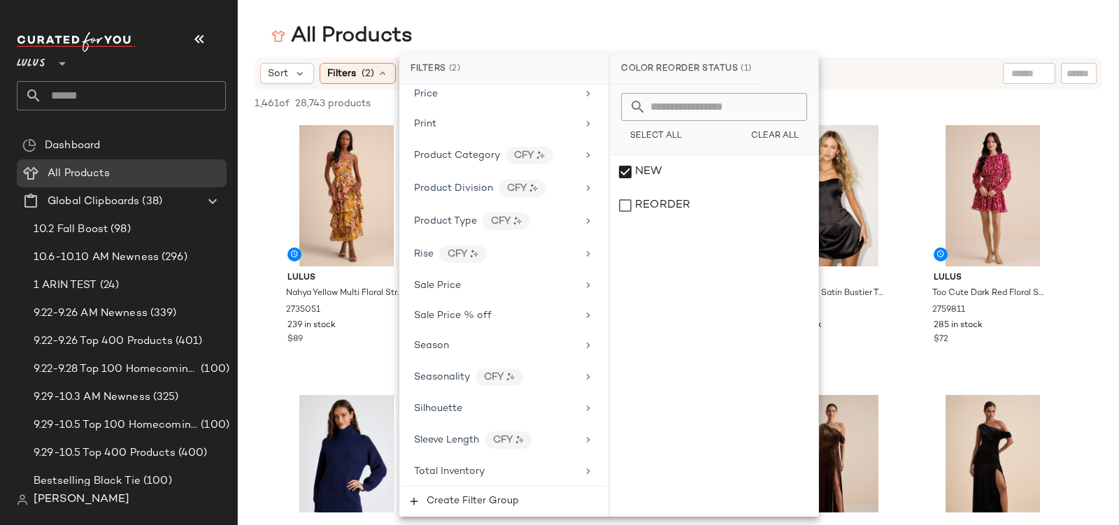
scroll to position [1033, 0]
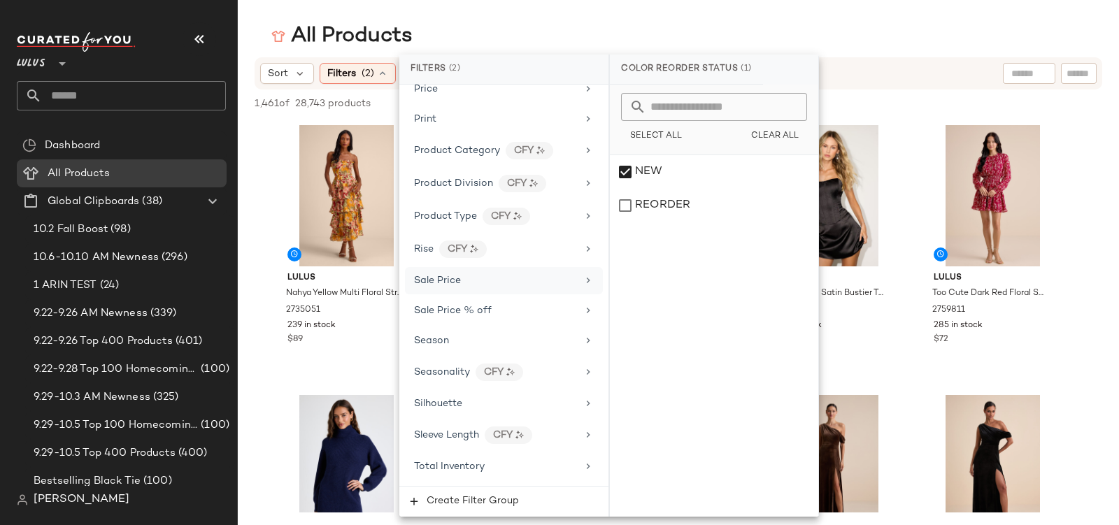
click at [466, 274] on div "Sale Price" at bounding box center [495, 281] width 163 height 15
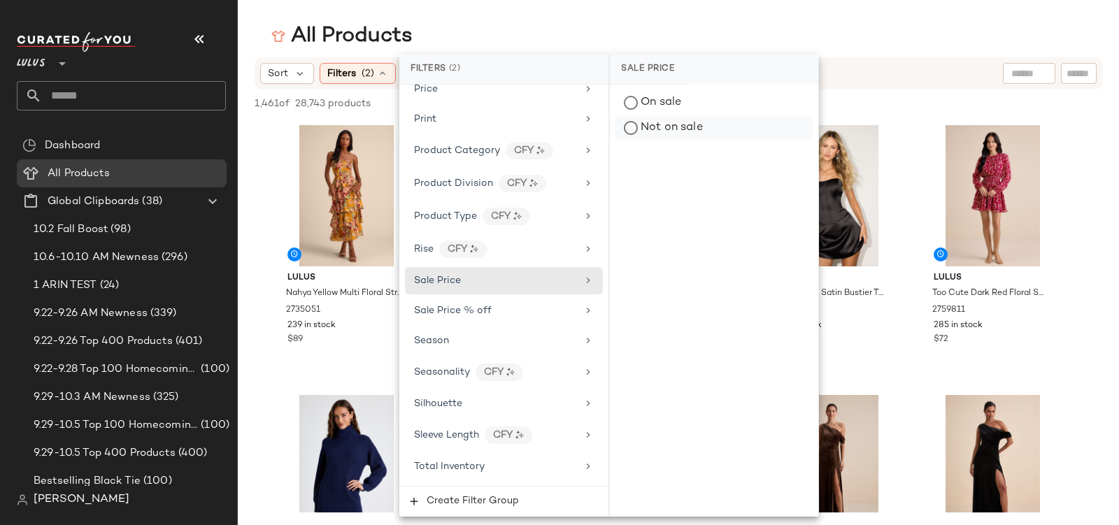
click at [666, 127] on div "Not on sale" at bounding box center [714, 127] width 197 height 25
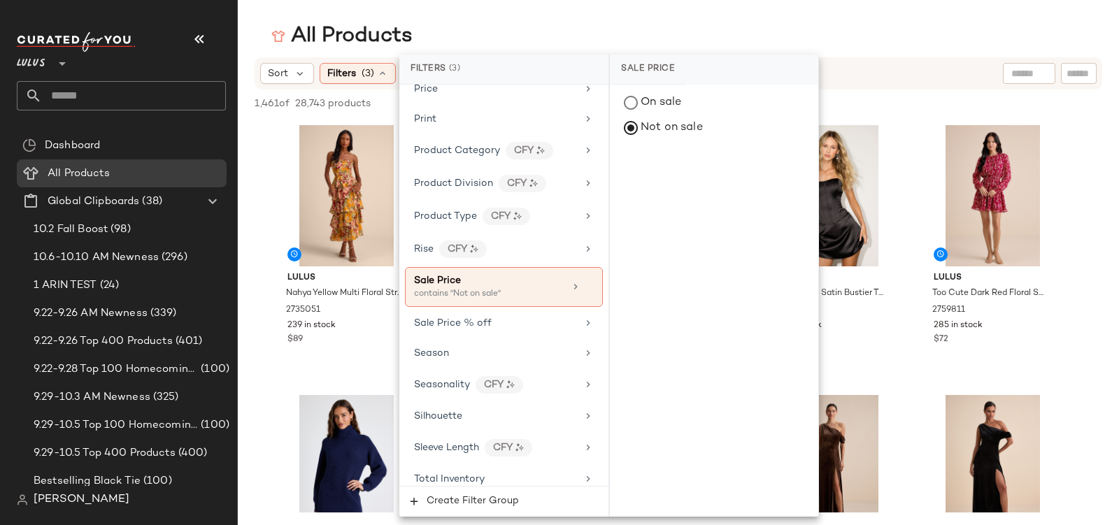
click at [578, 21] on main "All Products Sort Filters (3) Reset 1,461 of 28,743 products • 0 selected Desel…" at bounding box center [559, 262] width 1119 height 525
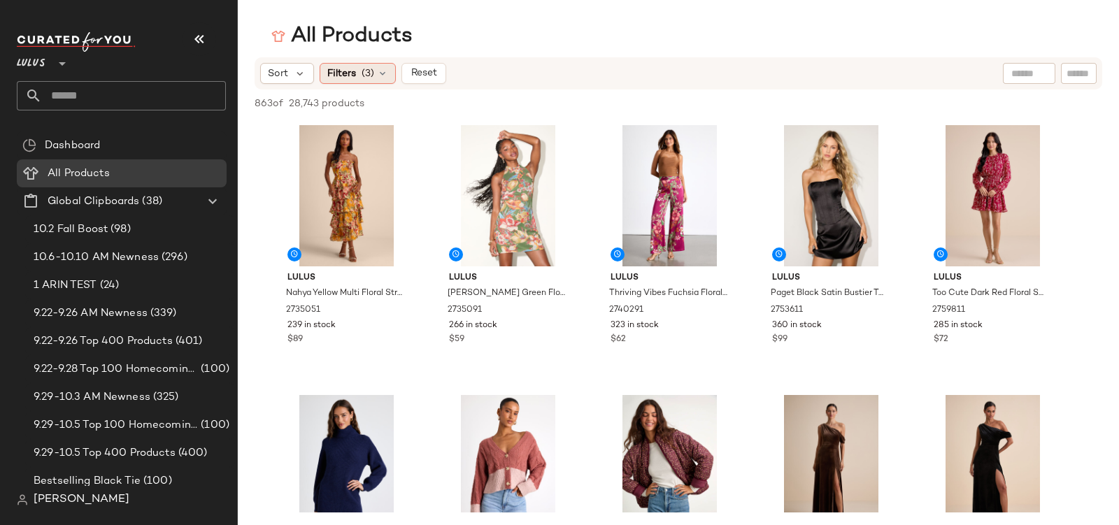
click at [365, 73] on span "(3)" at bounding box center [368, 73] width 13 height 15
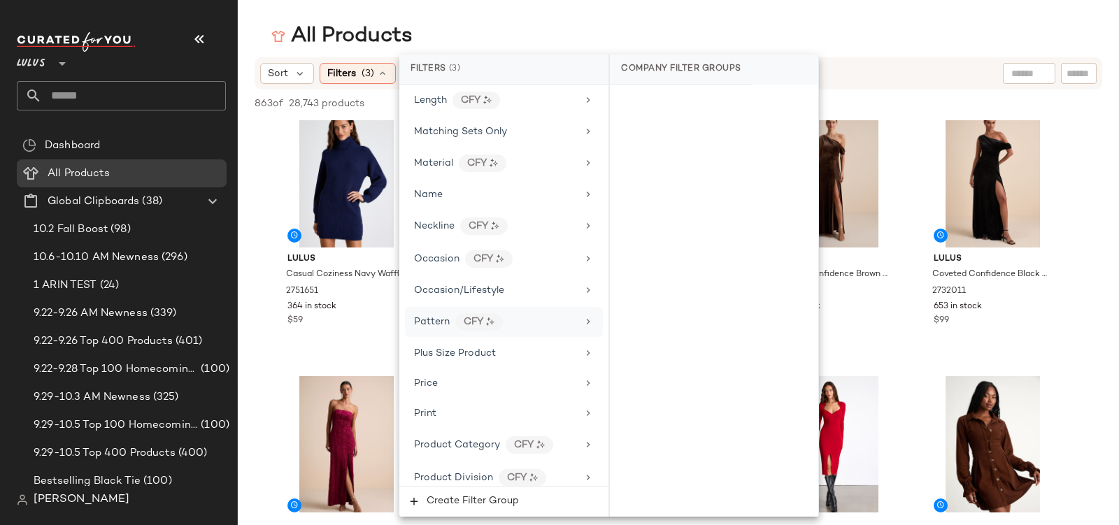
scroll to position [565, 0]
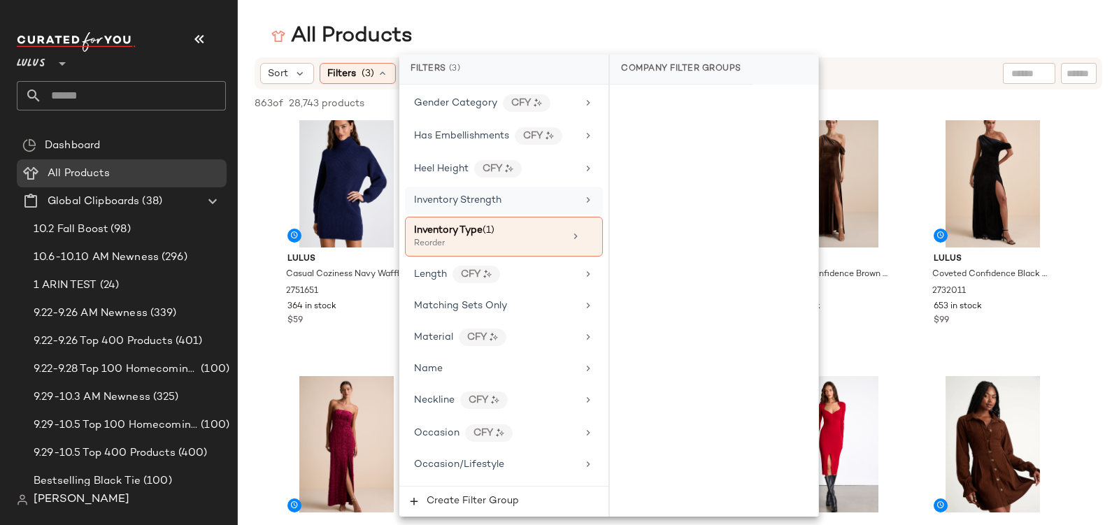
click at [502, 197] on div "Inventory Strength" at bounding box center [504, 200] width 198 height 27
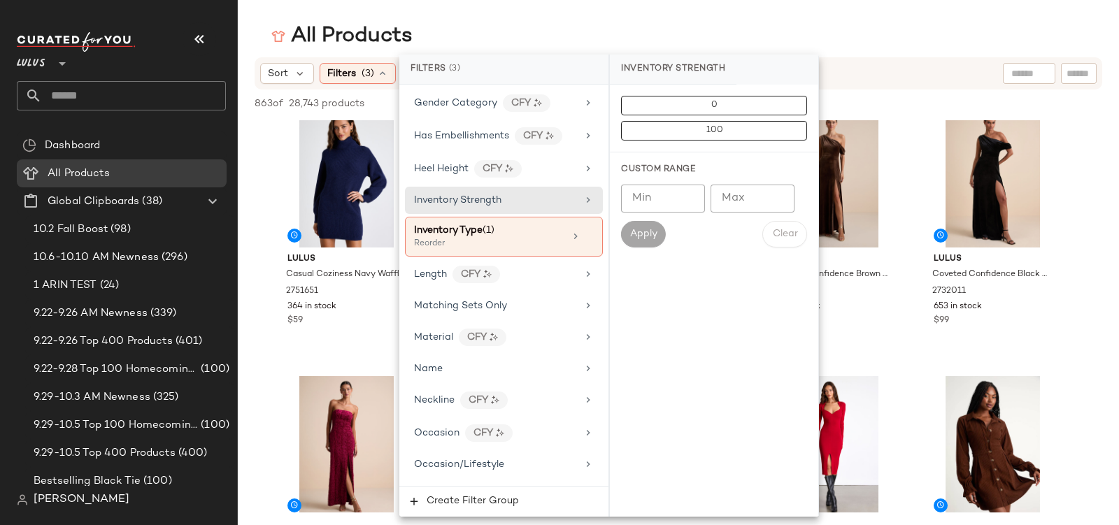
click at [679, 197] on input "Min" at bounding box center [663, 199] width 84 height 28
type input "*"
click at [633, 222] on button "Apply" at bounding box center [643, 234] width 45 height 27
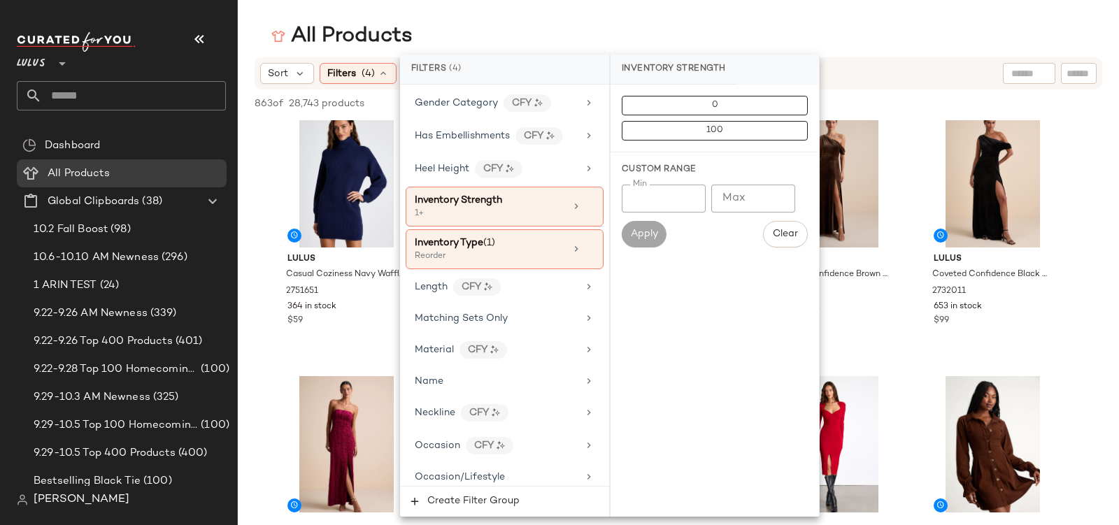
click at [507, 27] on div "All Products" at bounding box center [678, 36] width 881 height 28
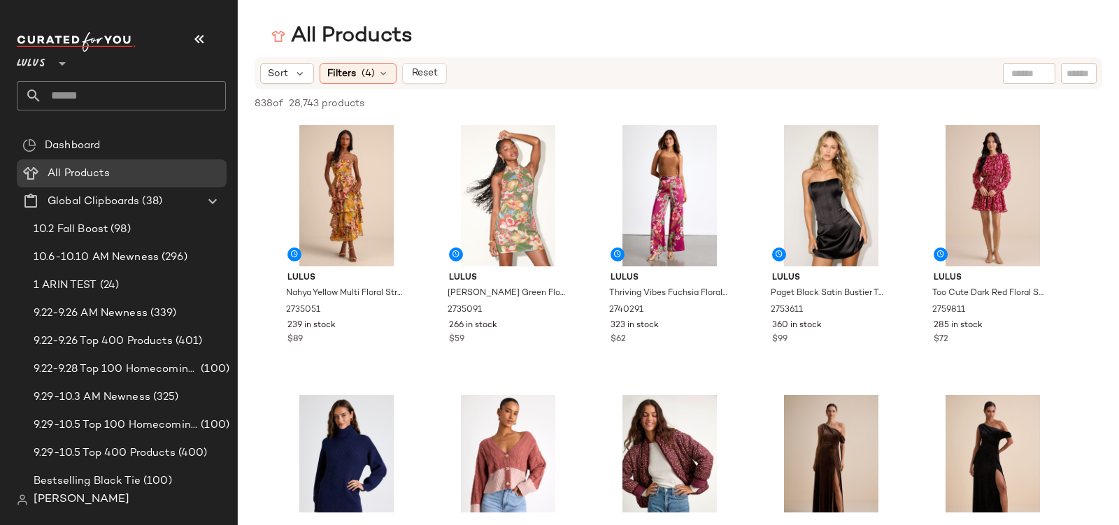
click at [262, 104] on span "838 of" at bounding box center [269, 104] width 29 height 15
